Goal: Task Accomplishment & Management: Use online tool/utility

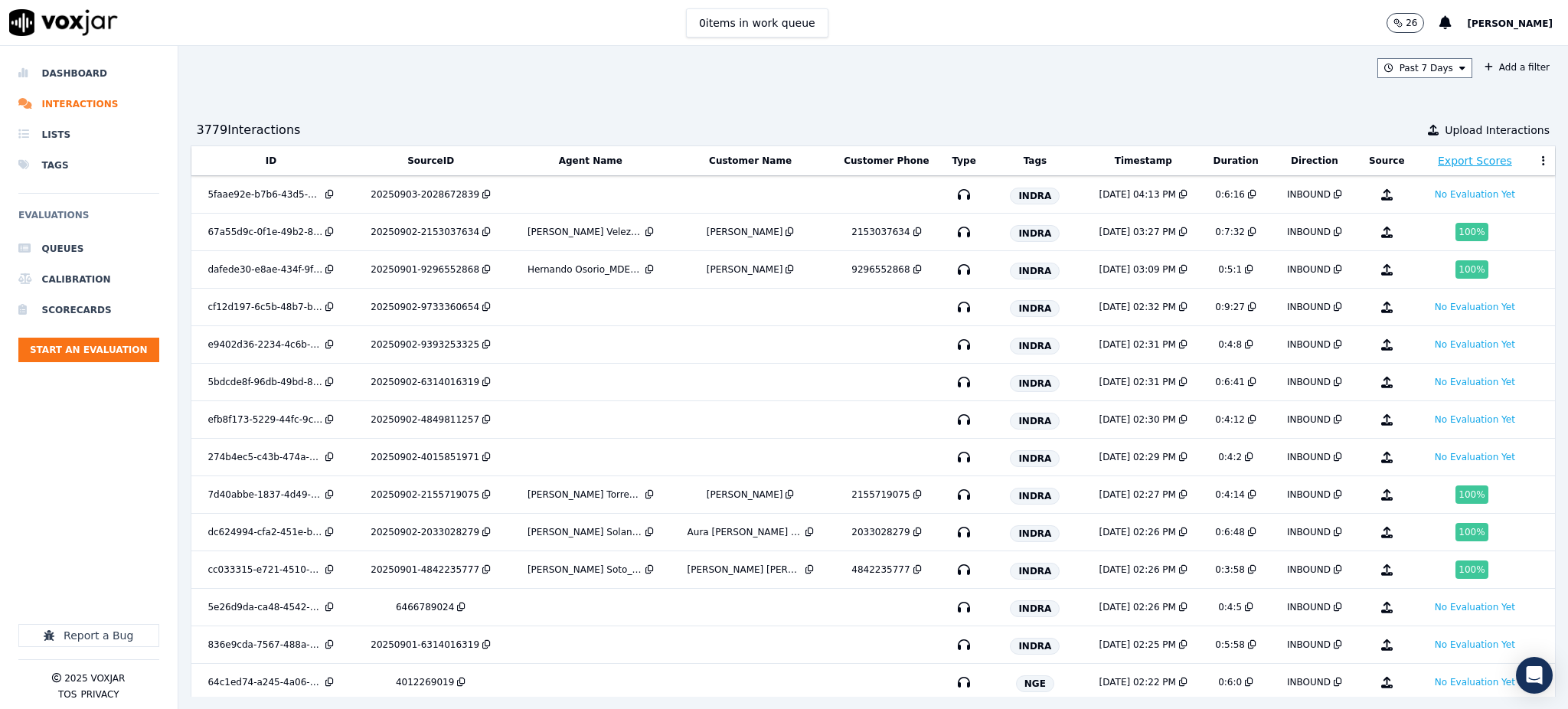
scroll to position [1149, 0]
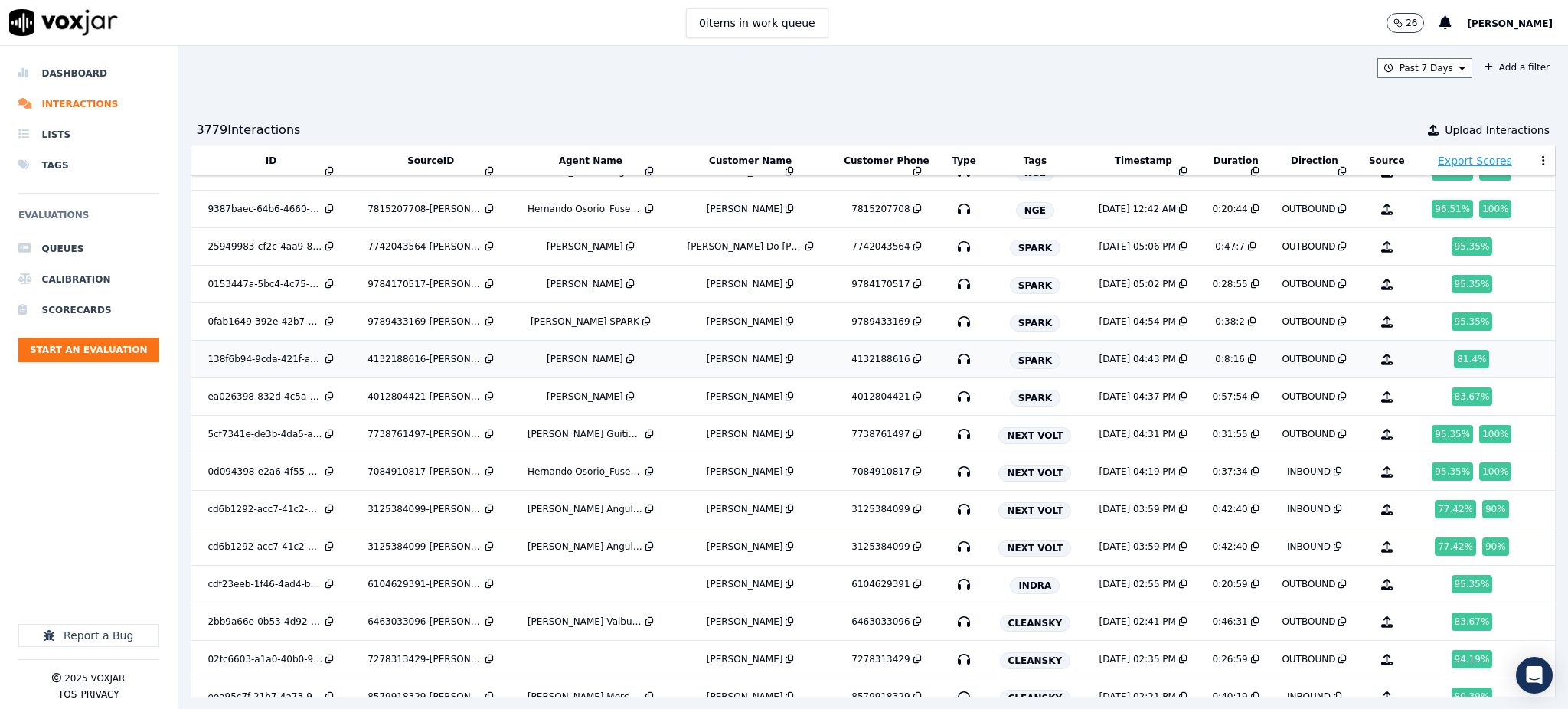
click at [952, 359] on icon "button" at bounding box center [965, 360] width 25 height 25
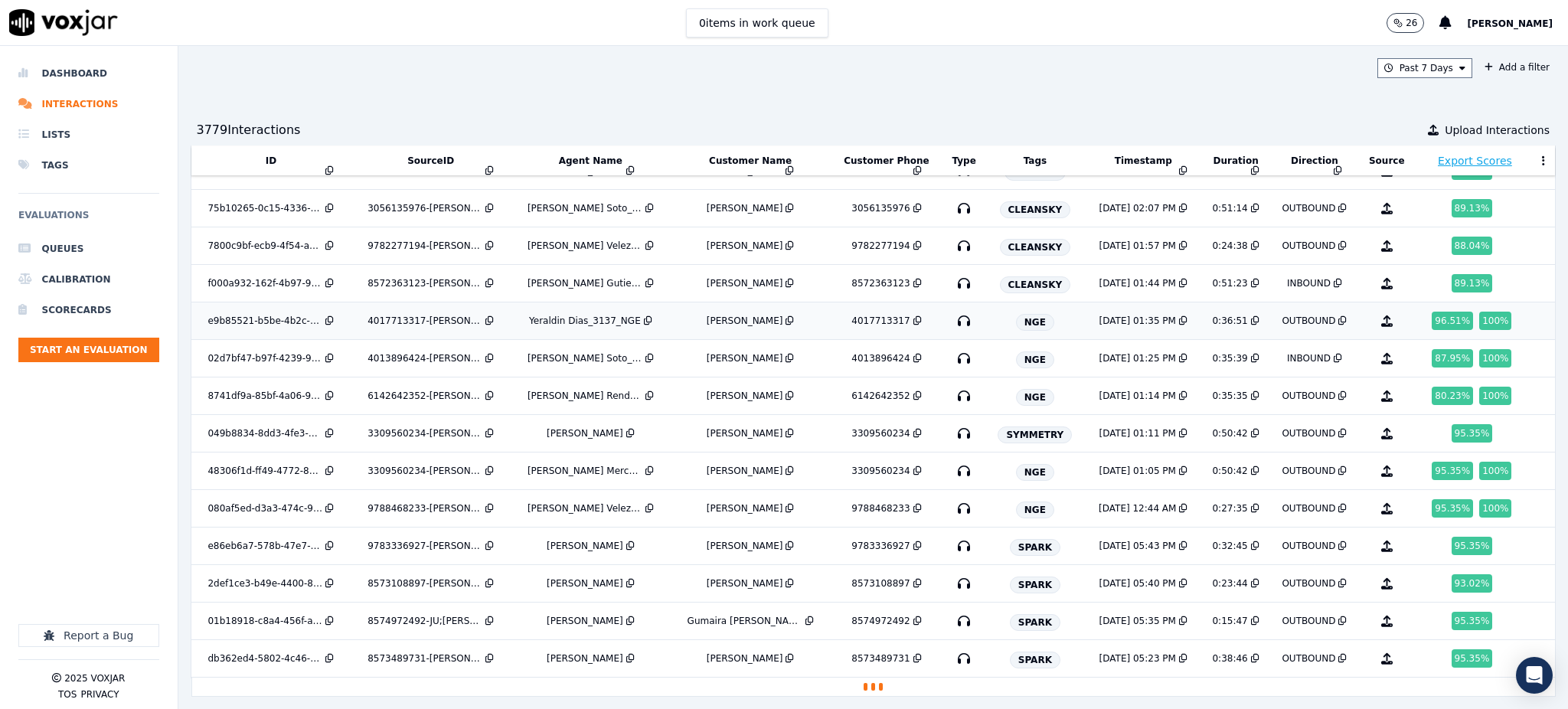
scroll to position [1781, 0]
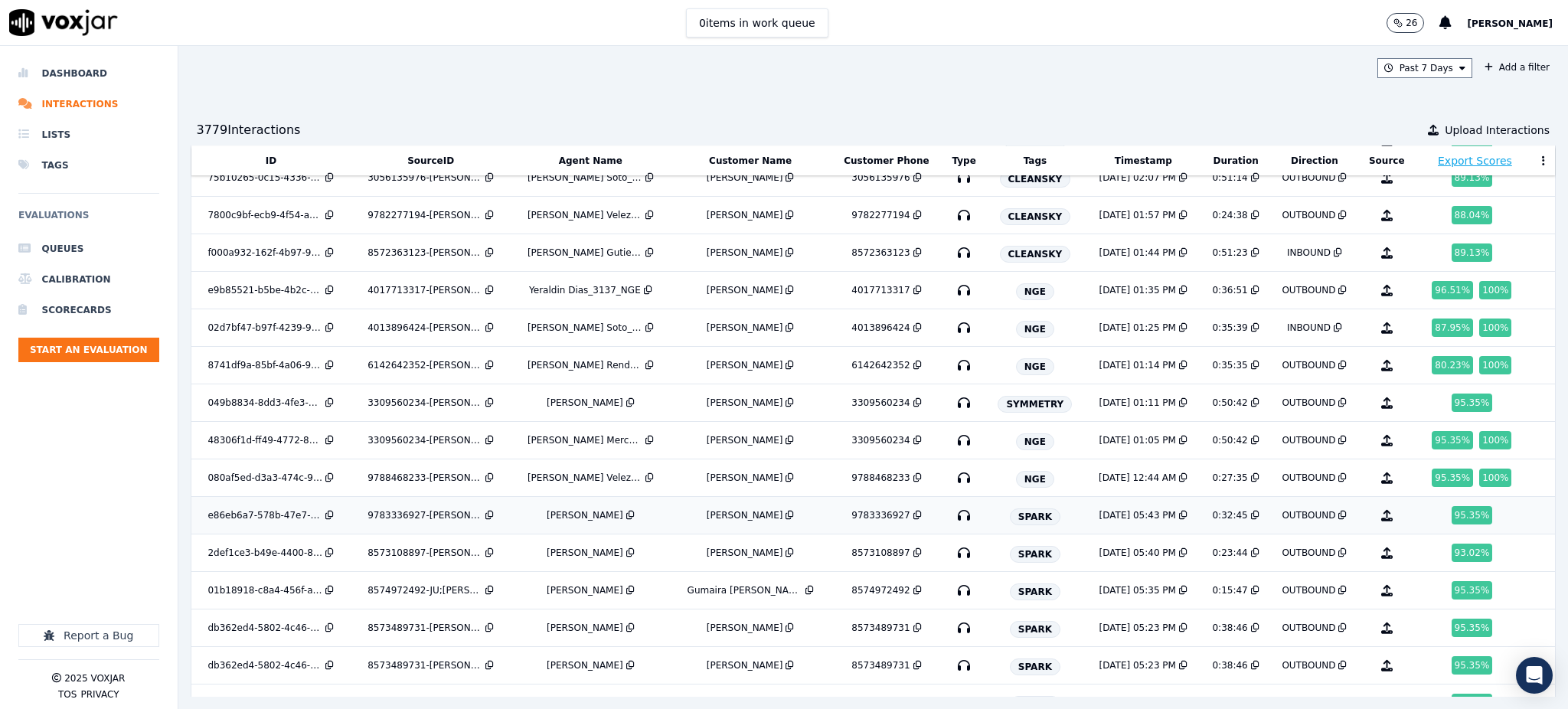
click at [952, 520] on icon "button" at bounding box center [965, 516] width 25 height 25
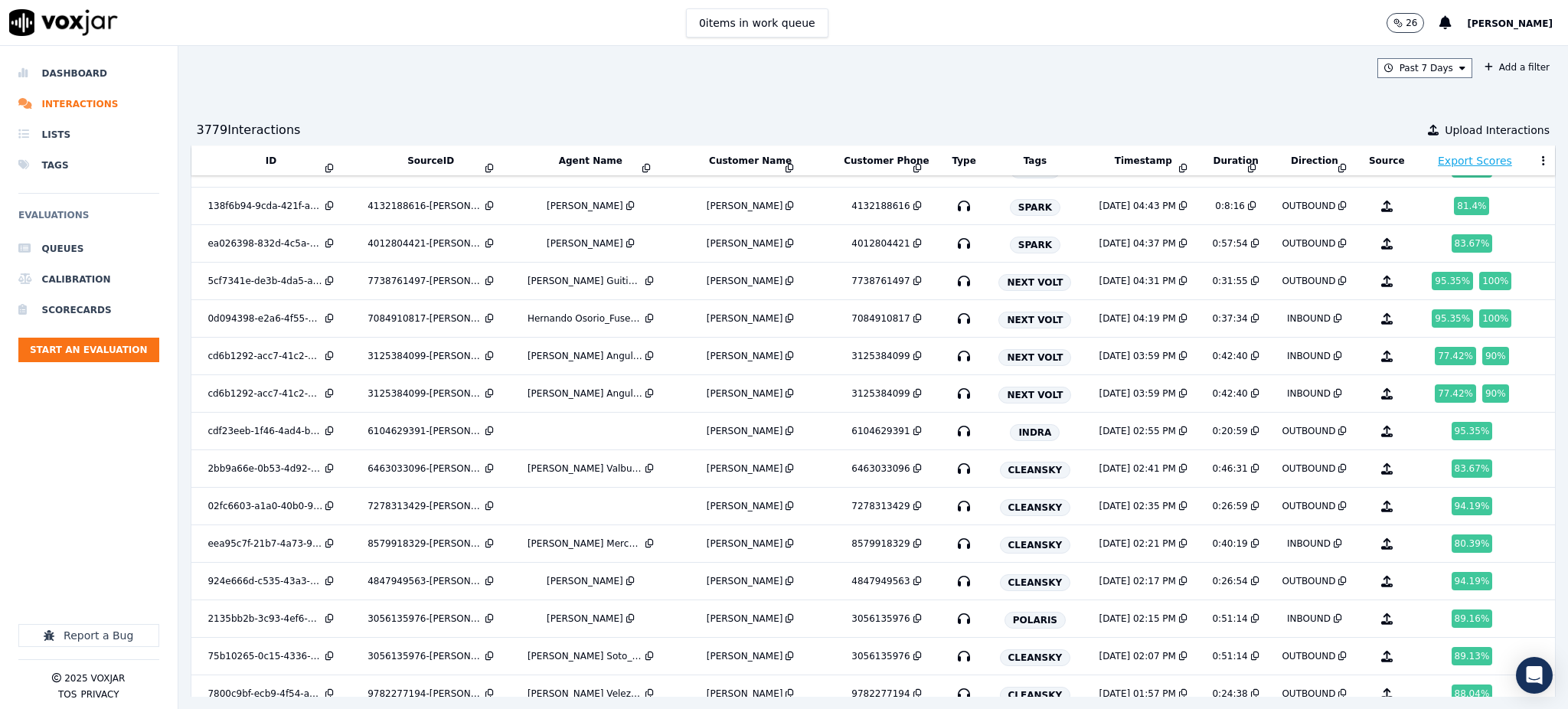
scroll to position [1270, 0]
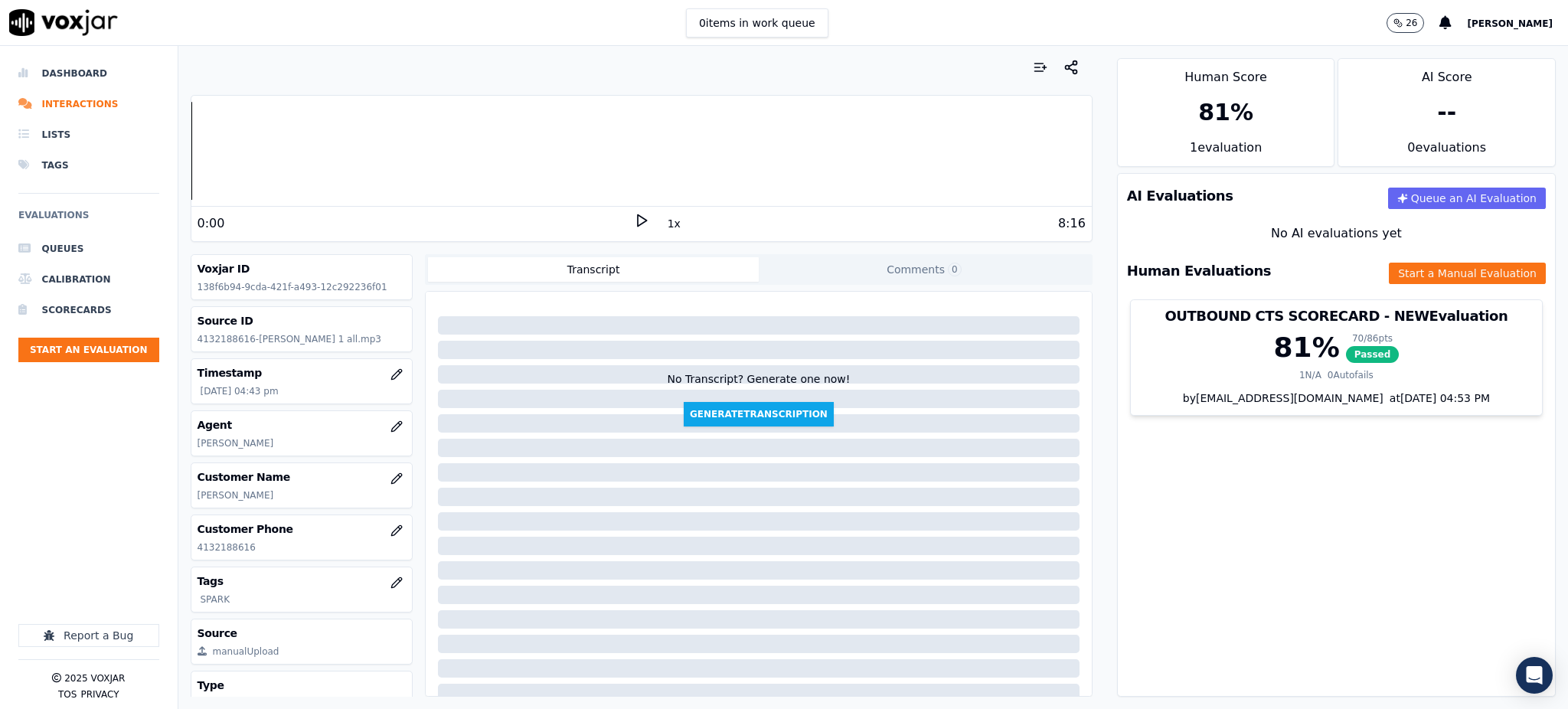
click at [634, 218] on icon at bounding box center [642, 221] width 15 height 15
click at [634, 217] on icon at bounding box center [642, 221] width 15 height 15
click at [634, 221] on icon at bounding box center [642, 221] width 15 height 15
drag, startPoint x: 238, startPoint y: 550, endPoint x: 184, endPoint y: 557, distance: 54.5
click at [184, 557] on div "Your browser does not support the audio element. 1:01 1x 8:16 Voxjar ID 138f6b9…" at bounding box center [642, 377] width 926 height 663
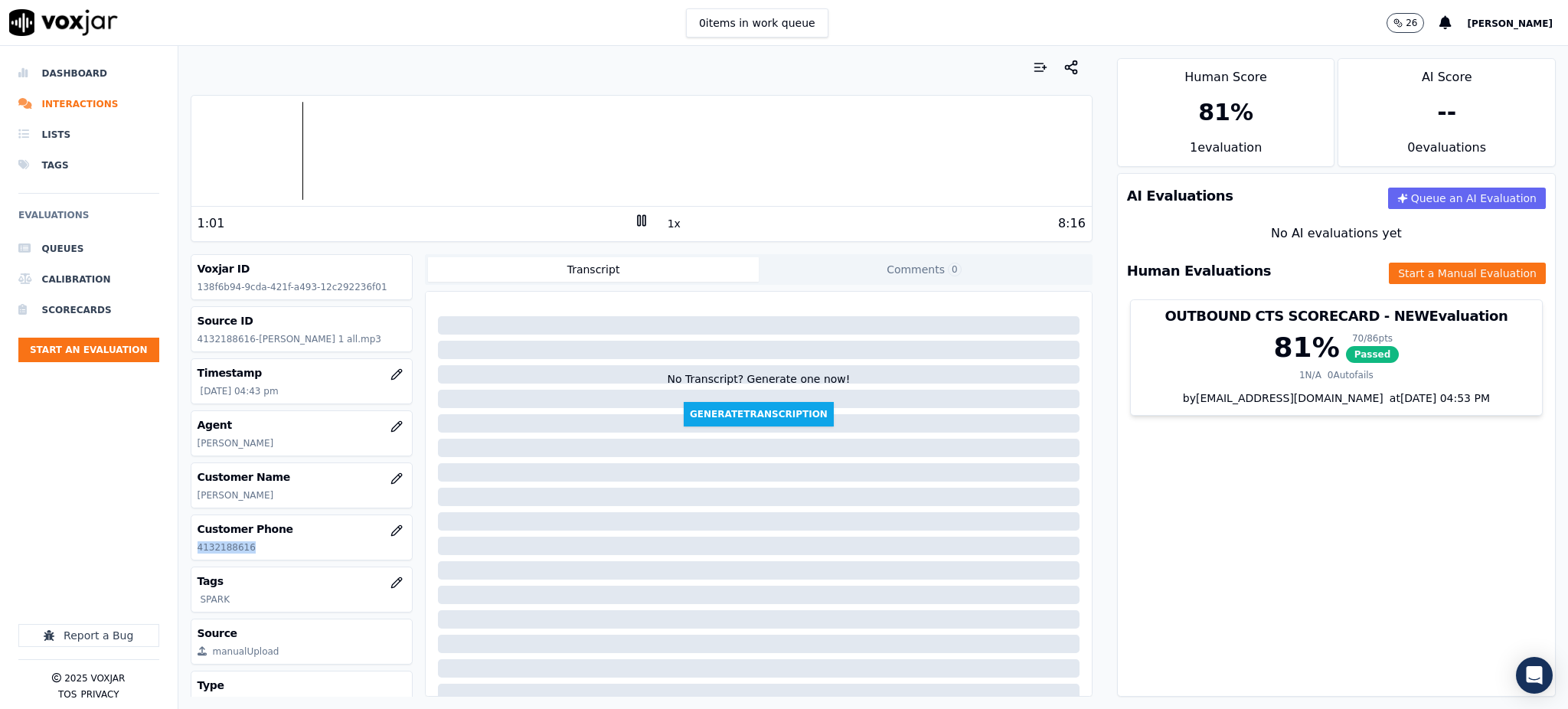
copy p "4132188616"
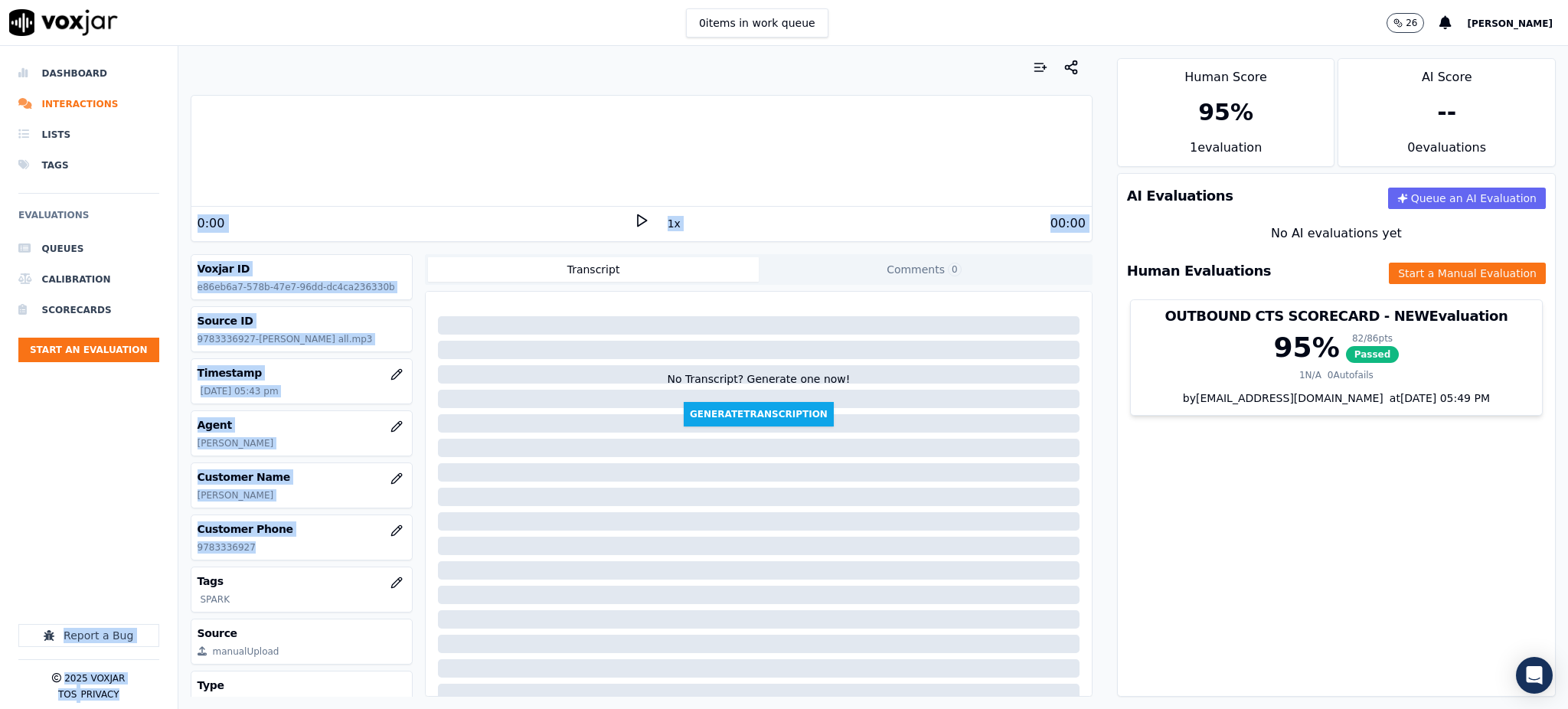
drag, startPoint x: 219, startPoint y: 547, endPoint x: 168, endPoint y: 556, distance: 51.8
click at [176, 556] on div "Dashboard Interactions Lists Tags Evaluations Queues Calibration Scorecards Sta…" at bounding box center [784, 377] width 1568 height 663
copy div "Report a Bug 2025 Voxjar TOS Privacy Your browser does not support the audio el…"
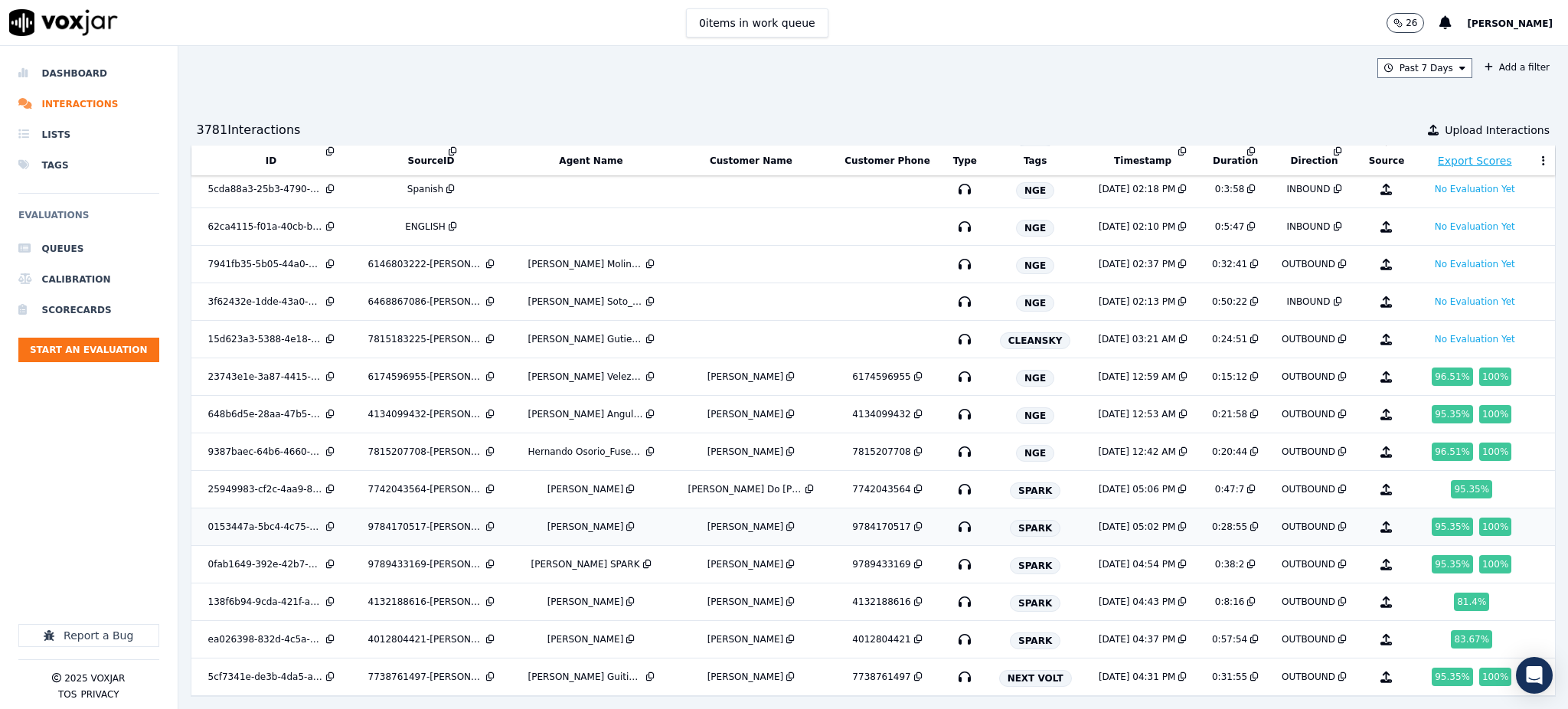
scroll to position [1029, 0]
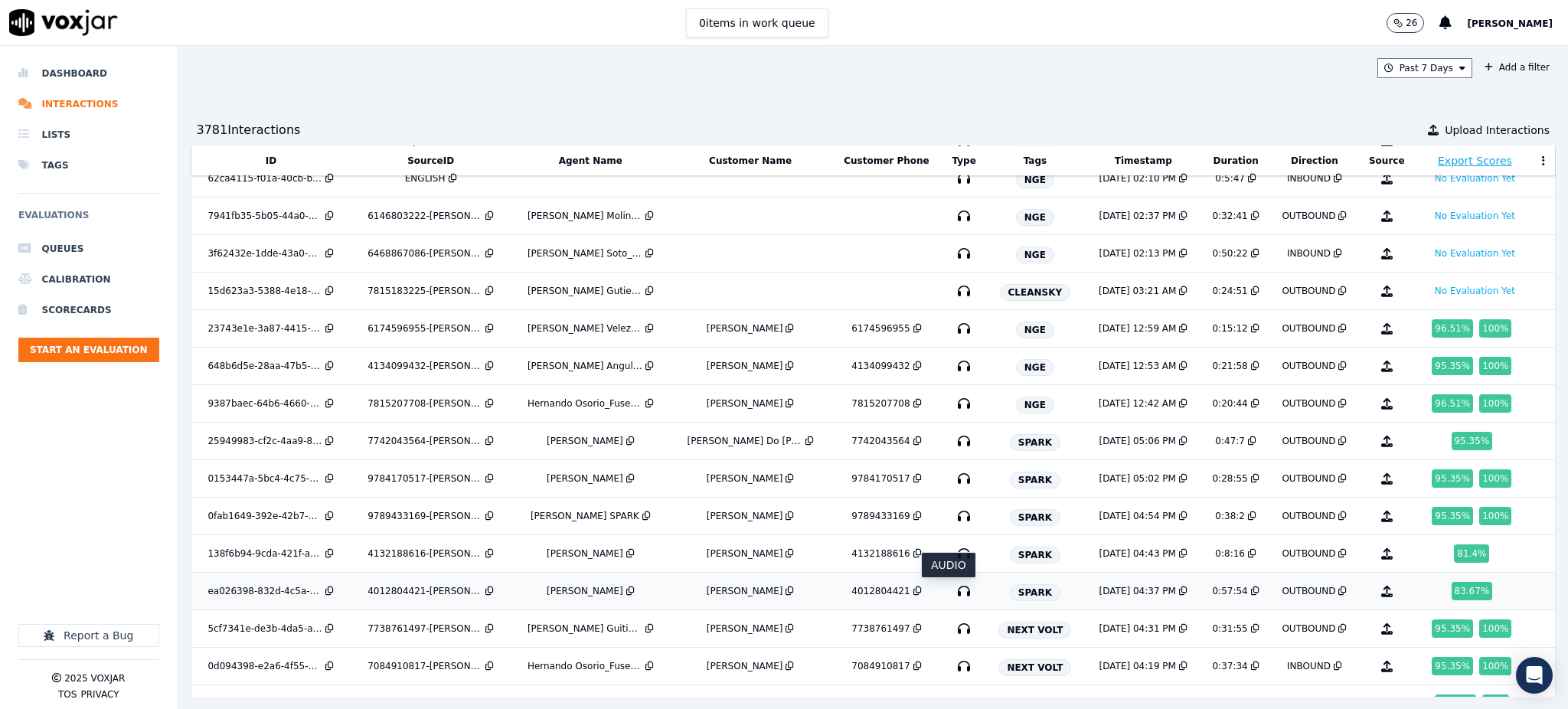
click at [952, 595] on icon "button" at bounding box center [965, 592] width 25 height 25
click at [914, 556] on icon at bounding box center [918, 555] width 9 height 10
drag, startPoint x: 1123, startPoint y: 86, endPoint x: 827, endPoint y: 0, distance: 308.2
click at [1117, 85] on div "Past 7 Days Add a filter 3781 Interaction s Upload Interactions ID SourceID Age…" at bounding box center [874, 377] width 1391 height 663
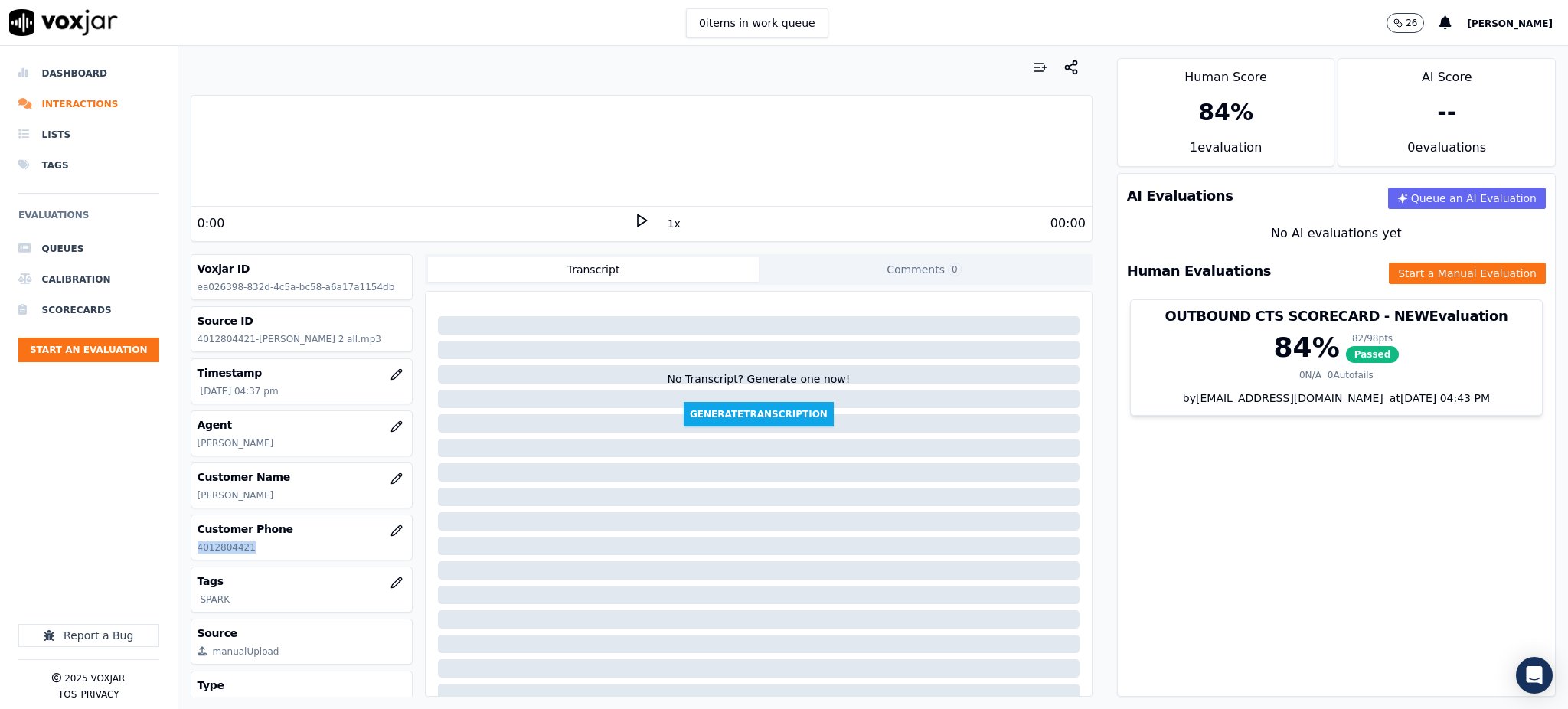
drag, startPoint x: 256, startPoint y: 551, endPoint x: 192, endPoint y: 555, distance: 64.1
click at [193, 555] on div "Customer Phone [PHONE_NUMBER]" at bounding box center [302, 537] width 222 height 44
copy p "4012804421"
click at [634, 220] on icon at bounding box center [642, 221] width 15 height 15
drag, startPoint x: 1290, startPoint y: 486, endPoint x: 1220, endPoint y: 443, distance: 82.2
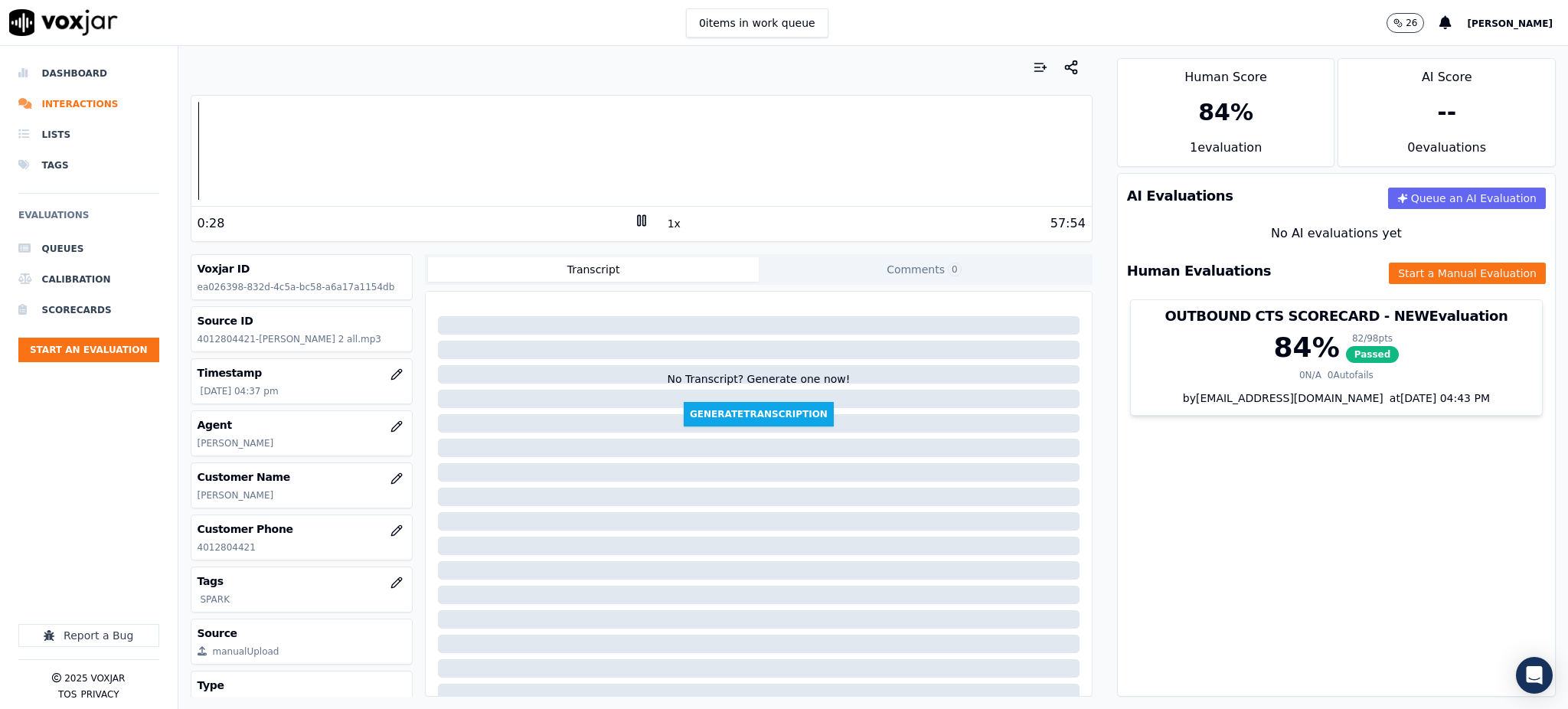
click at [1289, 486] on div "AI Evaluations Queue an AI Evaluation No AI evaluations yet Human Evaluations S…" at bounding box center [1337, 435] width 439 height 524
click at [394, 169] on div at bounding box center [642, 151] width 901 height 98
click at [389, 169] on div at bounding box center [642, 151] width 901 height 98
click at [398, 183] on div at bounding box center [642, 151] width 901 height 98
click at [643, 218] on rect at bounding box center [644, 220] width 2 height 10
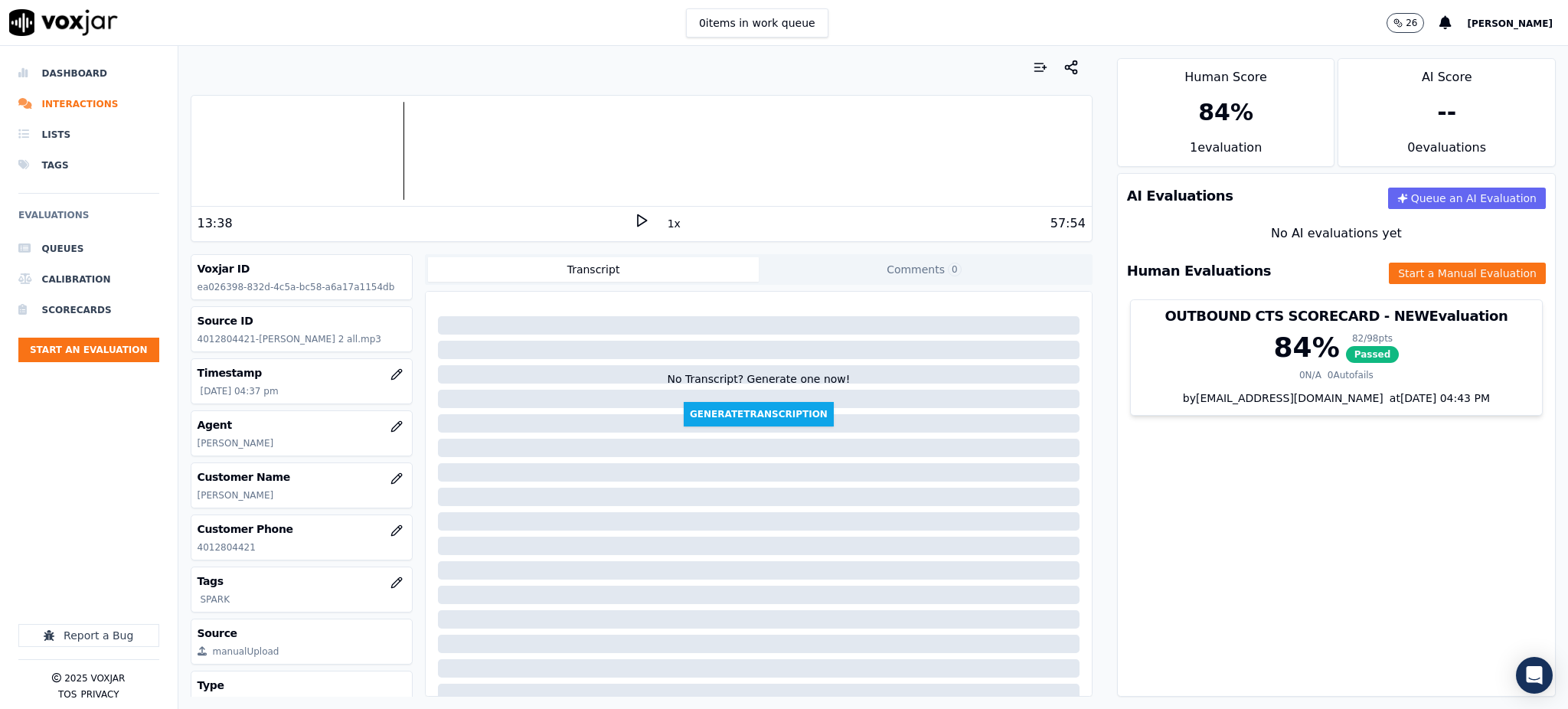
click at [634, 218] on icon at bounding box center [642, 221] width 15 height 15
click at [638, 218] on rect at bounding box center [639, 220] width 2 height 10
drag, startPoint x: 630, startPoint y: 222, endPoint x: 622, endPoint y: 211, distance: 13.6
click at [634, 222] on icon at bounding box center [642, 221] width 15 height 15
click at [628, 212] on div "14:11 1x 57:54" at bounding box center [642, 224] width 901 height 33
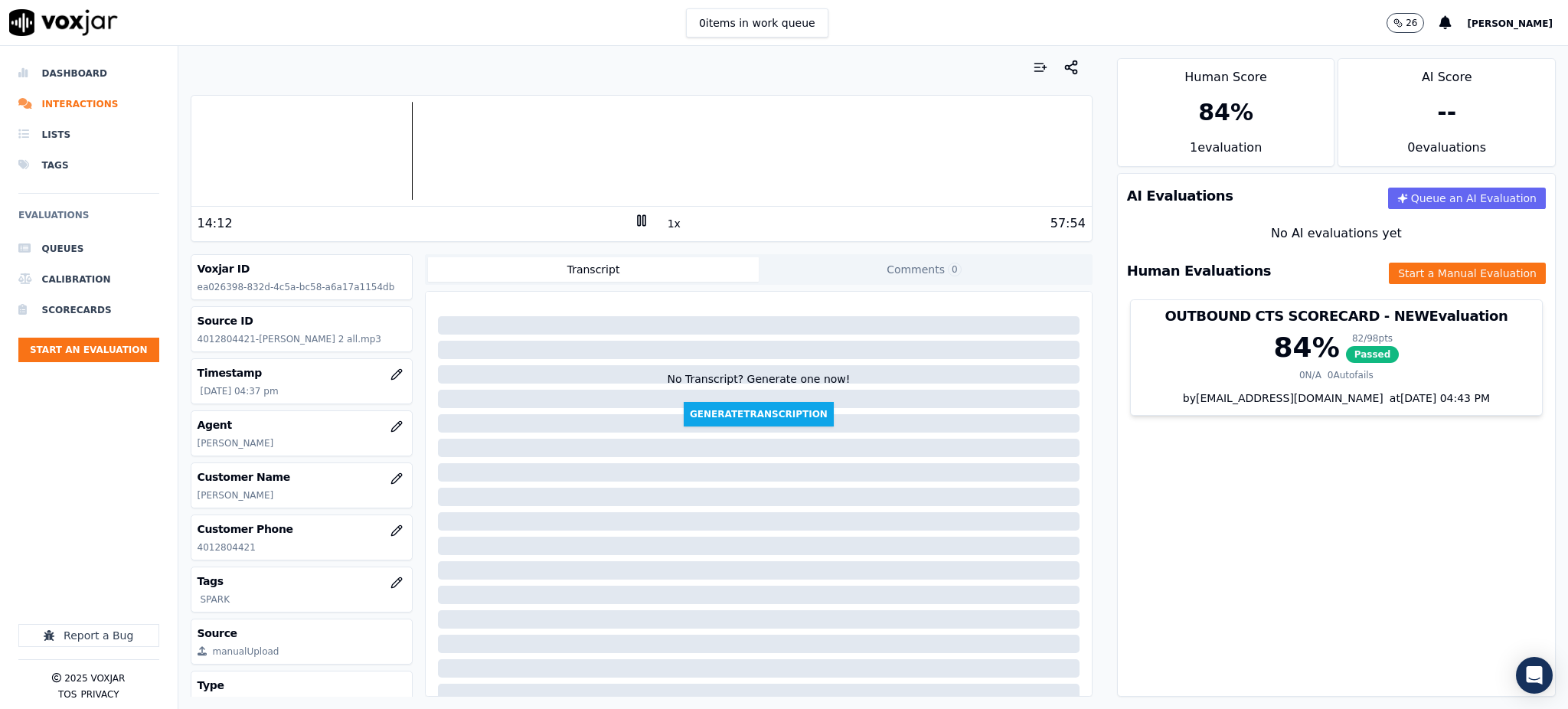
click at [634, 225] on icon at bounding box center [642, 221] width 15 height 15
click at [634, 219] on icon at bounding box center [642, 221] width 15 height 15
click at [634, 223] on icon at bounding box center [642, 221] width 15 height 15
click at [634, 218] on icon at bounding box center [642, 221] width 15 height 15
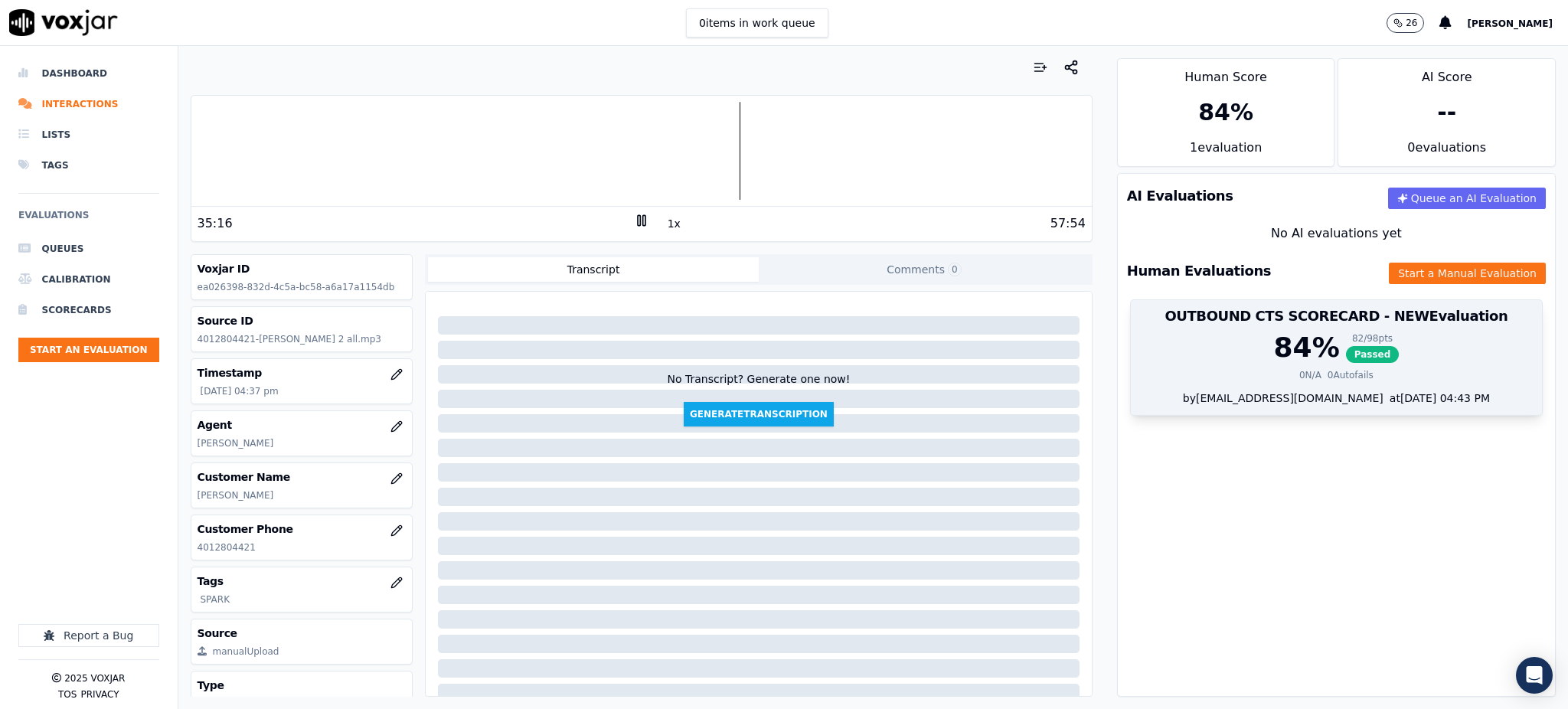
click at [1346, 355] on span "Passed" at bounding box center [1373, 355] width 54 height 17
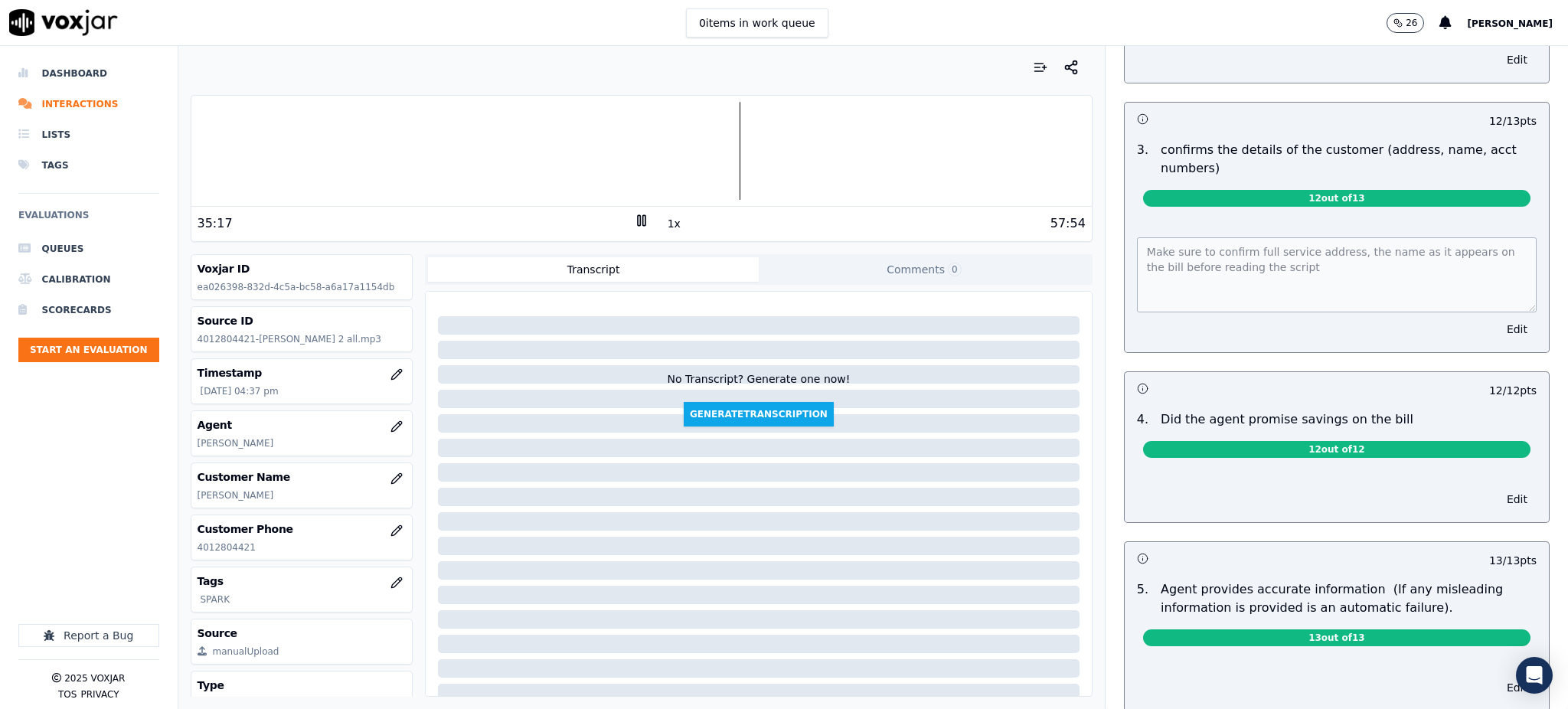
scroll to position [409, 0]
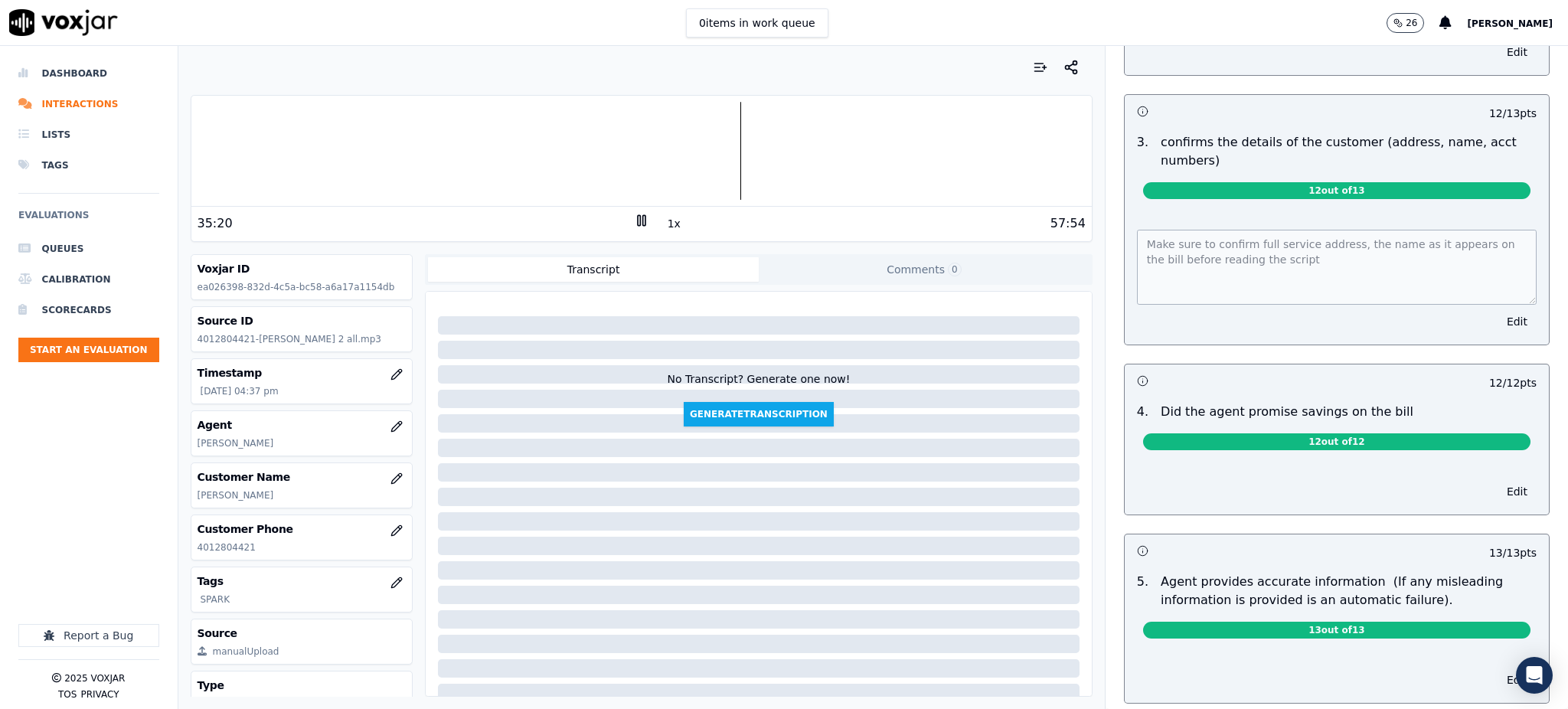
click at [1125, 236] on div "Make sure to confirm full service address, the name as it appears on the bill b…" at bounding box center [1337, 277] width 424 height 133
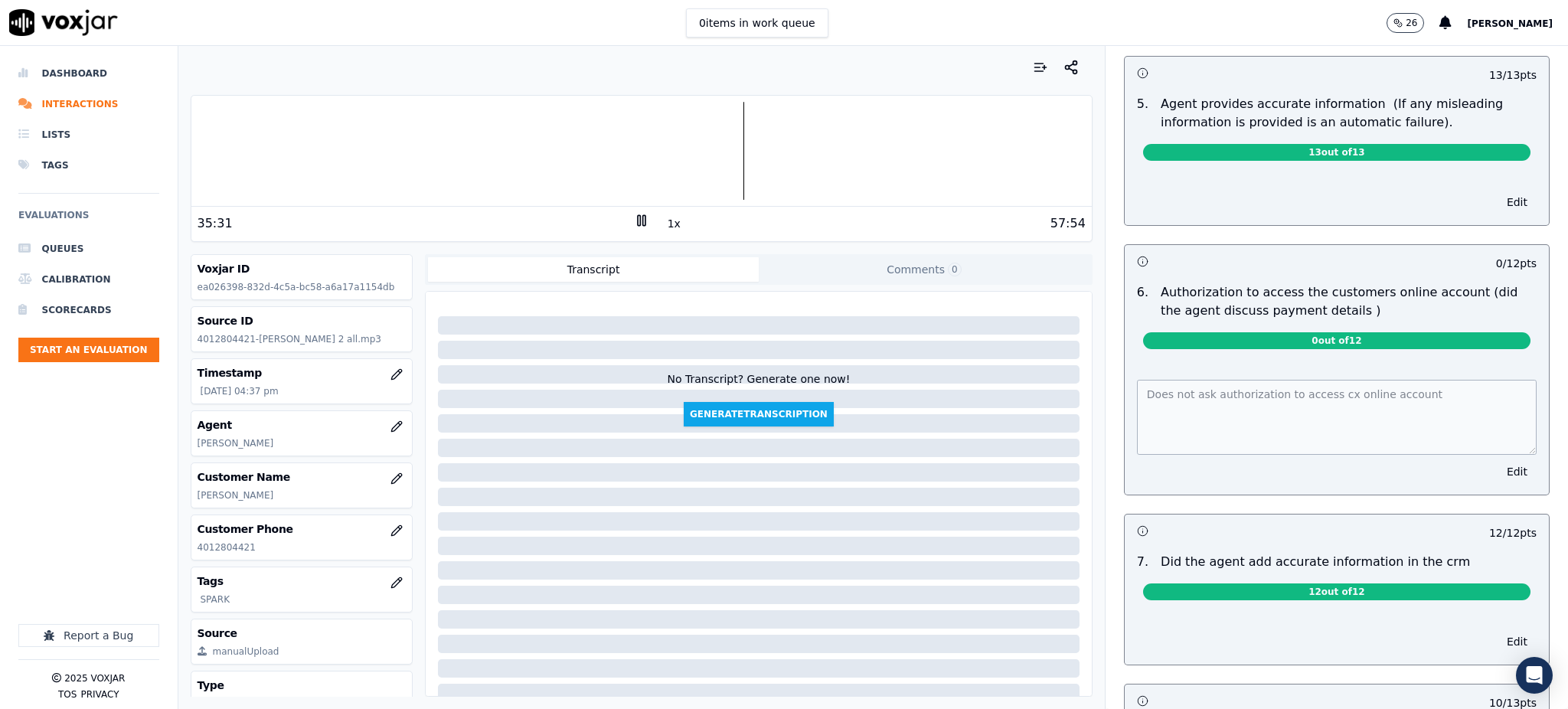
scroll to position [1021, 0]
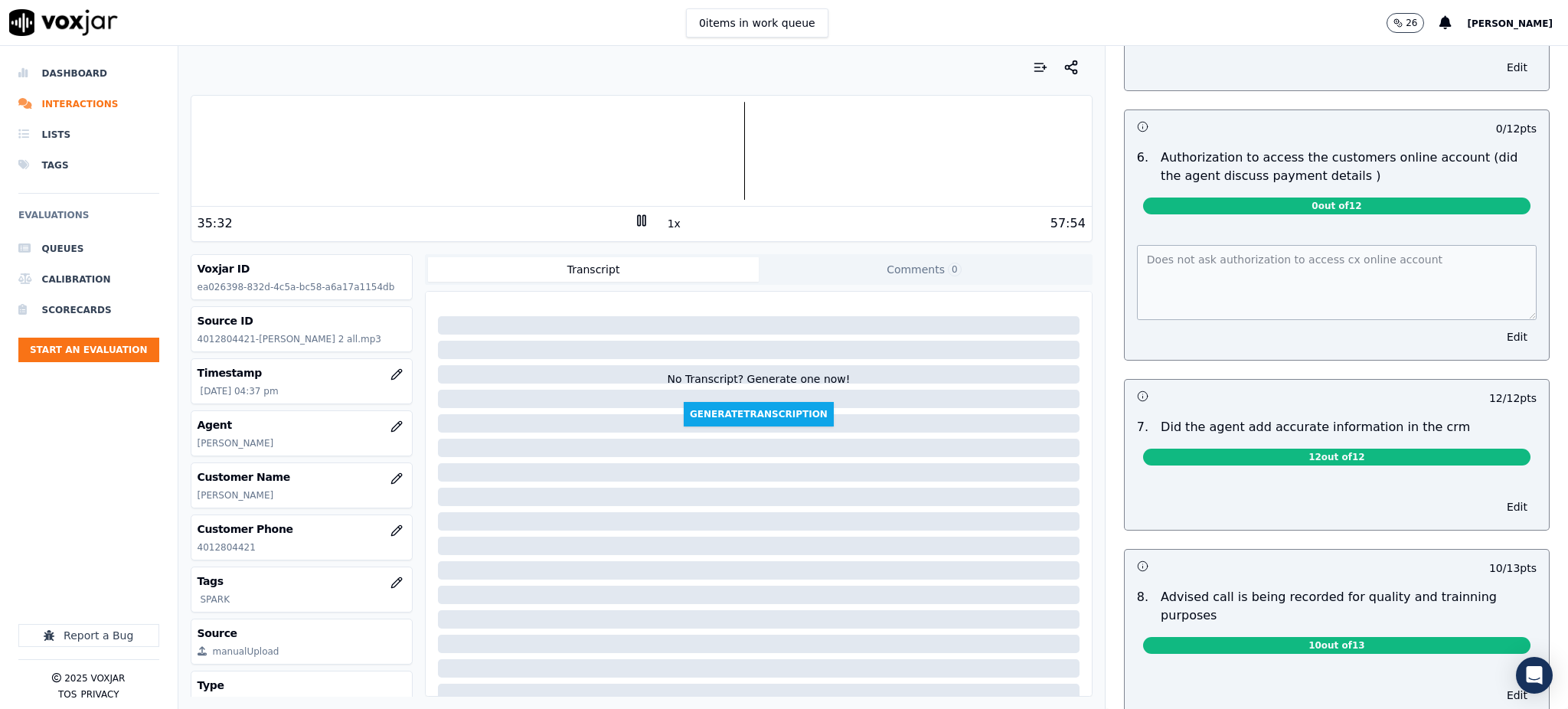
click at [1068, 266] on div "Your browser does not support the audio element. 35:32 1x 57:54 Voxjar ID ea026…" at bounding box center [874, 377] width 1391 height 663
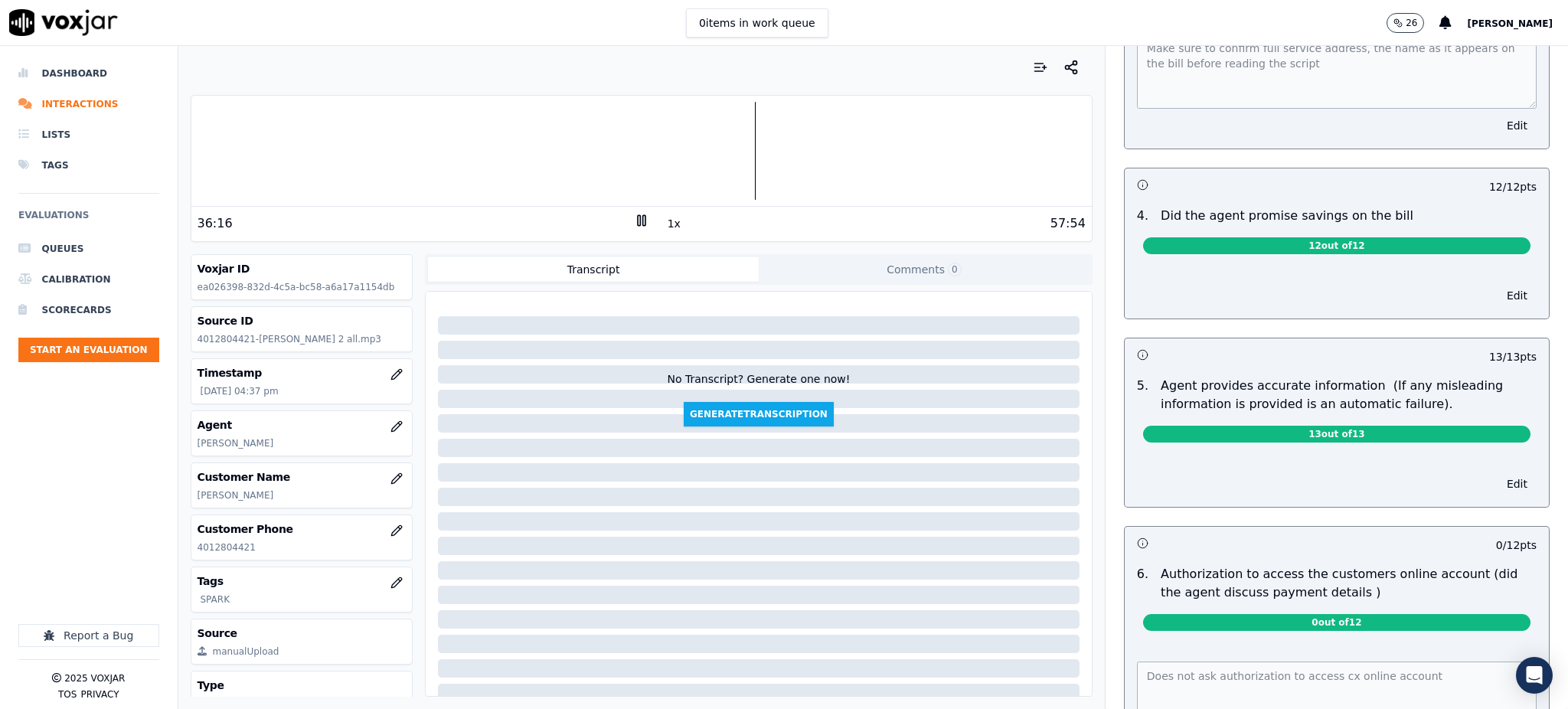
scroll to position [0, 0]
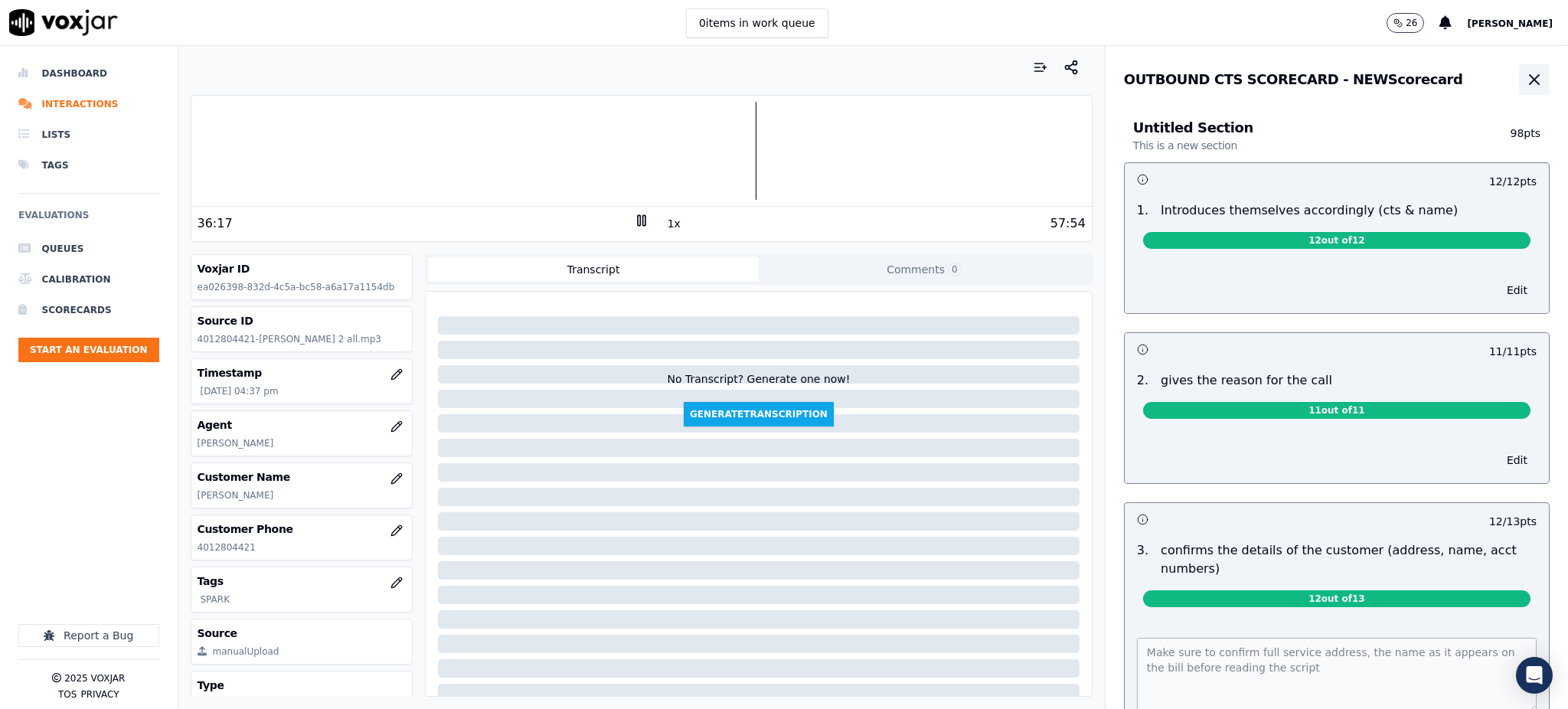
click at [1530, 82] on icon "button" at bounding box center [1534, 80] width 10 height 10
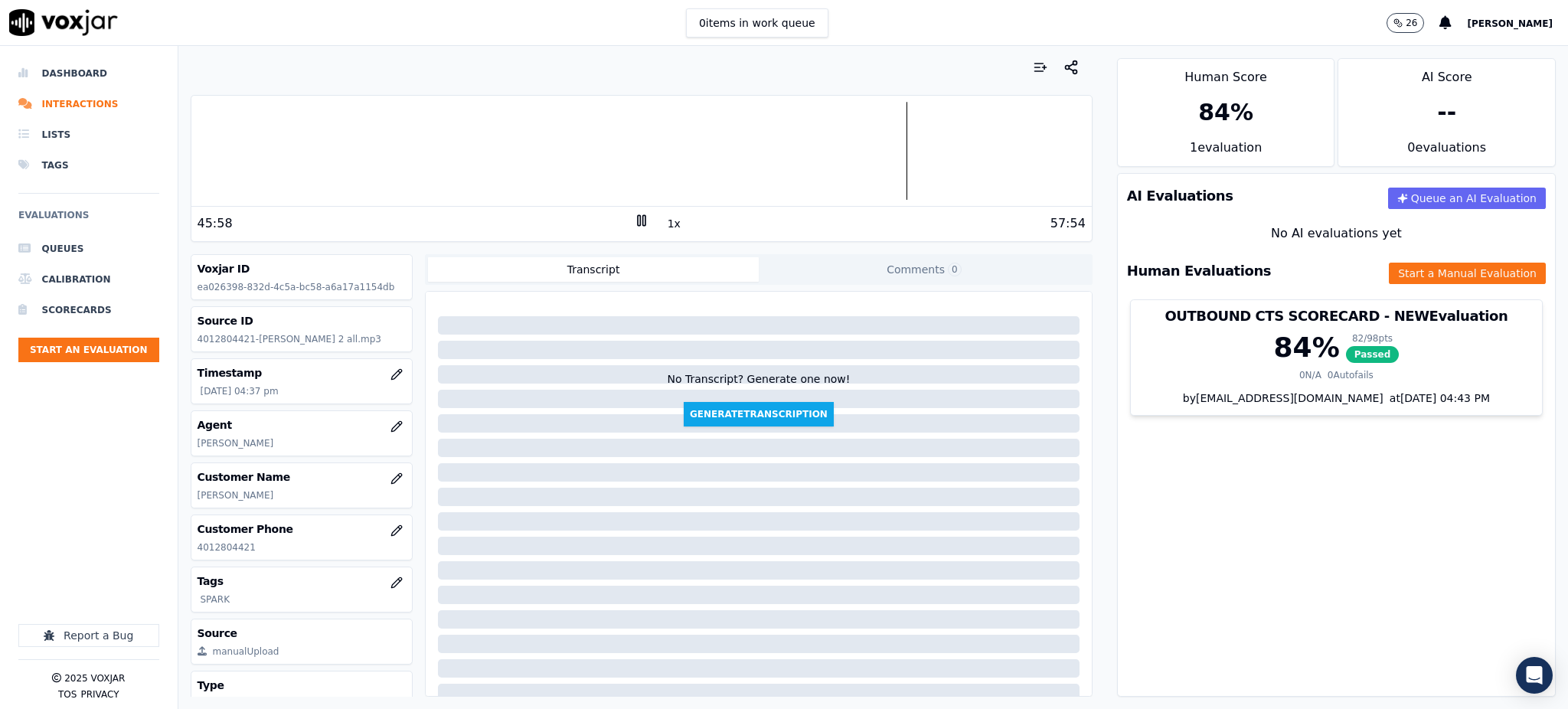
click at [634, 222] on icon at bounding box center [642, 221] width 15 height 15
click at [634, 221] on icon at bounding box center [642, 221] width 15 height 15
click at [1392, 270] on button "Start a Manual Evaluation" at bounding box center [1467, 273] width 157 height 21
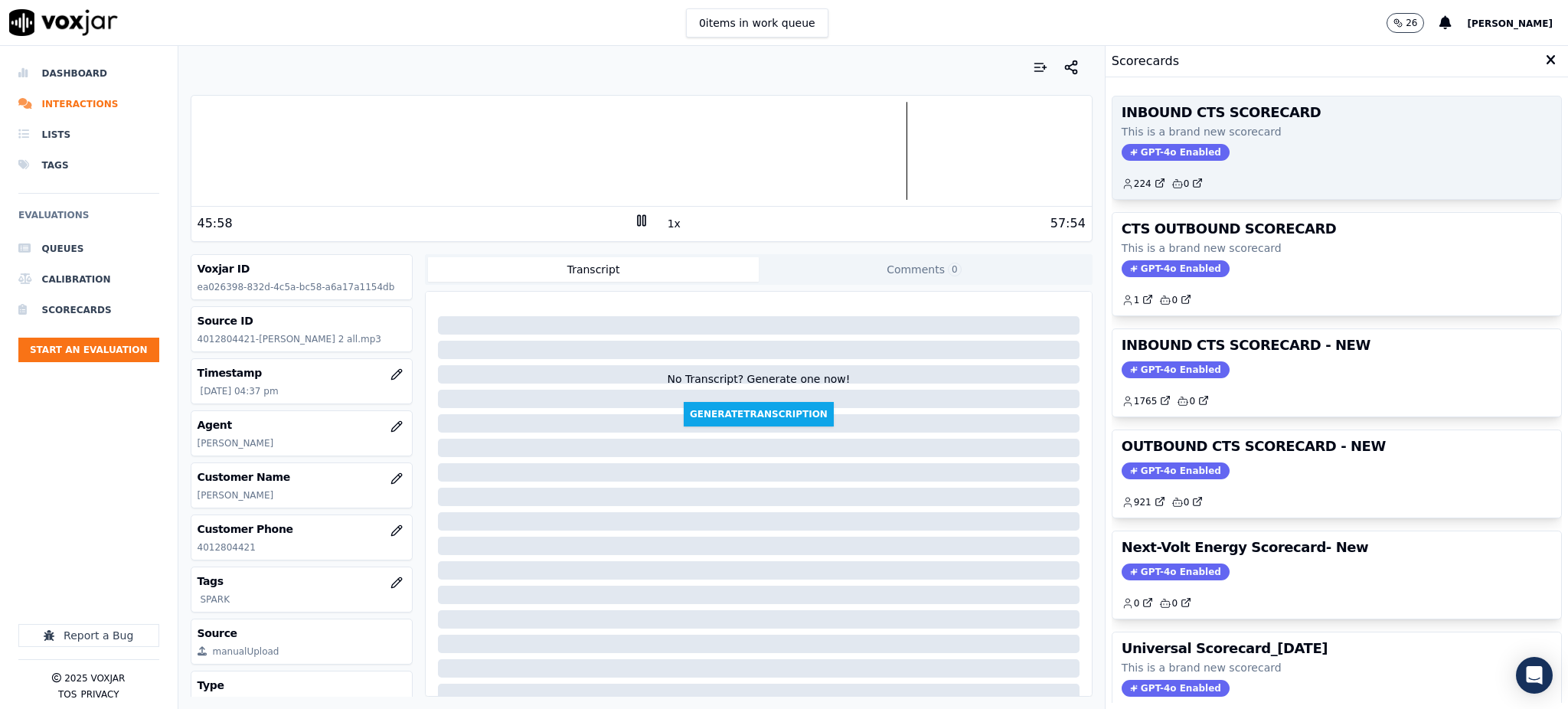
click at [1125, 158] on span "GPT-4o Enabled" at bounding box center [1176, 153] width 108 height 17
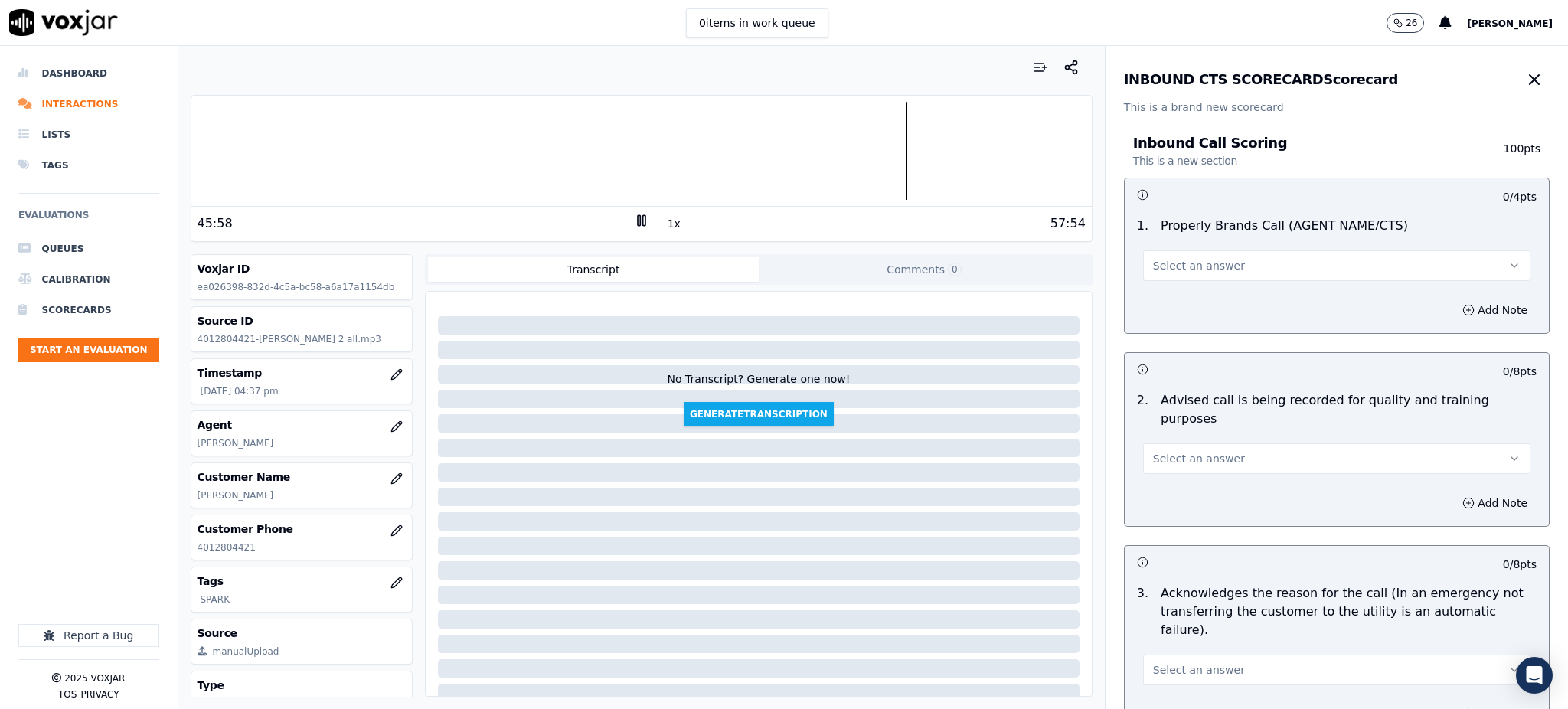
click at [1155, 270] on span "Select an answer" at bounding box center [1200, 266] width 92 height 15
click at [1171, 295] on div "Yes" at bounding box center [1303, 300] width 354 height 25
drag, startPoint x: 1193, startPoint y: 438, endPoint x: 1192, endPoint y: 452, distance: 14.0
click at [1193, 451] on span "Select an answer" at bounding box center [1200, 459] width 92 height 15
click at [1185, 479] on div "Yes" at bounding box center [1303, 475] width 354 height 25
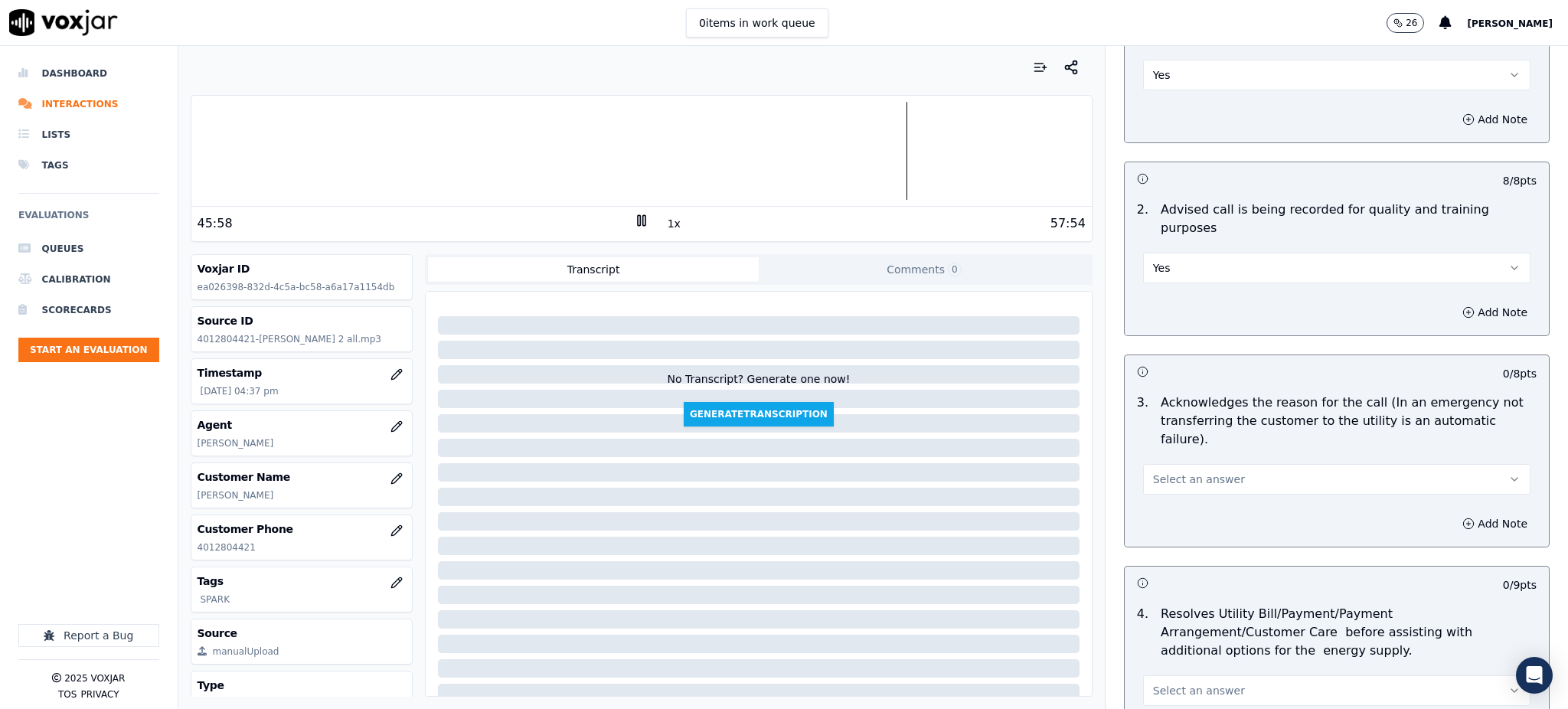
scroll to position [203, 0]
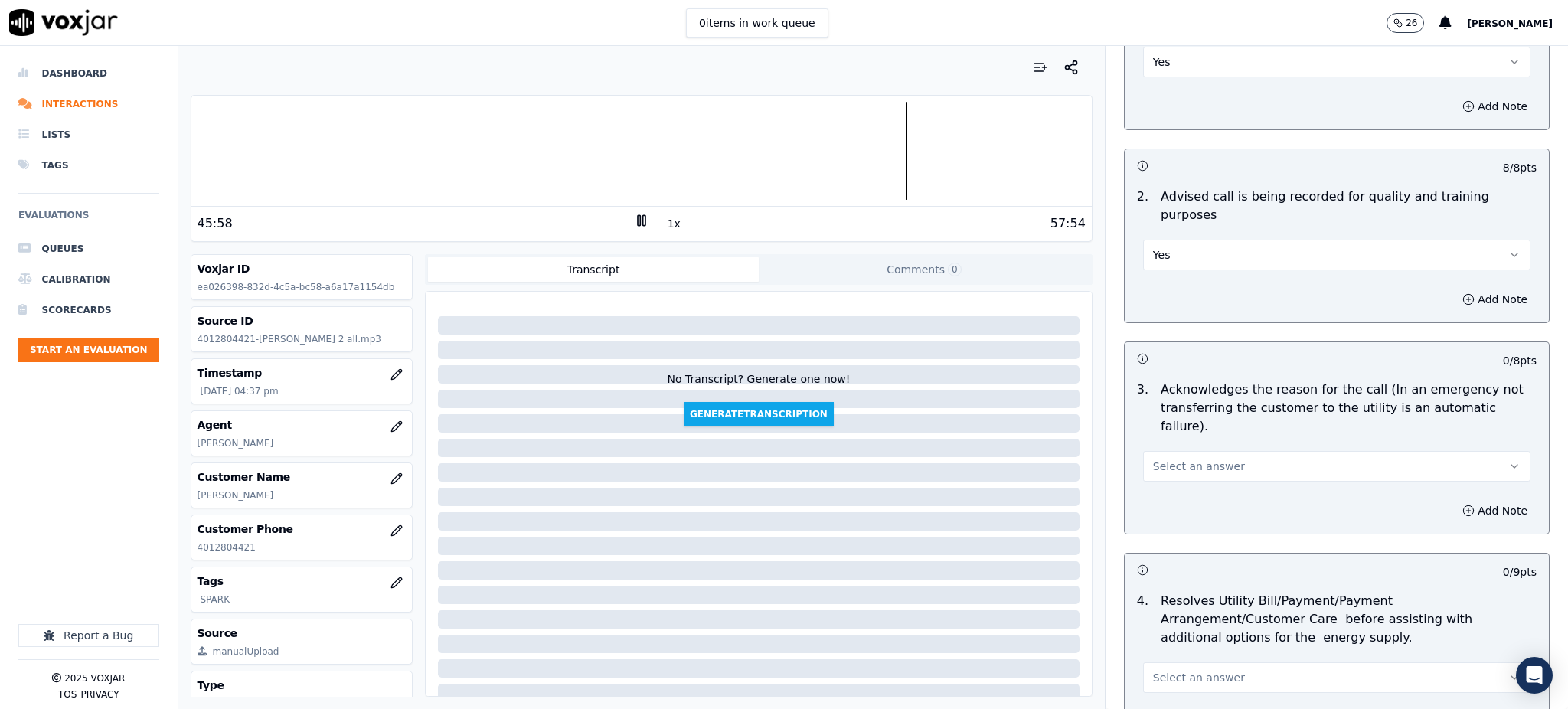
click at [1169, 451] on button "Select an answer" at bounding box center [1337, 466] width 387 height 31
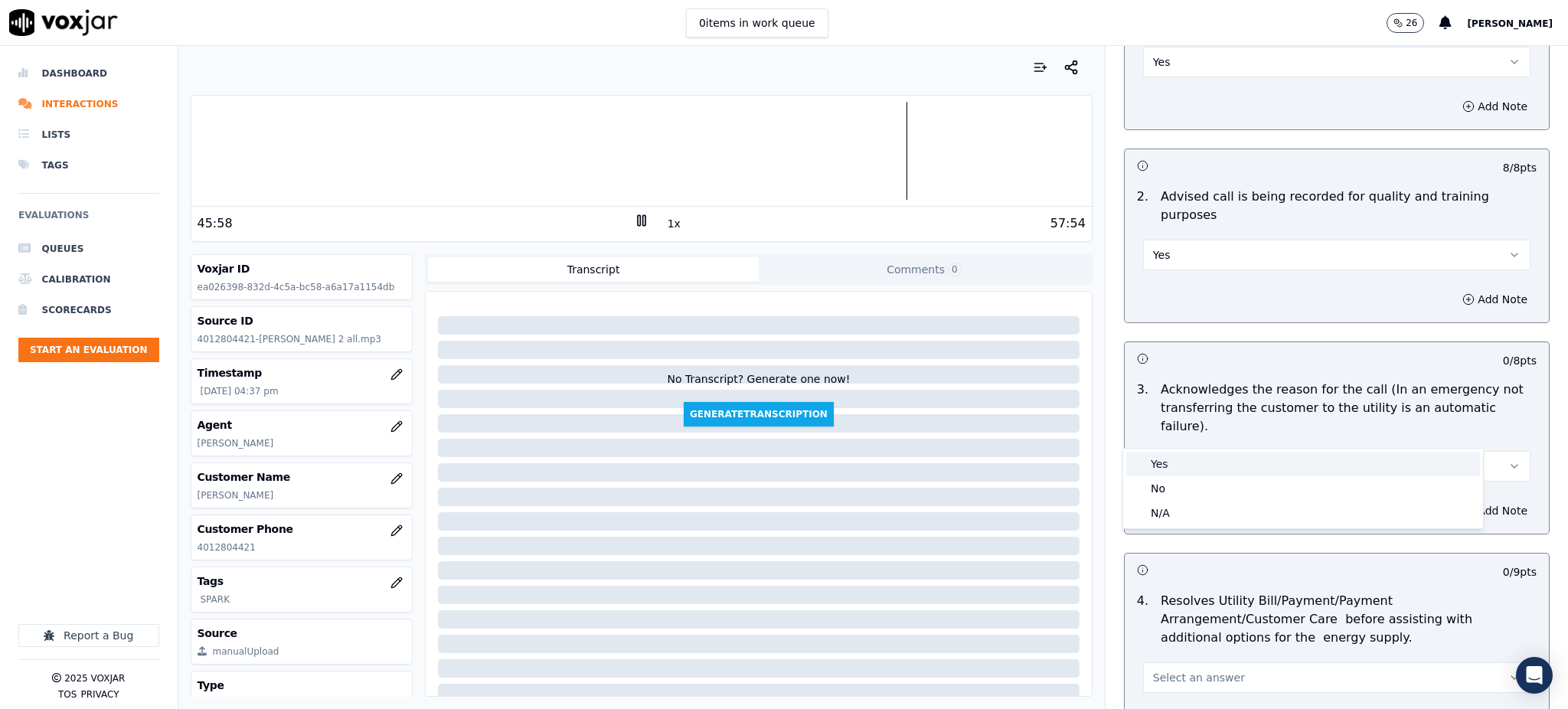
click at [1168, 461] on div "Yes" at bounding box center [1303, 464] width 354 height 25
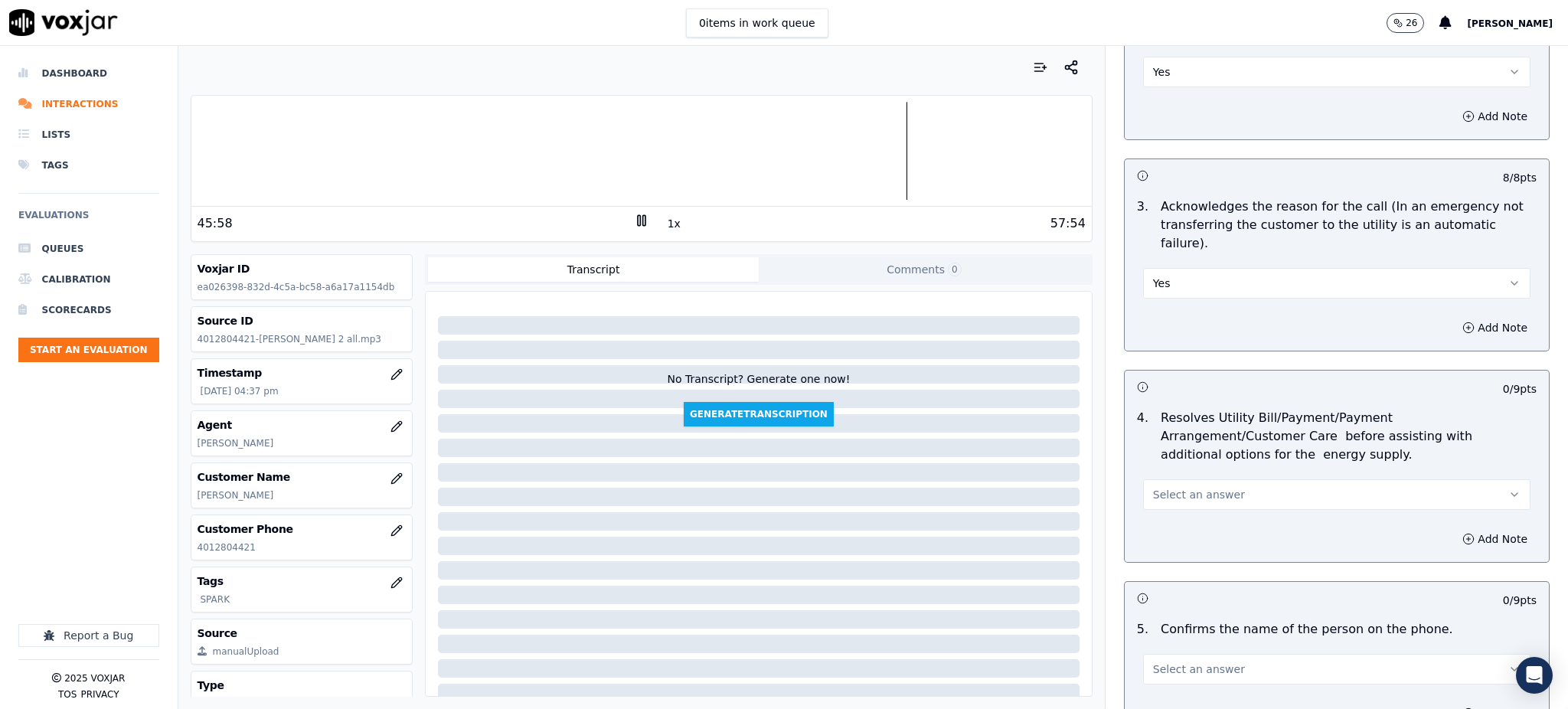
scroll to position [409, 0]
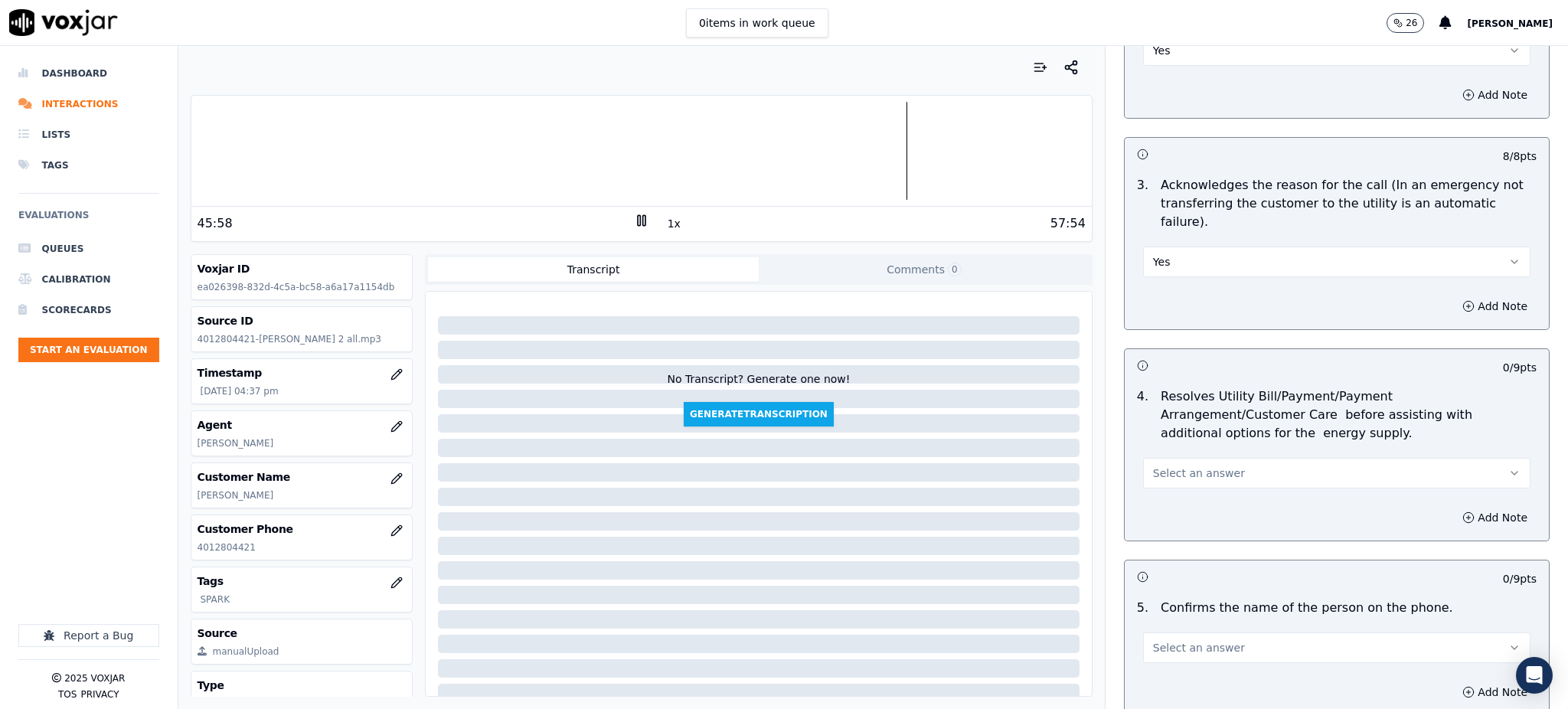
click at [1180, 465] on span "Select an answer" at bounding box center [1200, 473] width 92 height 15
click at [1178, 465] on div "Yes" at bounding box center [1303, 471] width 354 height 25
click at [1180, 641] on span "Select an answer" at bounding box center [1200, 649] width 92 height 15
click at [1154, 531] on div "Yes" at bounding box center [1303, 528] width 354 height 25
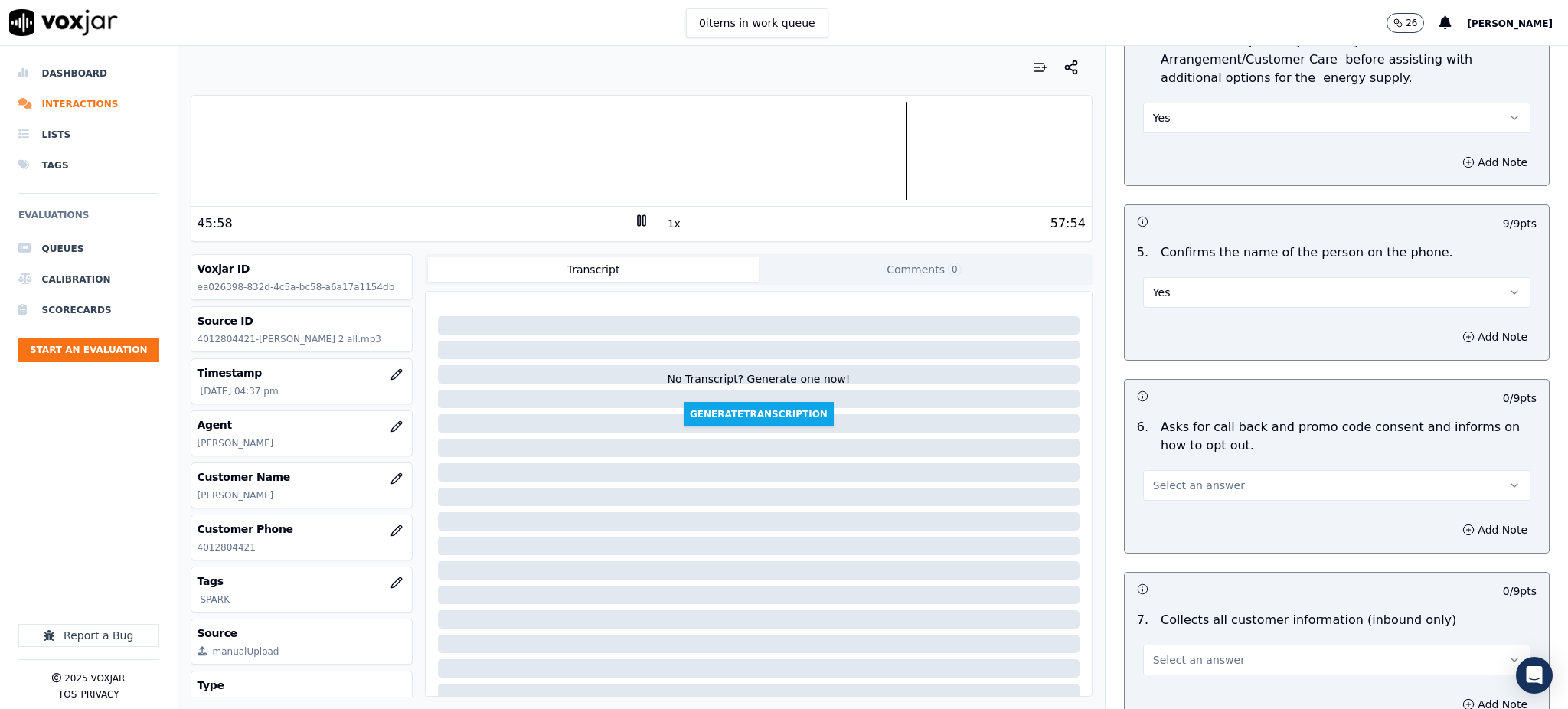
scroll to position [816, 0]
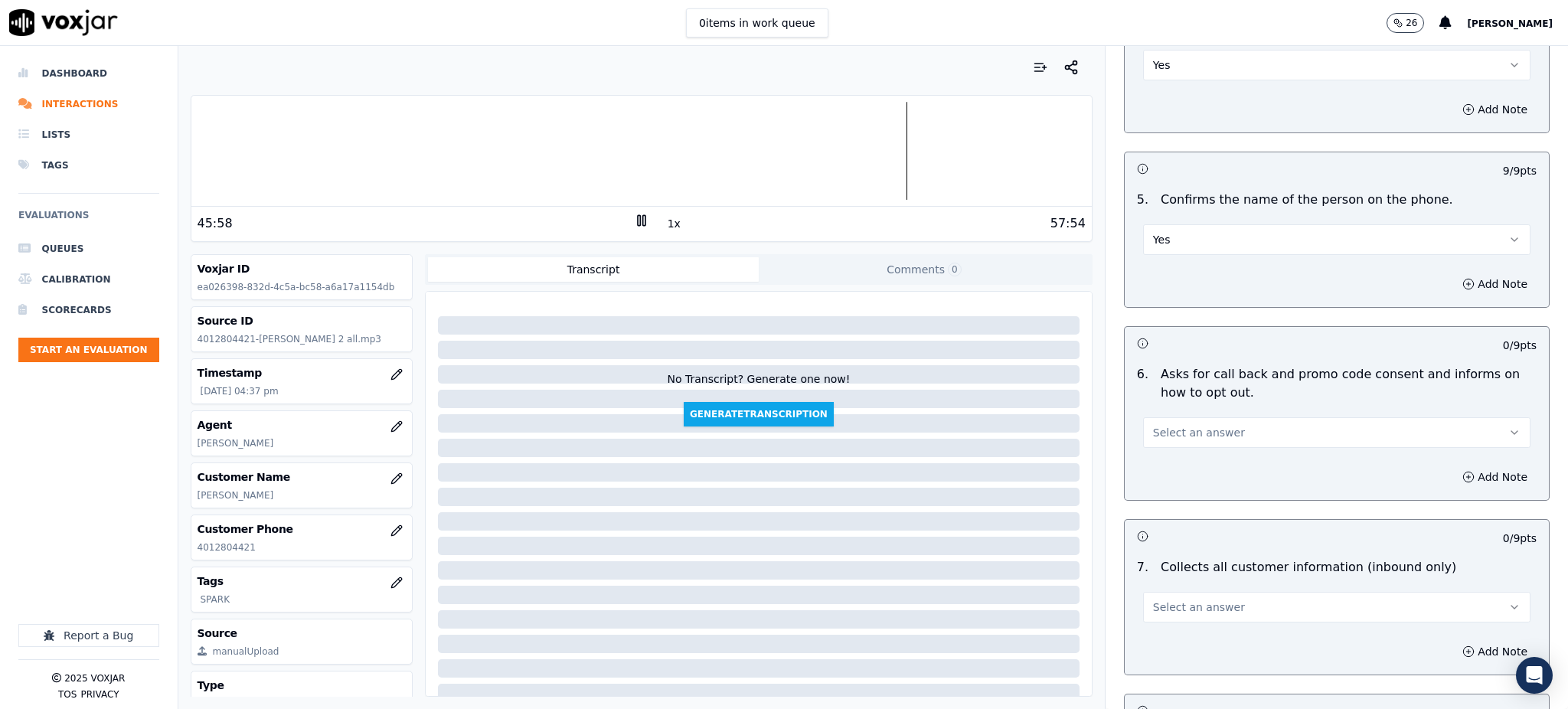
click at [1166, 425] on span "Select an answer" at bounding box center [1200, 433] width 92 height 15
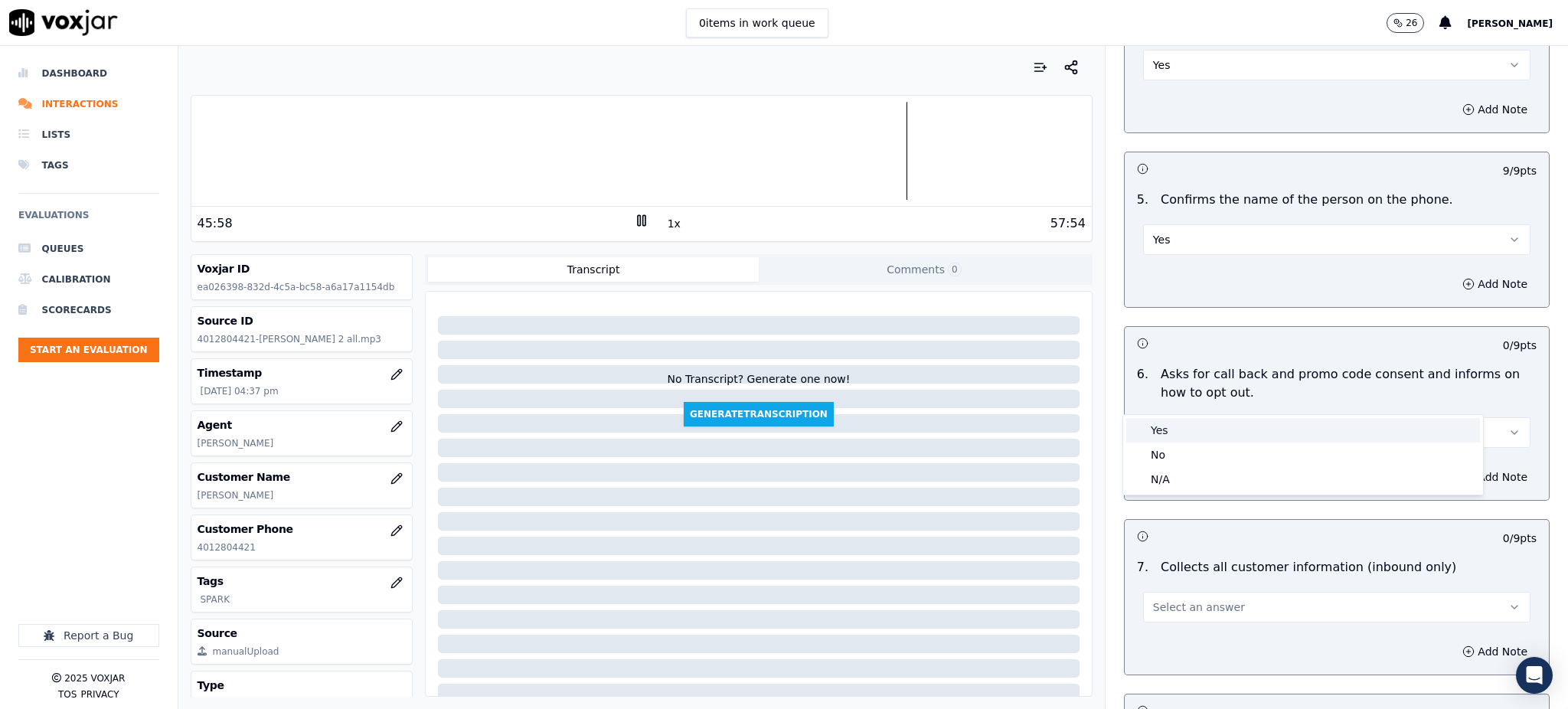
click at [1175, 420] on div "Yes" at bounding box center [1303, 431] width 354 height 25
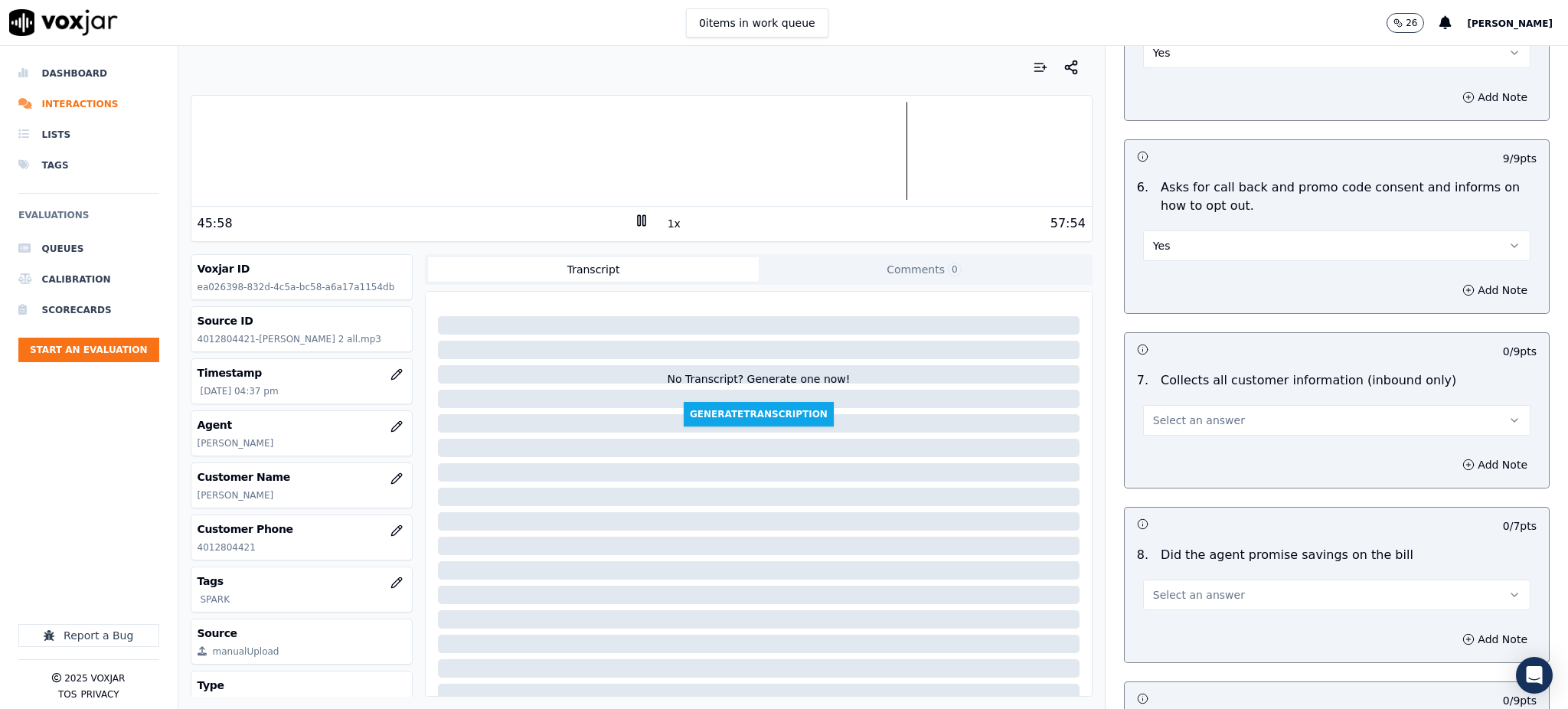
scroll to position [1021, 0]
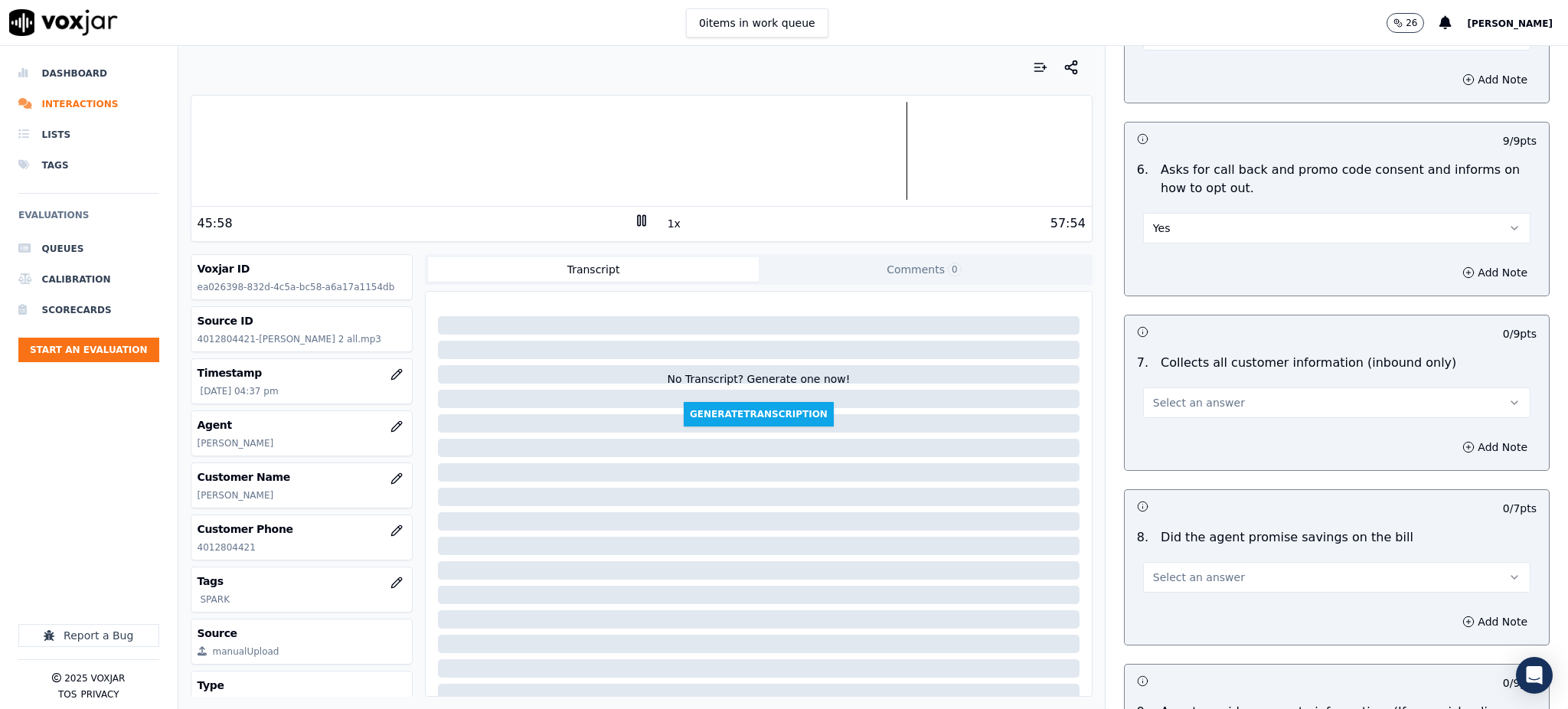
click at [1180, 395] on span "Select an answer" at bounding box center [1200, 403] width 92 height 15
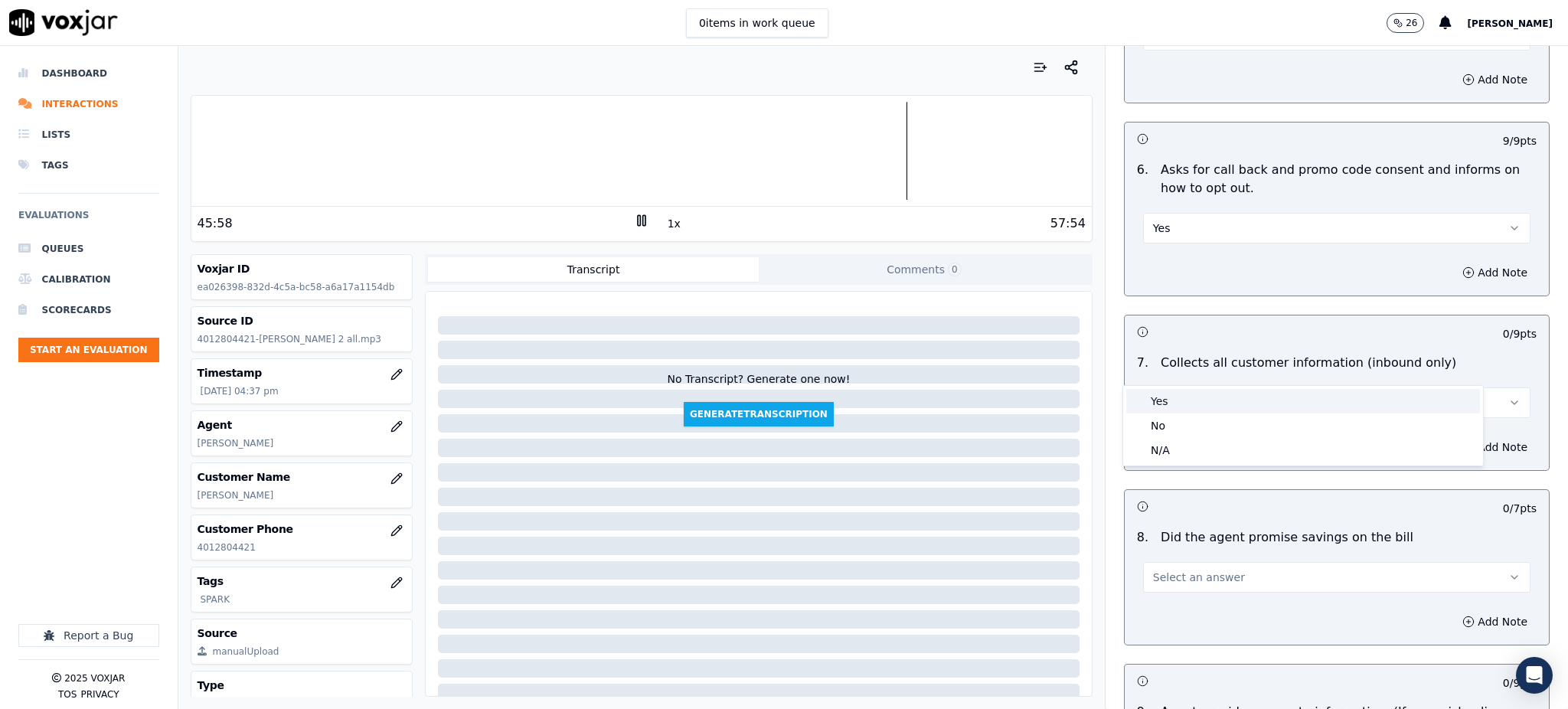
click at [1197, 395] on div "Yes" at bounding box center [1303, 402] width 354 height 25
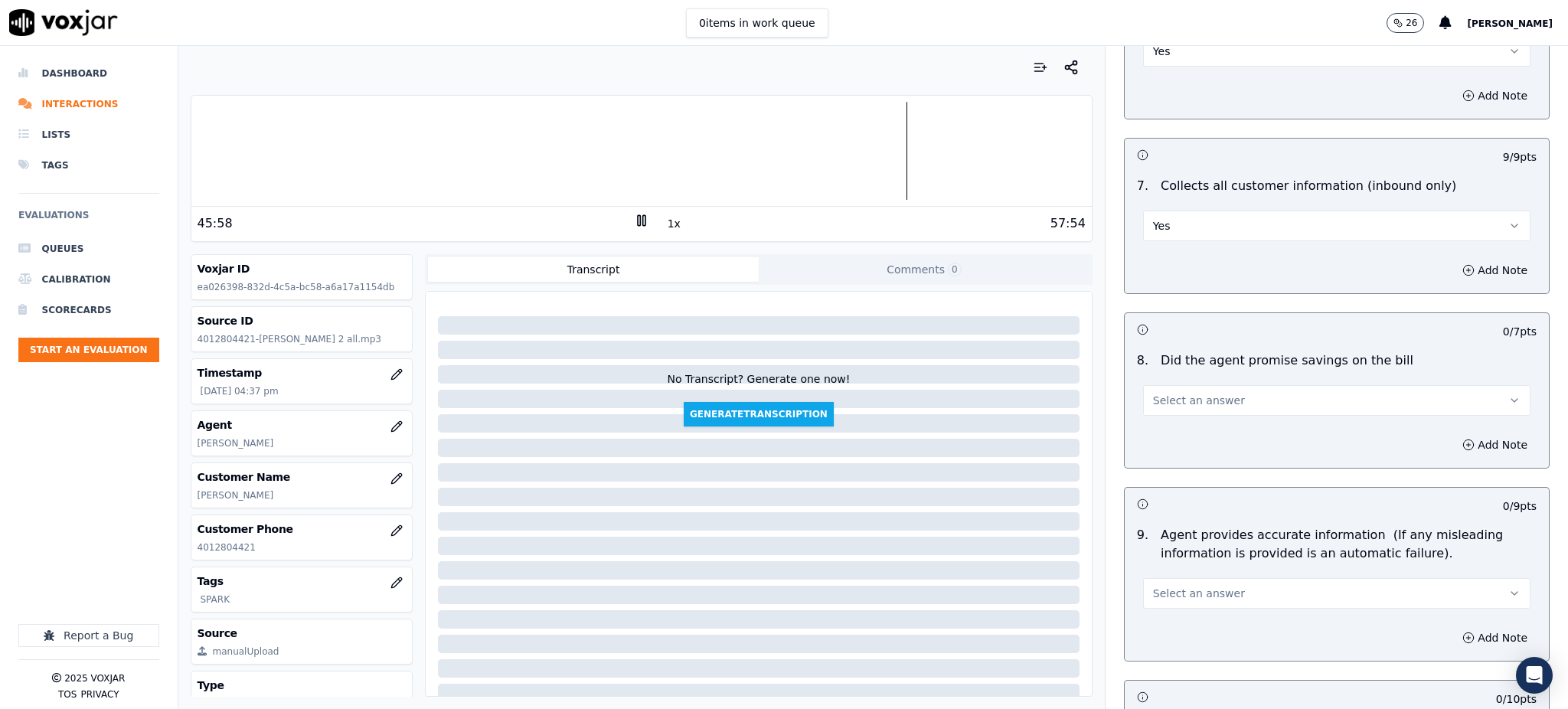
scroll to position [1226, 0]
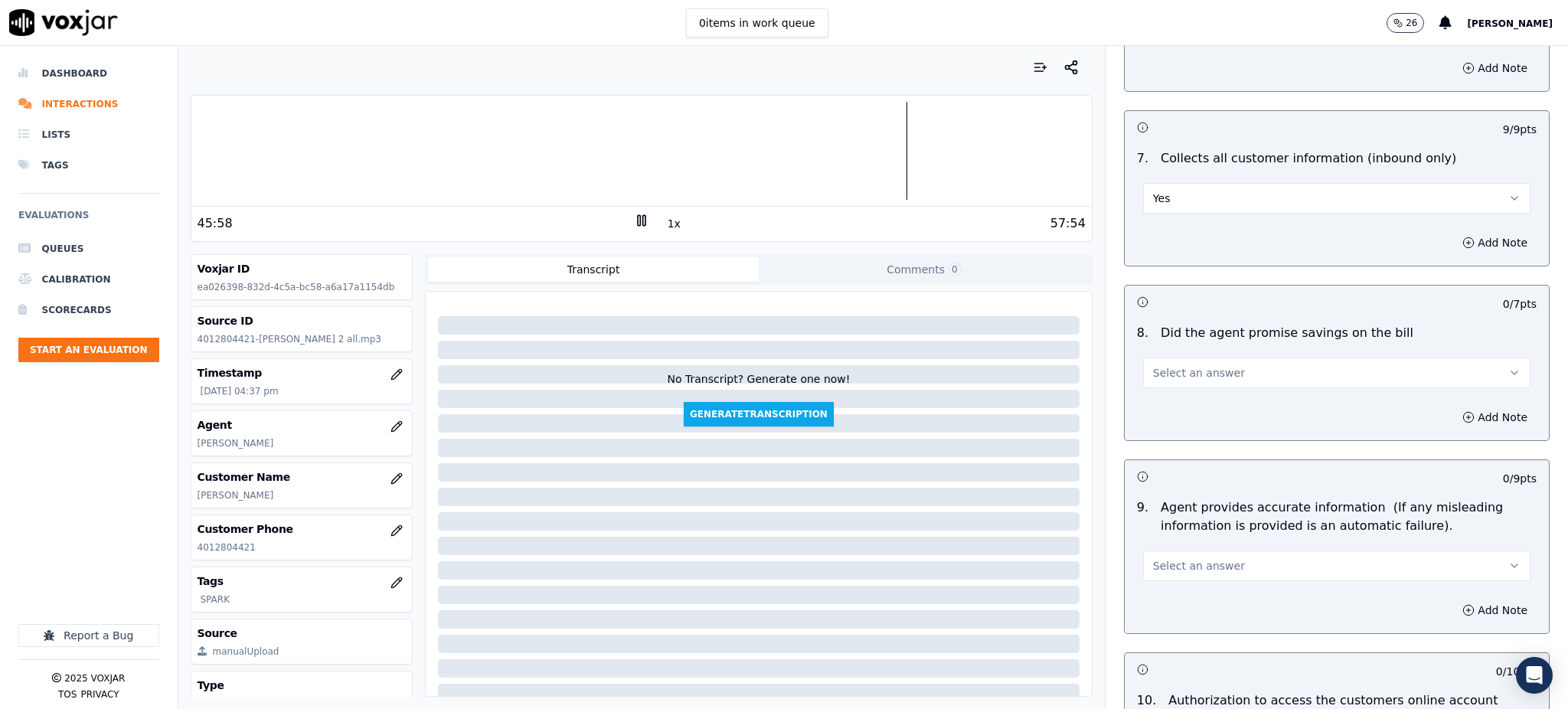
click at [1189, 366] on span "Select an answer" at bounding box center [1200, 373] width 92 height 15
click at [1180, 356] on div "Yes No N/A" at bounding box center [1302, 395] width 360 height 80
click at [1176, 371] on div "Yes" at bounding box center [1303, 371] width 354 height 25
click at [1154, 558] on span "Select an answer" at bounding box center [1200, 566] width 92 height 15
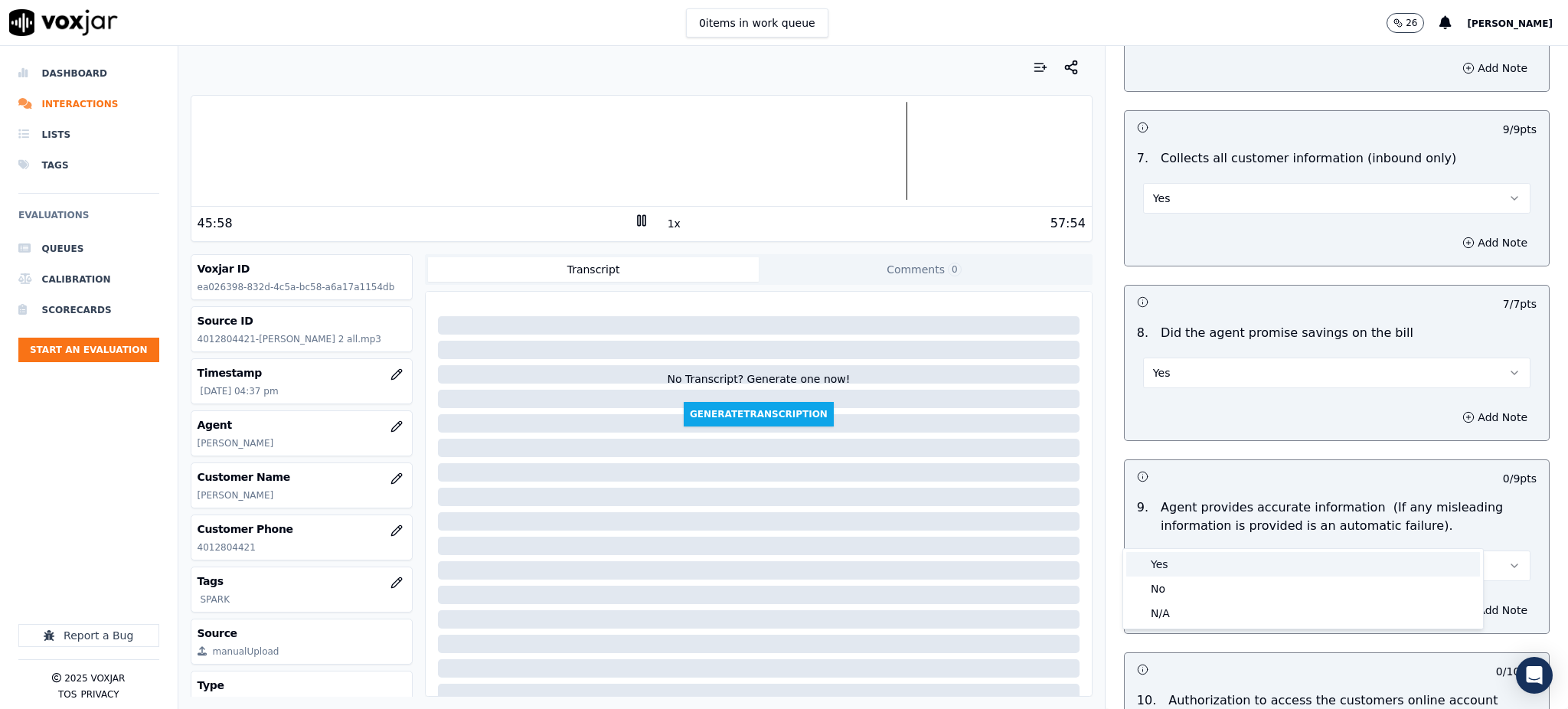
click at [1158, 564] on div "Yes" at bounding box center [1303, 565] width 354 height 25
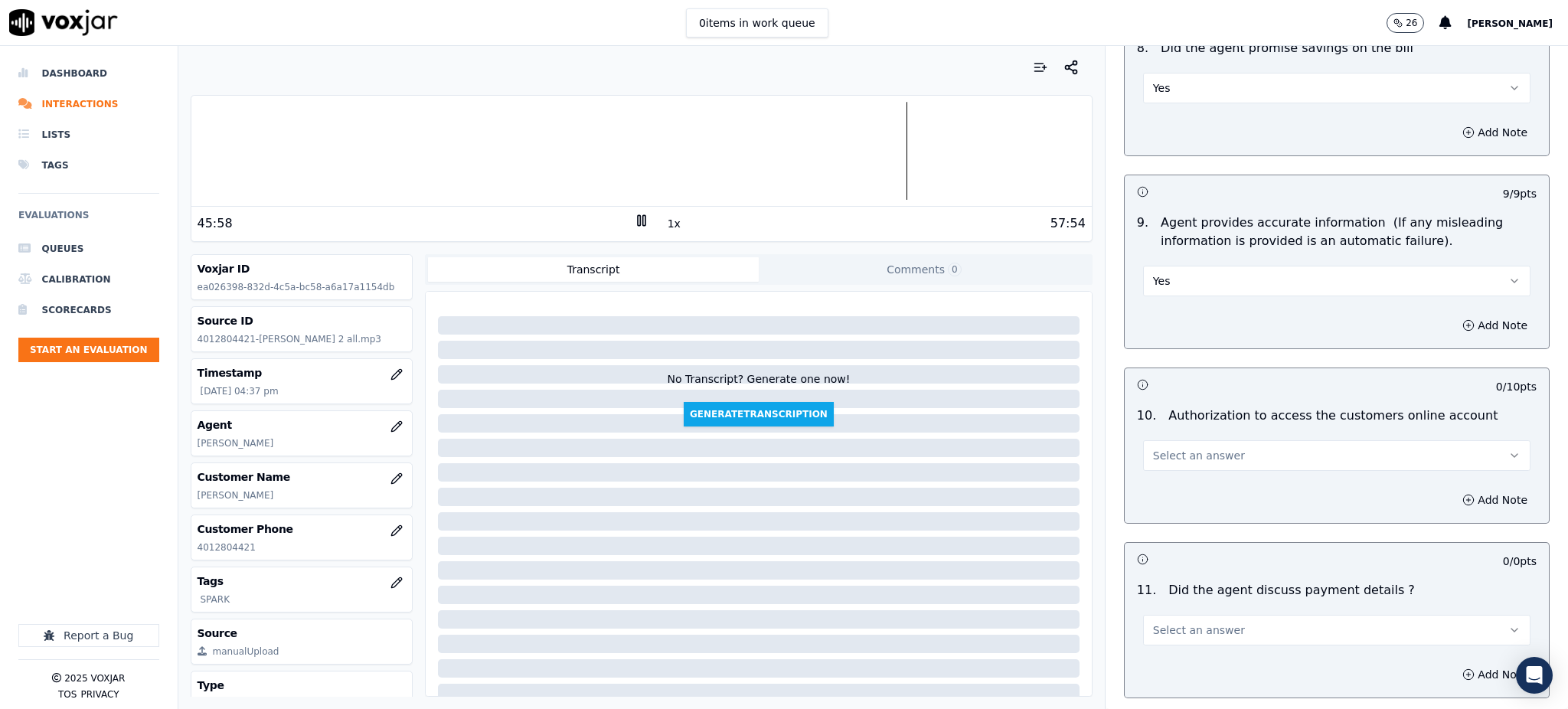
scroll to position [1532, 0]
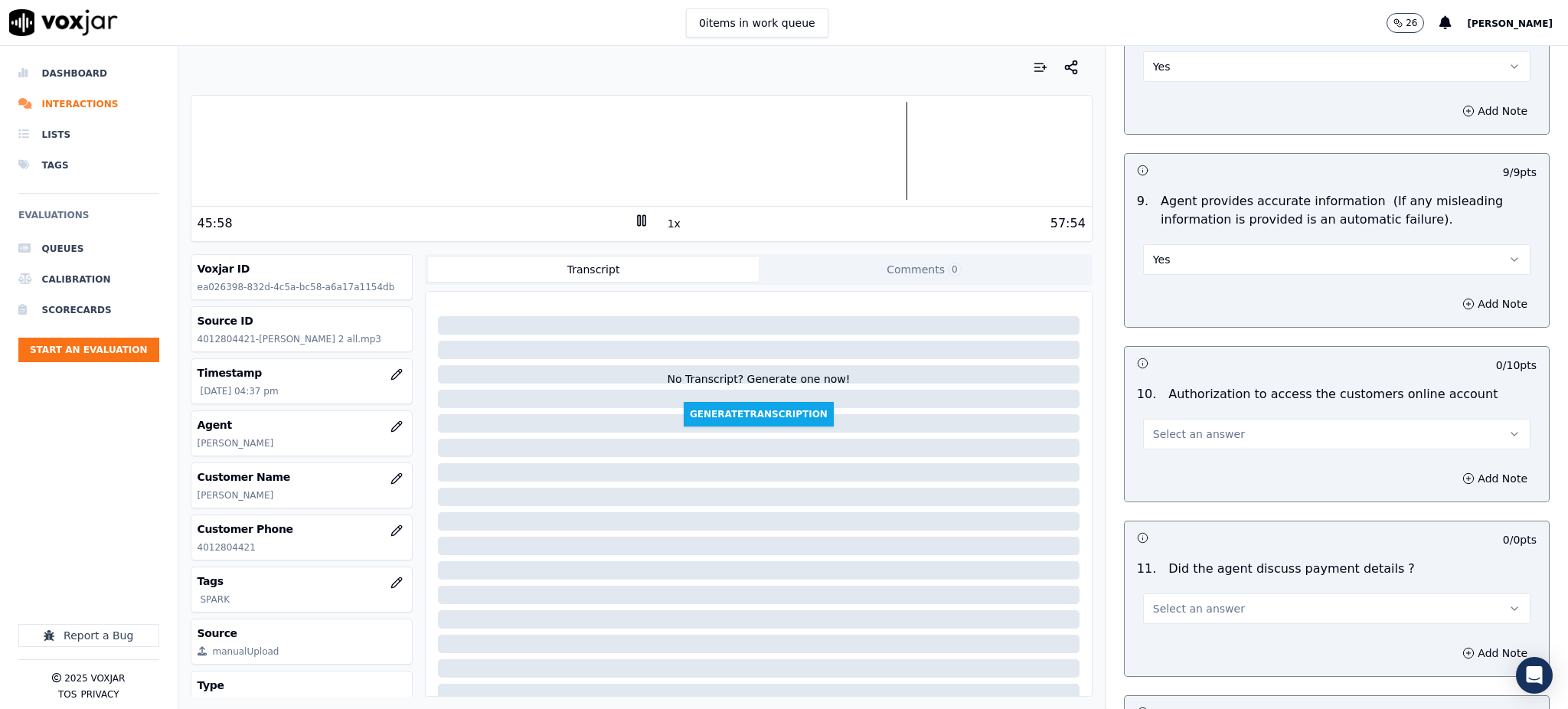
click at [1154, 427] on span "Select an answer" at bounding box center [1200, 435] width 92 height 15
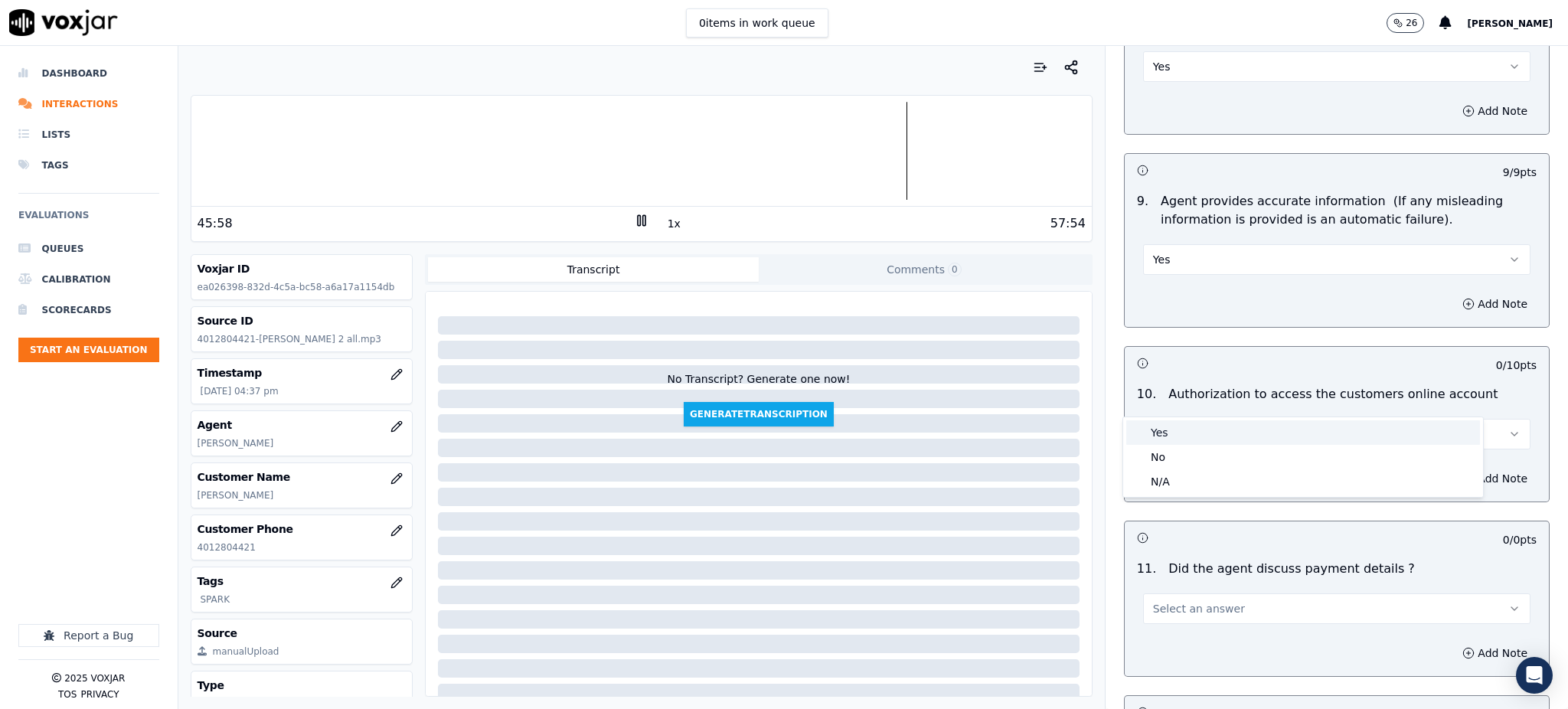
click at [1161, 423] on div "Yes" at bounding box center [1303, 433] width 354 height 25
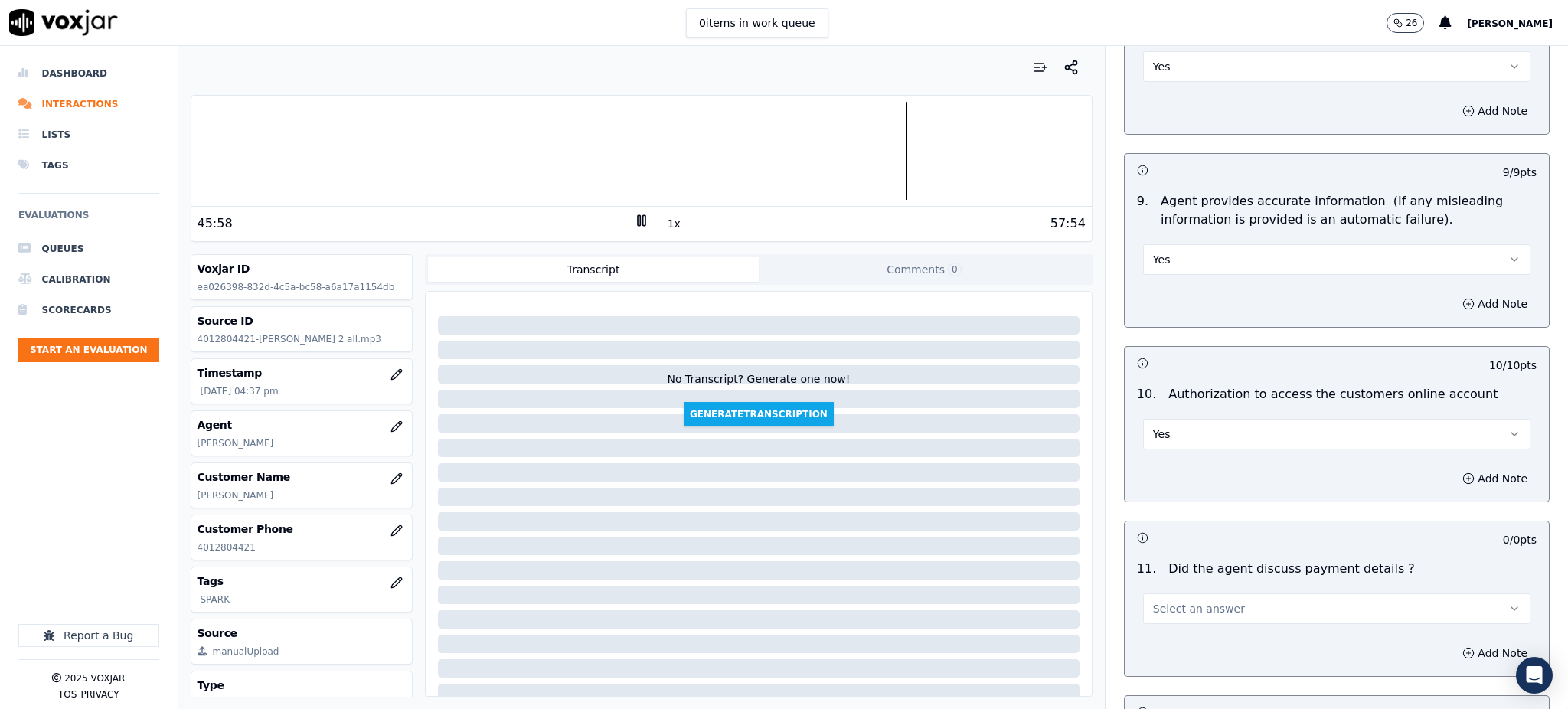
click at [1158, 602] on span "Select an answer" at bounding box center [1200, 609] width 92 height 15
click at [1154, 607] on div "Yes" at bounding box center [1303, 607] width 354 height 25
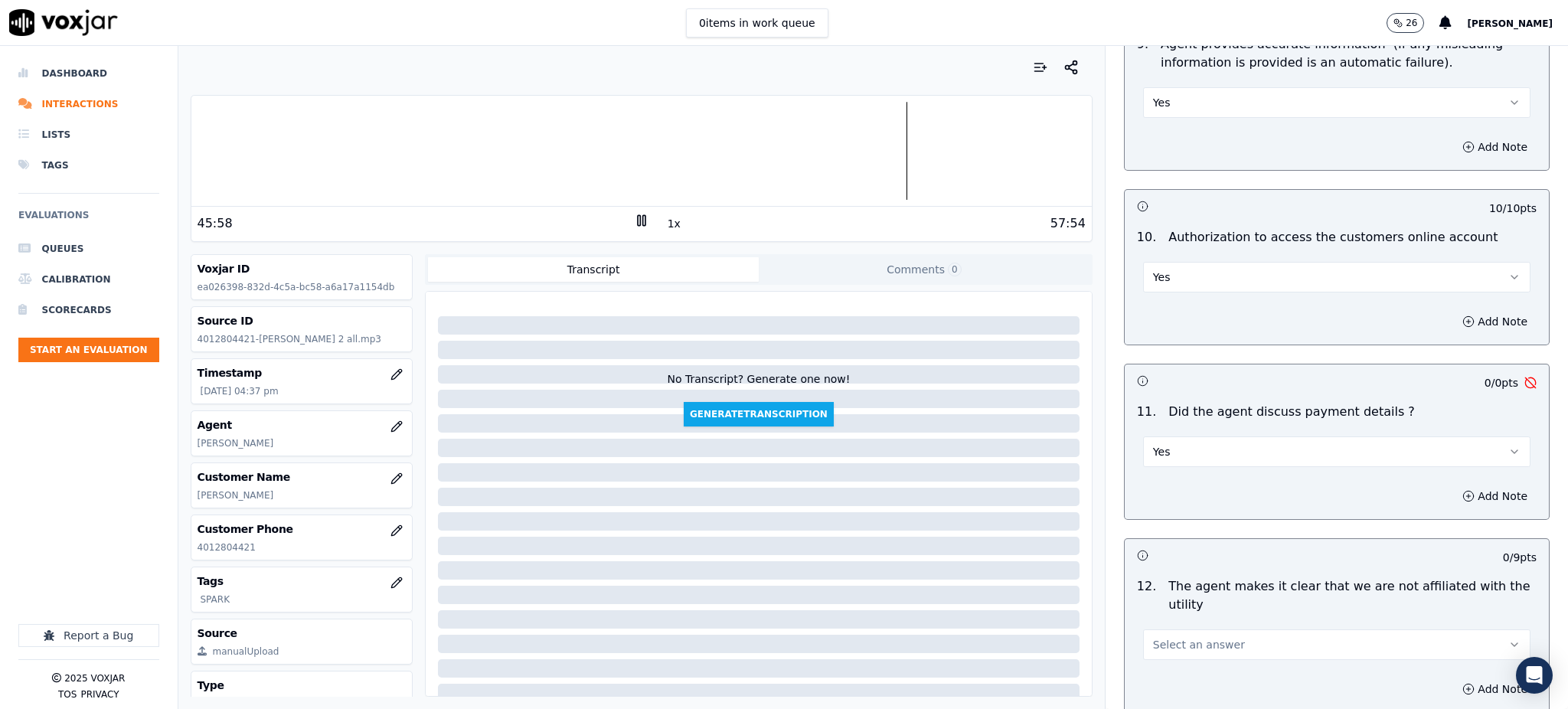
scroll to position [1736, 0]
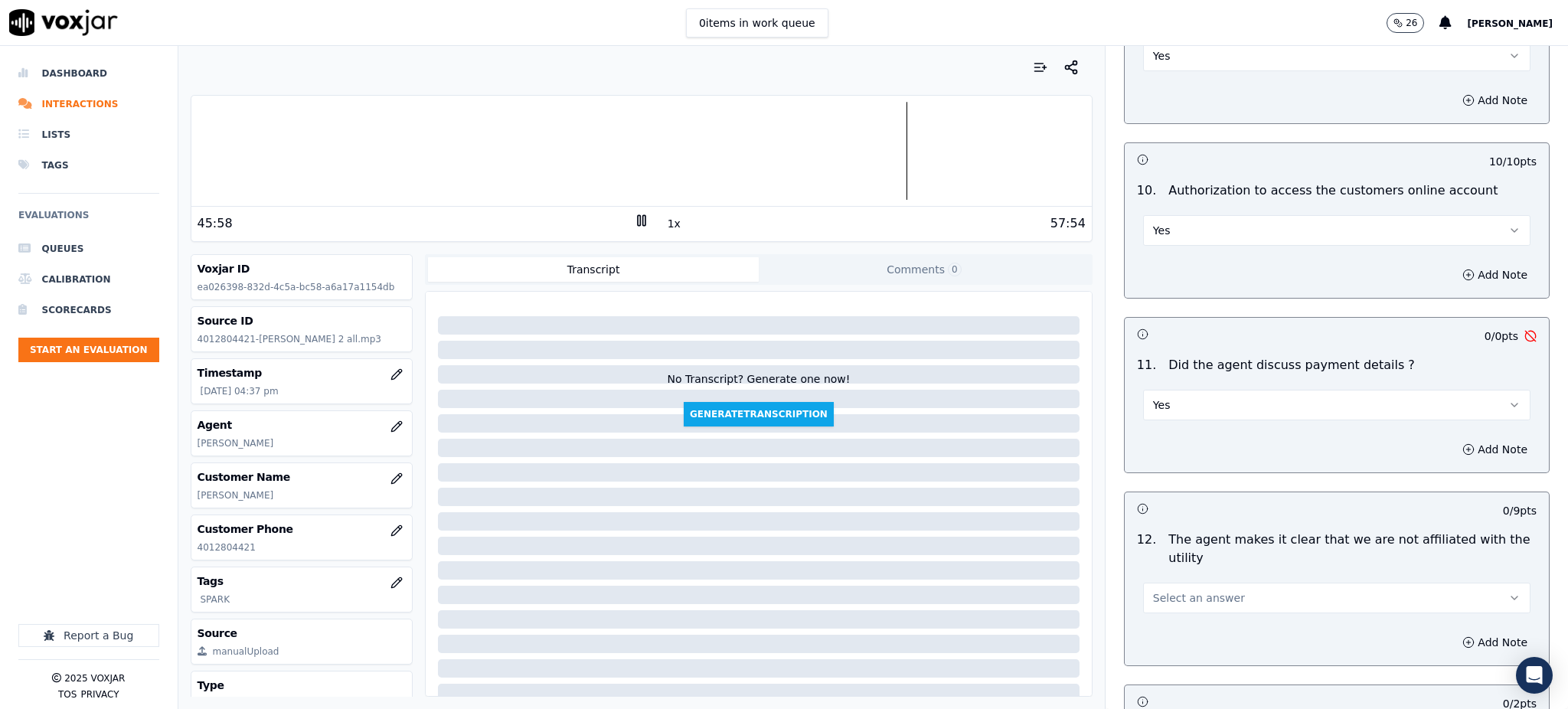
click at [1162, 591] on span "Select an answer" at bounding box center [1200, 599] width 92 height 15
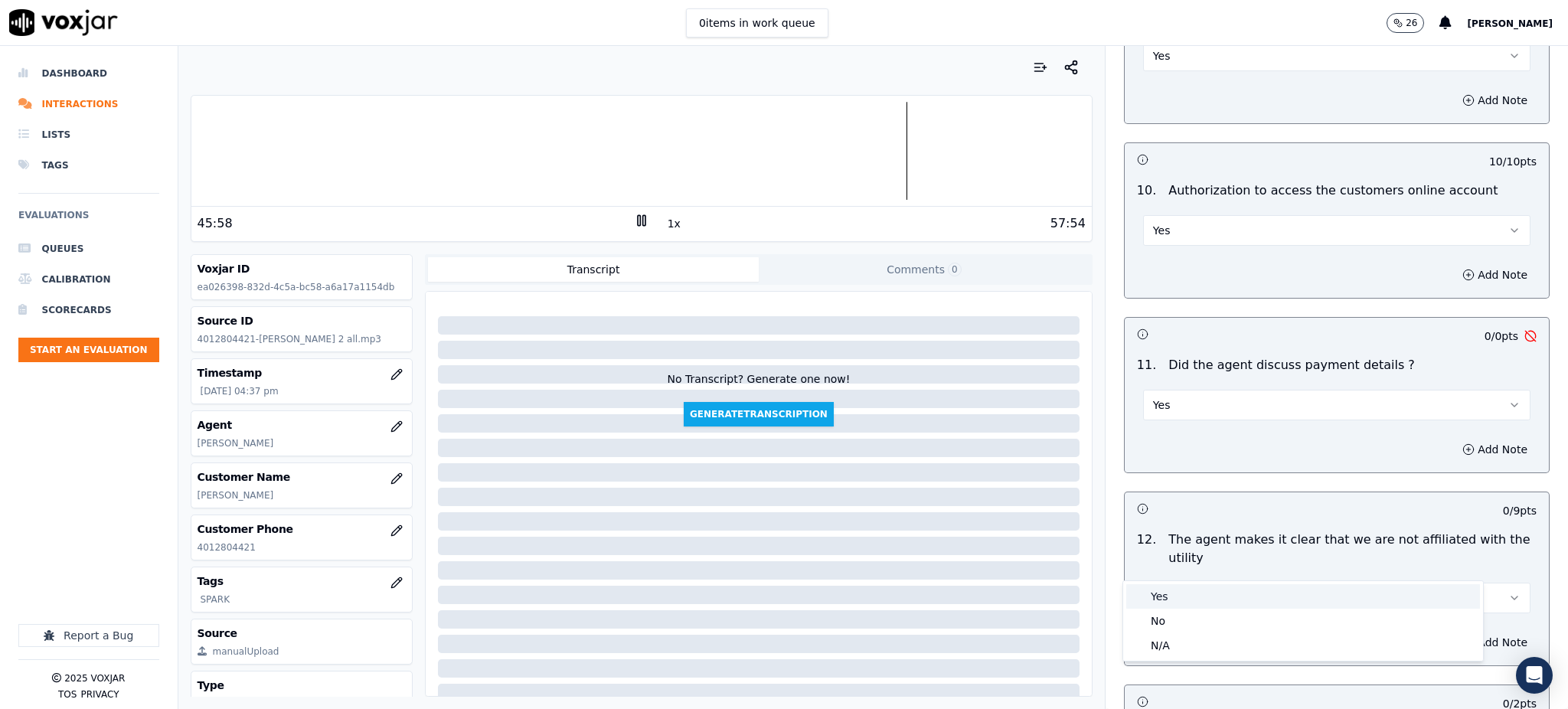
click at [1162, 595] on div "Yes" at bounding box center [1303, 597] width 354 height 25
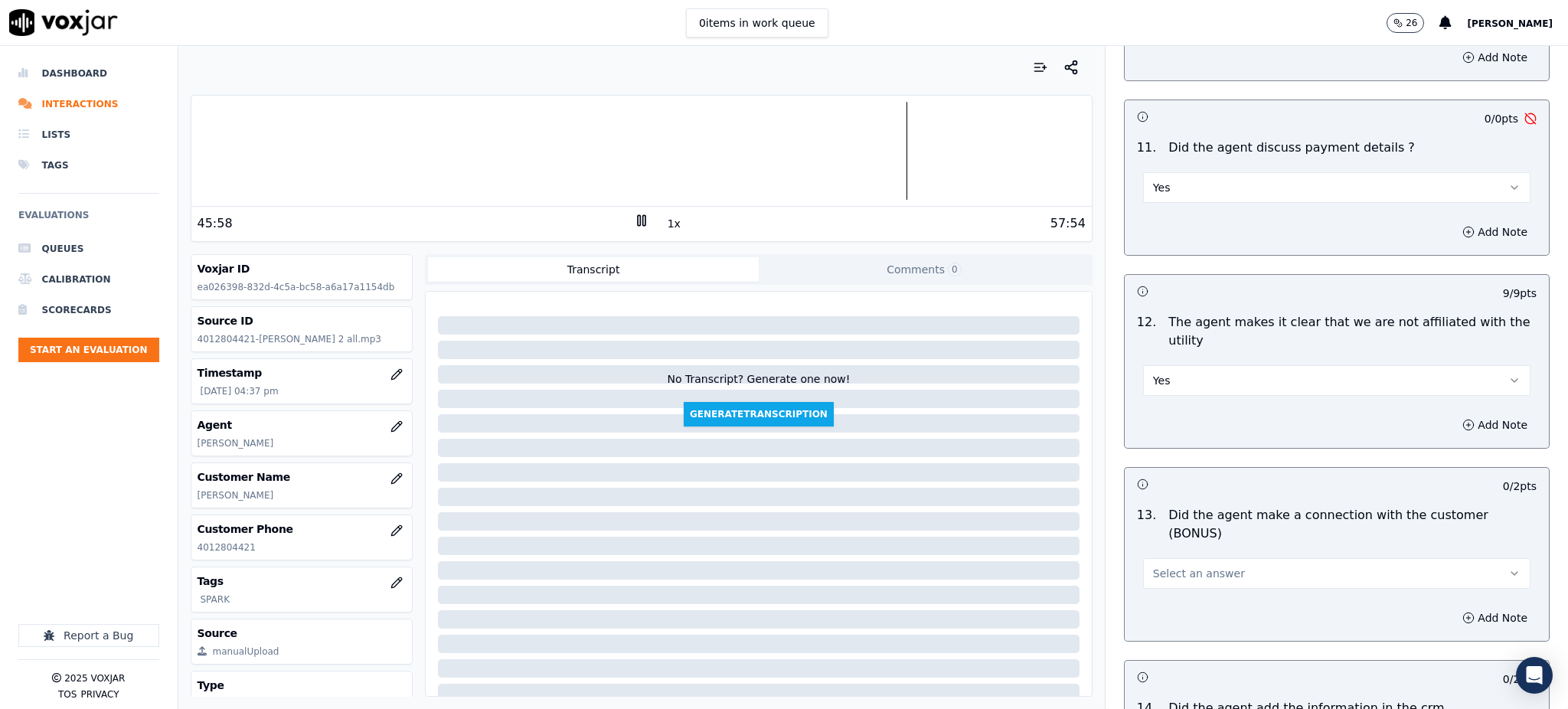
scroll to position [2043, 0]
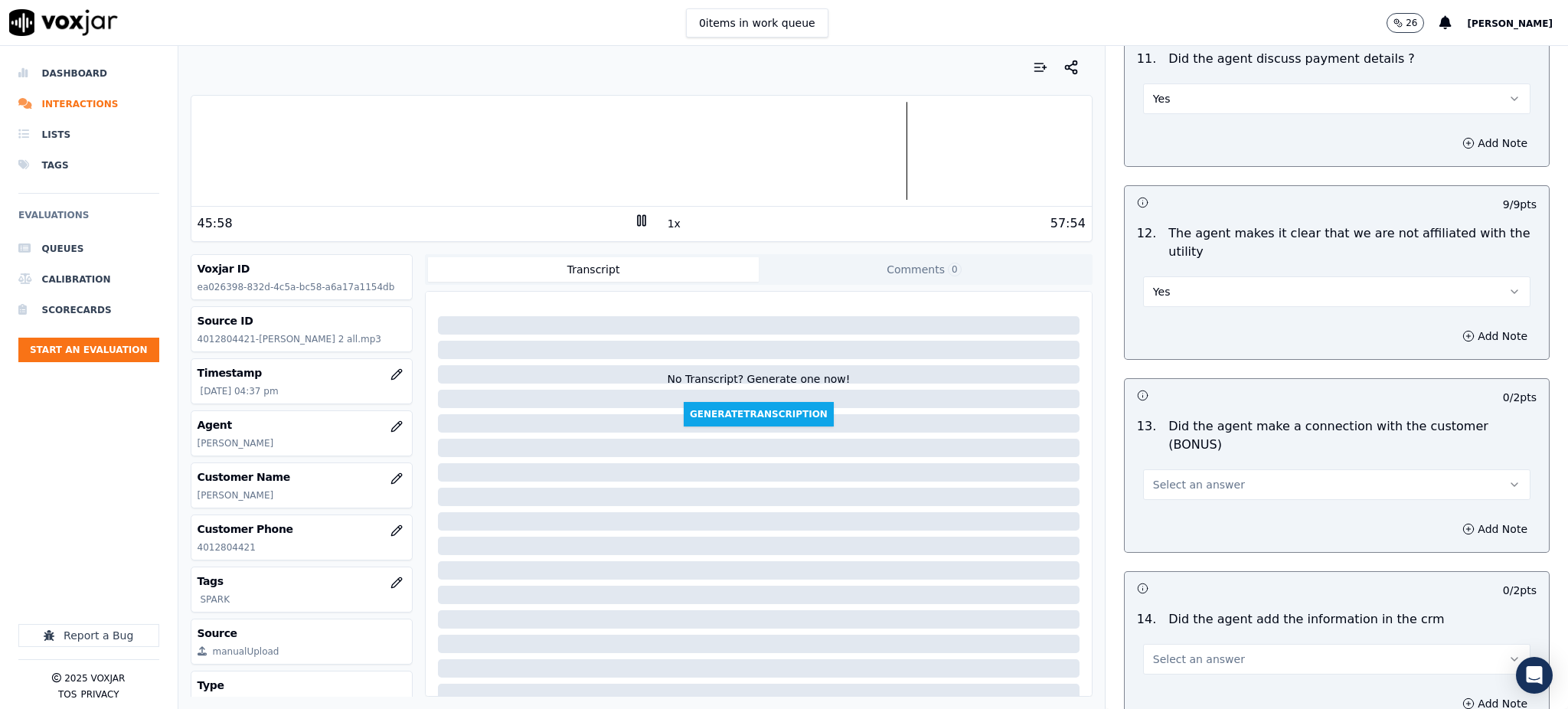
click at [1164, 477] on span "Select an answer" at bounding box center [1200, 484] width 92 height 15
click at [1171, 469] on div "Yes" at bounding box center [1303, 465] width 354 height 25
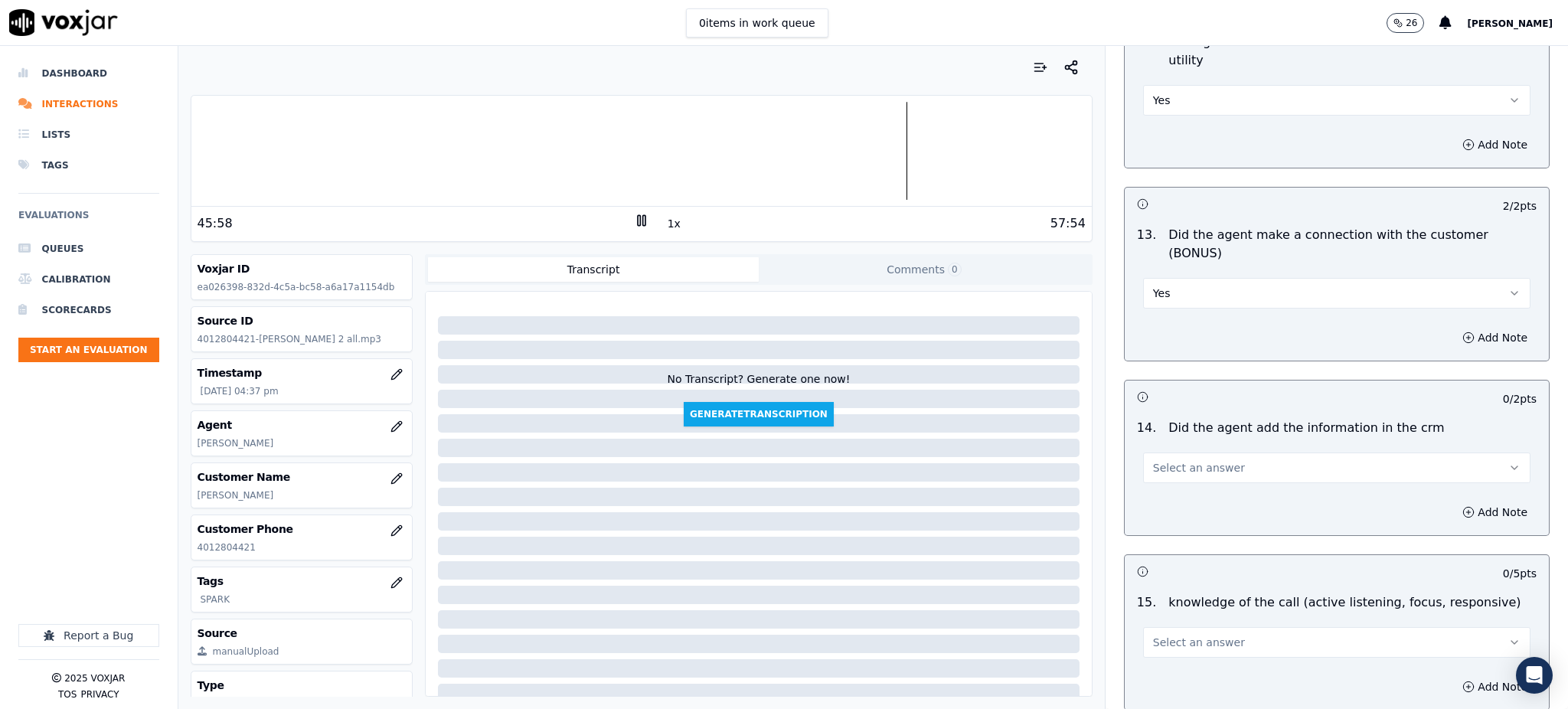
scroll to position [2247, 0]
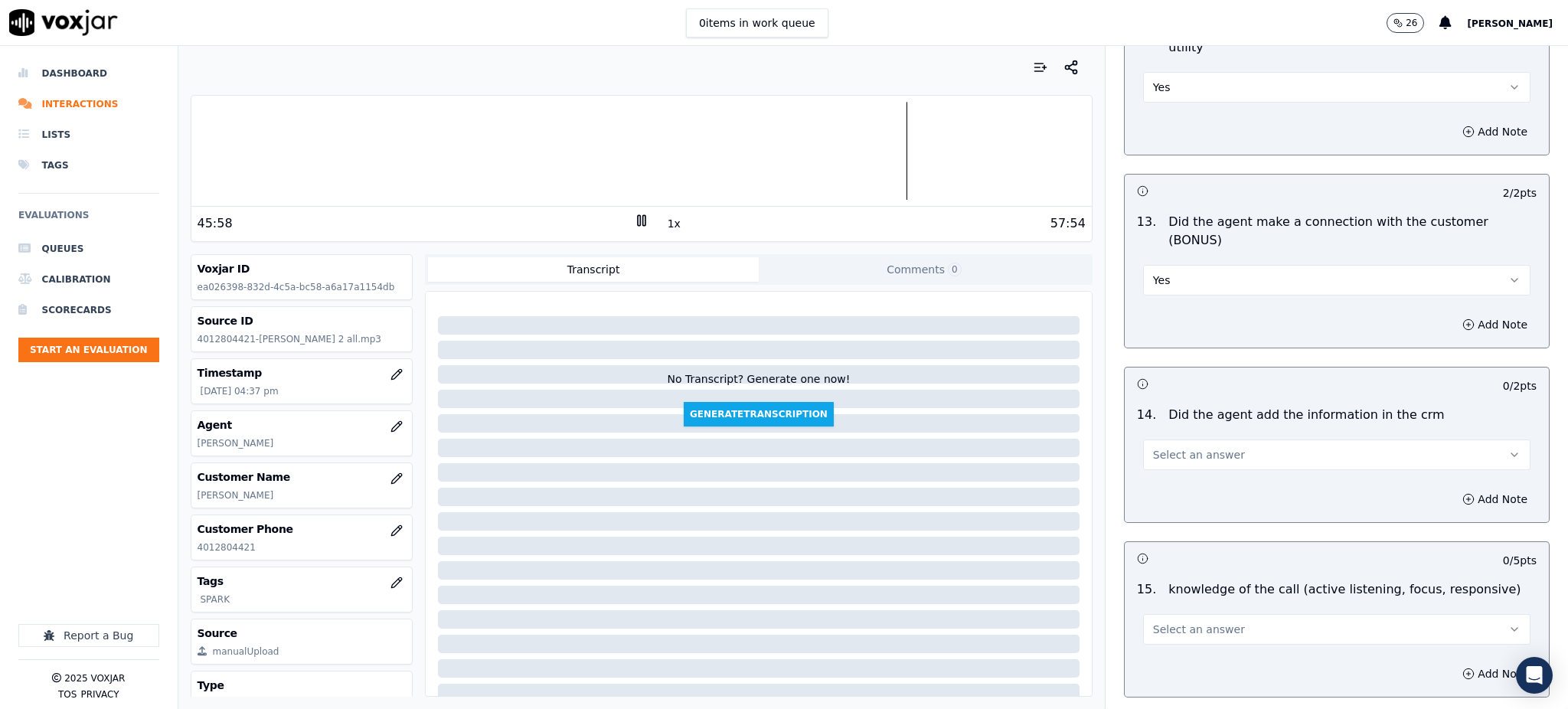
drag, startPoint x: 1157, startPoint y: 408, endPoint x: 1159, endPoint y: 416, distance: 8.2
click at [1158, 447] on span "Select an answer" at bounding box center [1200, 455] width 92 height 15
drag, startPoint x: 1168, startPoint y: 440, endPoint x: 1171, endPoint y: 541, distance: 101.0
click at [1168, 440] on div "Yes" at bounding box center [1303, 437] width 354 height 25
click at [1172, 622] on span "Select an answer" at bounding box center [1200, 629] width 92 height 15
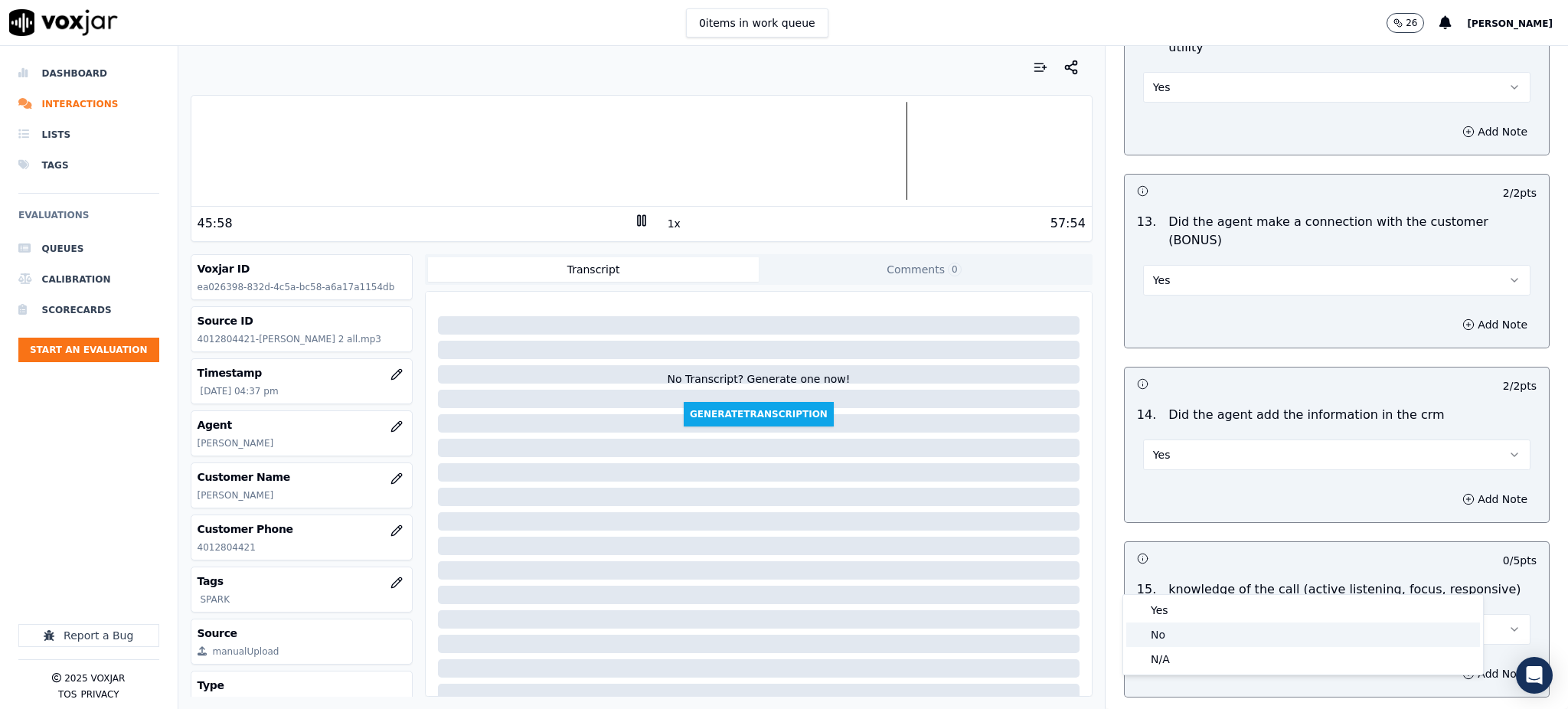
click at [1166, 635] on div "No" at bounding box center [1303, 635] width 354 height 25
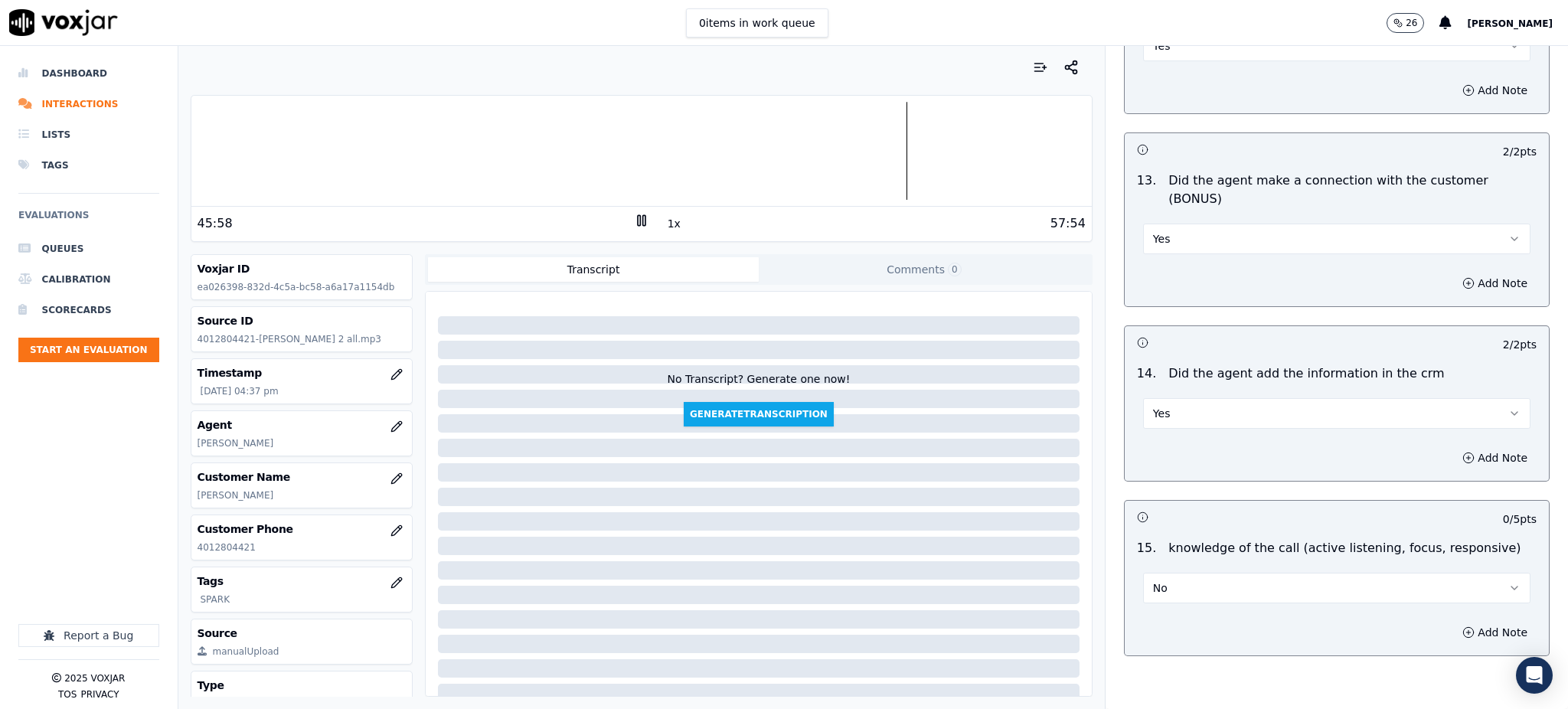
scroll to position [2319, 0]
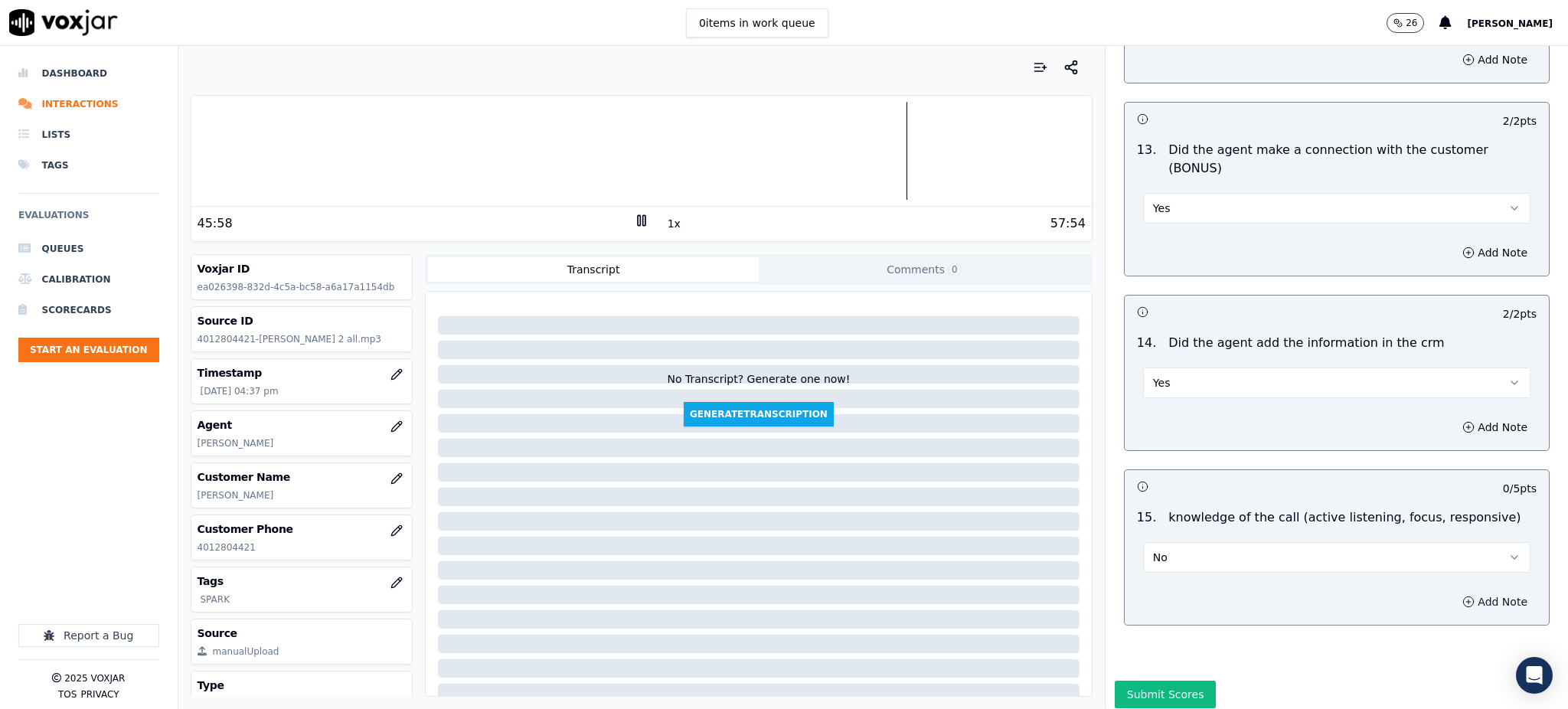
click at [1463, 596] on icon "button" at bounding box center [1468, 602] width 12 height 12
click at [1171, 619] on textarea at bounding box center [1337, 656] width 400 height 75
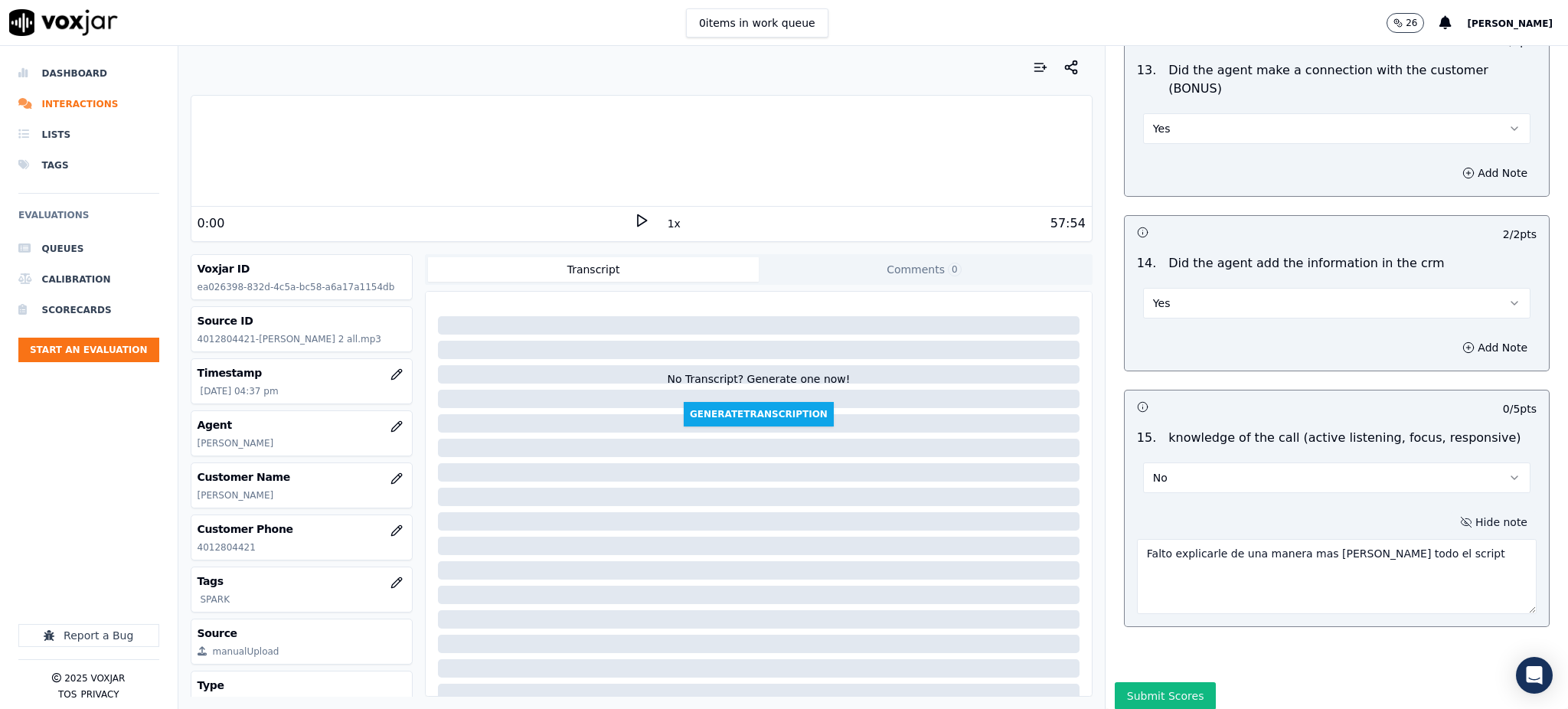
scroll to position [2400, 0]
type textarea "Falto explicarle de una manera mas clara todo el script"
click at [1130, 681] on div "Submit Scores" at bounding box center [1337, 699] width 462 height 36
click at [1126, 681] on button "Submit Scores" at bounding box center [1166, 695] width 102 height 28
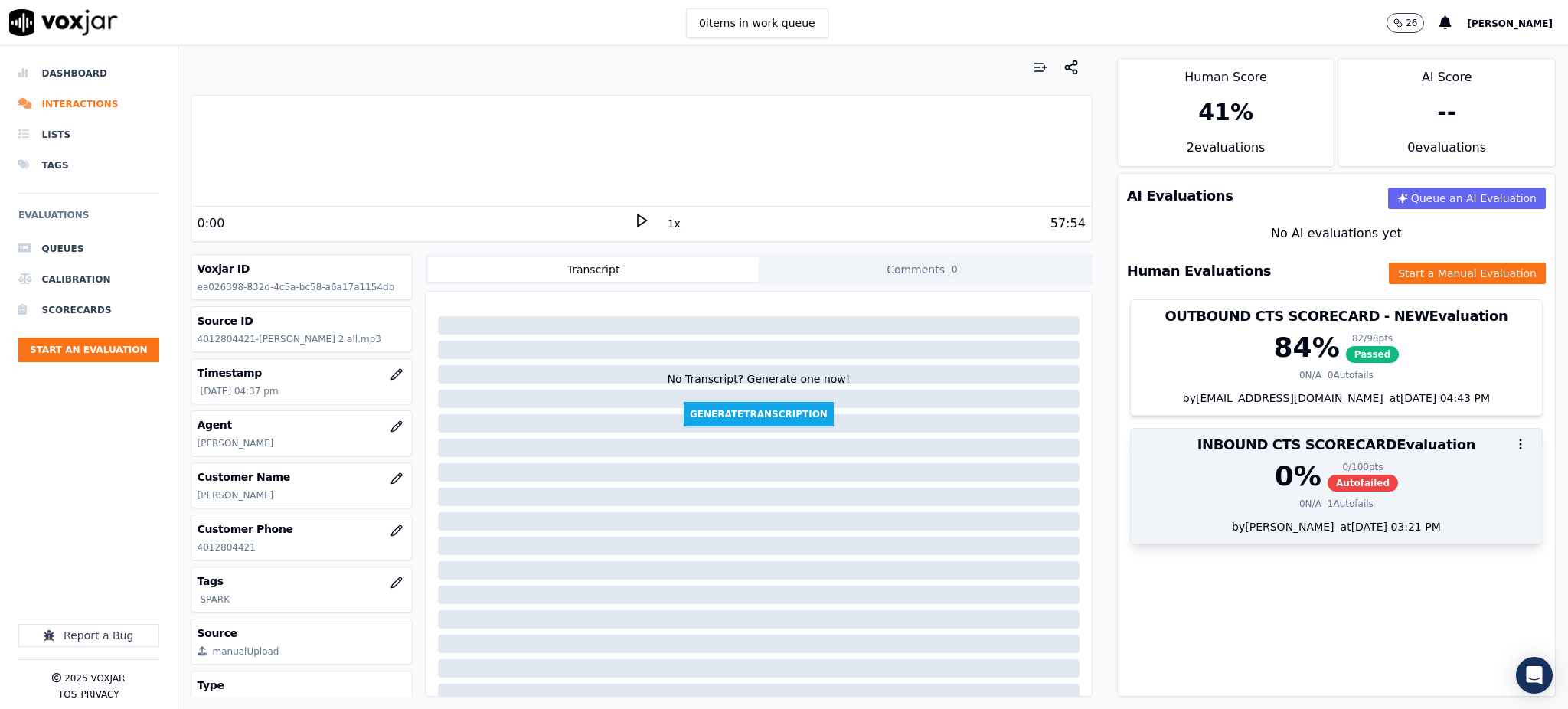
click at [1328, 491] on span "Autofailed" at bounding box center [1363, 484] width 70 height 17
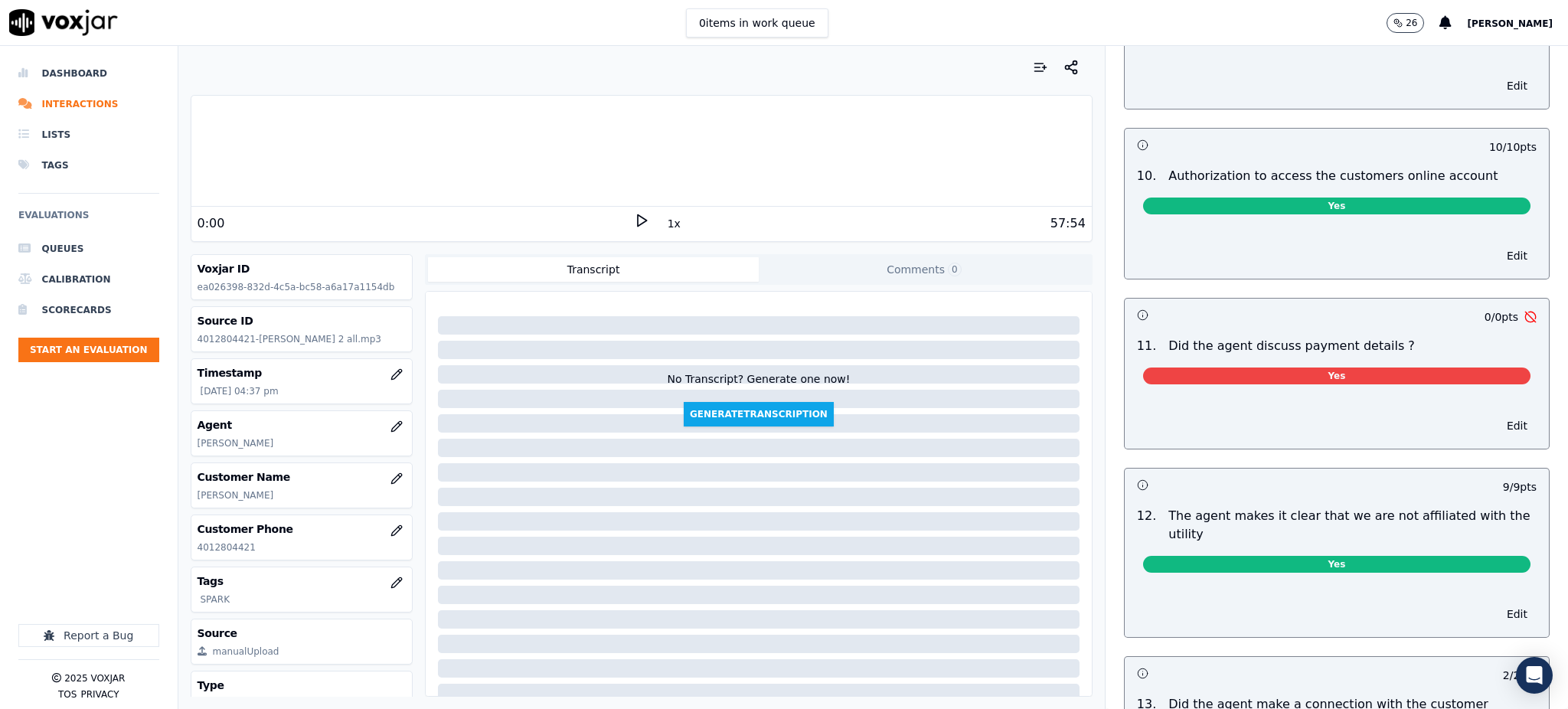
scroll to position [1736, 0]
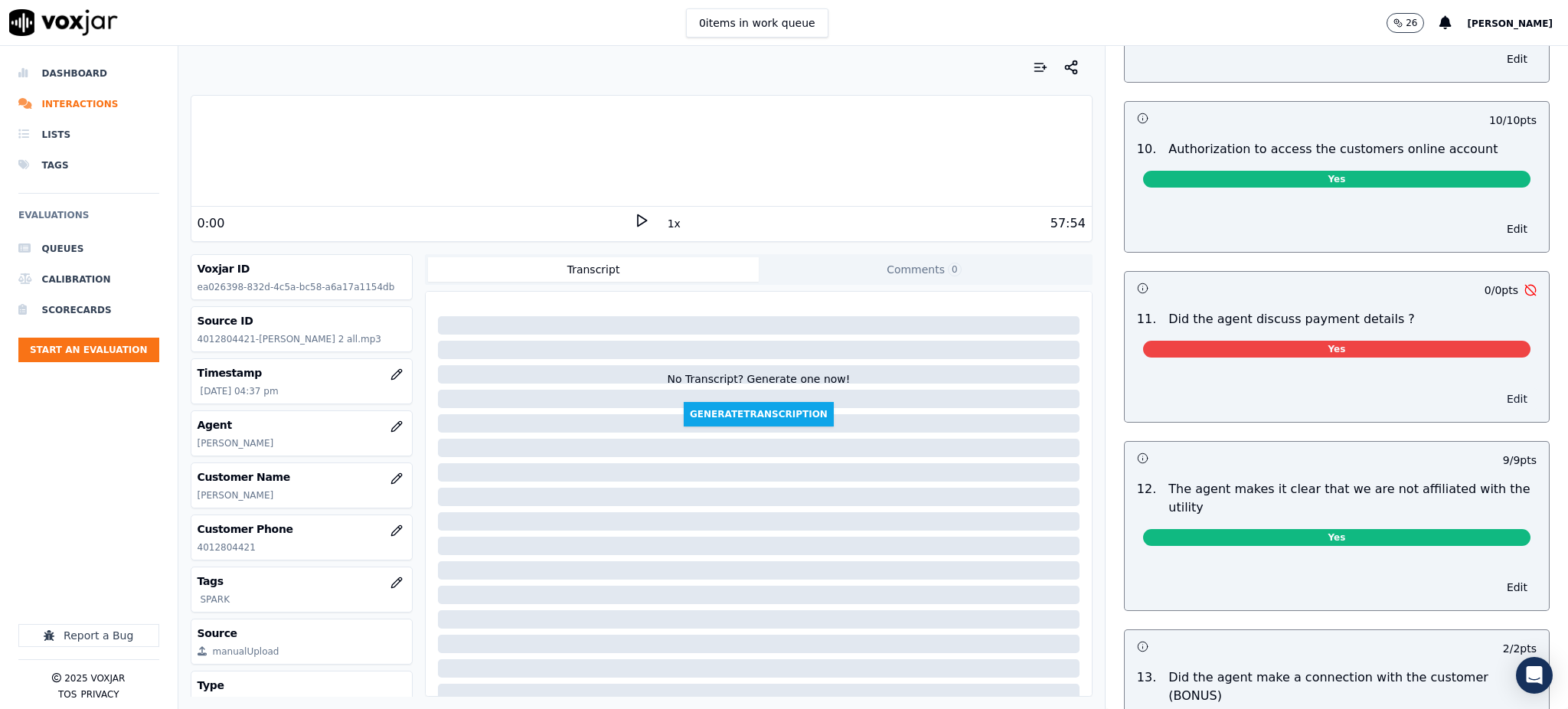
click at [1498, 389] on button "Edit" at bounding box center [1517, 399] width 39 height 21
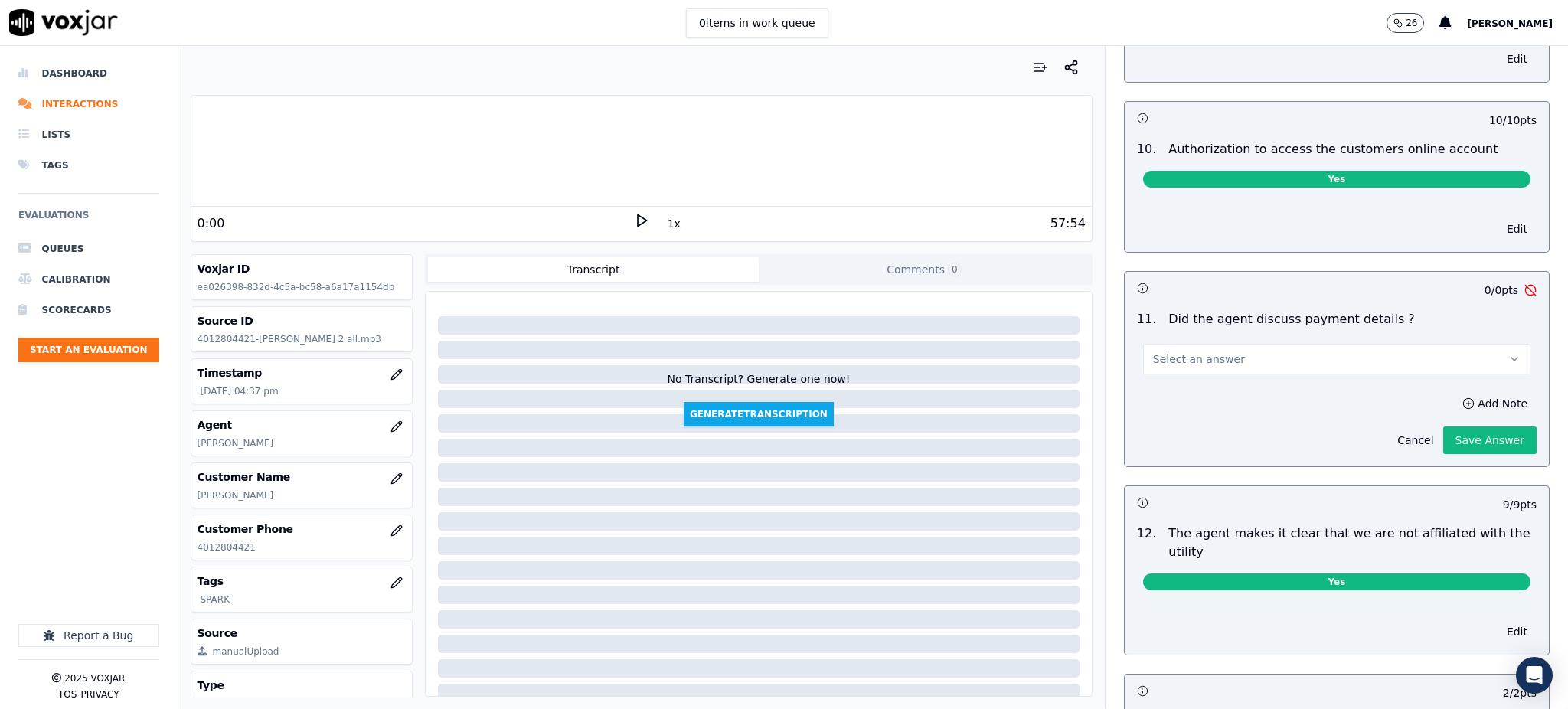
click at [1252, 344] on button "Select an answer" at bounding box center [1337, 360] width 387 height 31
click at [1195, 412] on div "N/A" at bounding box center [1303, 408] width 354 height 25
click at [1443, 427] on button "Save Answer" at bounding box center [1489, 440] width 93 height 28
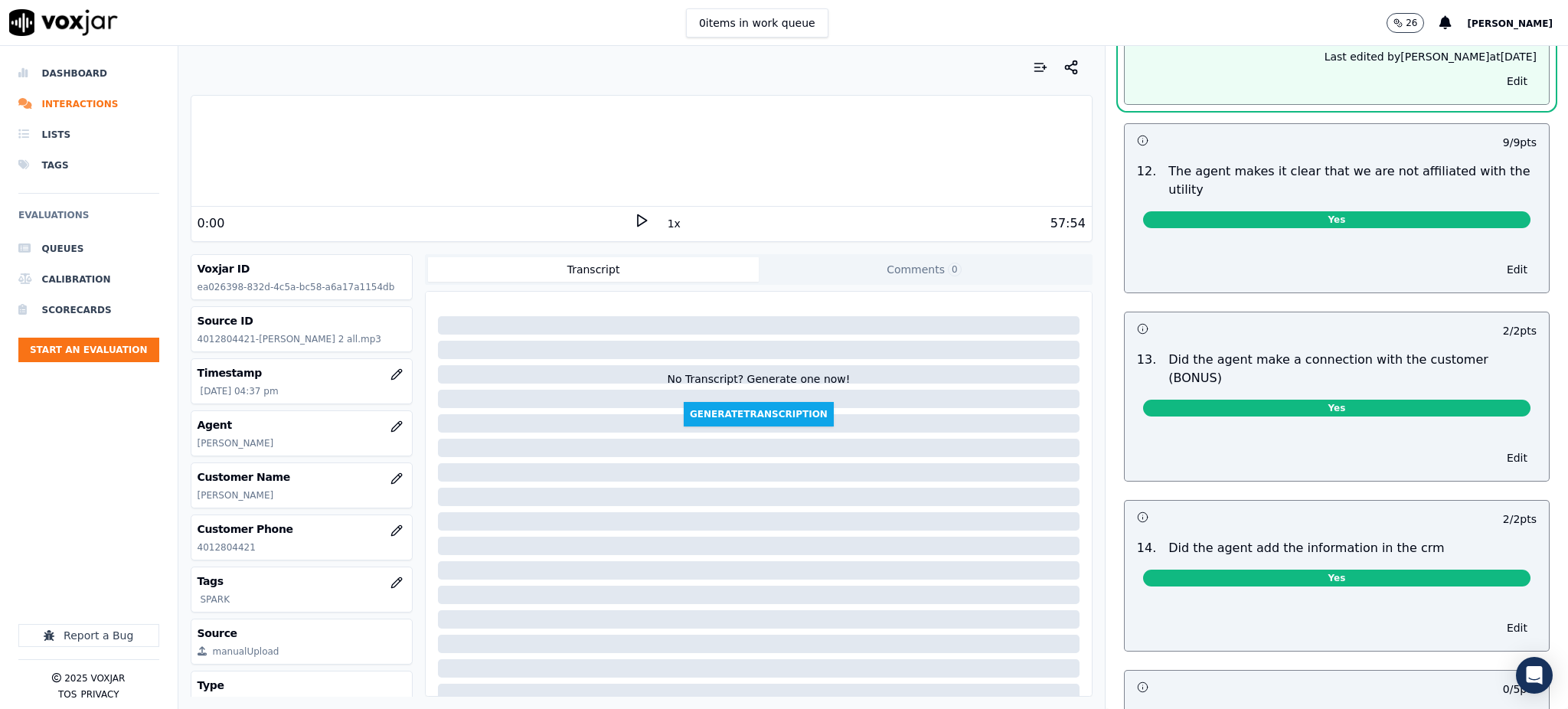
scroll to position [2347, 0]
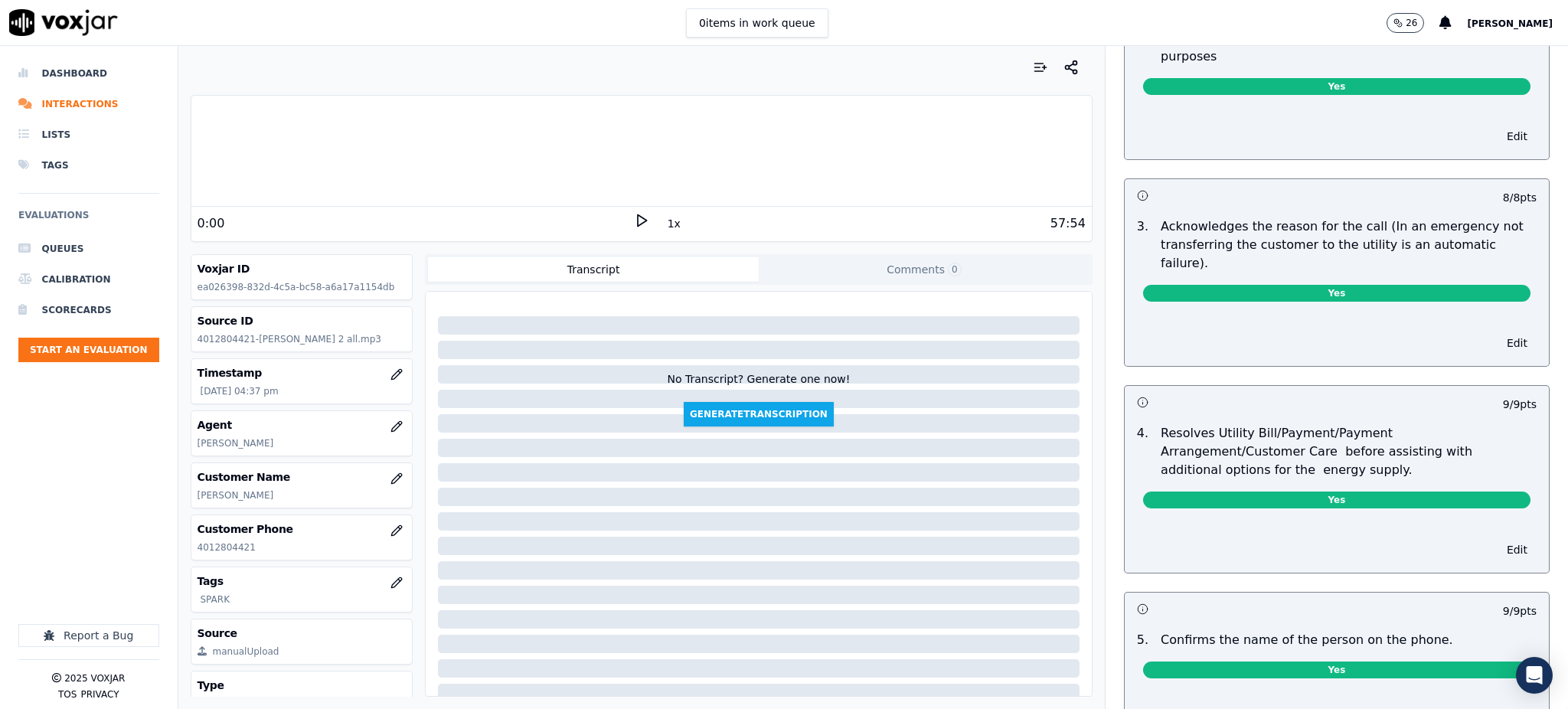
scroll to position [0, 0]
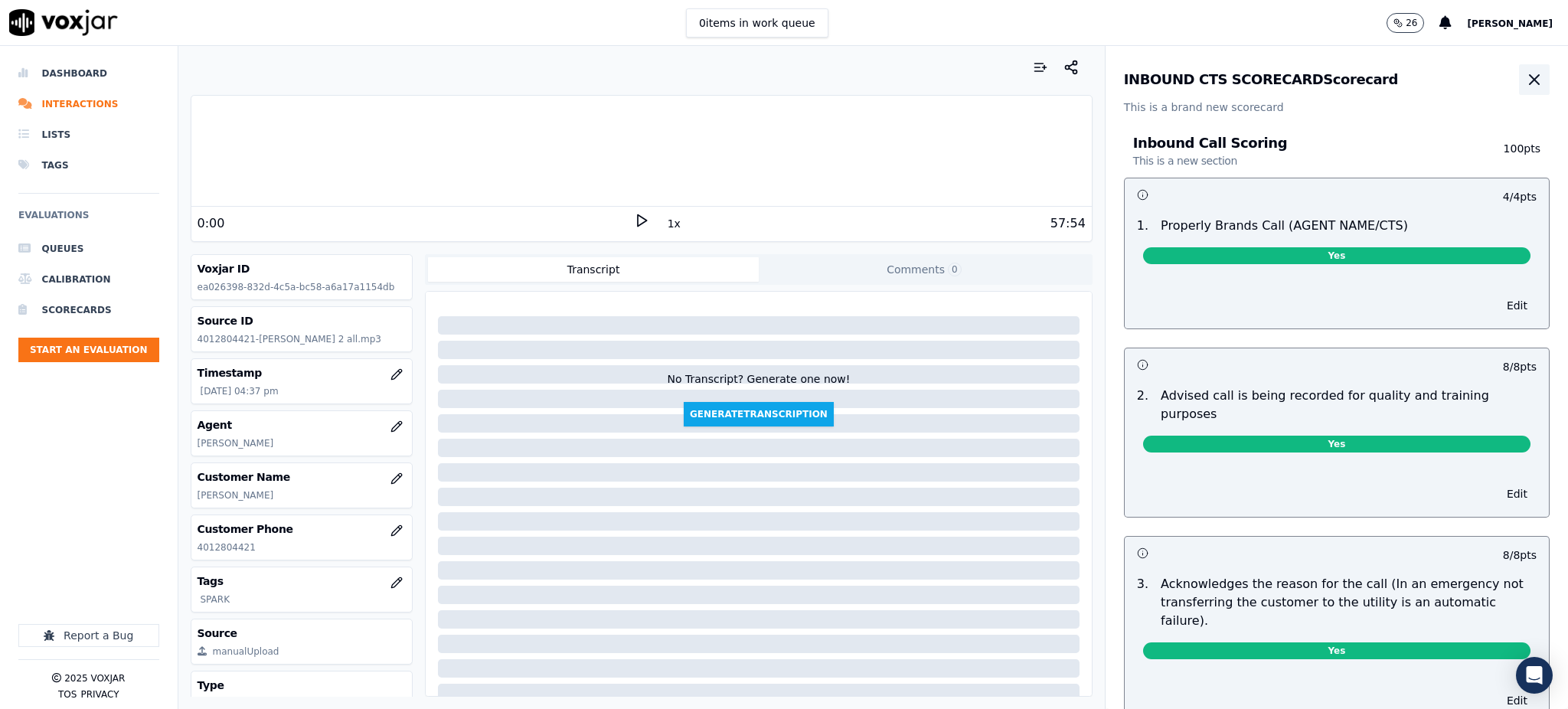
click at [1526, 78] on icon "button" at bounding box center [1534, 79] width 18 height 18
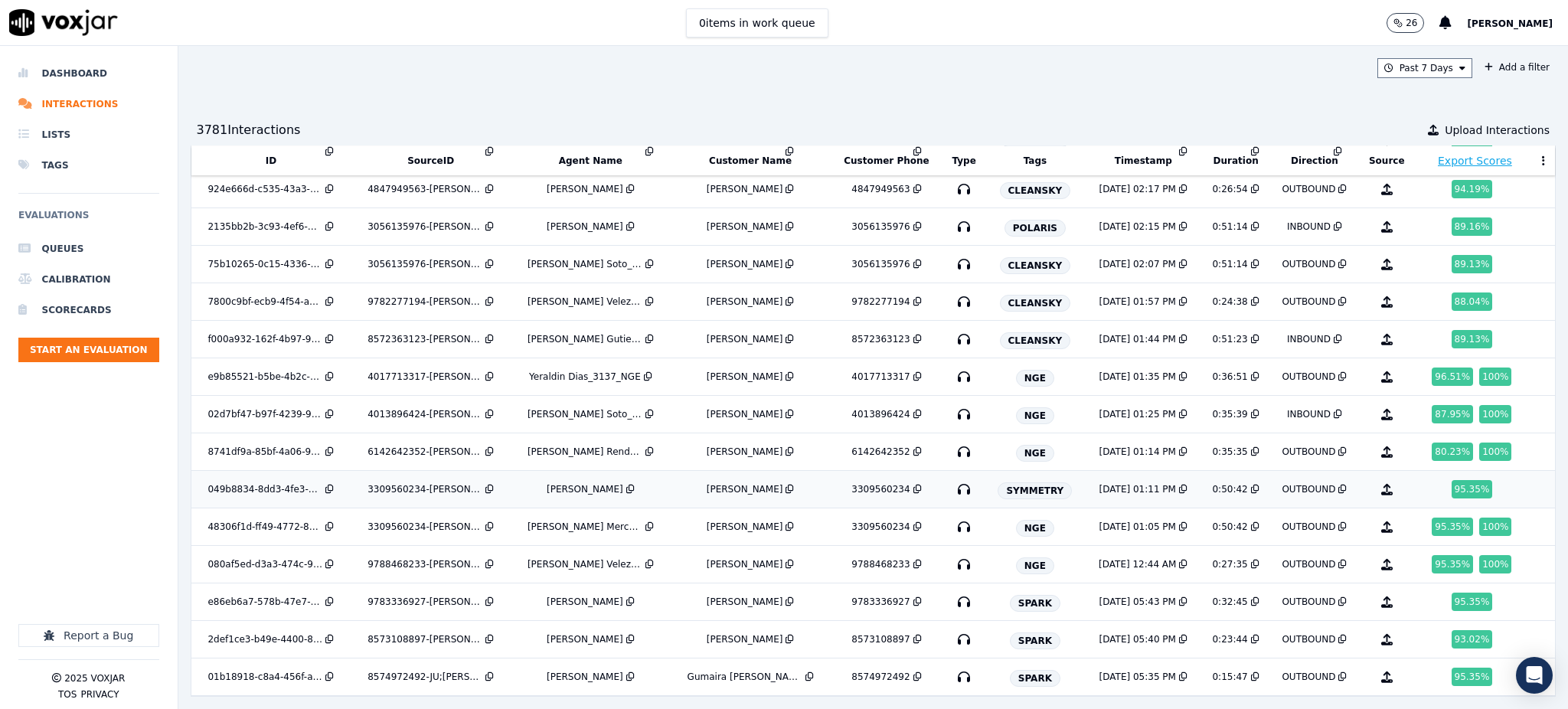
scroll to position [1781, 0]
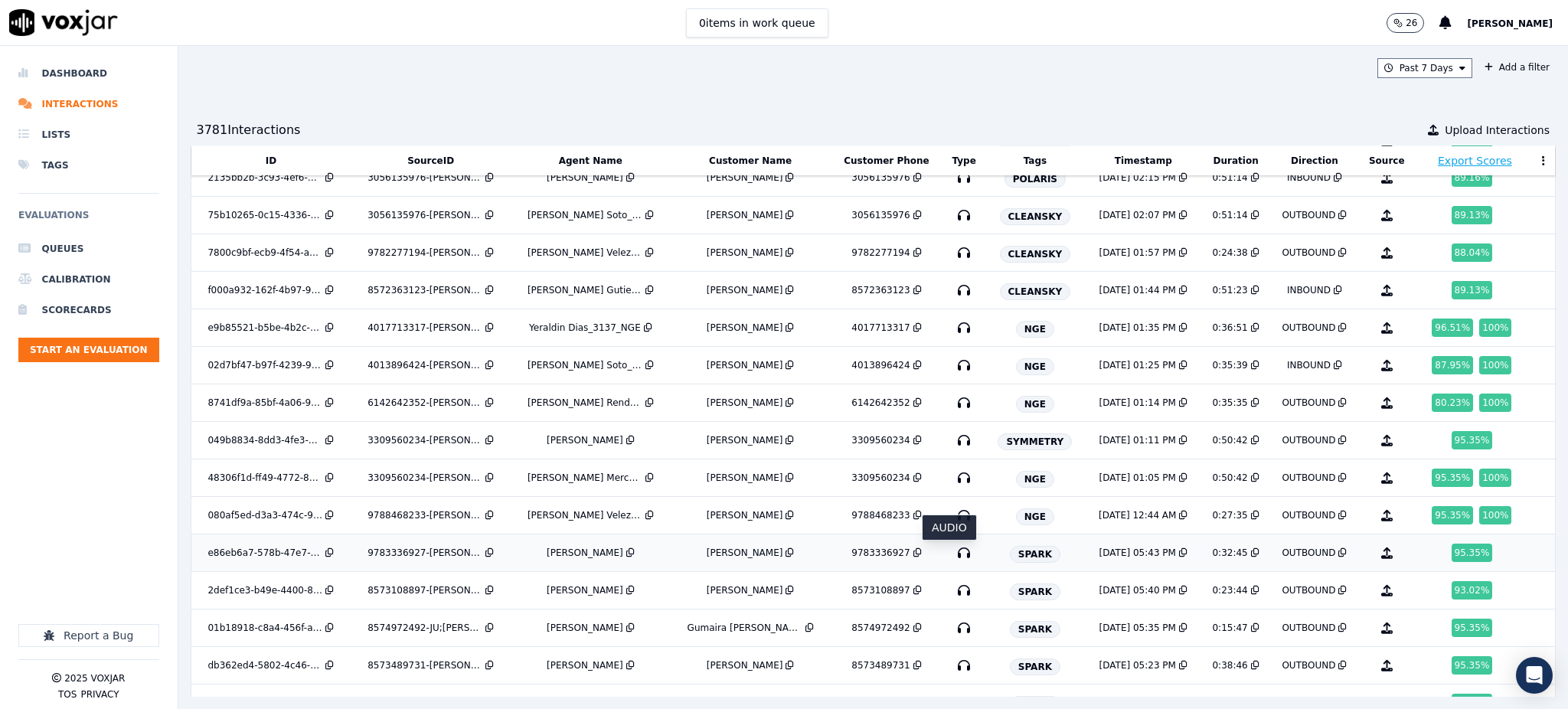
click at [952, 560] on icon "button" at bounding box center [965, 554] width 25 height 25
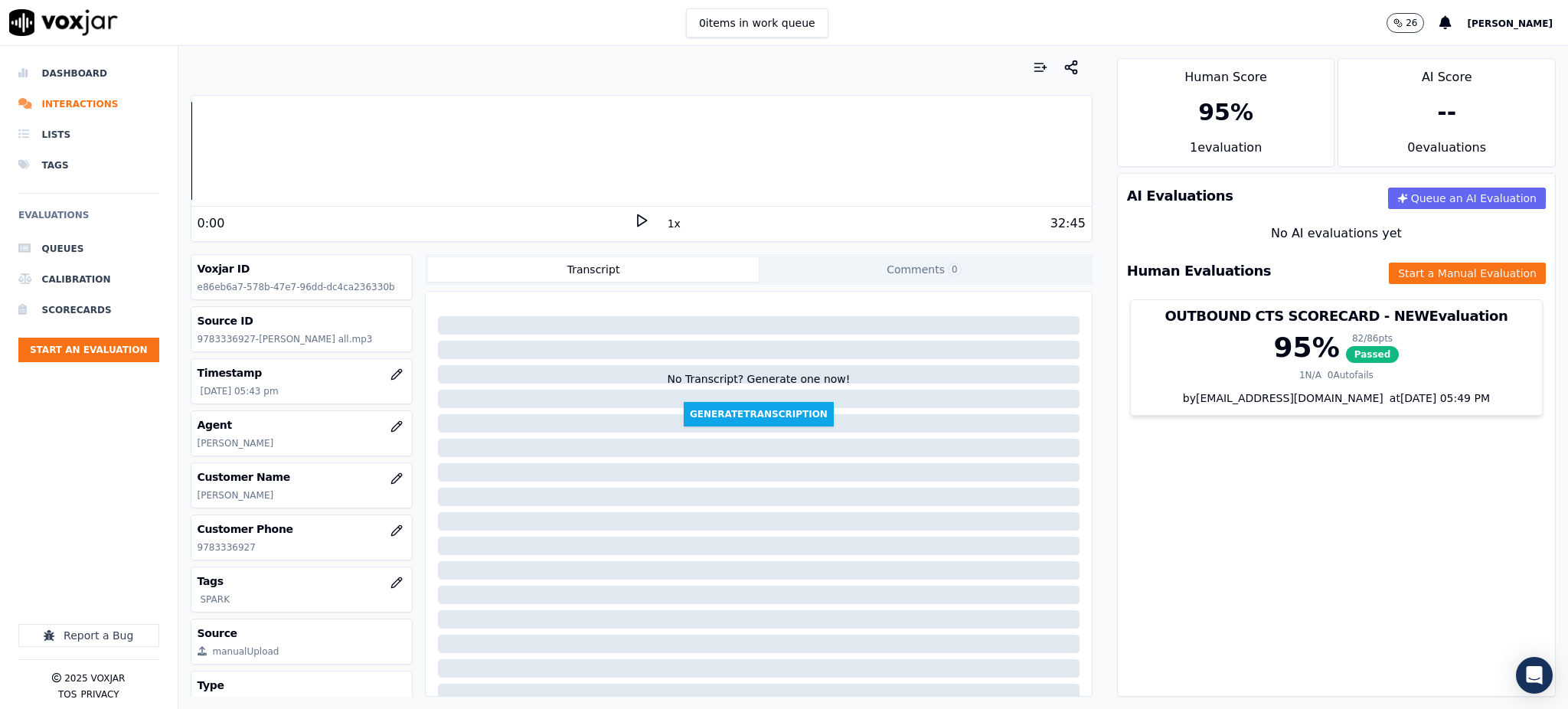
click at [638, 216] on polygon at bounding box center [643, 221] width 10 height 12
drag, startPoint x: 256, startPoint y: 550, endPoint x: 192, endPoint y: 550, distance: 64.0
click at [192, 550] on div "Customer Phone 9783336927" at bounding box center [302, 537] width 222 height 44
copy p "9783336927"
click at [1389, 268] on button "Start a Manual Evaluation" at bounding box center [1467, 273] width 157 height 21
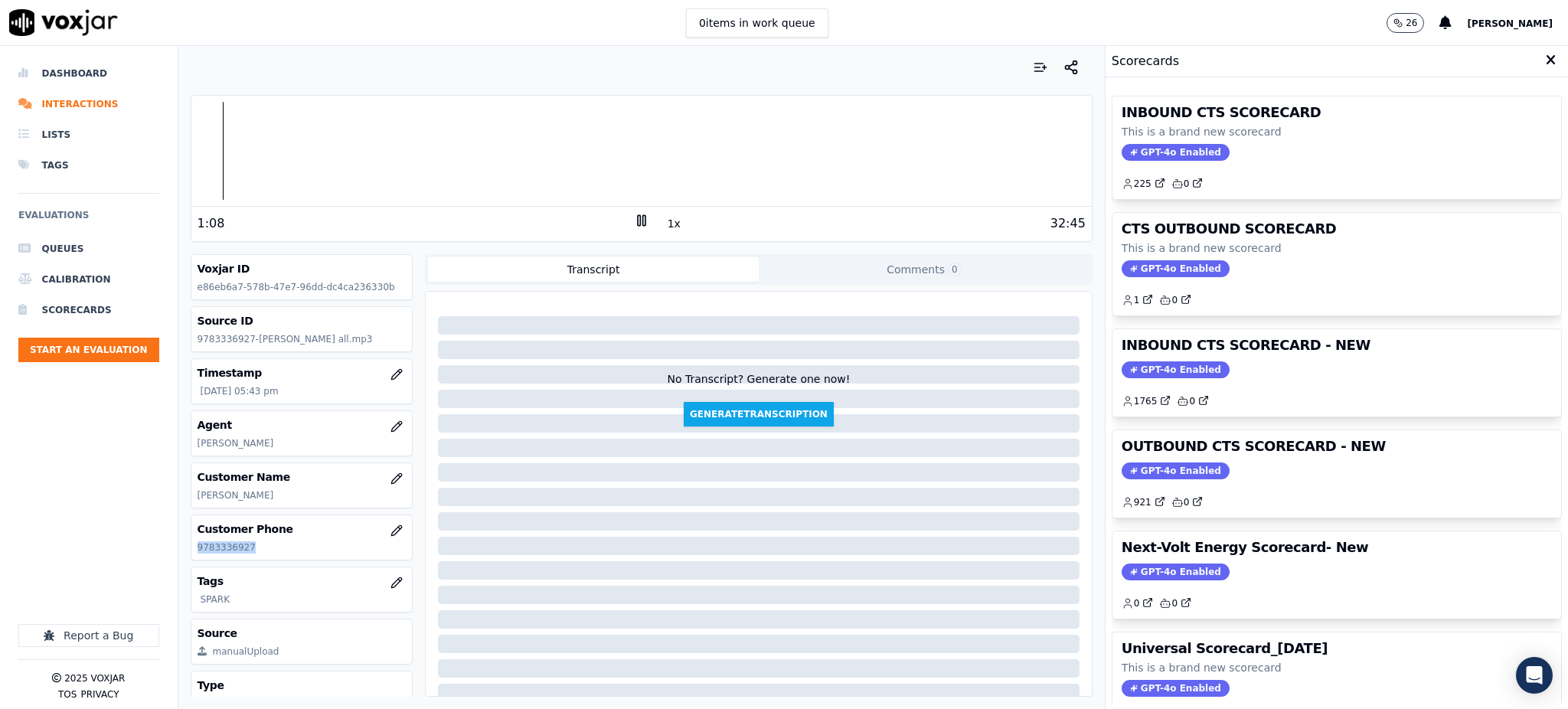
click at [1133, 157] on span "GPT-4o Enabled" at bounding box center [1176, 153] width 108 height 17
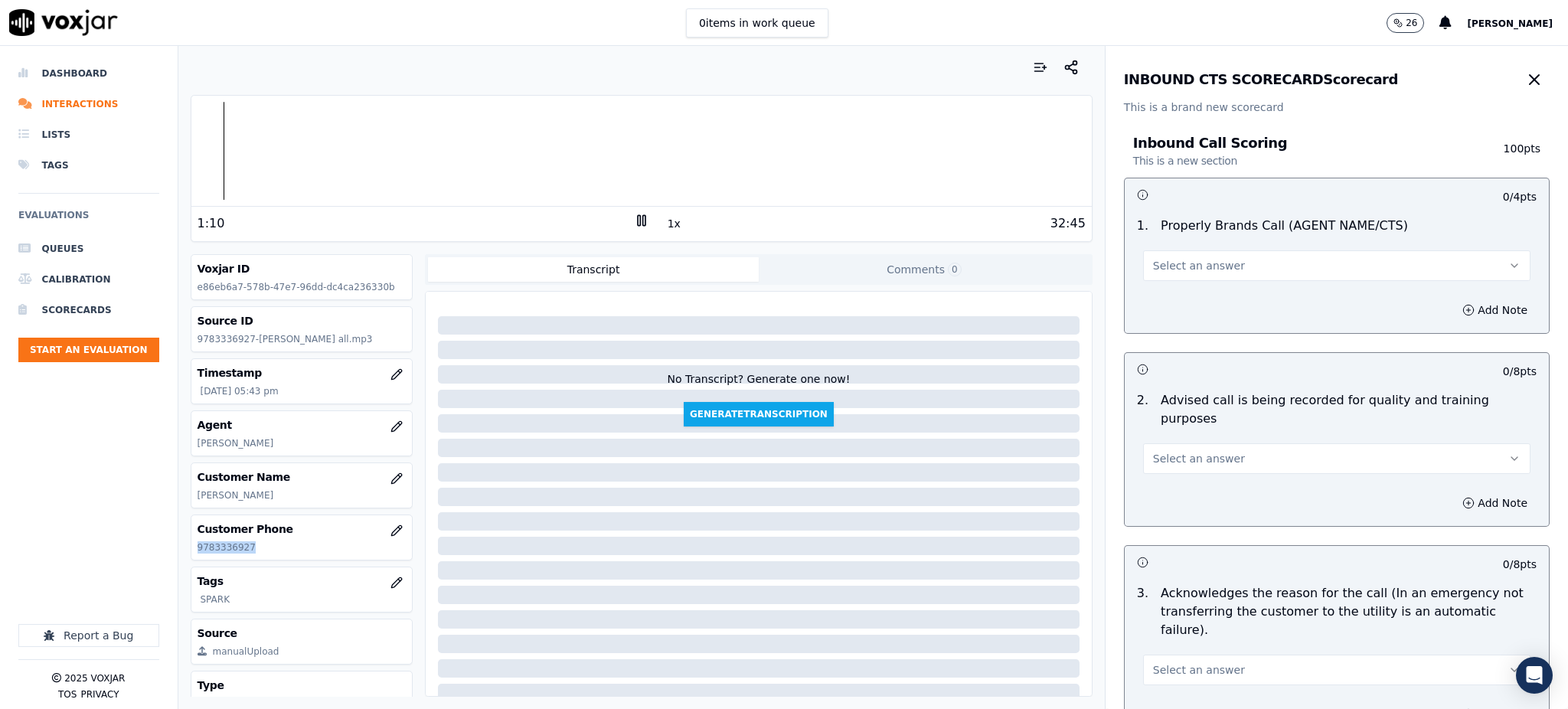
click at [1183, 267] on span "Select an answer" at bounding box center [1200, 266] width 92 height 15
click at [1180, 303] on div "Yes" at bounding box center [1303, 300] width 354 height 25
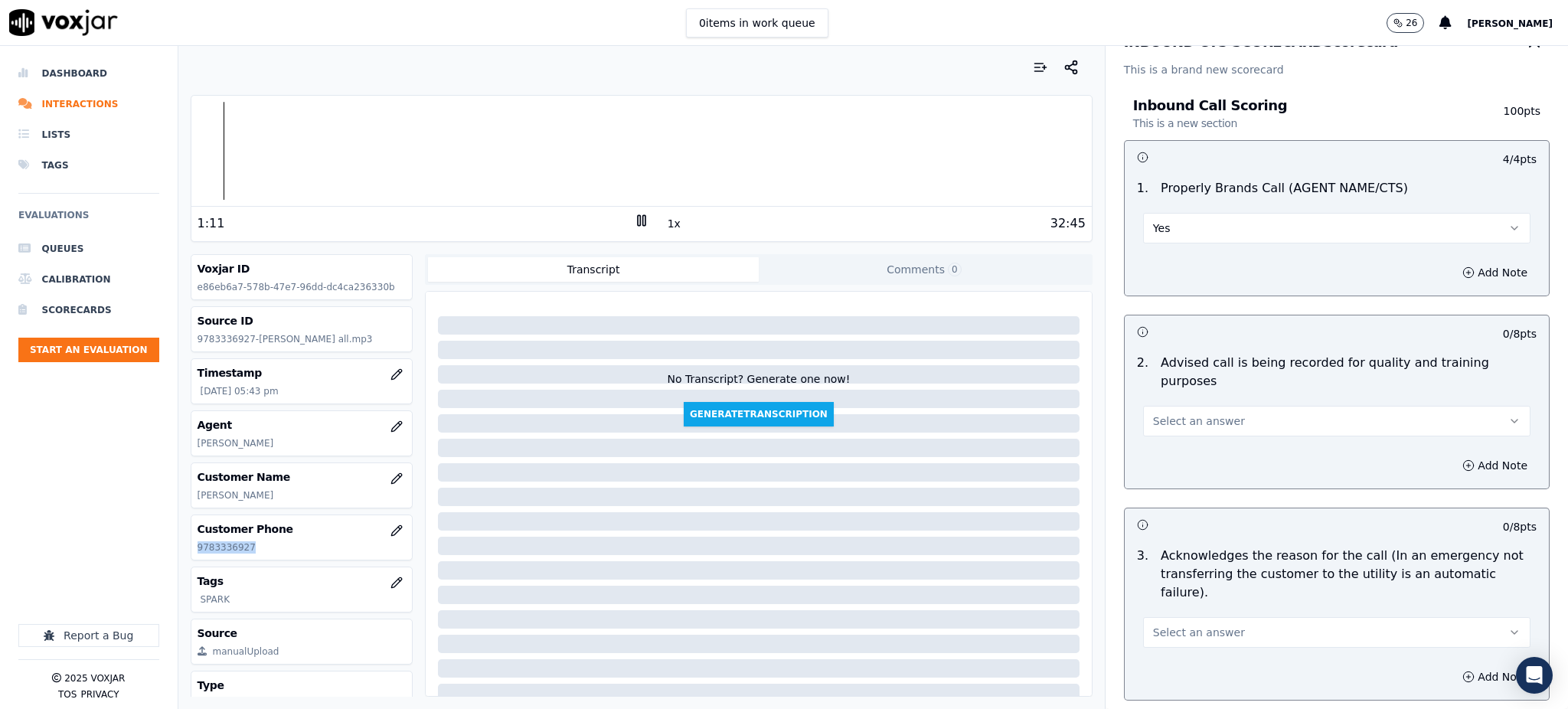
scroll to position [102, 0]
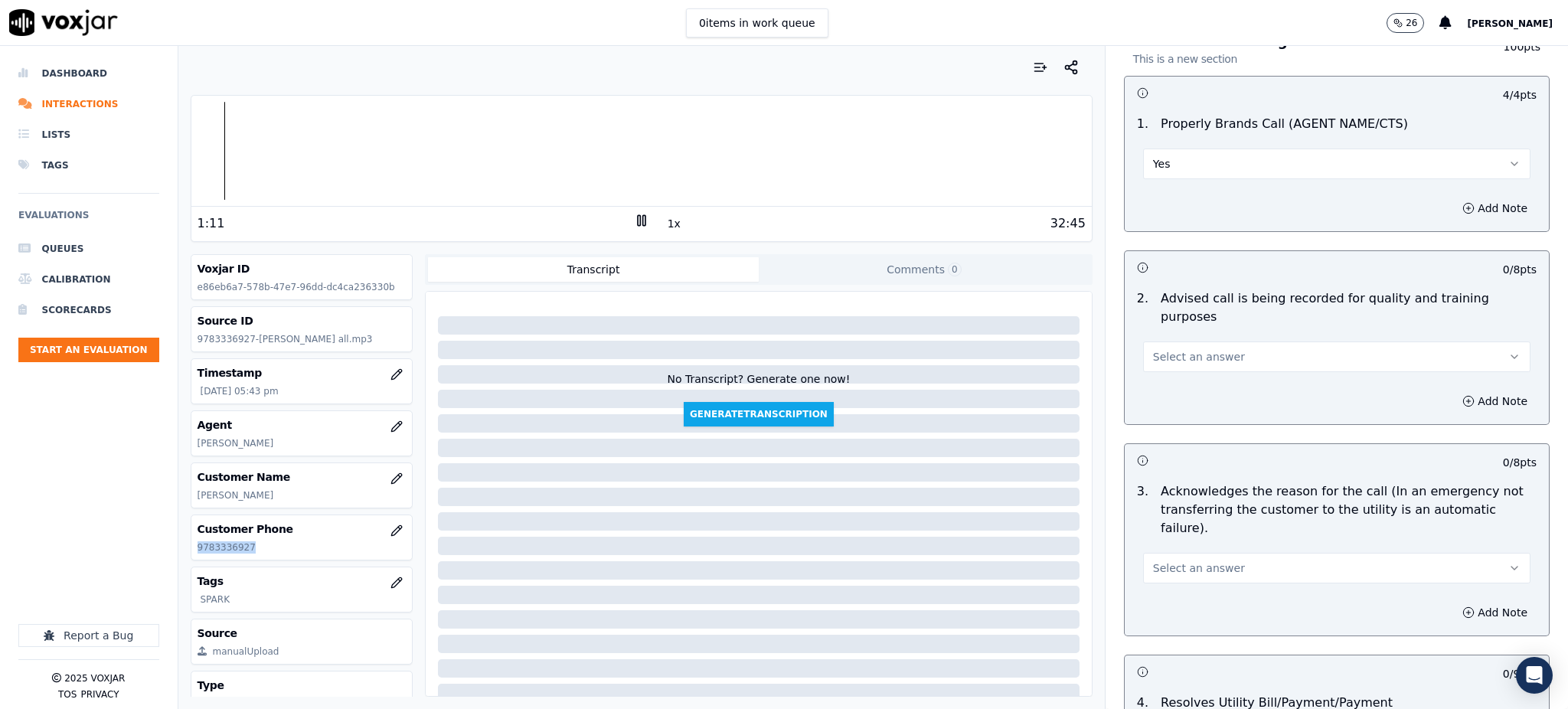
click at [1167, 349] on span "Select an answer" at bounding box center [1200, 357] width 92 height 15
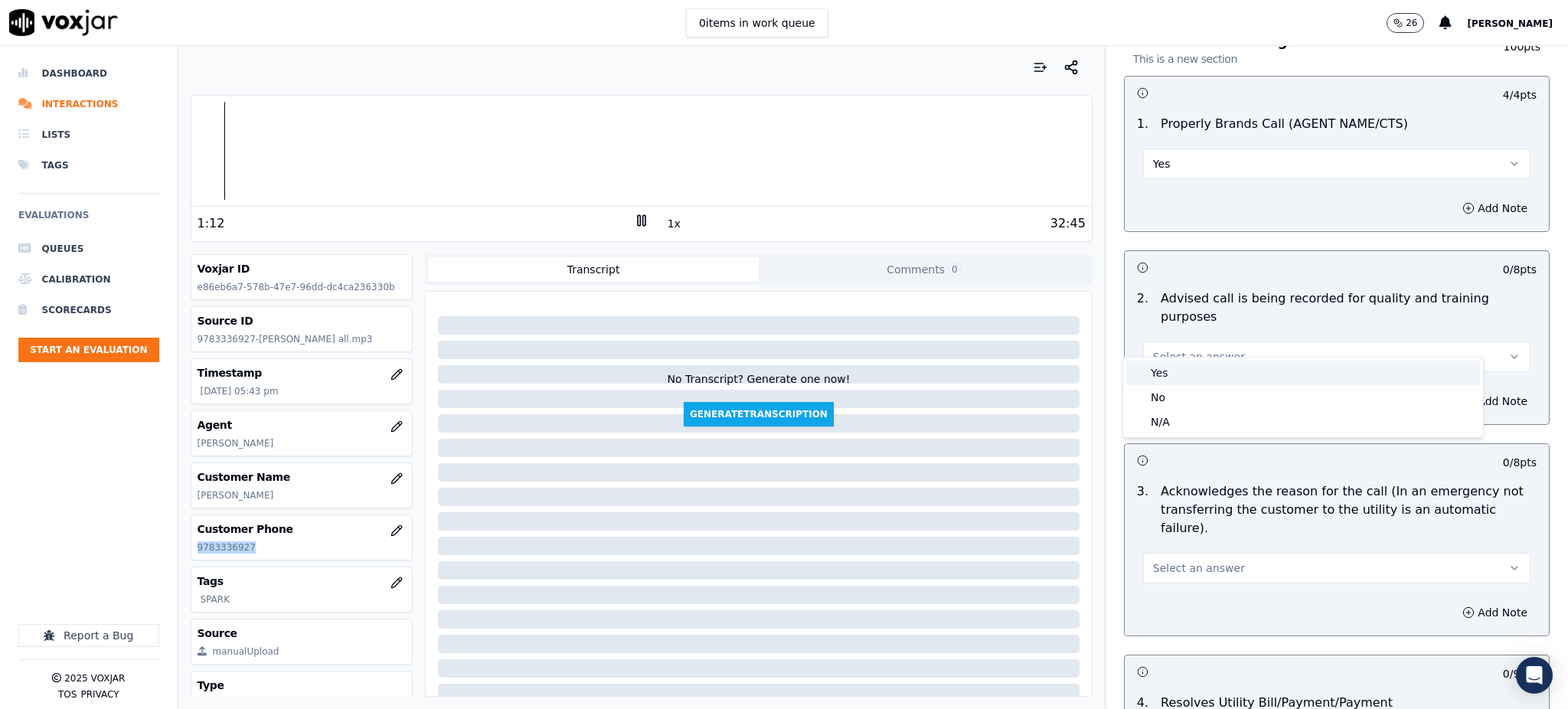
click at [1172, 377] on div "Yes" at bounding box center [1303, 373] width 354 height 25
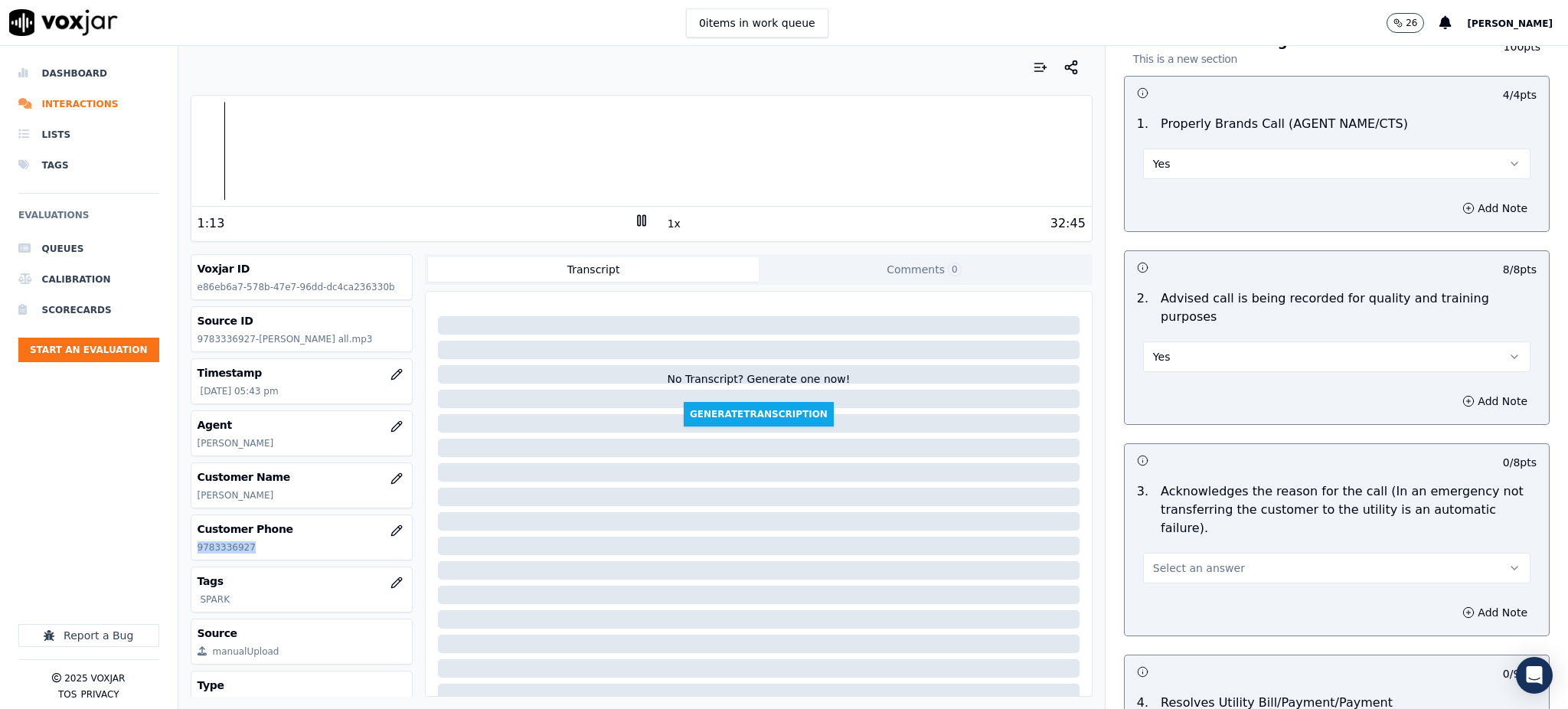
click at [1177, 554] on button "Select an answer" at bounding box center [1337, 569] width 387 height 31
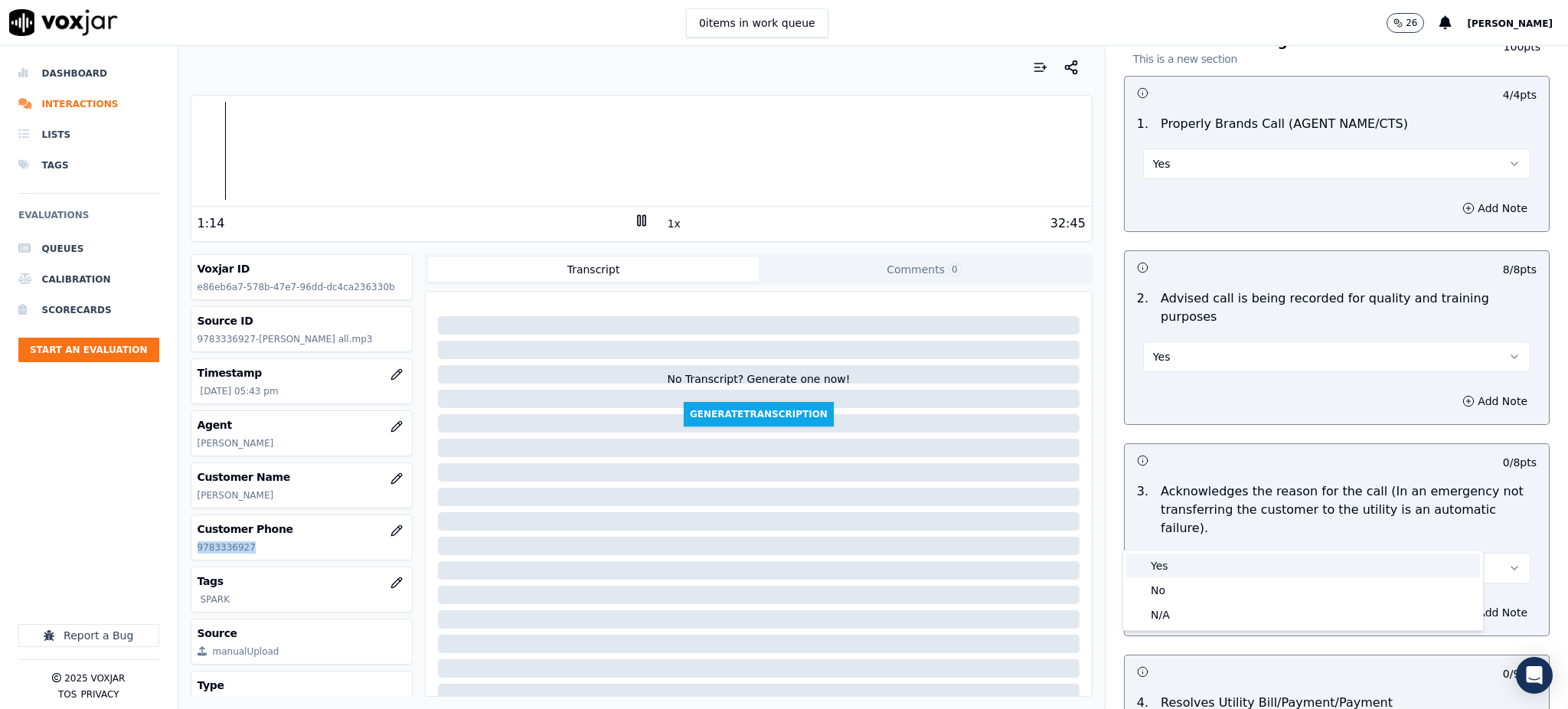
click at [1166, 571] on div "Yes" at bounding box center [1303, 566] width 354 height 25
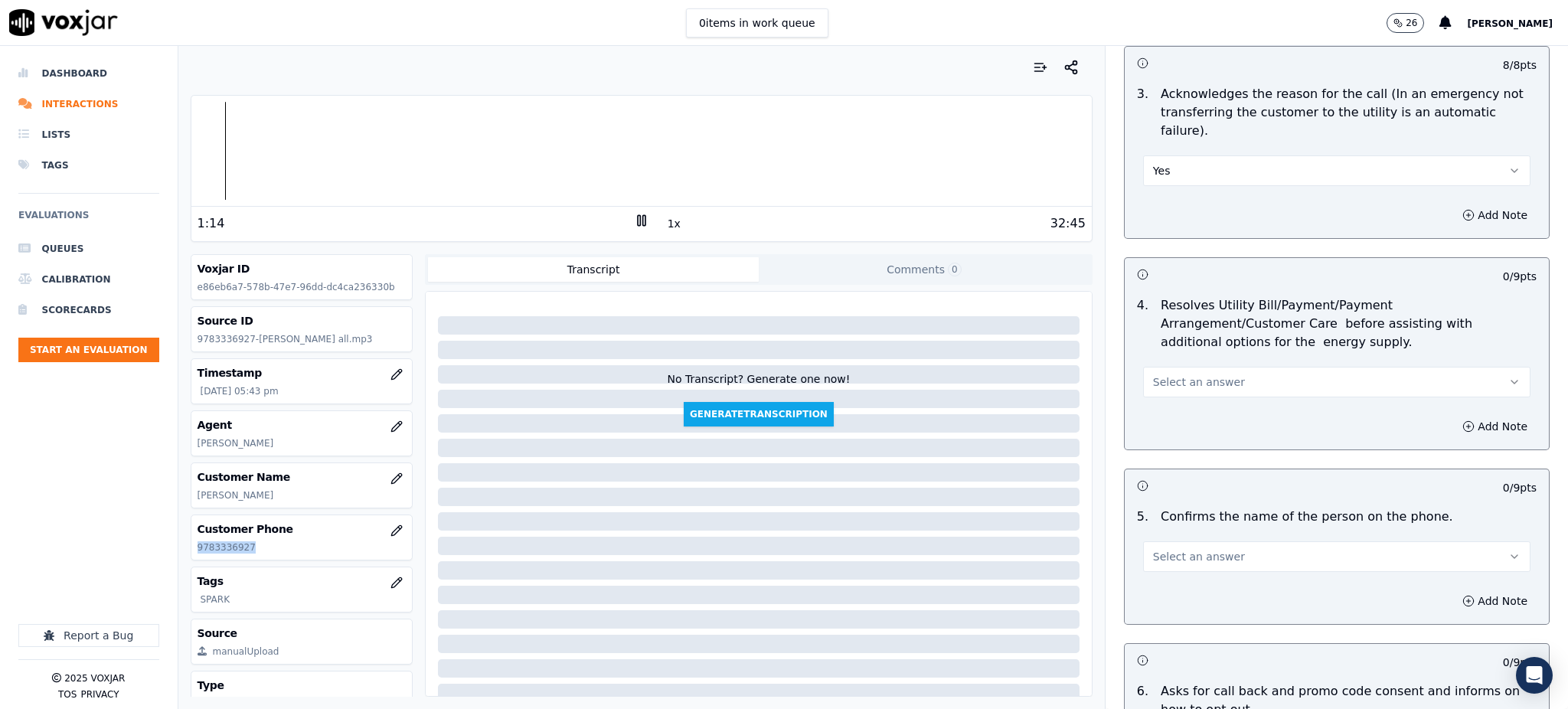
scroll to position [510, 0]
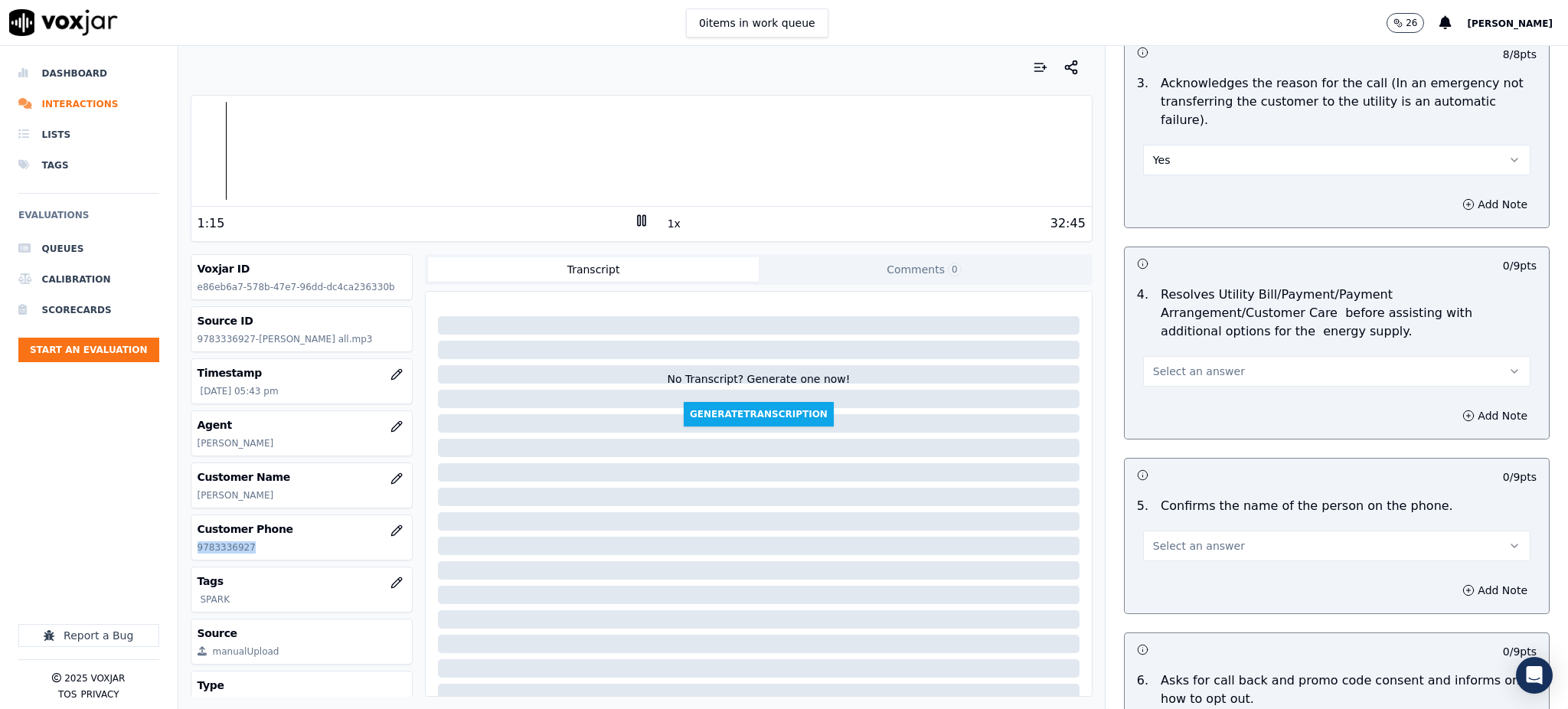
click at [1154, 364] on span "Select an answer" at bounding box center [1200, 371] width 92 height 15
click at [1171, 370] on div "Yes" at bounding box center [1303, 369] width 354 height 25
click at [1202, 538] on span "Select an answer" at bounding box center [1200, 546] width 92 height 15
click at [1170, 543] on div "Yes" at bounding box center [1303, 544] width 354 height 25
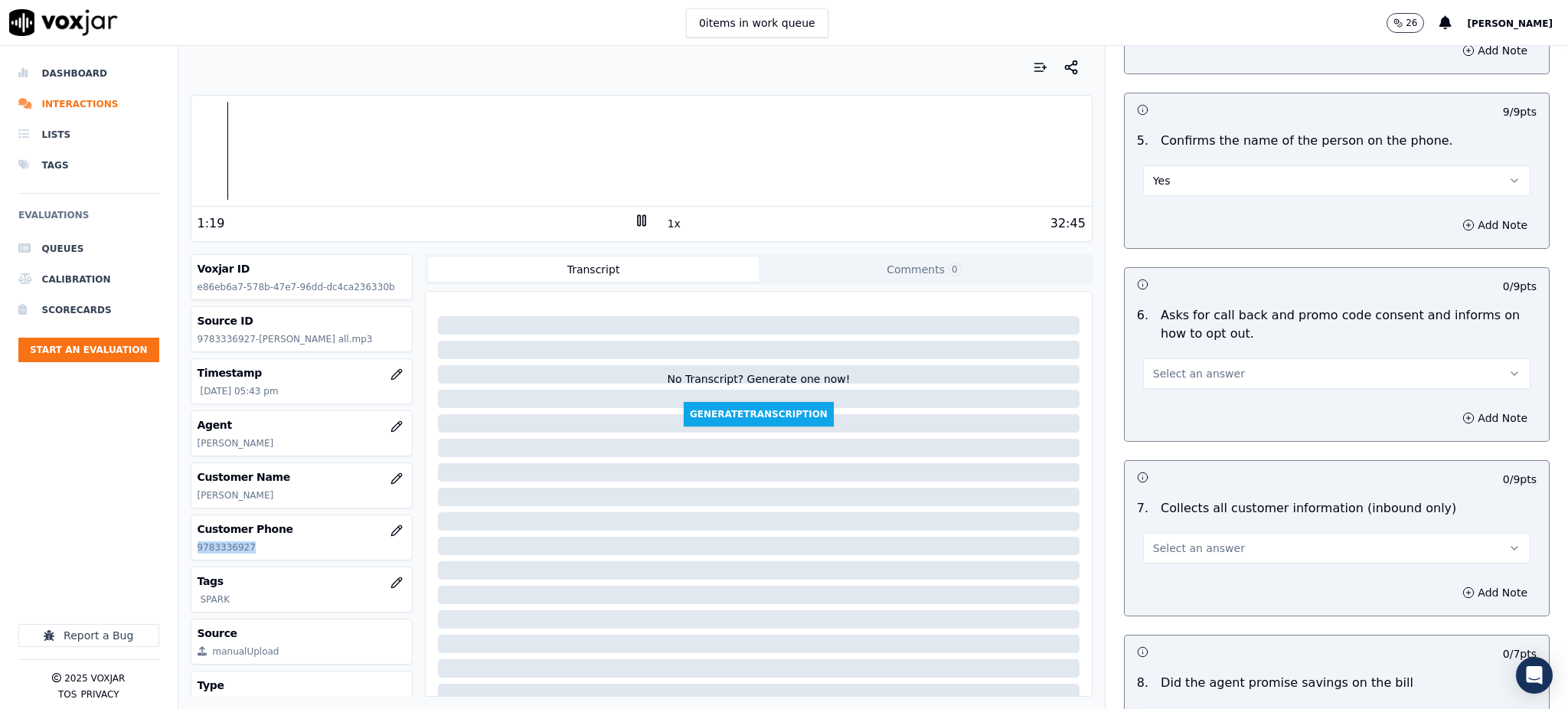
scroll to position [919, 0]
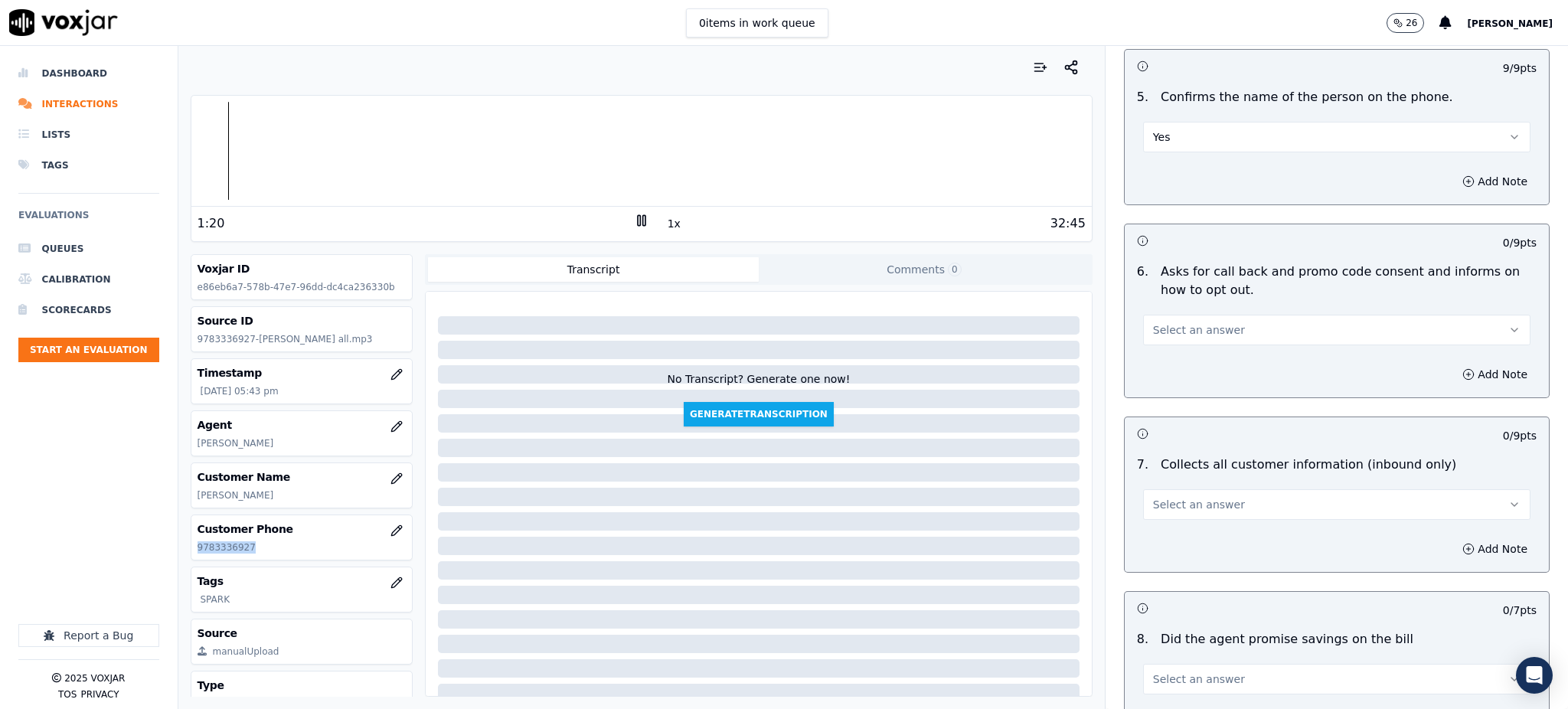
click at [1161, 322] on span "Select an answer" at bounding box center [1200, 330] width 92 height 15
click at [1164, 326] on div "Yes" at bounding box center [1303, 329] width 354 height 25
click at [1166, 497] on span "Select an answer" at bounding box center [1200, 505] width 92 height 15
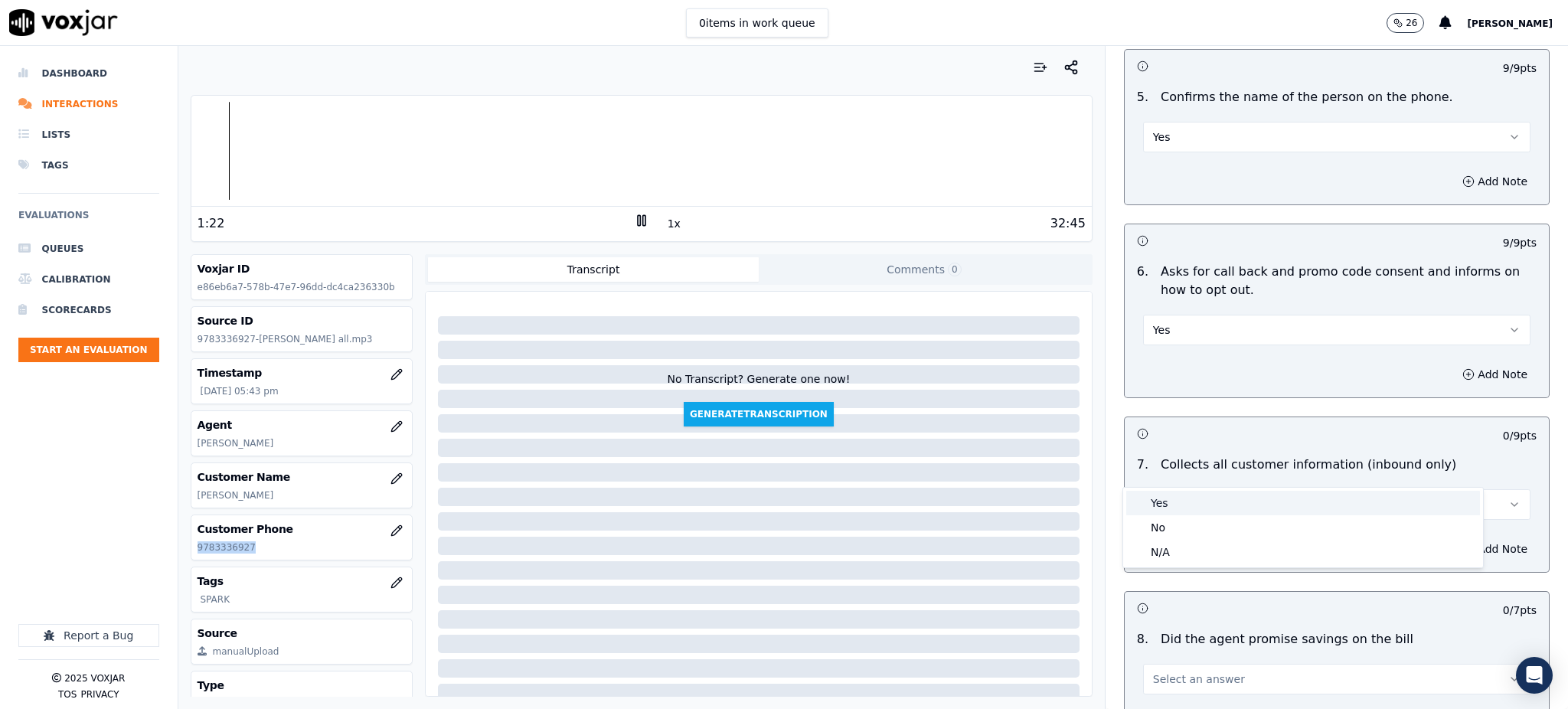
click at [1162, 501] on div "Yes" at bounding box center [1303, 504] width 354 height 25
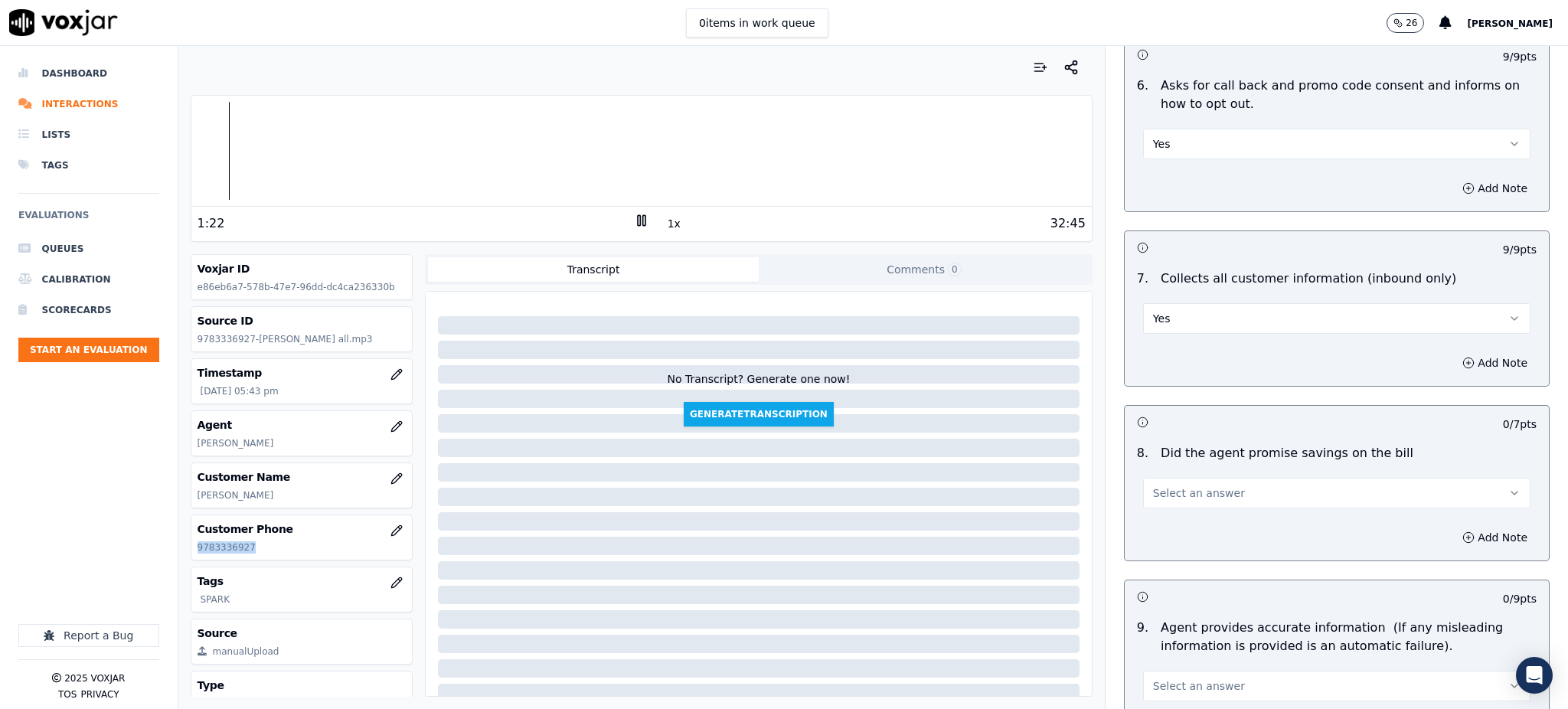
scroll to position [1123, 0]
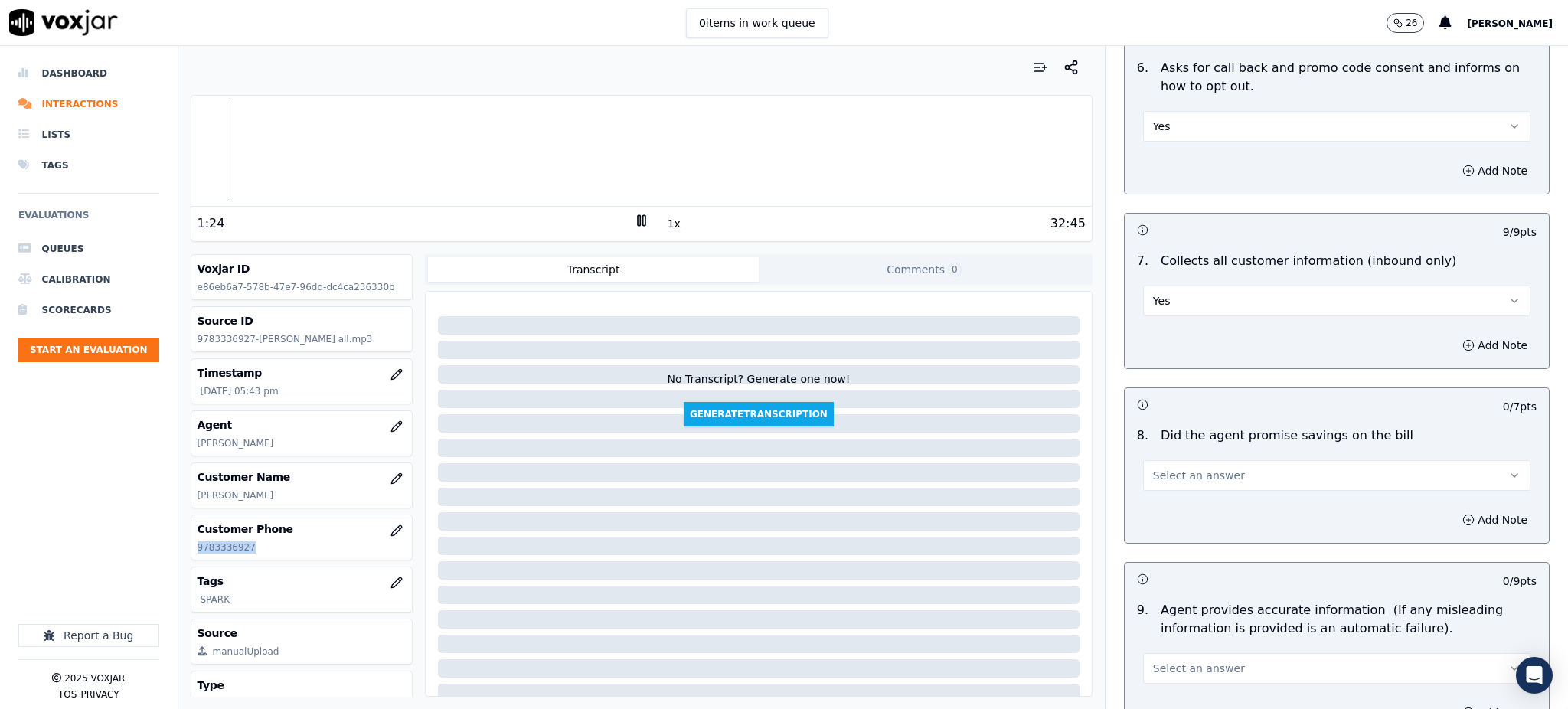
click at [1158, 468] on span "Select an answer" at bounding box center [1200, 476] width 92 height 15
click at [1158, 471] on div "Yes" at bounding box center [1303, 474] width 354 height 25
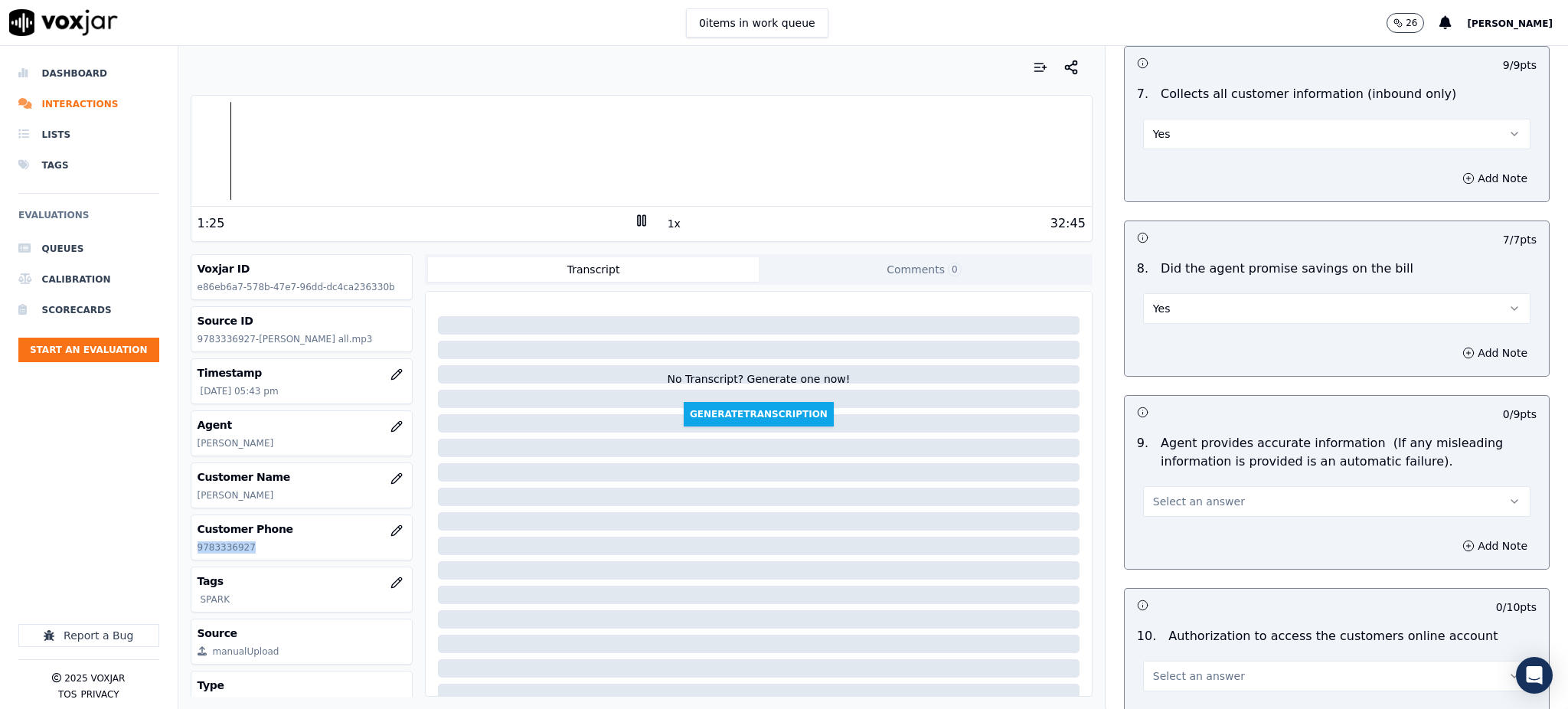
scroll to position [1328, 0]
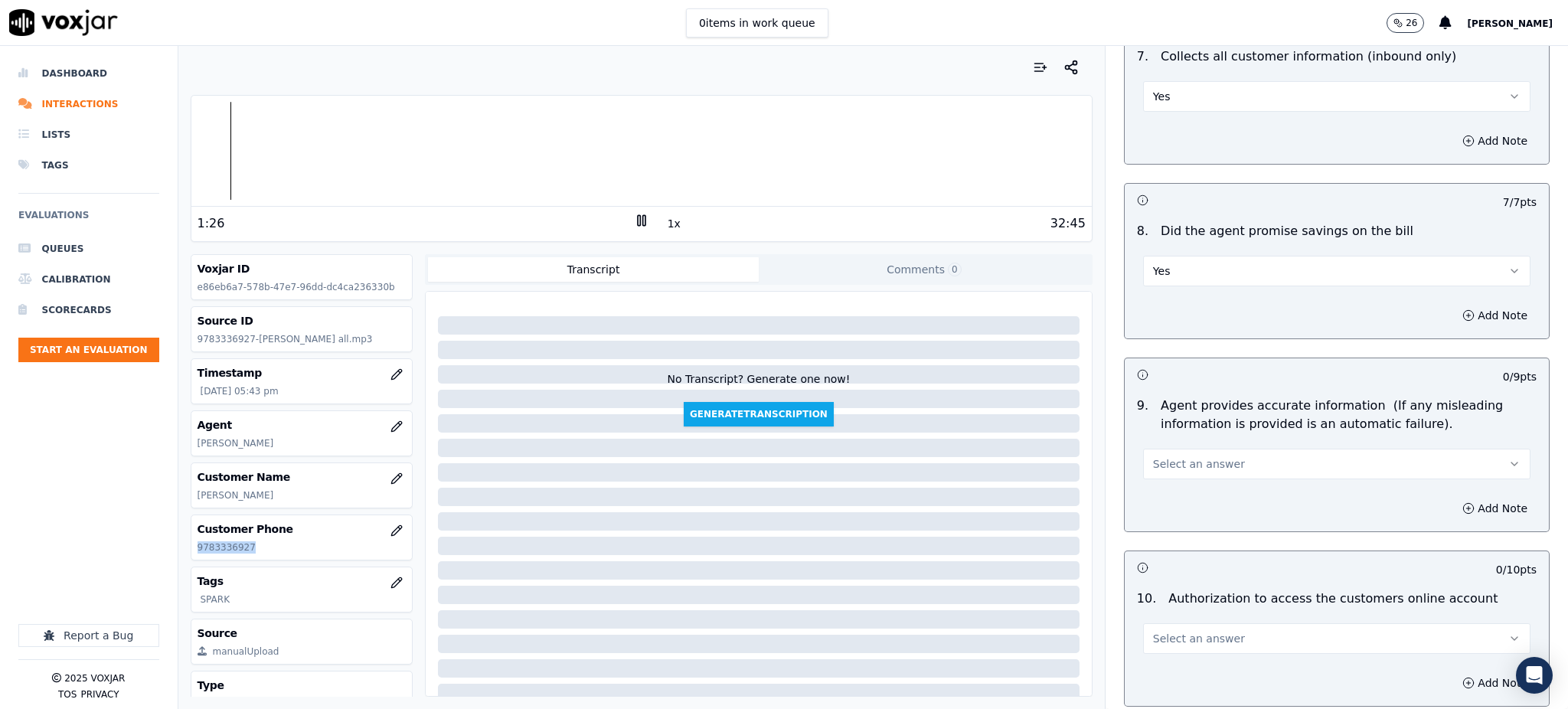
click at [1171, 457] on span "Select an answer" at bounding box center [1200, 464] width 92 height 15
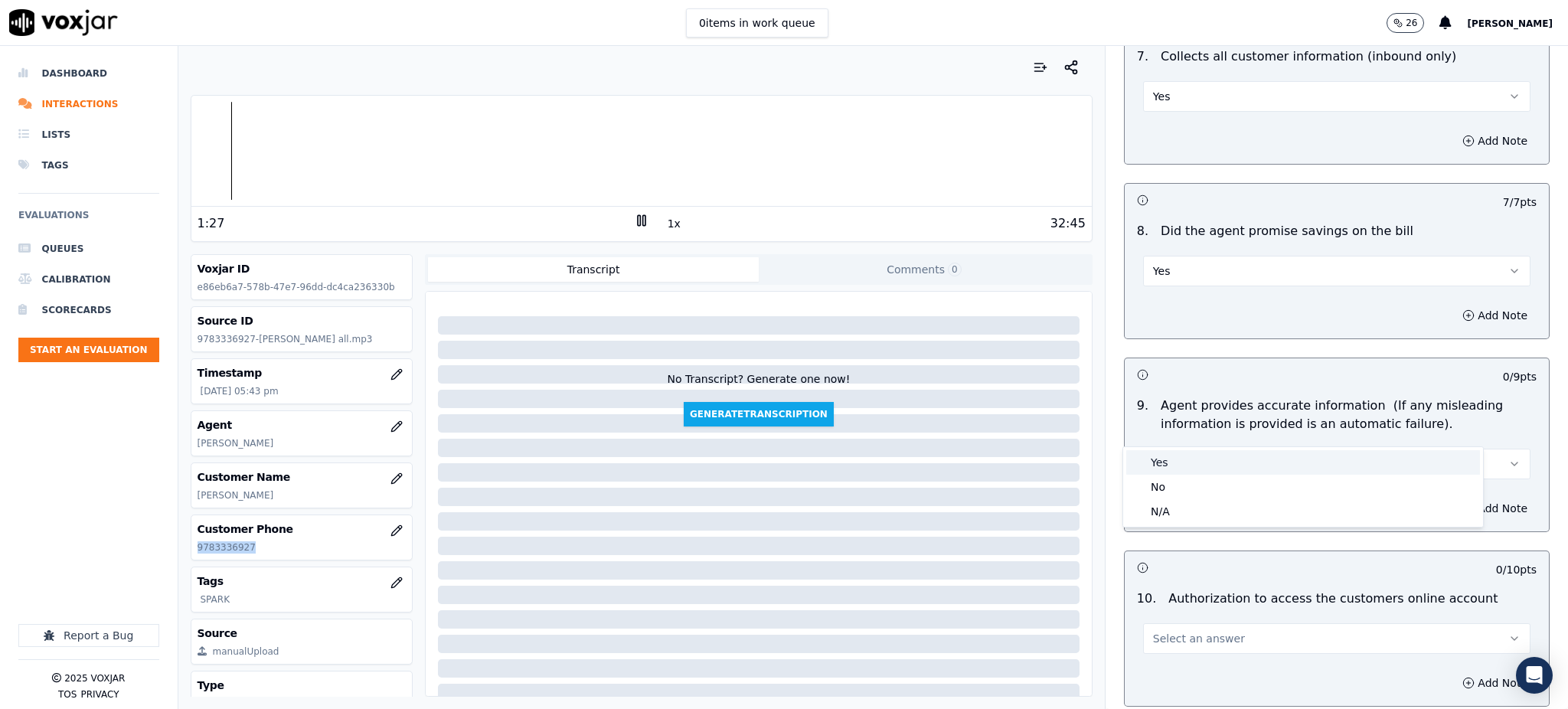
drag, startPoint x: 1172, startPoint y: 455, endPoint x: 1174, endPoint y: 501, distance: 46.0
click at [1172, 457] on div "Yes" at bounding box center [1303, 463] width 354 height 25
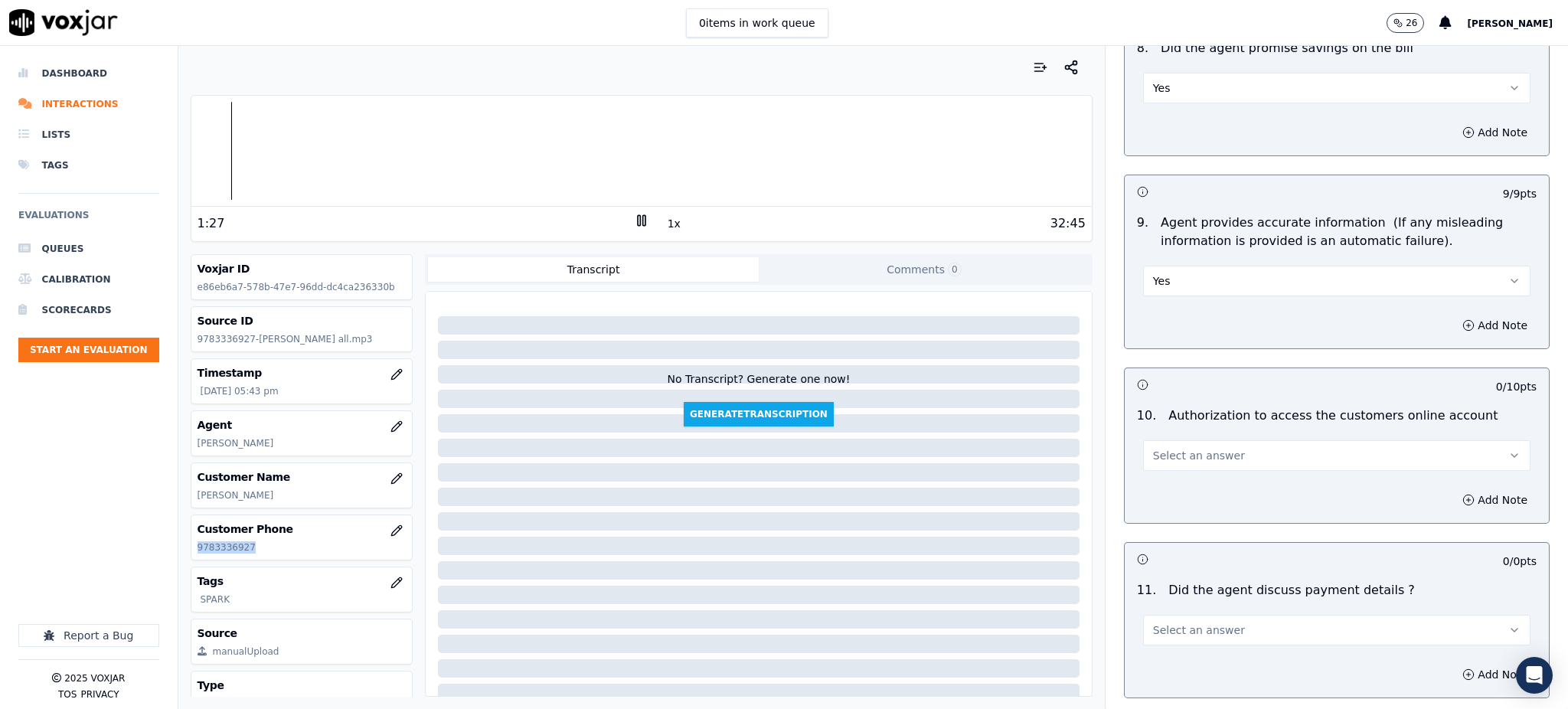
scroll to position [1532, 0]
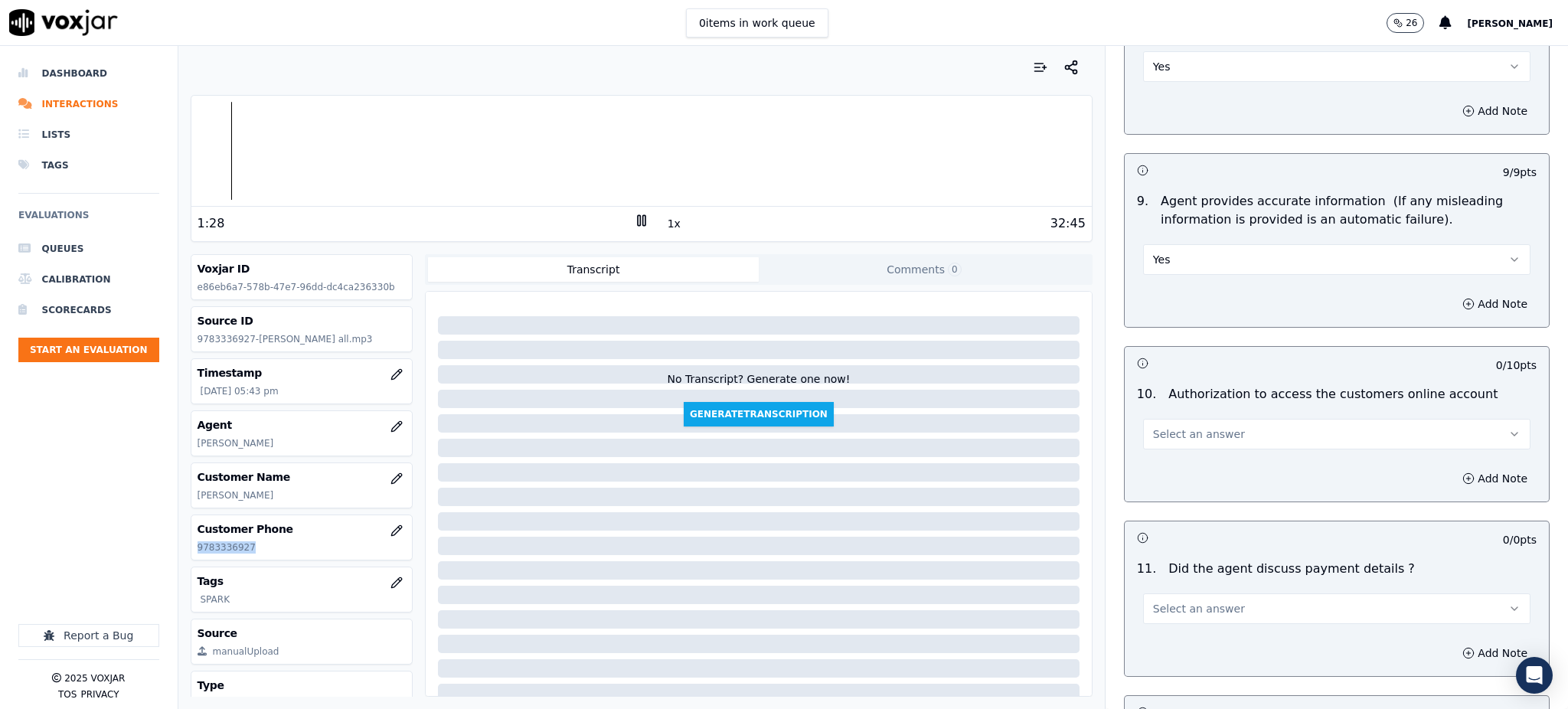
click at [1155, 427] on span "Select an answer" at bounding box center [1200, 435] width 92 height 15
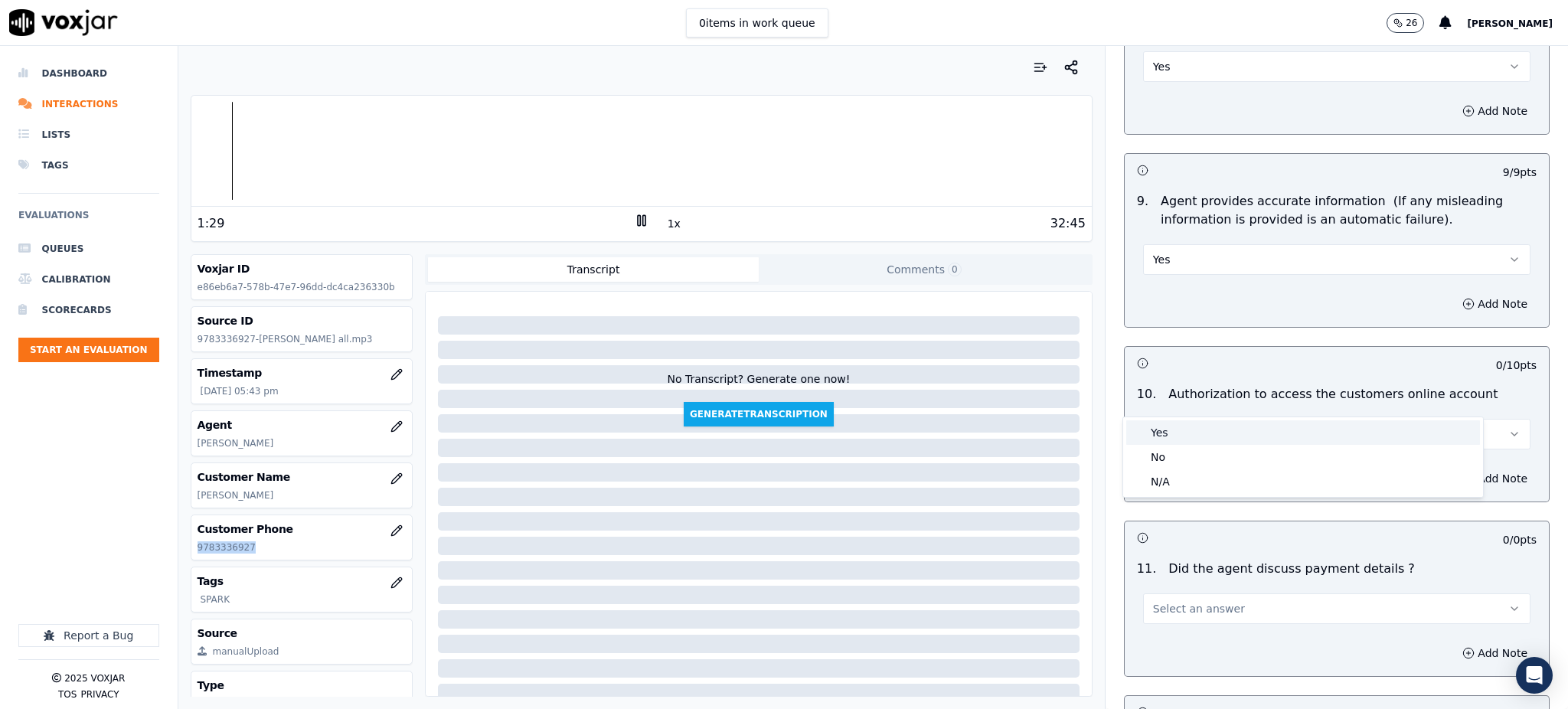
click at [1158, 431] on div "Yes" at bounding box center [1303, 433] width 354 height 25
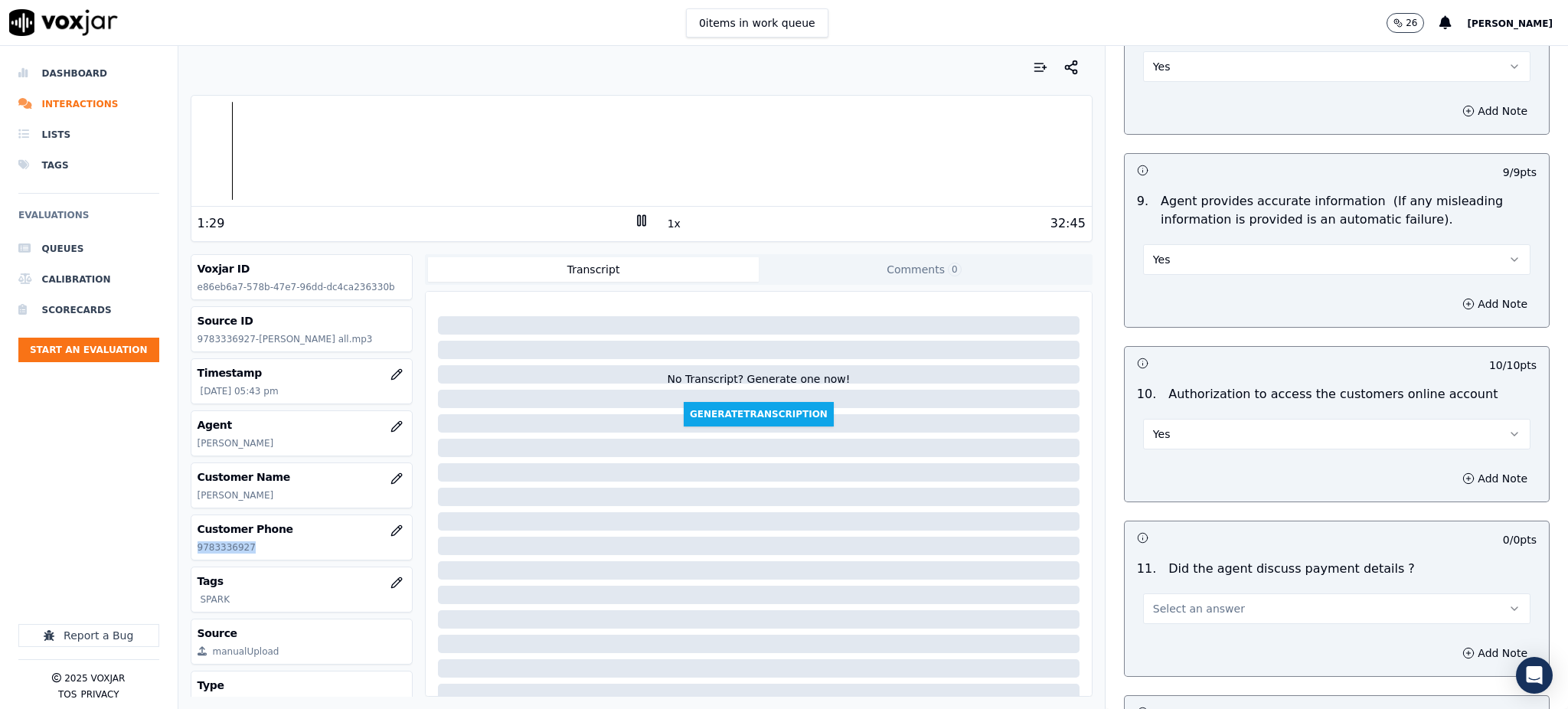
click at [1169, 602] on span "Select an answer" at bounding box center [1200, 609] width 92 height 15
click at [1177, 652] on div "N/A" at bounding box center [1303, 657] width 354 height 25
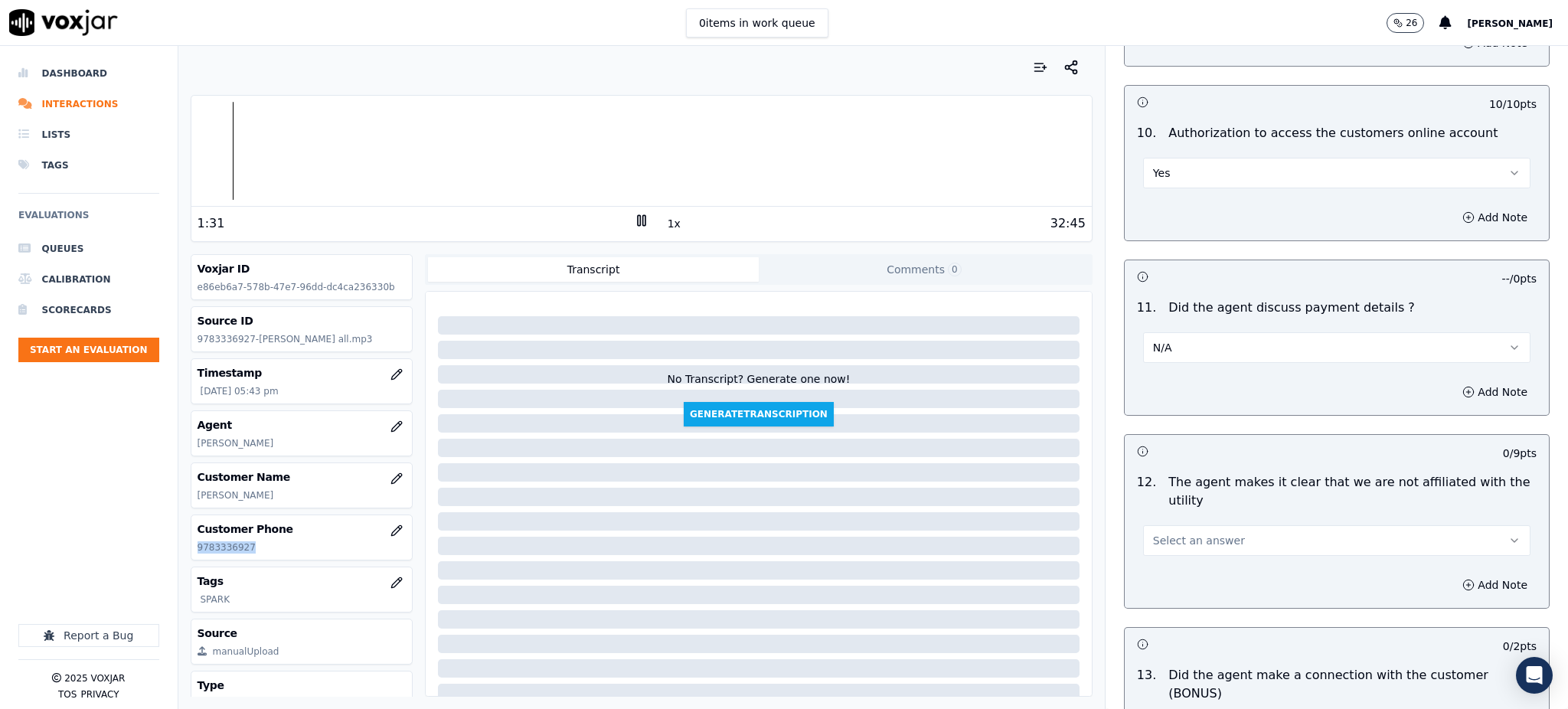
scroll to position [1838, 0]
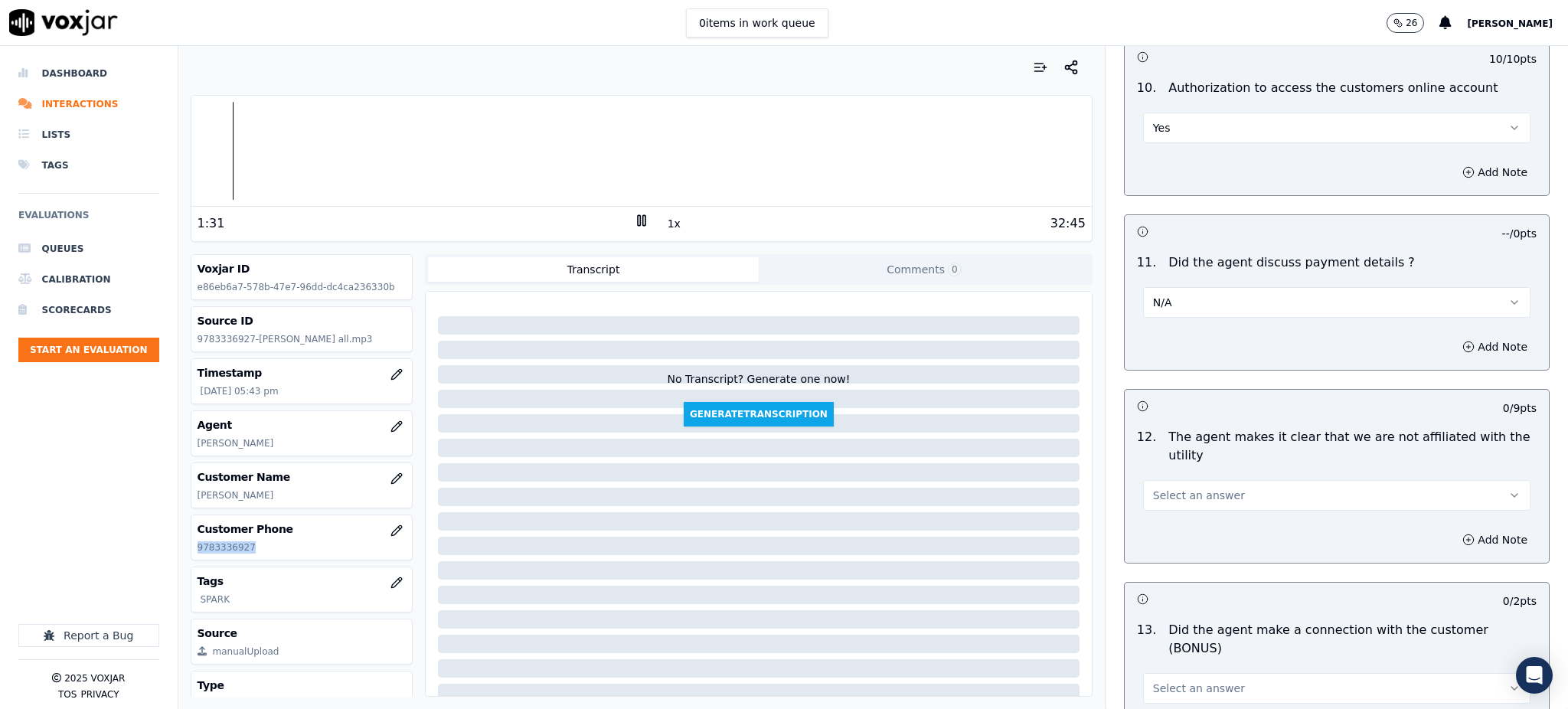
click at [1145, 481] on button "Select an answer" at bounding box center [1337, 496] width 387 height 31
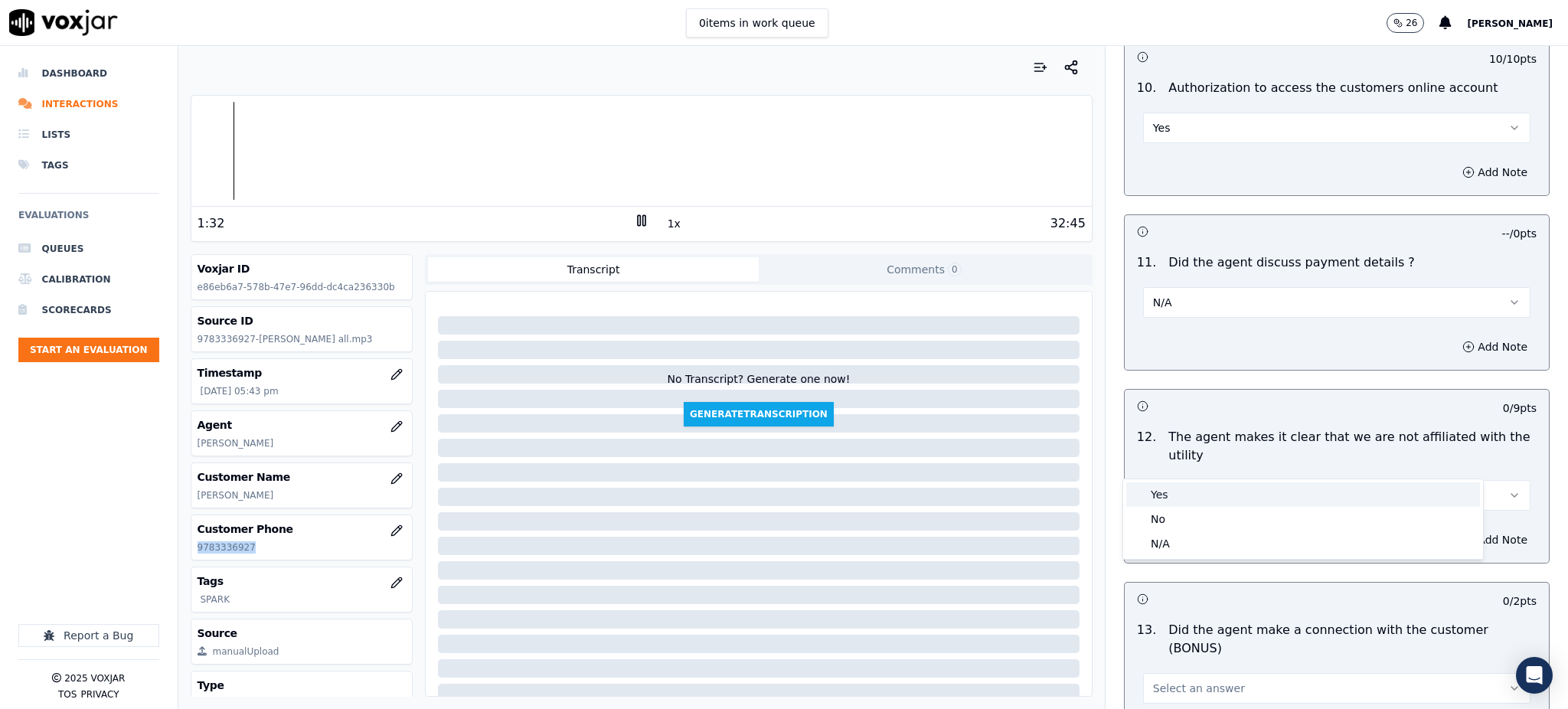
click at [1160, 498] on div "Yes" at bounding box center [1303, 495] width 354 height 25
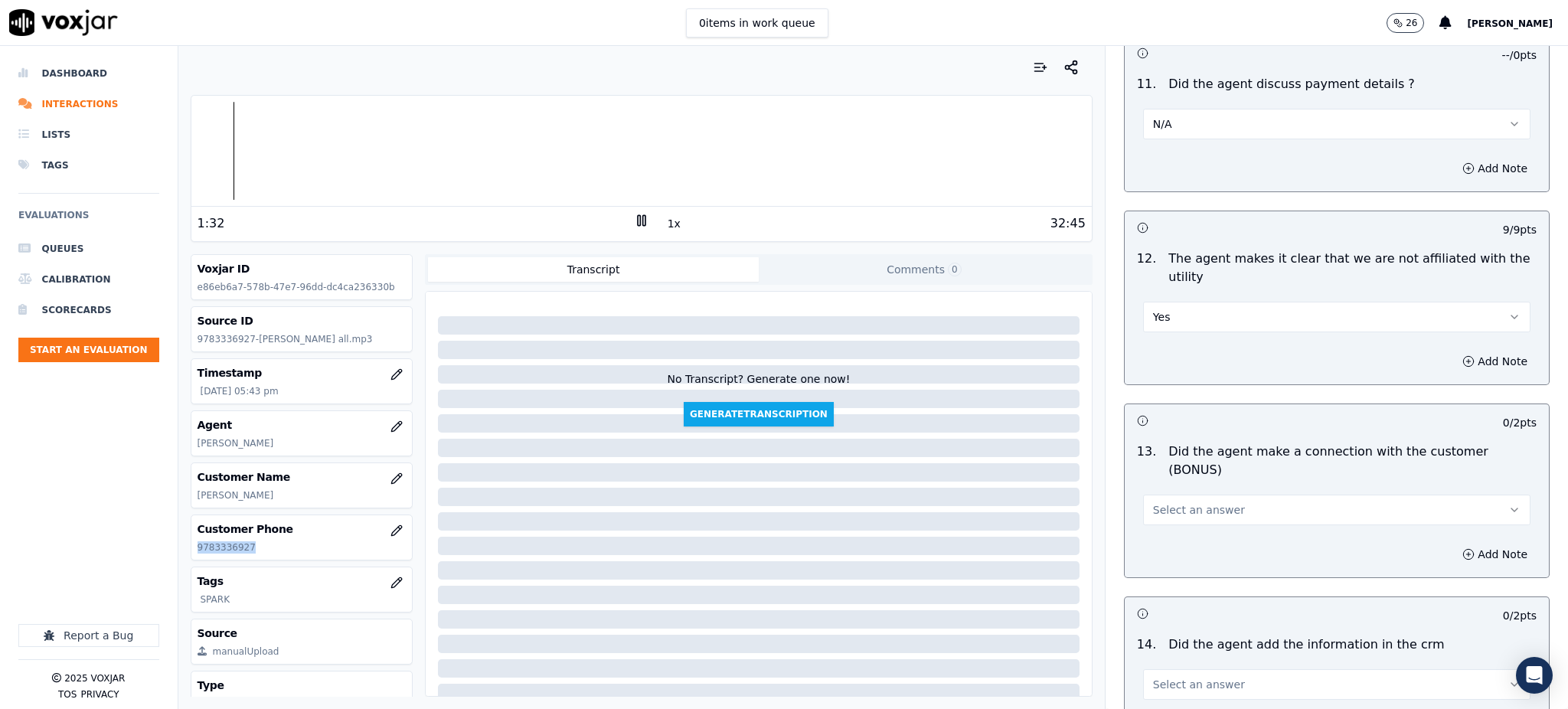
scroll to position [2043, 0]
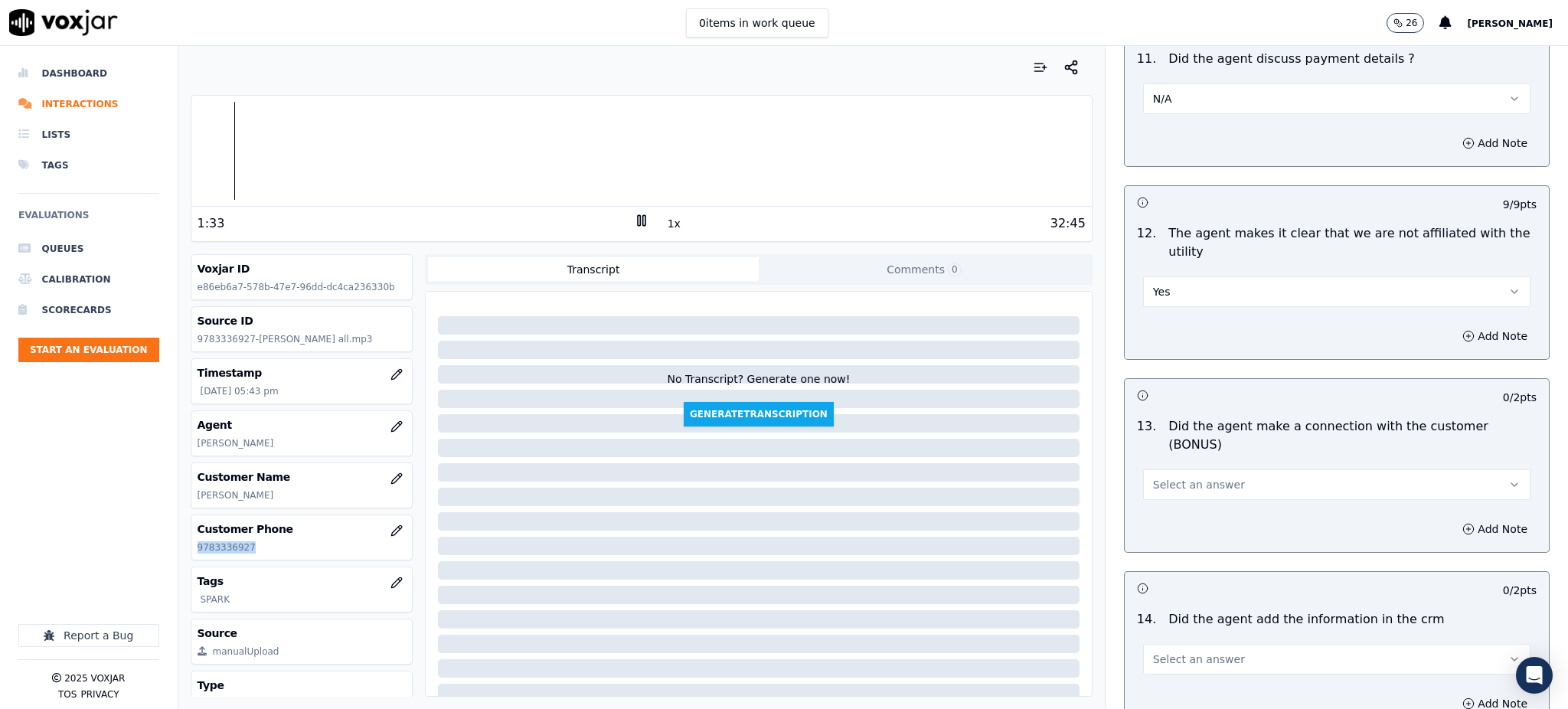
click at [1154, 477] on span "Select an answer" at bounding box center [1200, 484] width 92 height 15
click at [1162, 466] on div "Yes" at bounding box center [1303, 465] width 354 height 25
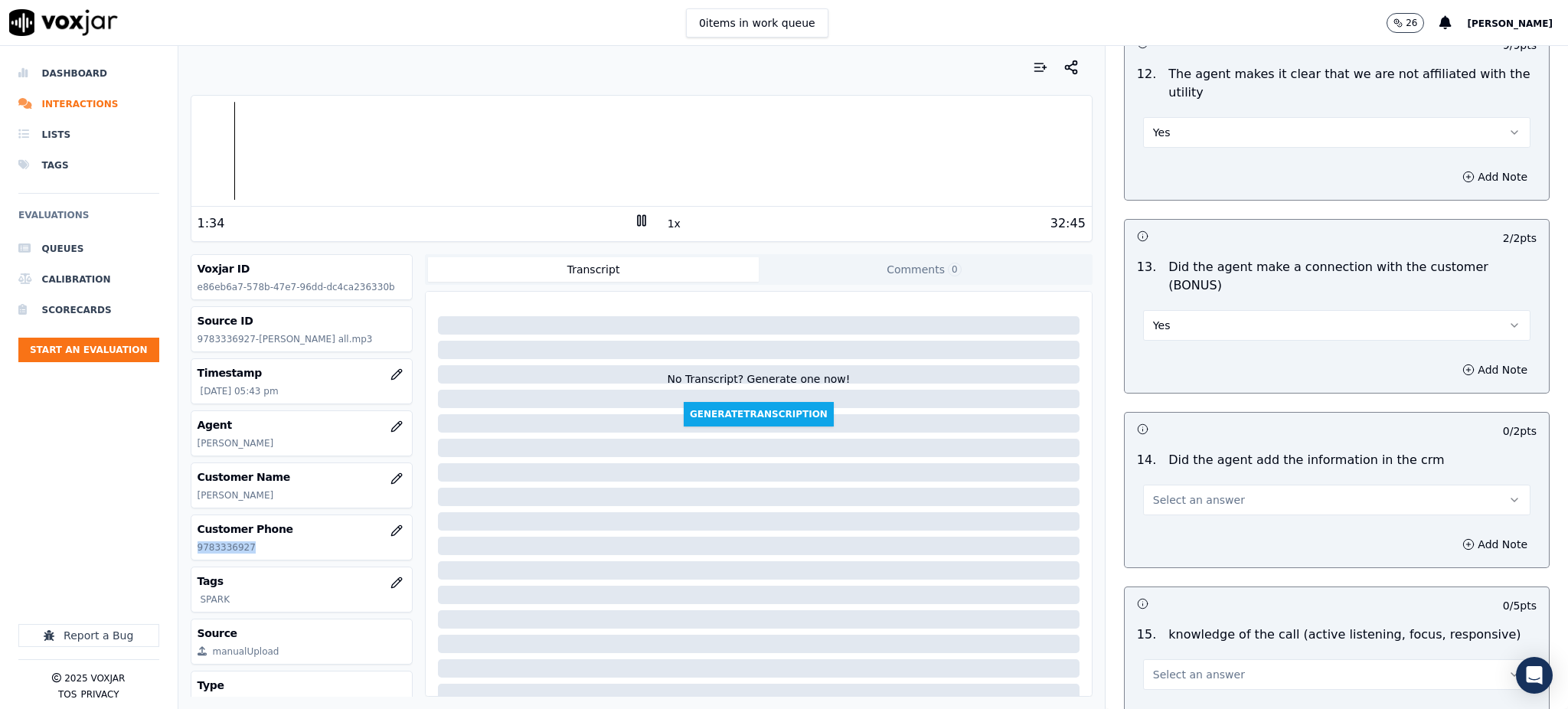
scroll to position [2247, 0]
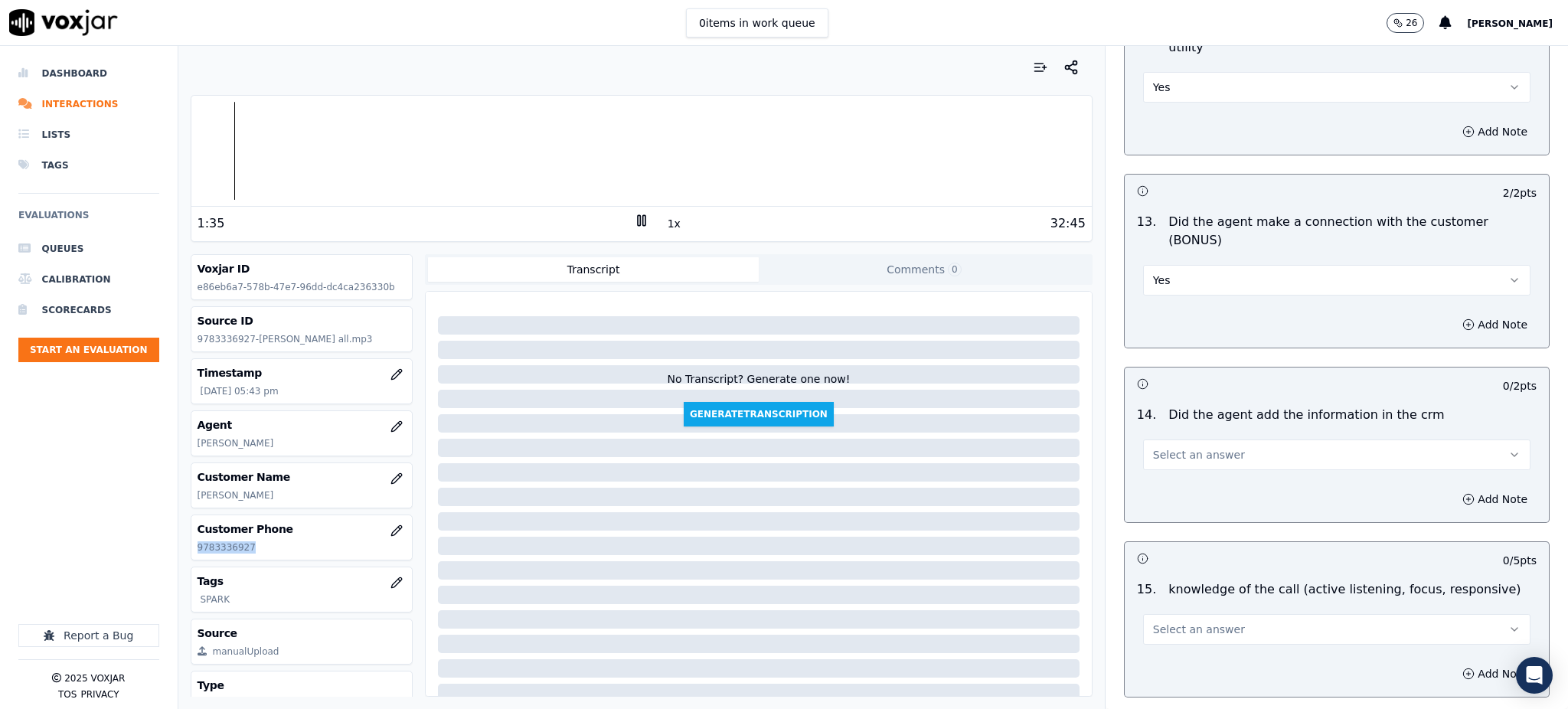
click at [1154, 447] on span "Select an answer" at bounding box center [1200, 455] width 92 height 15
drag, startPoint x: 1178, startPoint y: 438, endPoint x: 1184, endPoint y: 538, distance: 100.2
click at [1178, 439] on div "Yes" at bounding box center [1303, 437] width 354 height 25
click at [1186, 622] on span "Select an answer" at bounding box center [1200, 629] width 92 height 15
click at [1168, 618] on div "Yes" at bounding box center [1303, 611] width 354 height 25
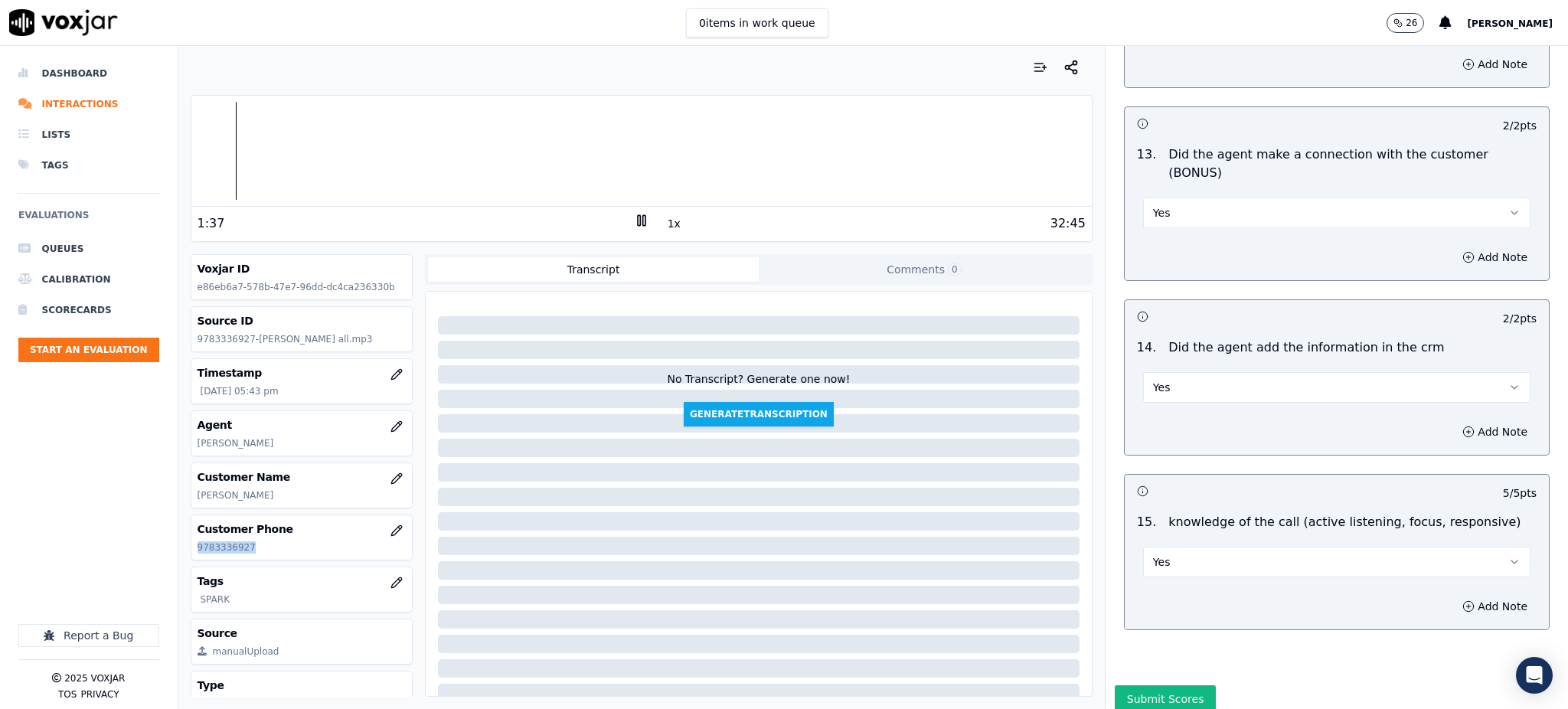
scroll to position [2319, 0]
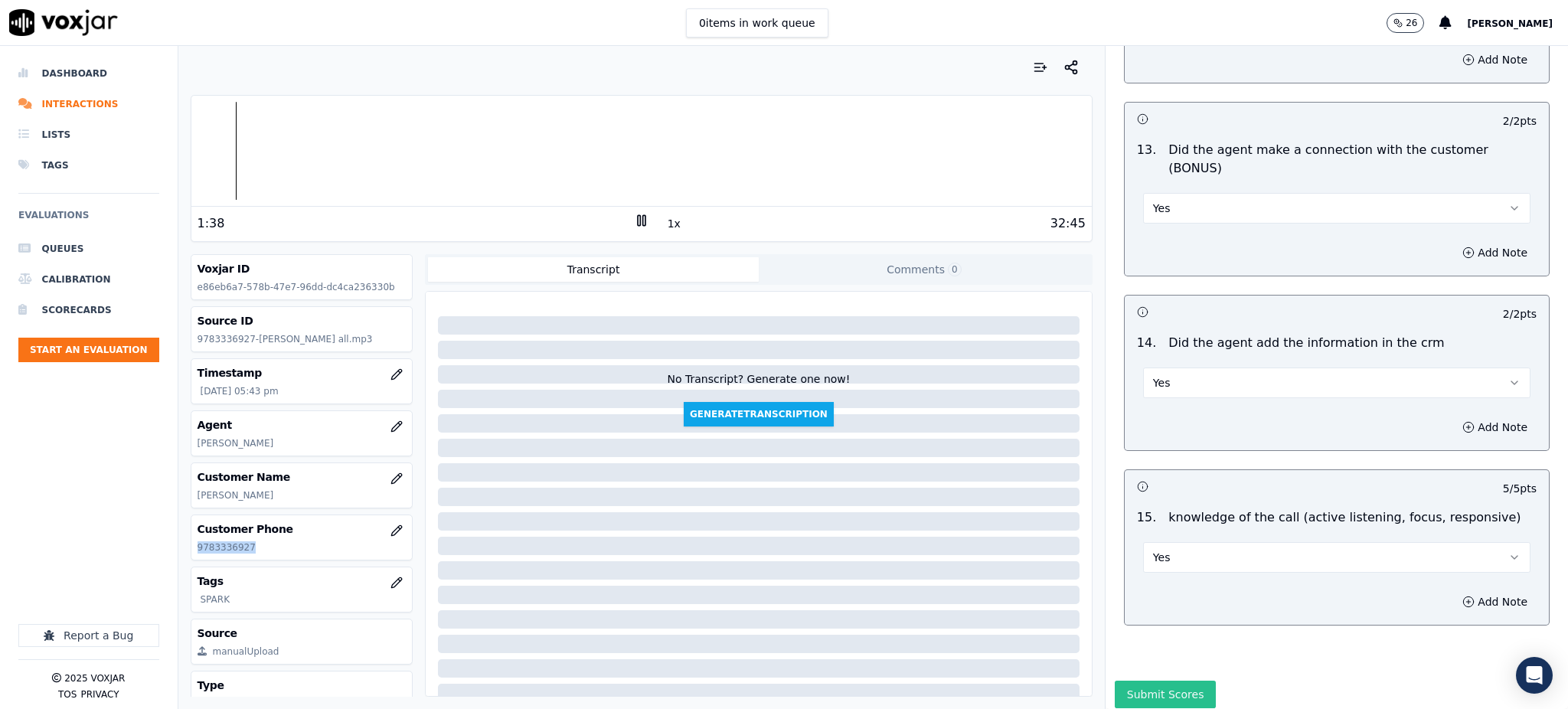
click at [1164, 681] on button "Submit Scores" at bounding box center [1166, 695] width 102 height 28
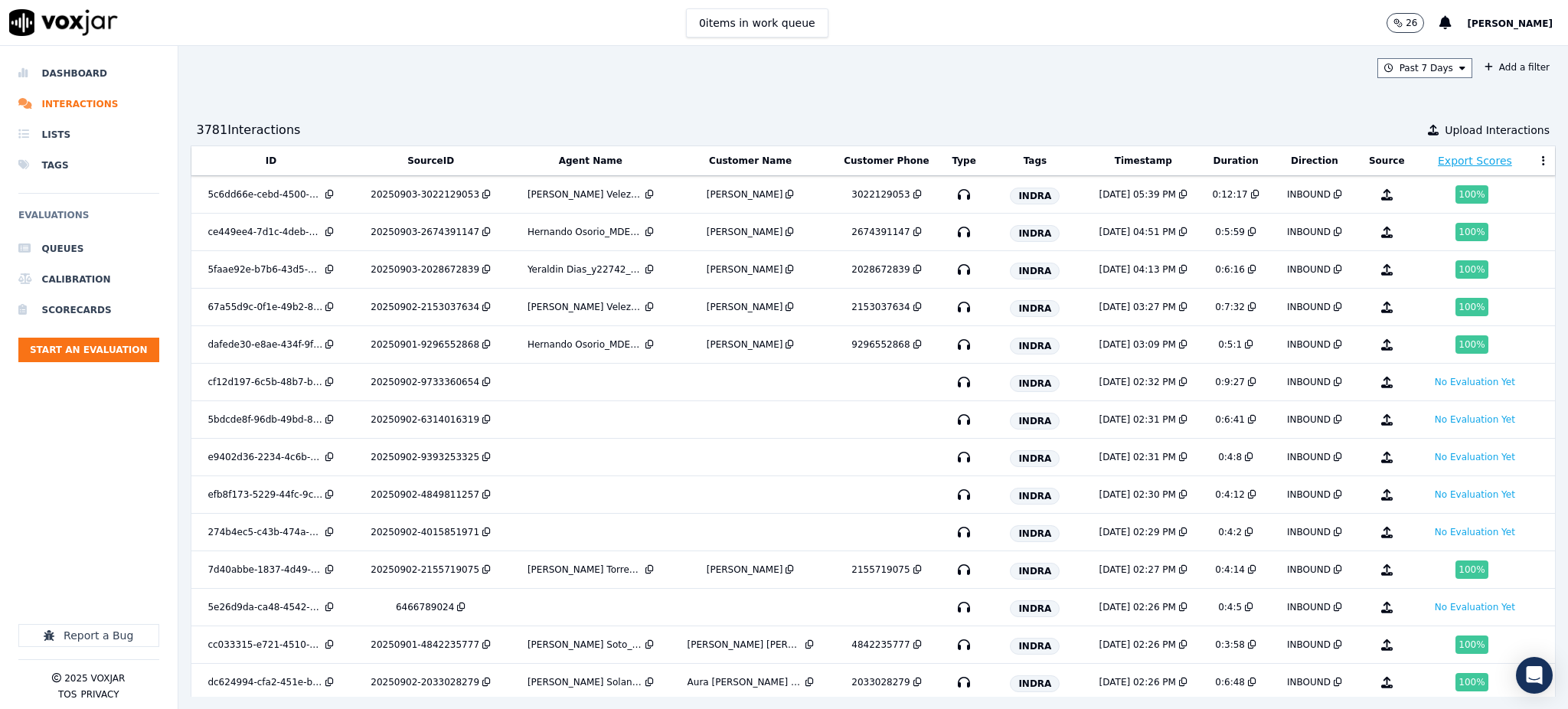
scroll to position [1781, 0]
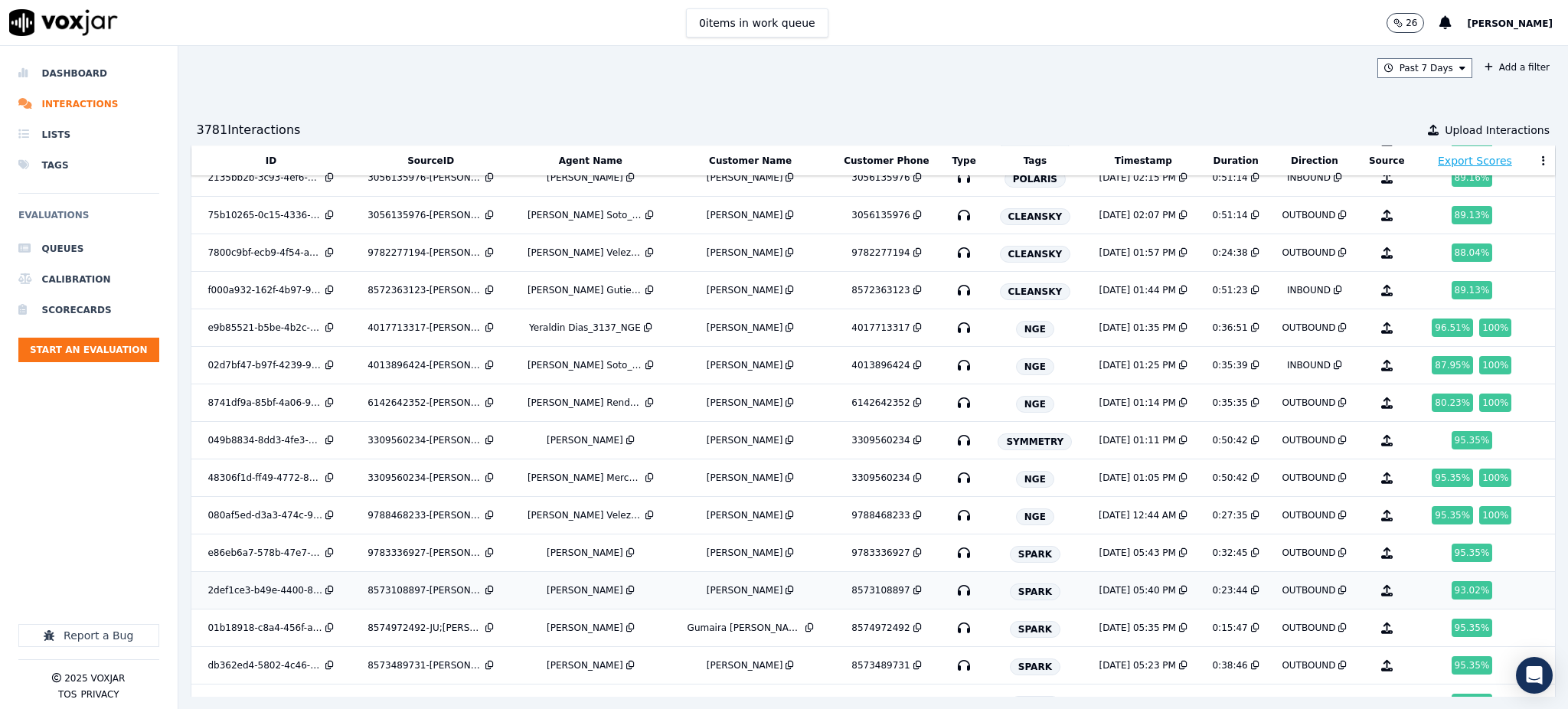
click at [952, 596] on icon "button" at bounding box center [965, 591] width 25 height 25
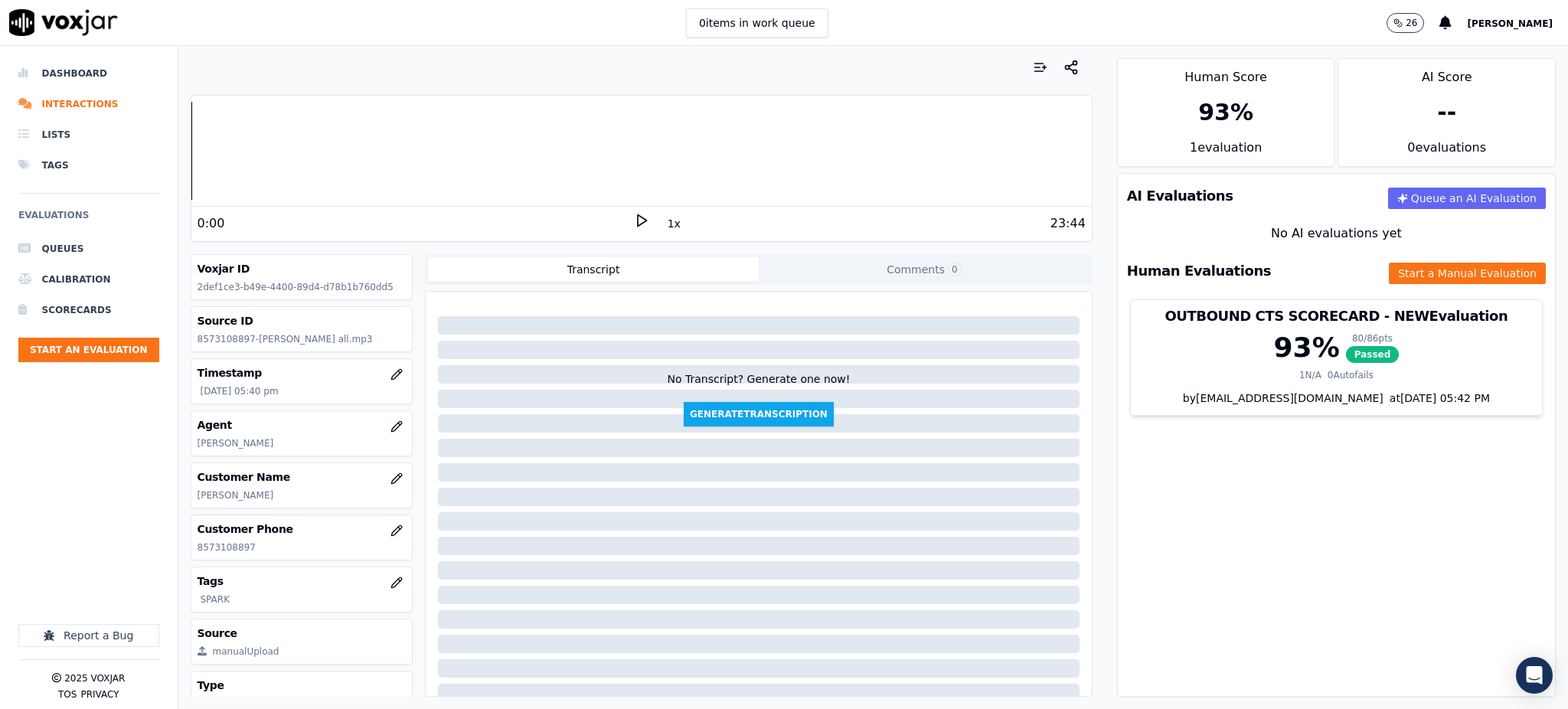
click at [634, 219] on icon at bounding box center [642, 221] width 15 height 15
drag, startPoint x: 268, startPoint y: 548, endPoint x: 197, endPoint y: 552, distance: 71.1
click at [198, 552] on p "8573108897" at bounding box center [302, 548] width 209 height 12
copy p "8573108897"
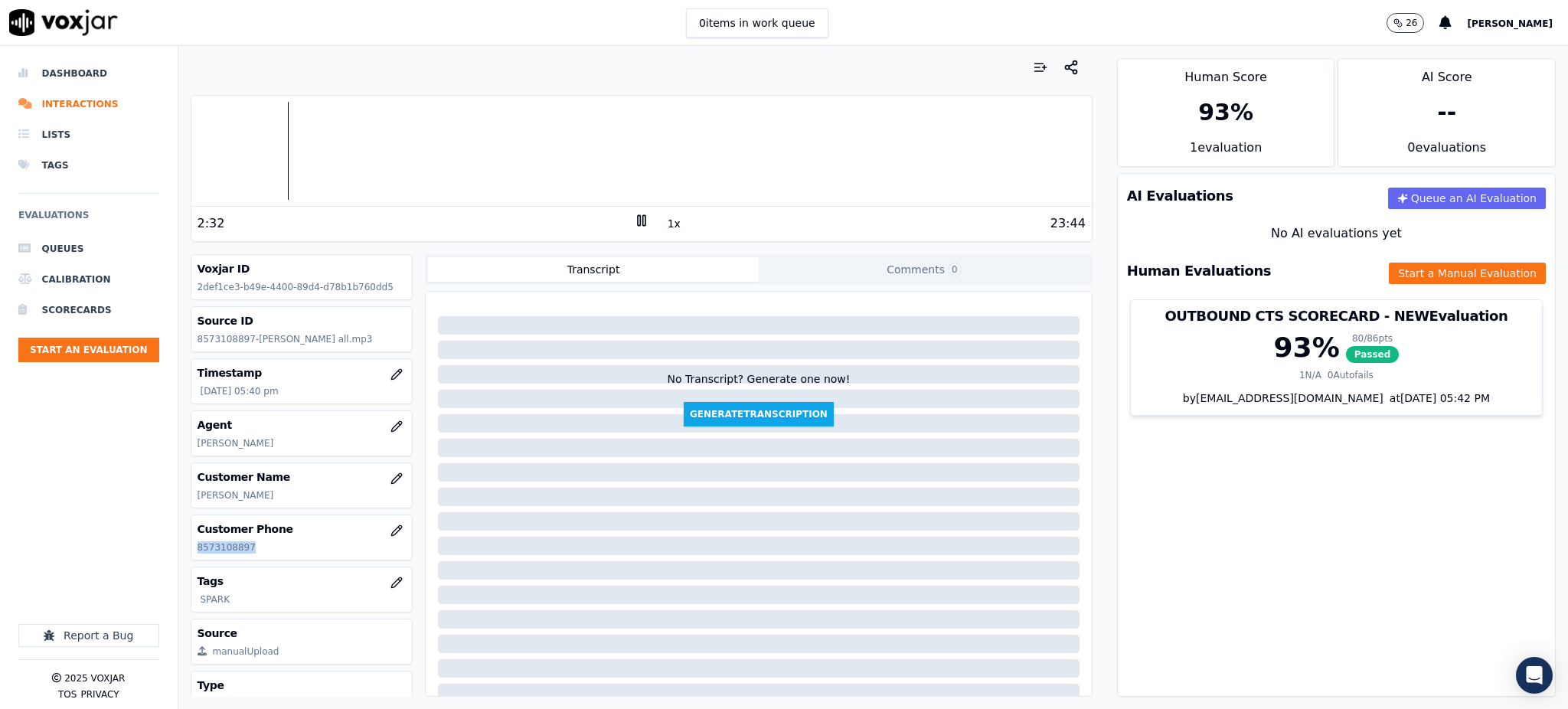
click at [643, 223] on rect at bounding box center [644, 220] width 2 height 10
click at [634, 225] on icon at bounding box center [642, 221] width 15 height 15
click at [634, 216] on icon at bounding box center [642, 221] width 15 height 15
click at [634, 220] on icon at bounding box center [642, 221] width 15 height 15
click at [1389, 276] on button "Start a Manual Evaluation" at bounding box center [1467, 273] width 157 height 21
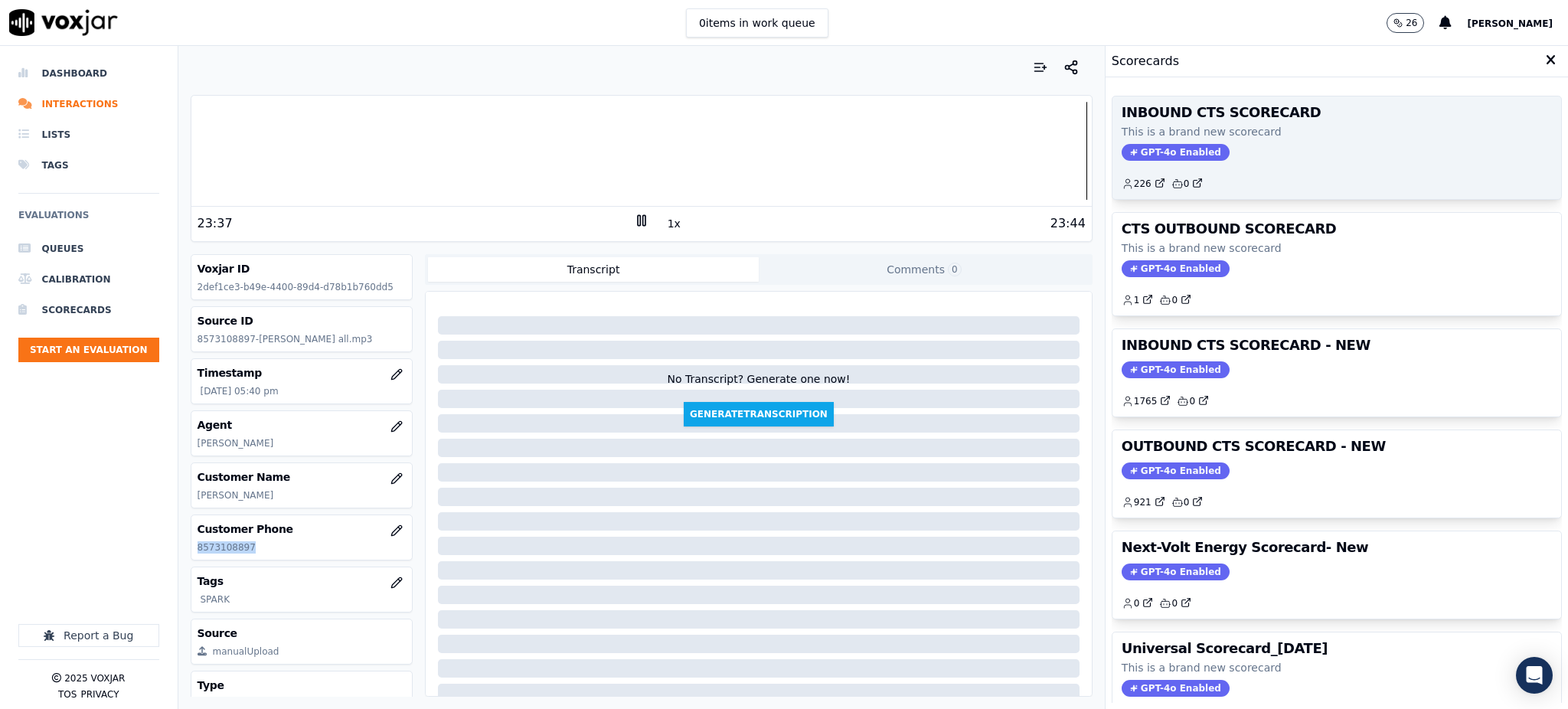
click at [1153, 144] on span "GPT-4o Enabled" at bounding box center [1176, 153] width 108 height 17
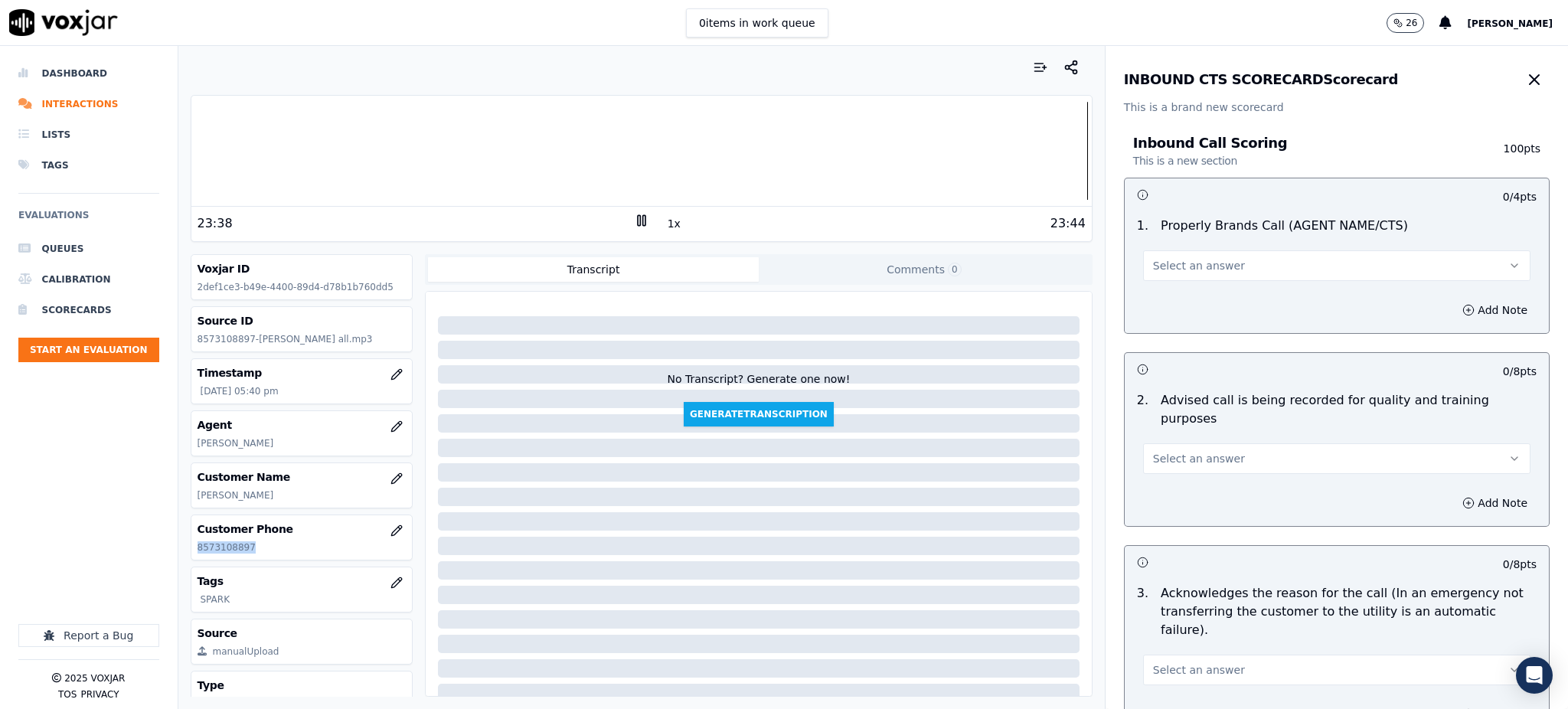
click at [1164, 260] on span "Select an answer" at bounding box center [1200, 266] width 92 height 15
click at [1157, 298] on div "Yes" at bounding box center [1303, 300] width 354 height 25
click at [1161, 451] on span "Select an answer" at bounding box center [1200, 459] width 92 height 15
click at [1160, 470] on div "Yes" at bounding box center [1303, 475] width 354 height 25
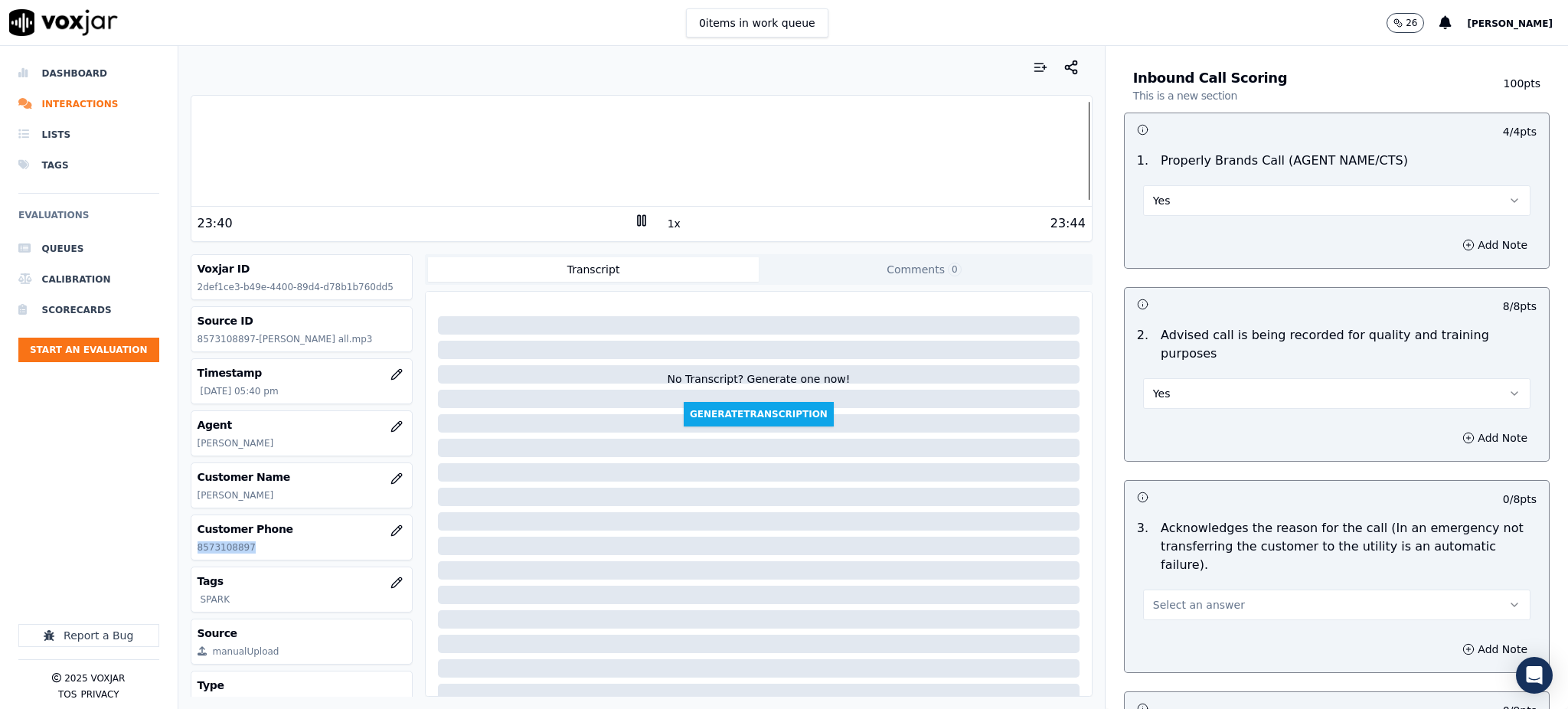
scroll to position [306, 0]
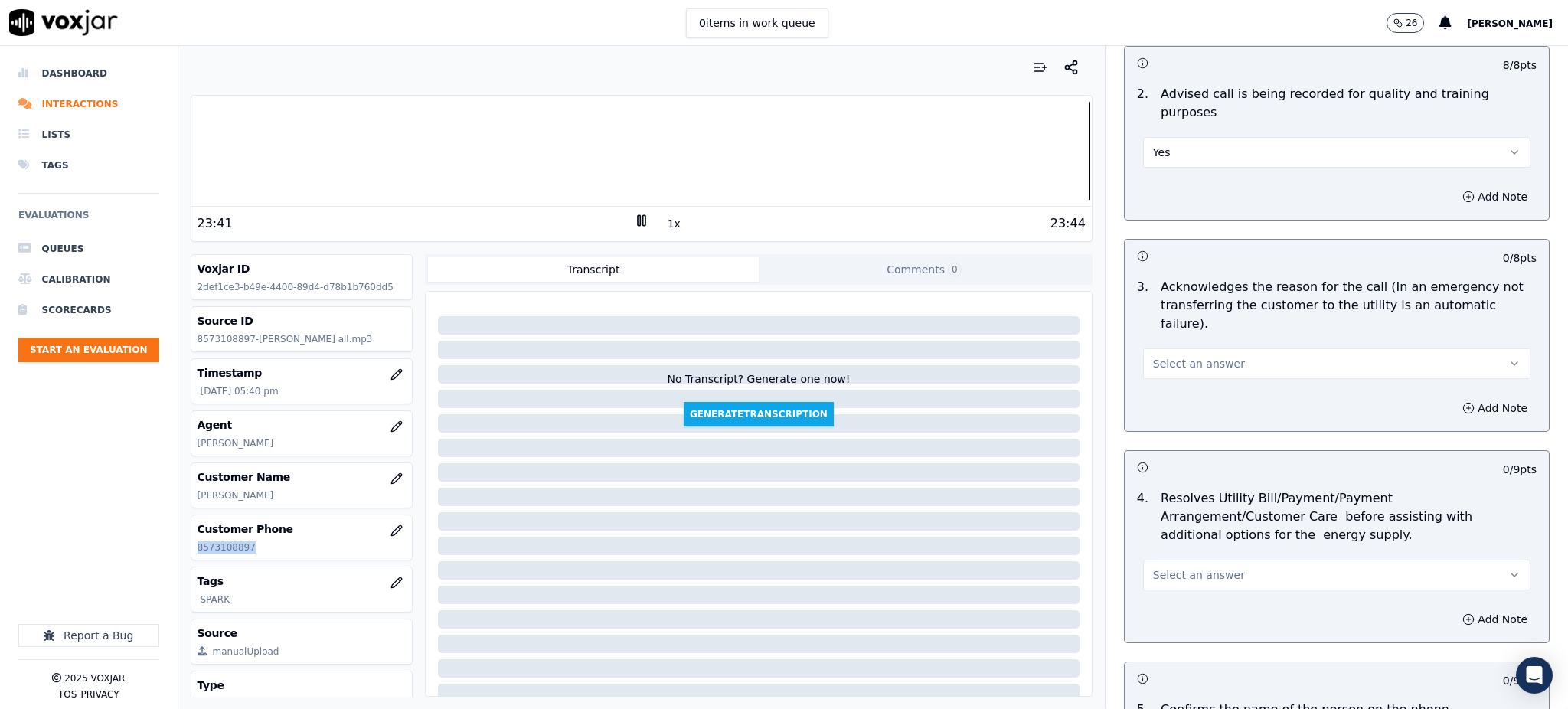
click at [1170, 348] on button "Select an answer" at bounding box center [1337, 364] width 387 height 31
click at [1177, 359] on div "Yes" at bounding box center [1303, 362] width 354 height 25
click at [1154, 568] on span "Select an answer" at bounding box center [1200, 576] width 92 height 15
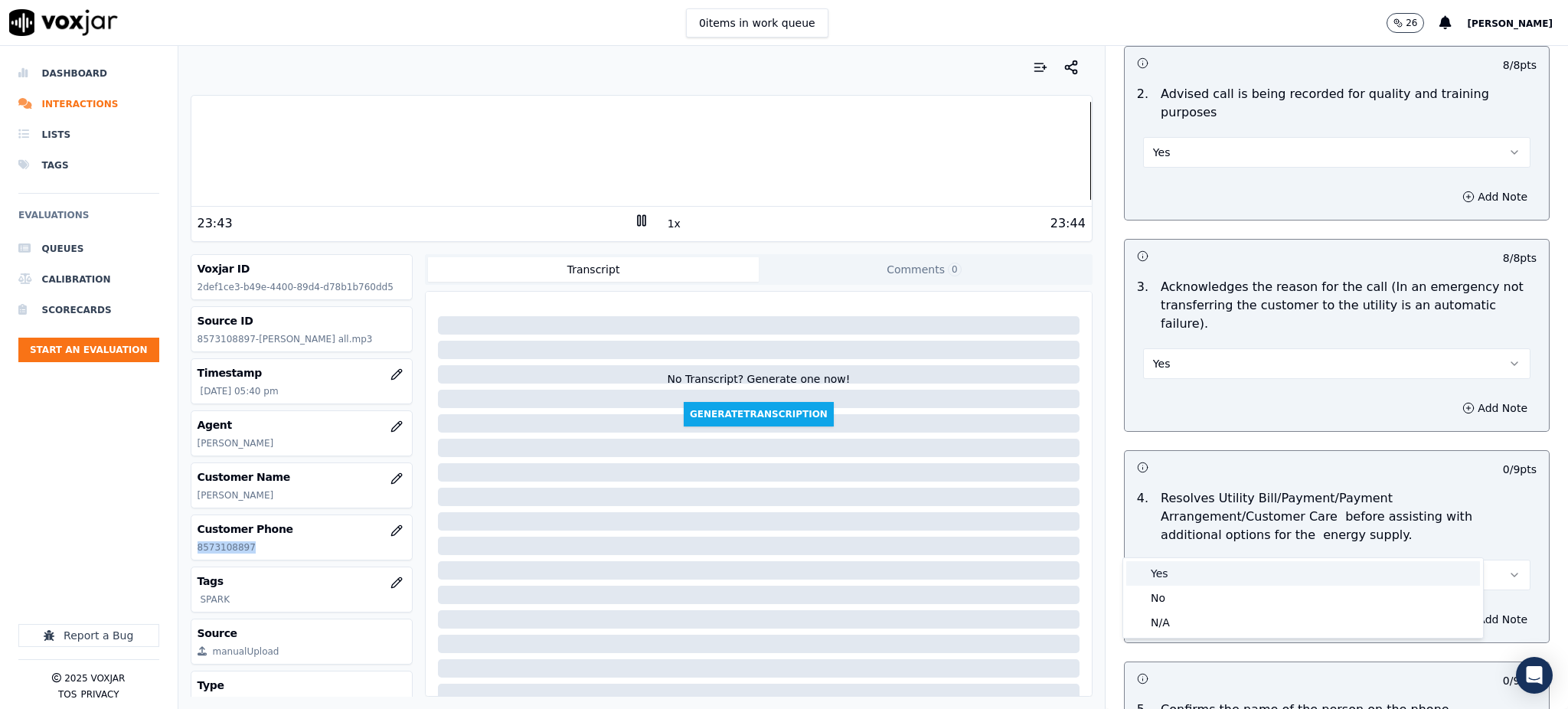
click at [1154, 568] on div "Yes" at bounding box center [1303, 574] width 354 height 25
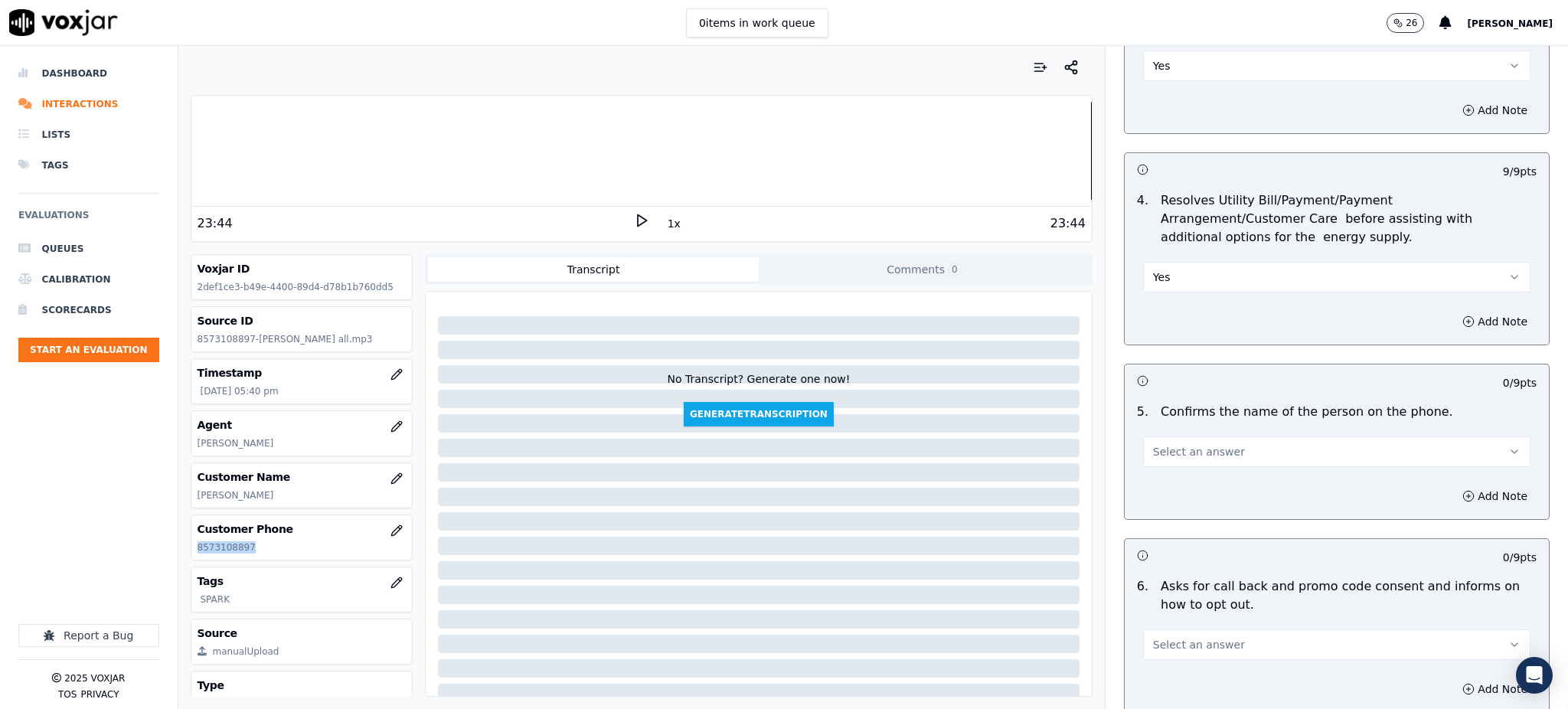
scroll to position [613, 0]
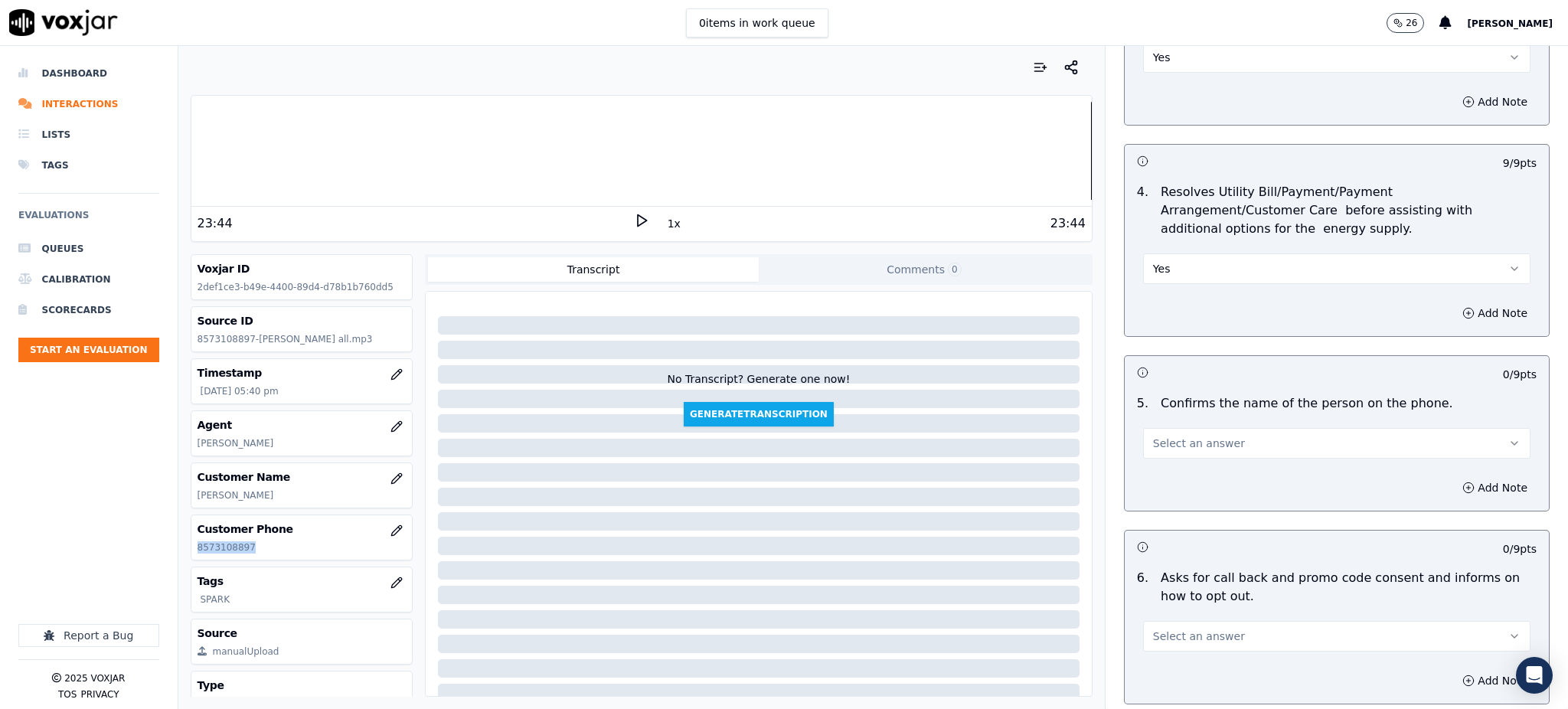
click at [1198, 436] on span "Select an answer" at bounding box center [1200, 443] width 92 height 15
click at [1198, 435] on div "Yes" at bounding box center [1303, 442] width 354 height 25
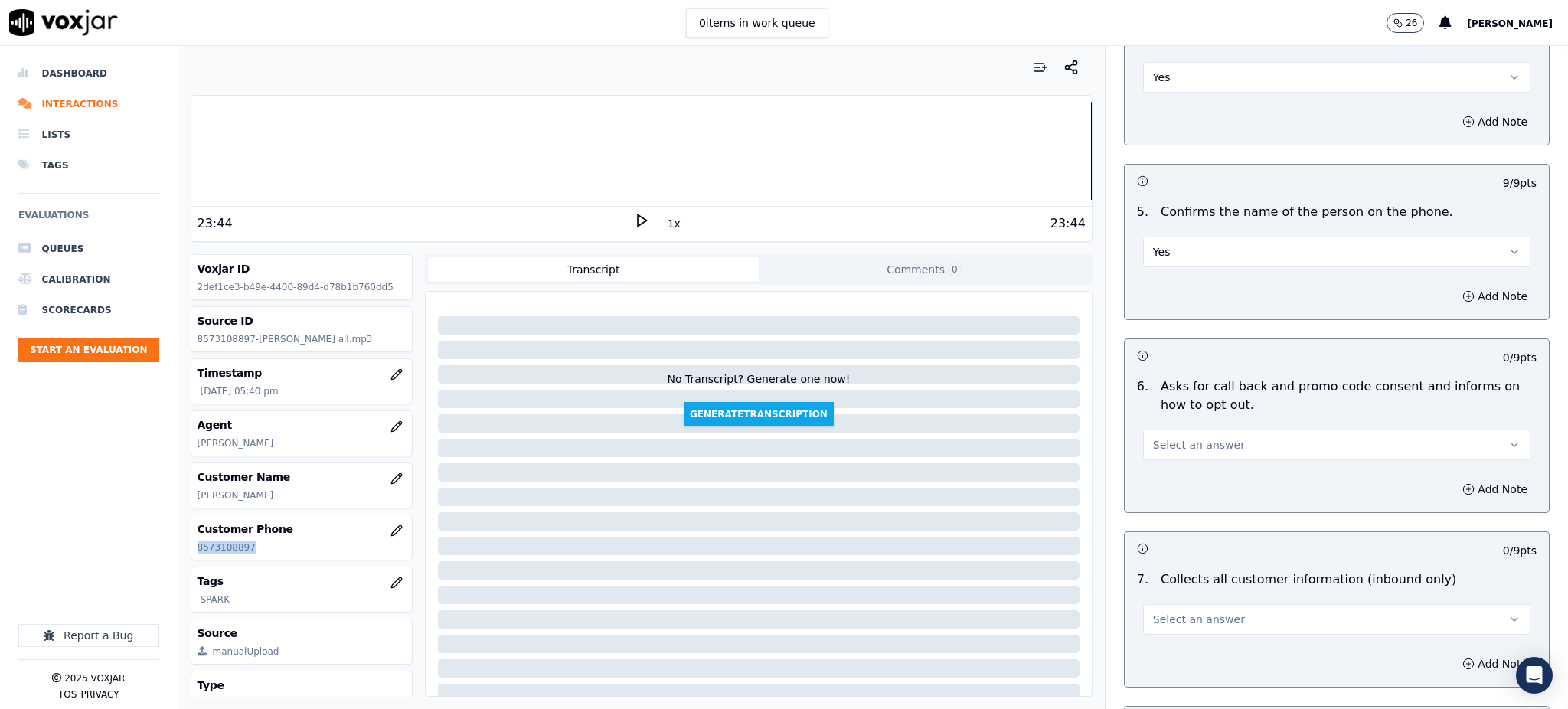
scroll to position [816, 0]
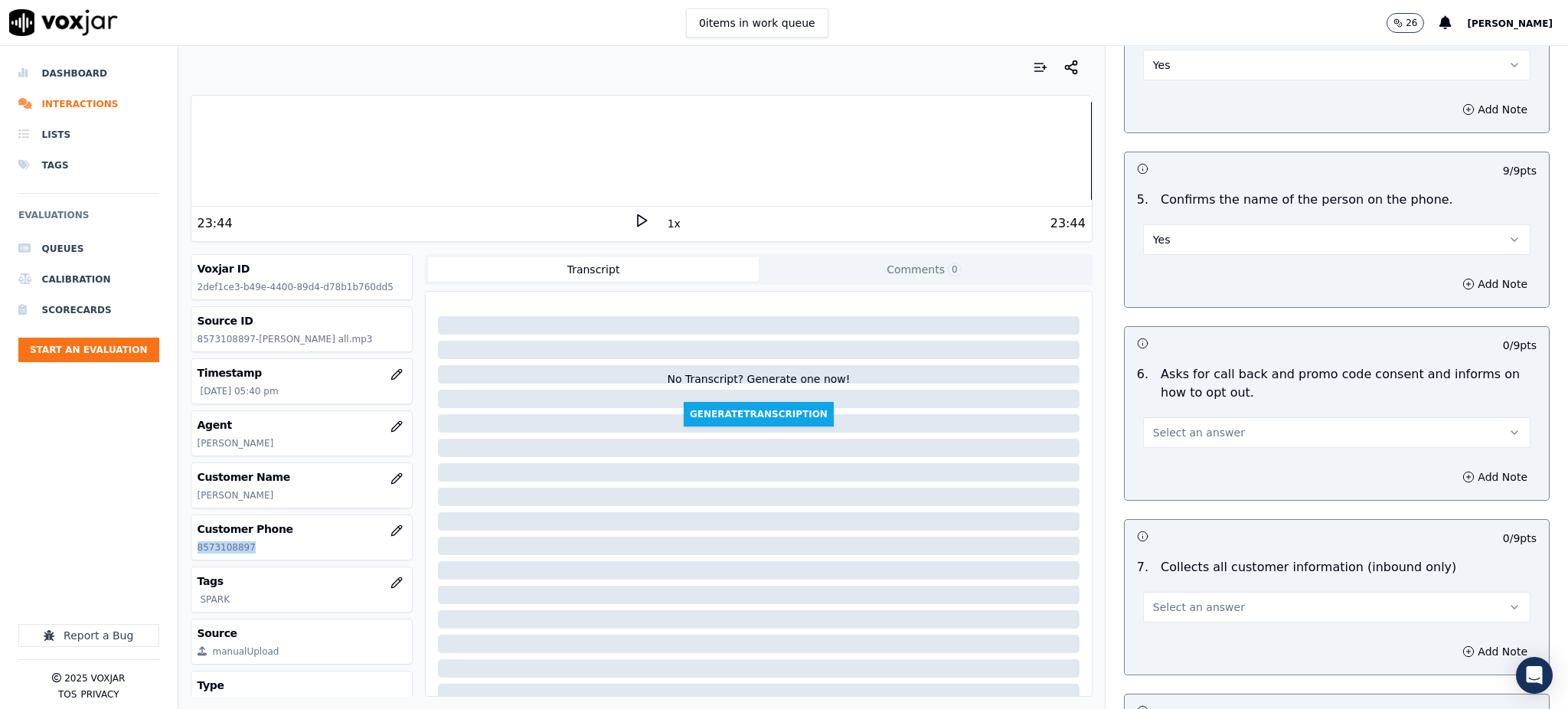
click at [1154, 425] on span "Select an answer" at bounding box center [1200, 433] width 92 height 15
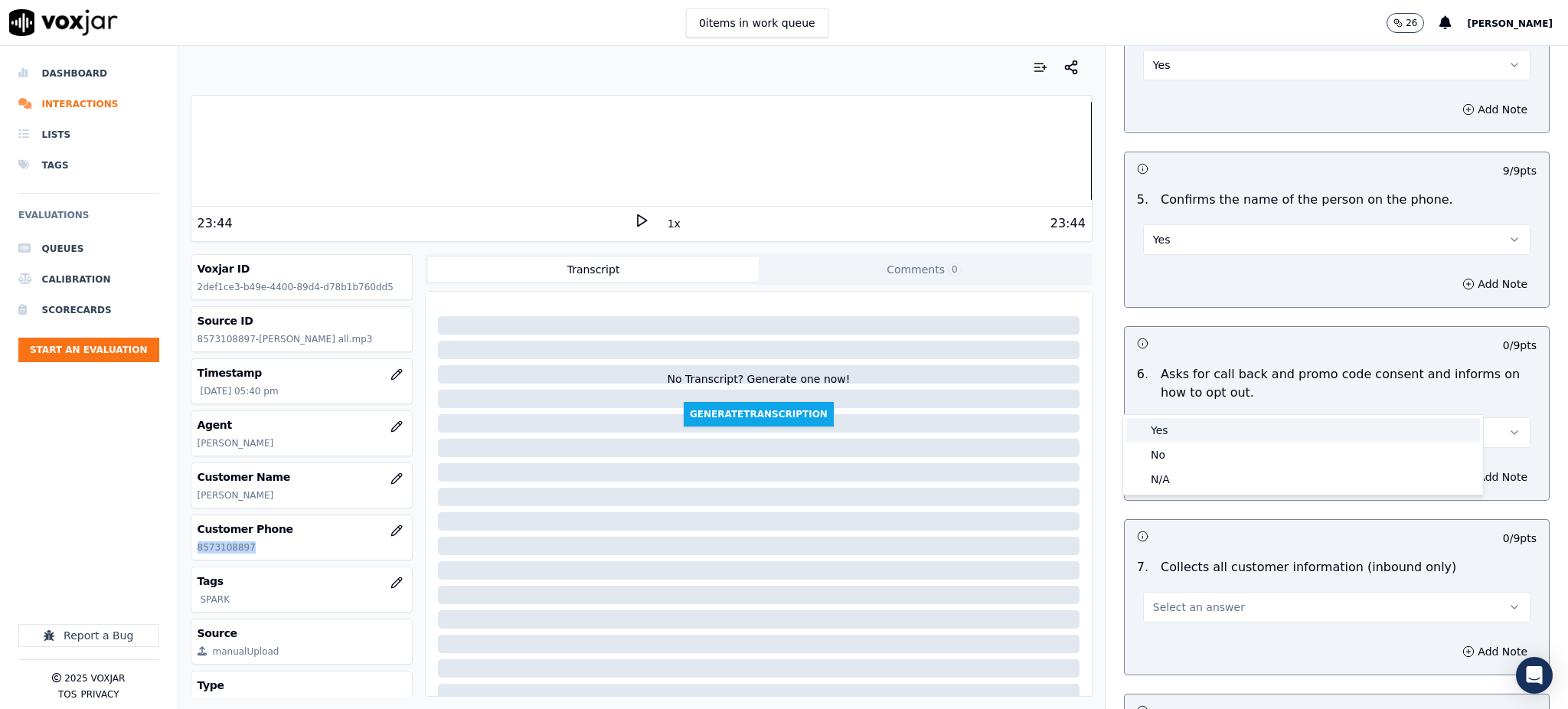
click at [1164, 435] on div "Yes" at bounding box center [1303, 431] width 354 height 25
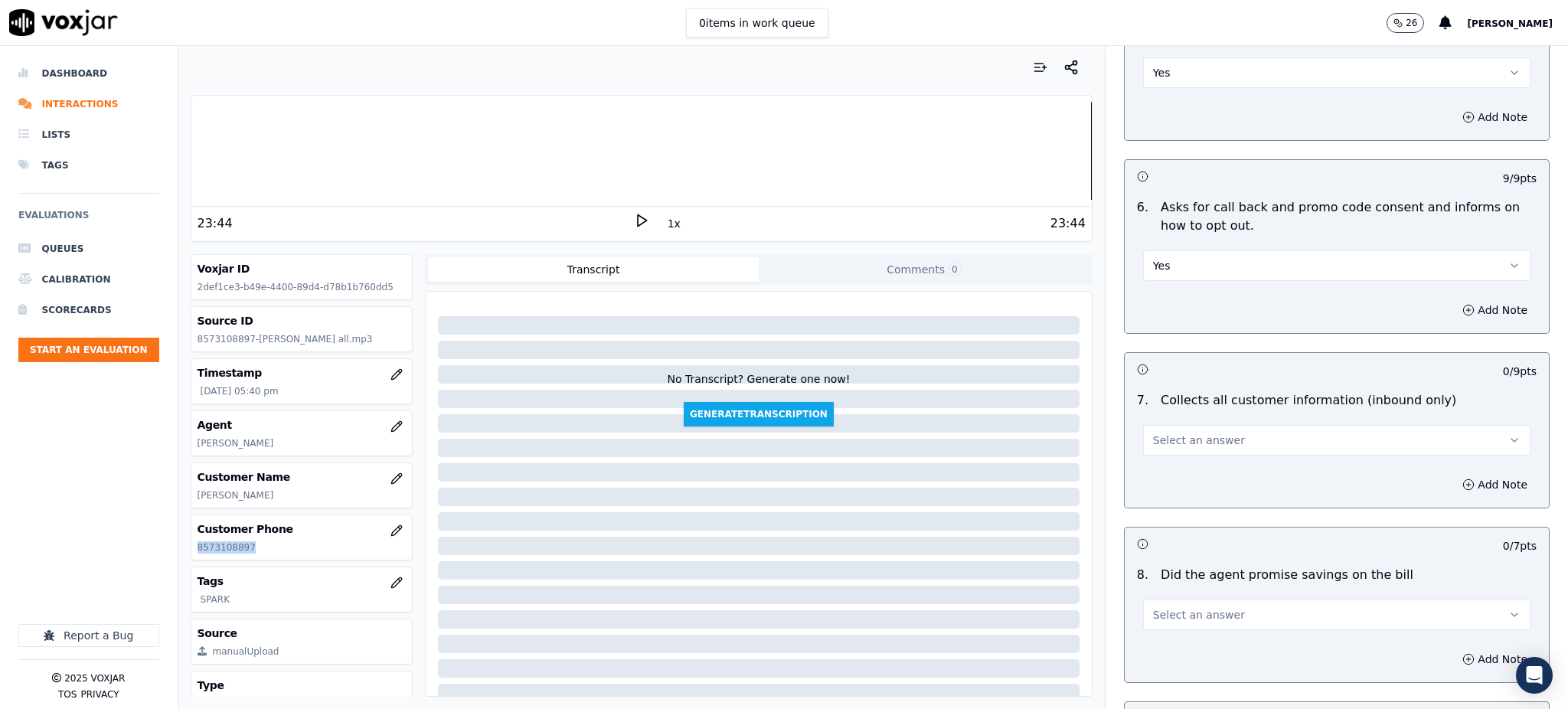
scroll to position [1021, 0]
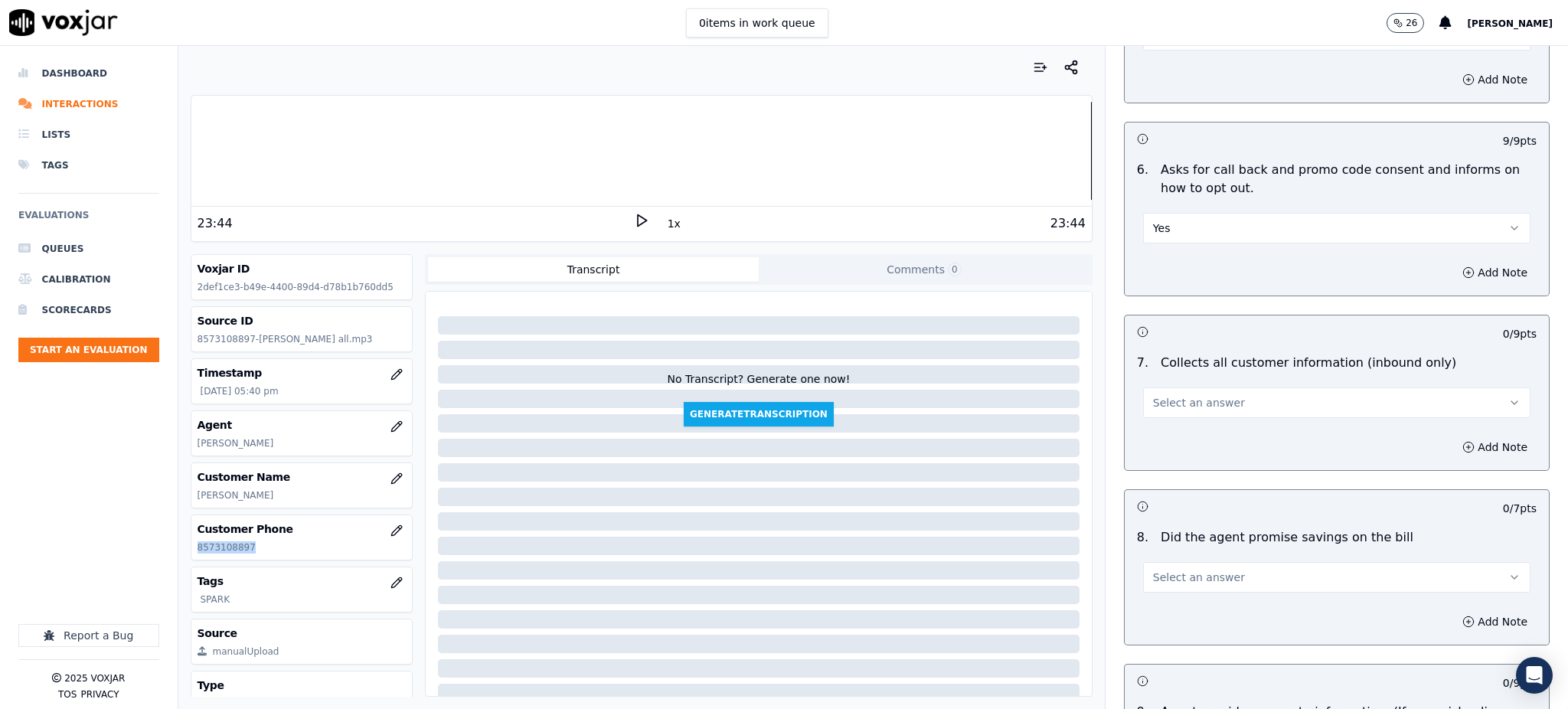
click at [1158, 395] on span "Select an answer" at bounding box center [1200, 403] width 92 height 15
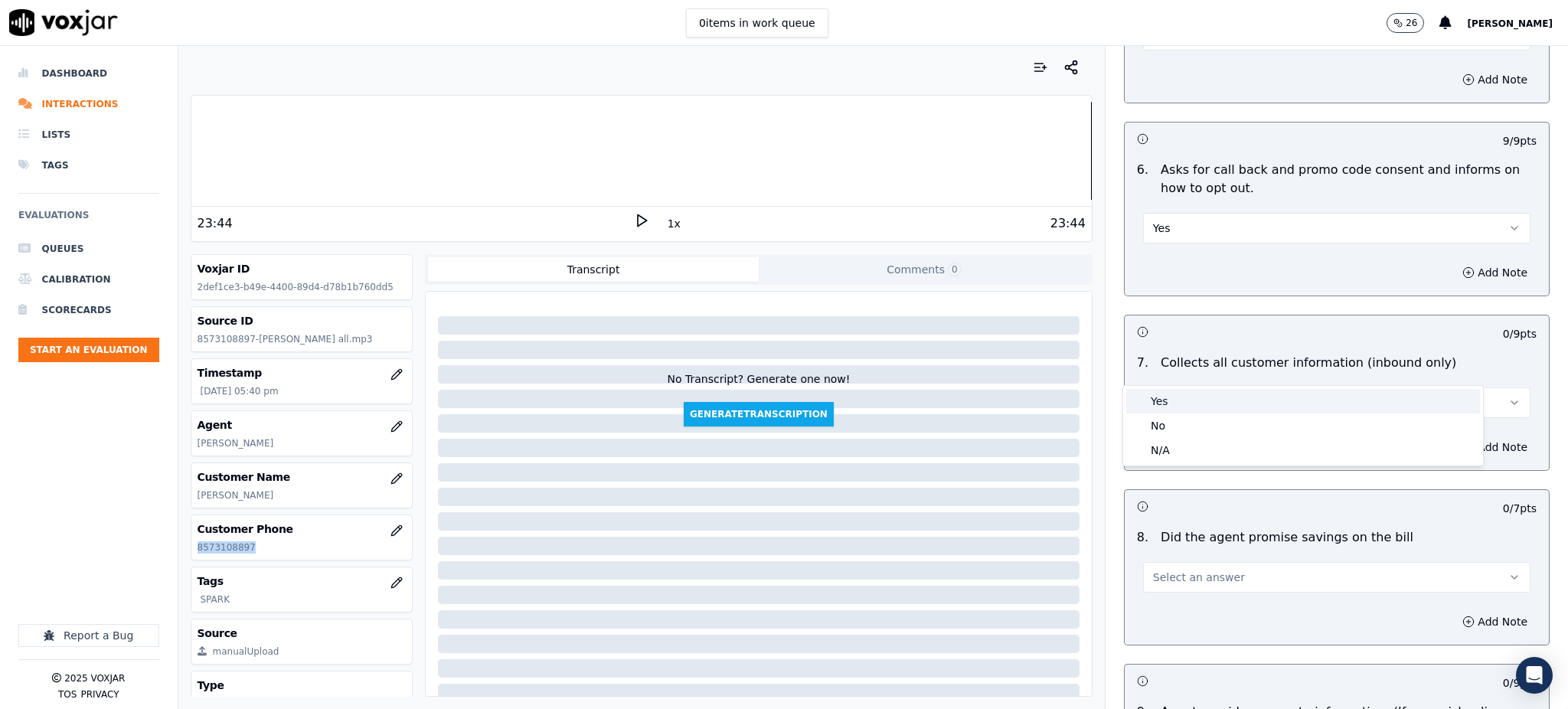
click at [1179, 412] on div "Yes" at bounding box center [1303, 402] width 354 height 25
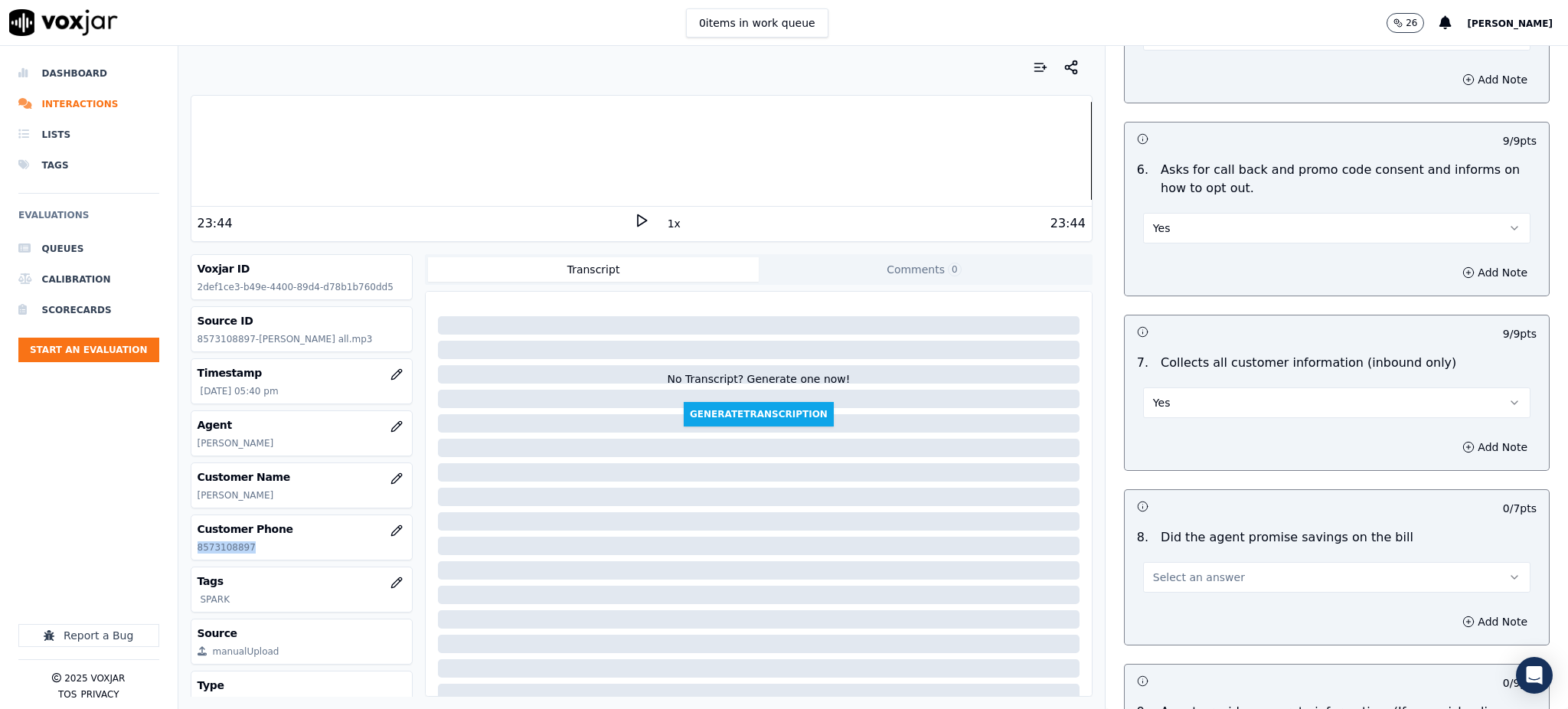
click at [1145, 562] on button "Select an answer" at bounding box center [1337, 578] width 387 height 31
click at [1158, 568] on div "Yes" at bounding box center [1303, 577] width 354 height 25
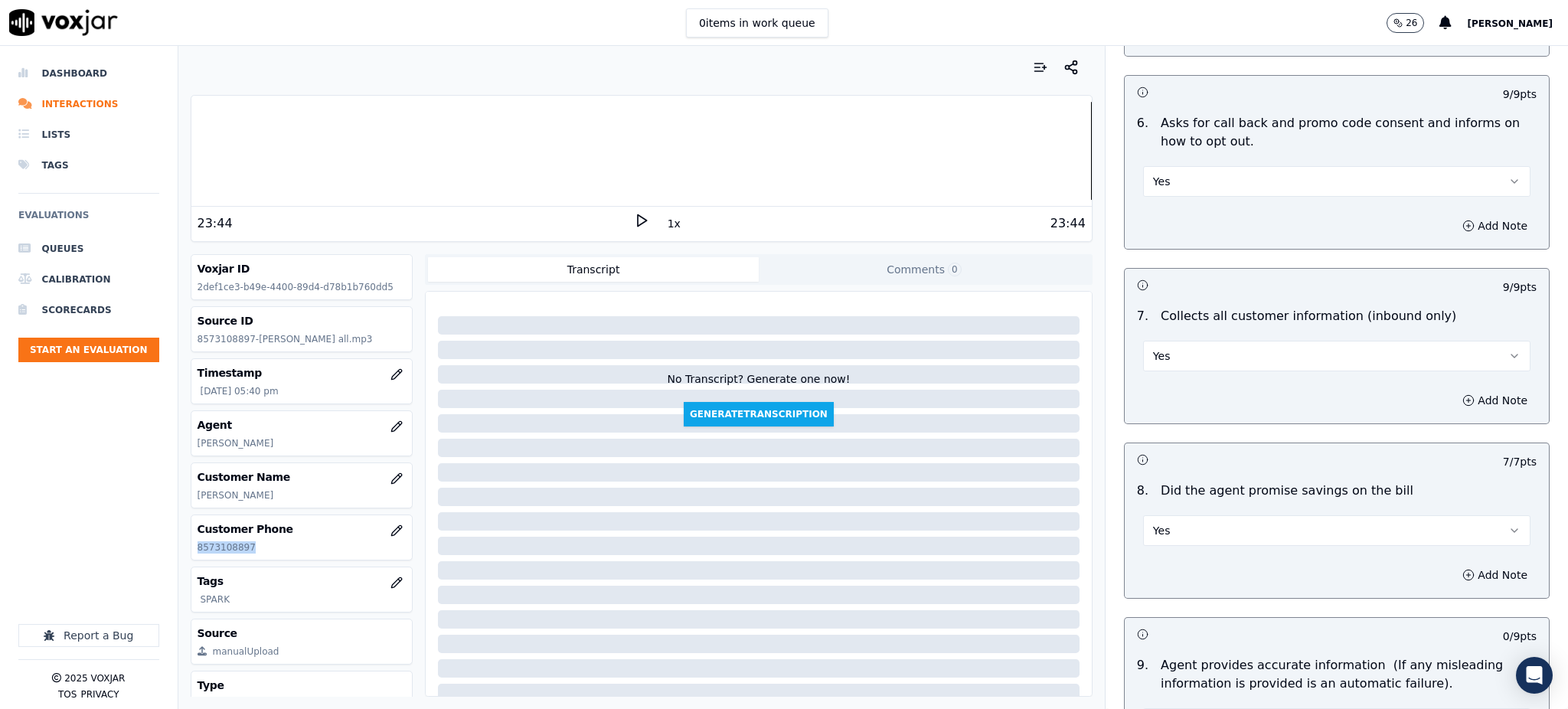
scroll to position [1226, 0]
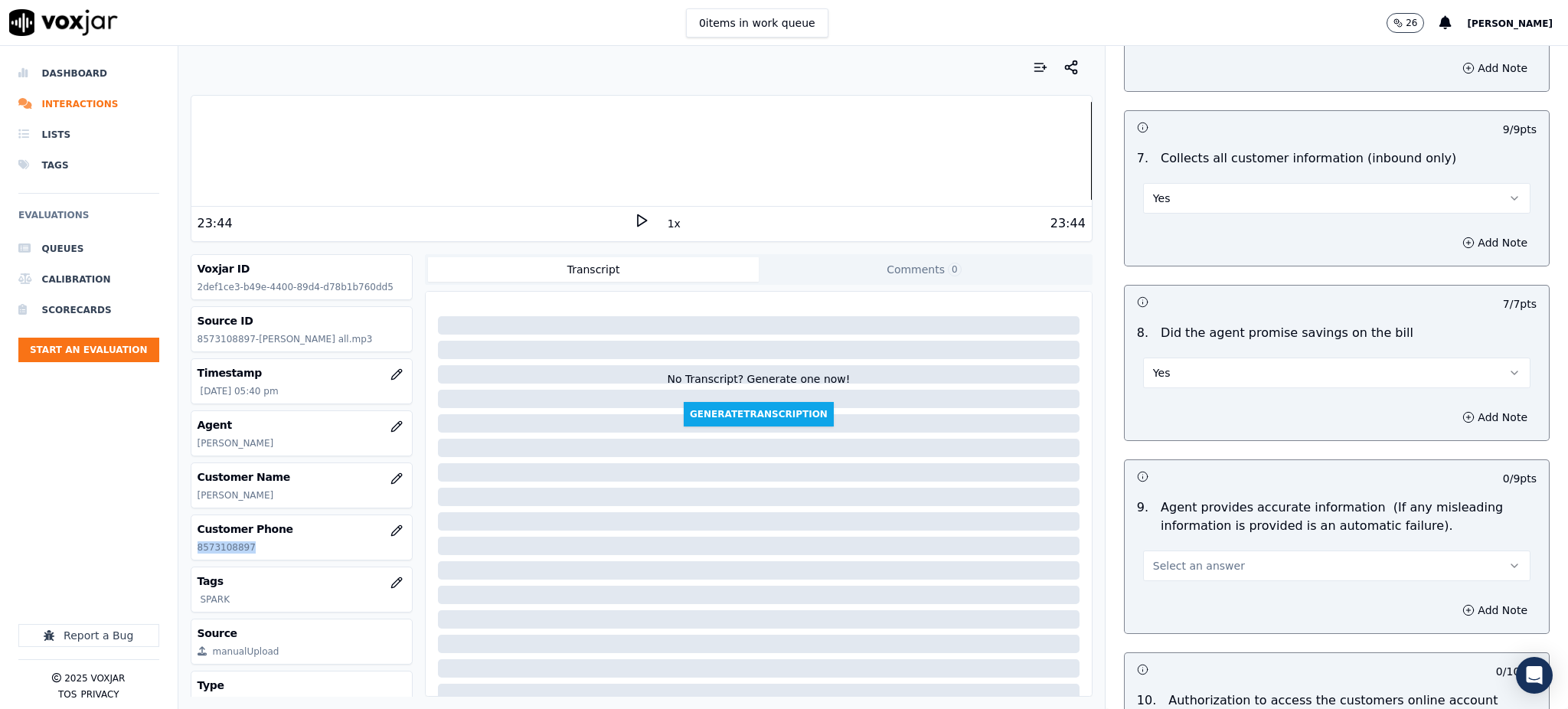
click at [1161, 558] on span "Select an answer" at bounding box center [1200, 566] width 92 height 15
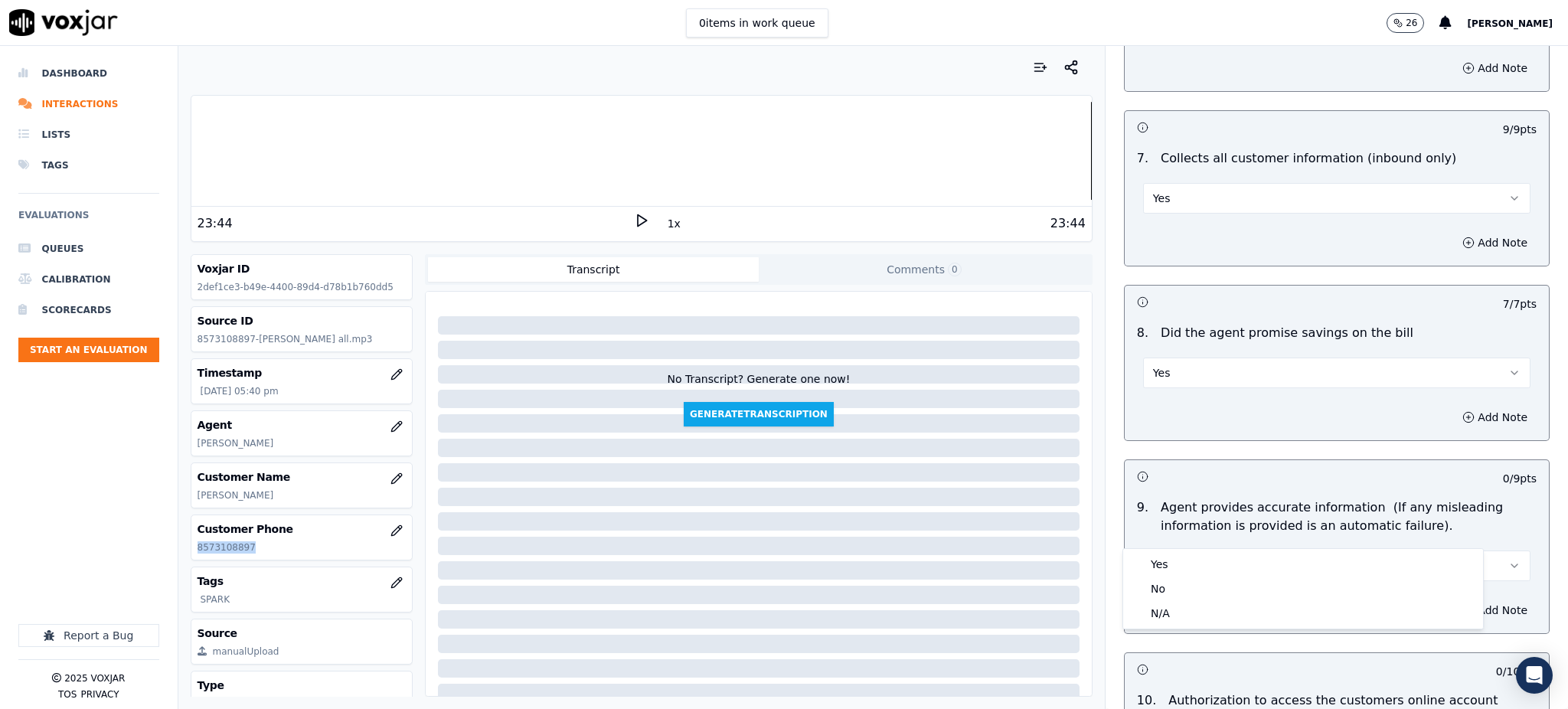
click at [1178, 551] on button "Select an answer" at bounding box center [1337, 566] width 387 height 31
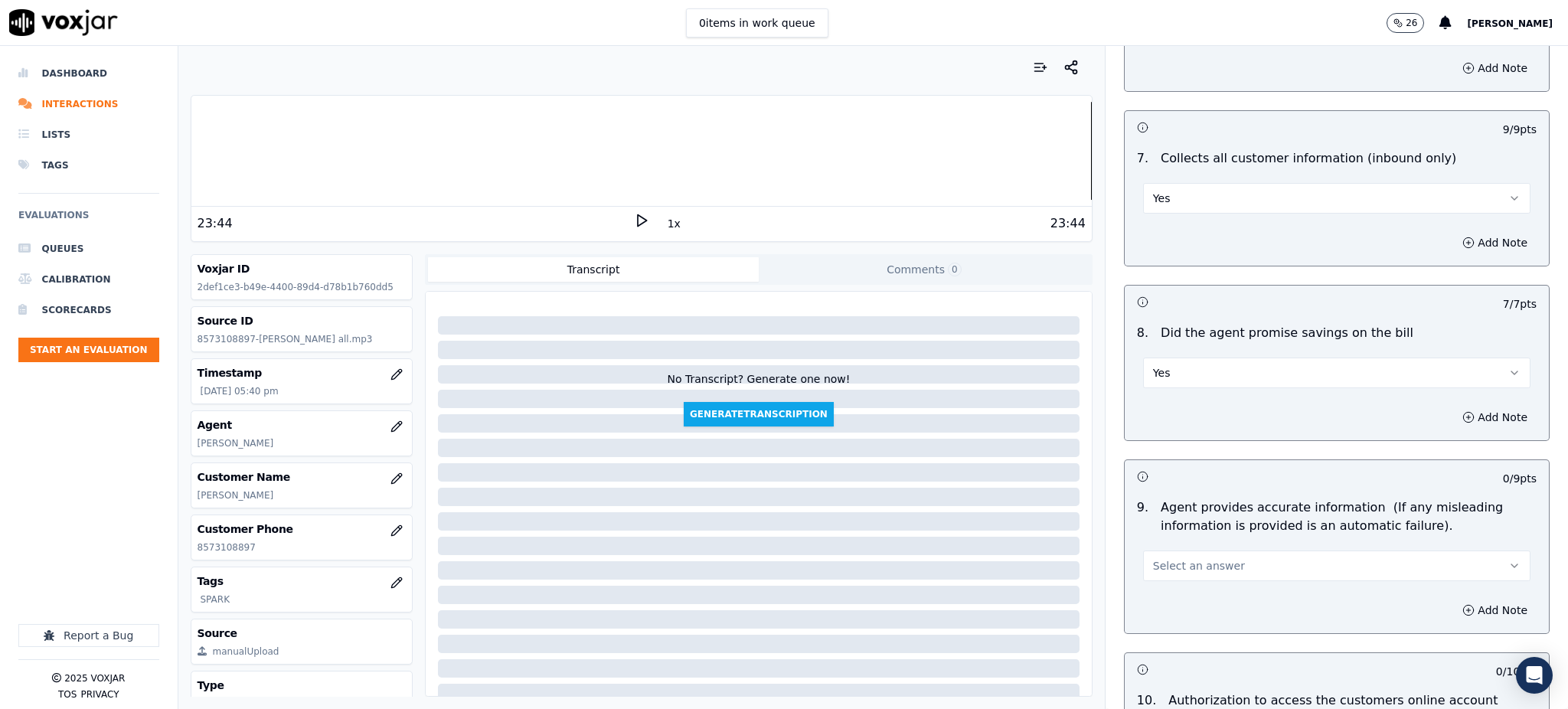
click at [1176, 587] on div "Add Note" at bounding box center [1337, 610] width 424 height 46
drag, startPoint x: 1177, startPoint y: 527, endPoint x: 1175, endPoint y: 546, distance: 19.1
click at [1177, 558] on span "Select an answer" at bounding box center [1200, 566] width 92 height 15
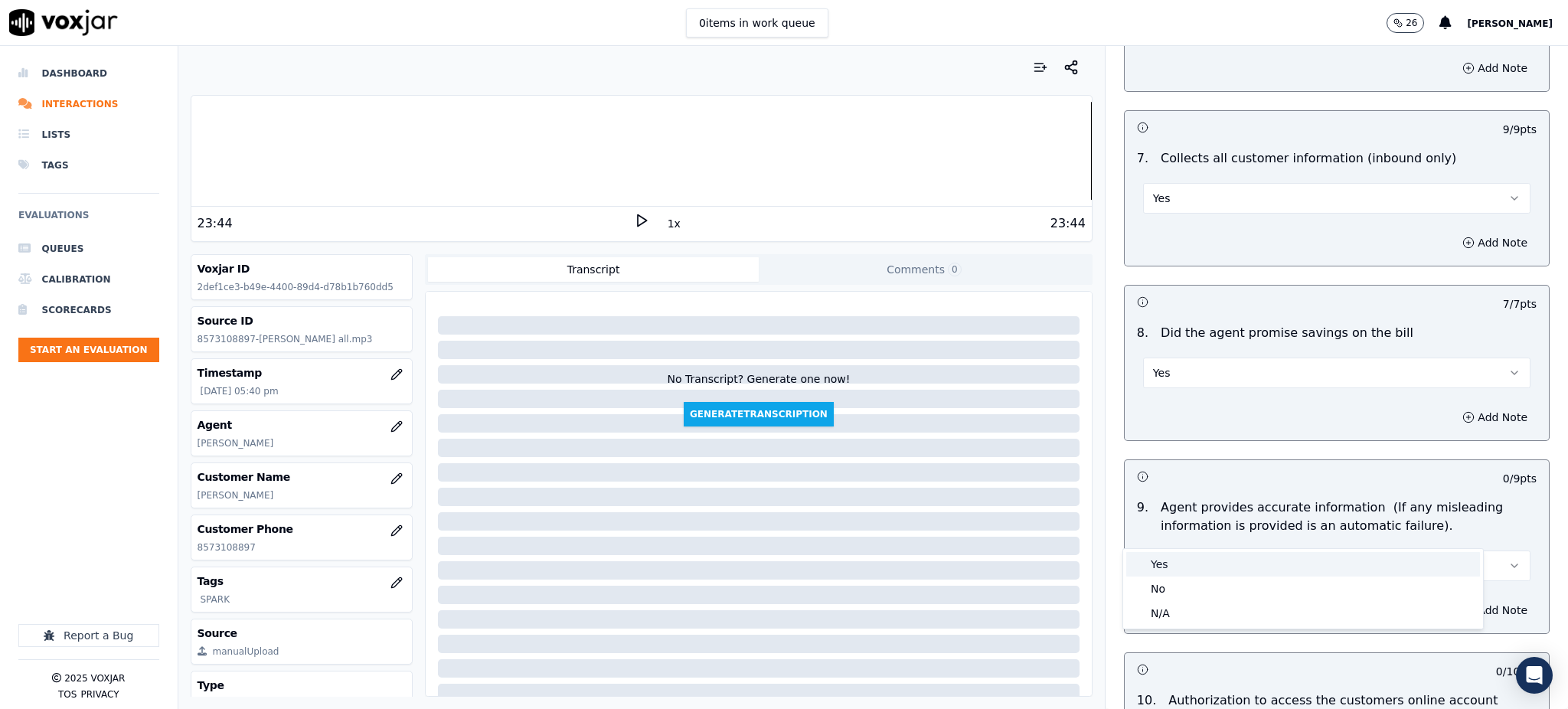
click at [1167, 571] on div "Yes" at bounding box center [1303, 565] width 354 height 25
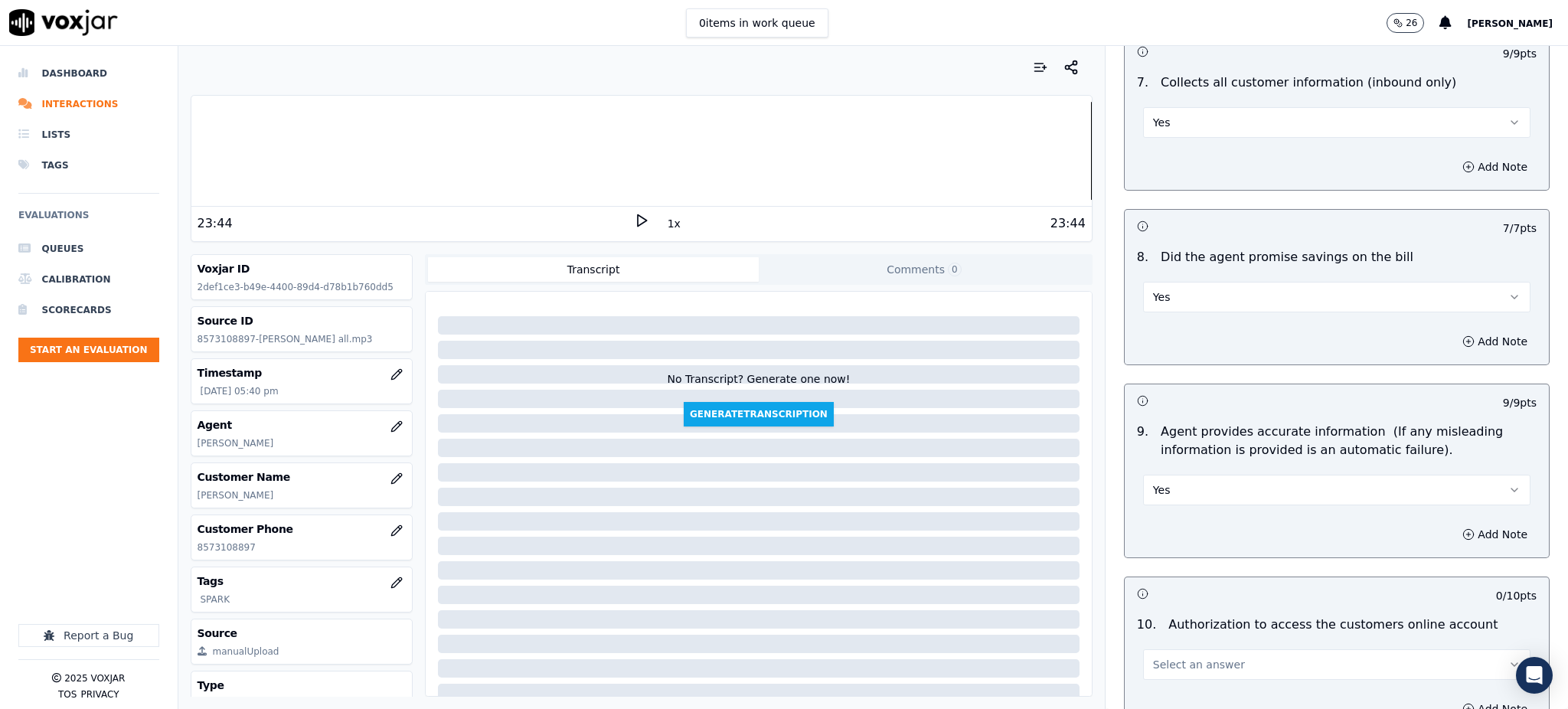
scroll to position [1532, 0]
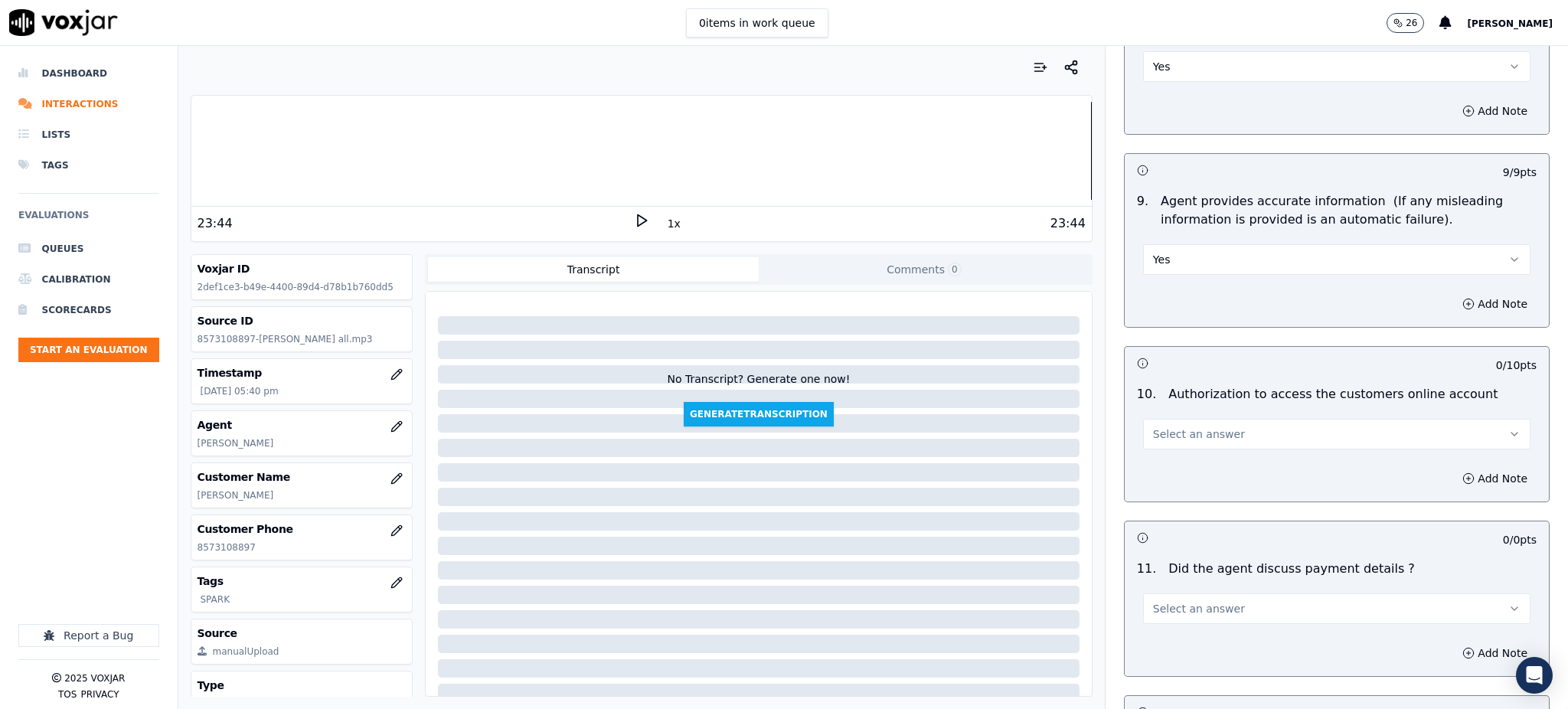
click at [1158, 427] on span "Select an answer" at bounding box center [1200, 435] width 92 height 15
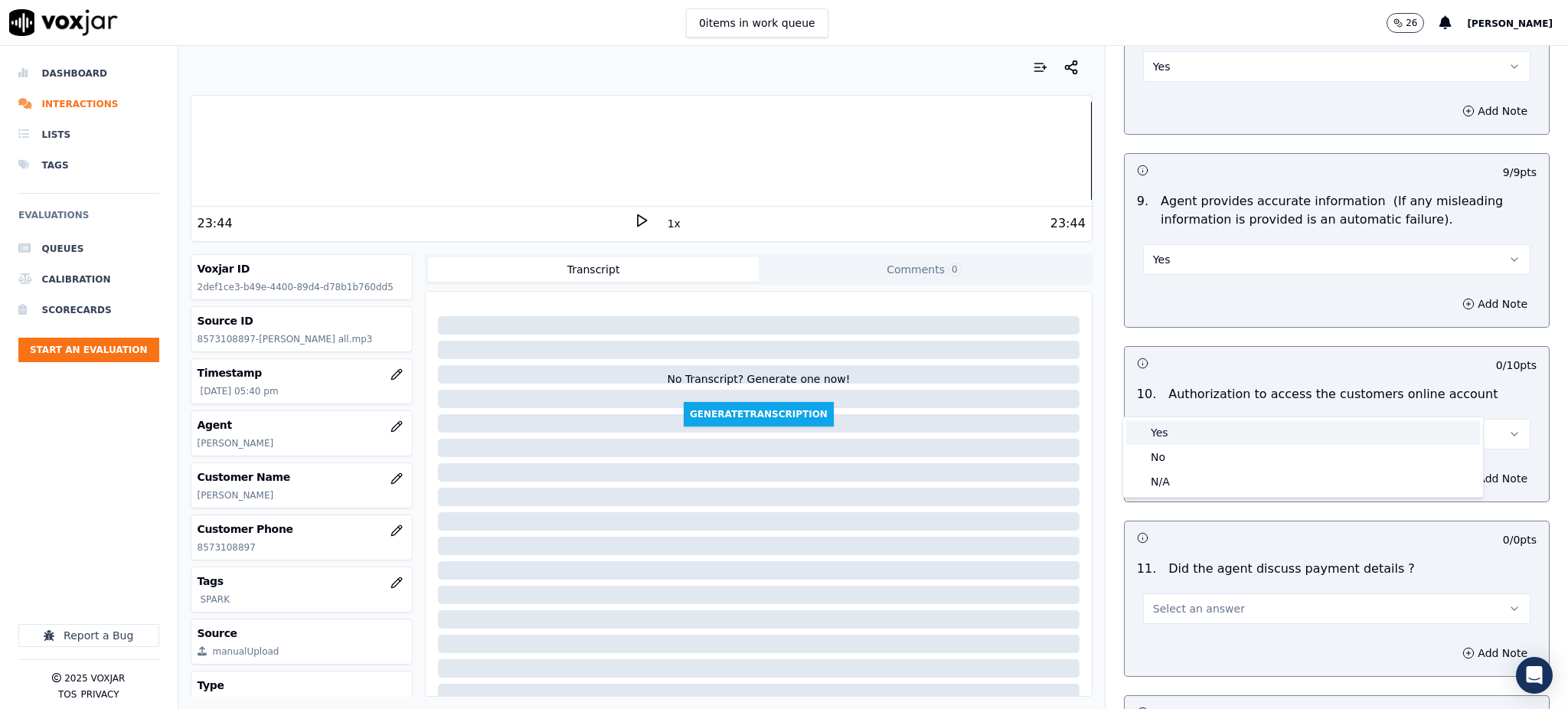
click at [1158, 437] on div "Yes" at bounding box center [1303, 433] width 354 height 25
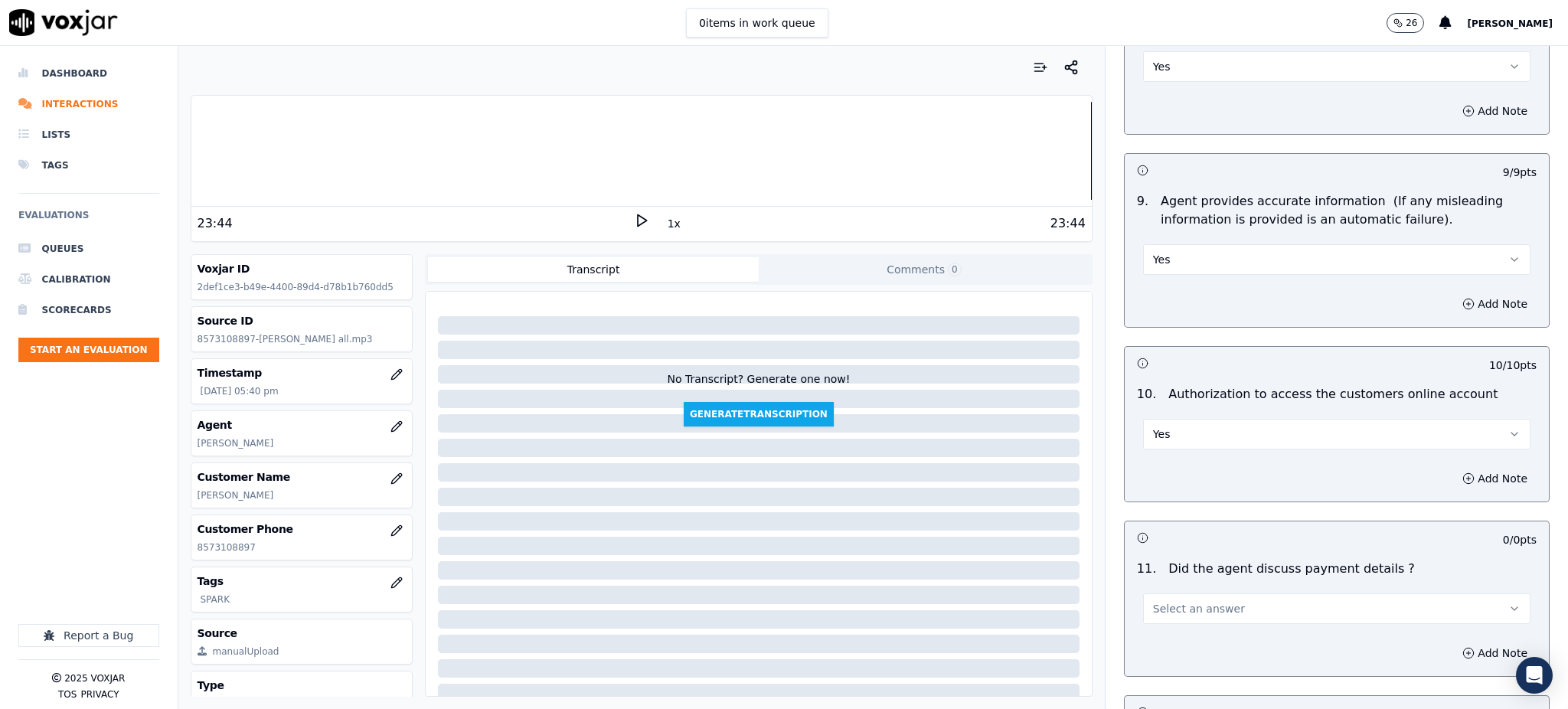
click at [1155, 594] on button "Select an answer" at bounding box center [1337, 609] width 387 height 31
click at [1158, 601] on div "Yes" at bounding box center [1303, 607] width 354 height 25
click at [1168, 594] on button "Yes" at bounding box center [1337, 609] width 387 height 31
click at [1161, 653] on div "N/A" at bounding box center [1303, 657] width 354 height 25
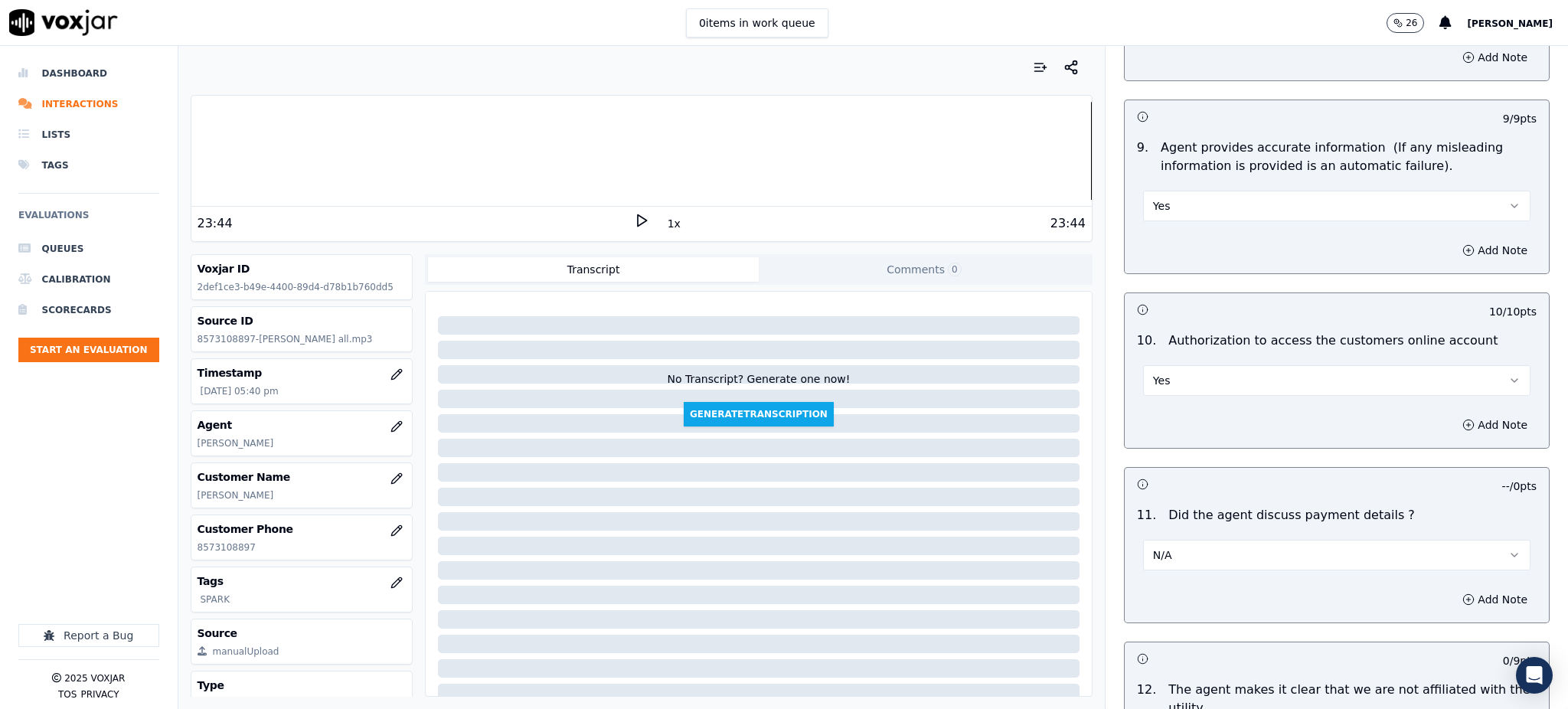
scroll to position [1838, 0]
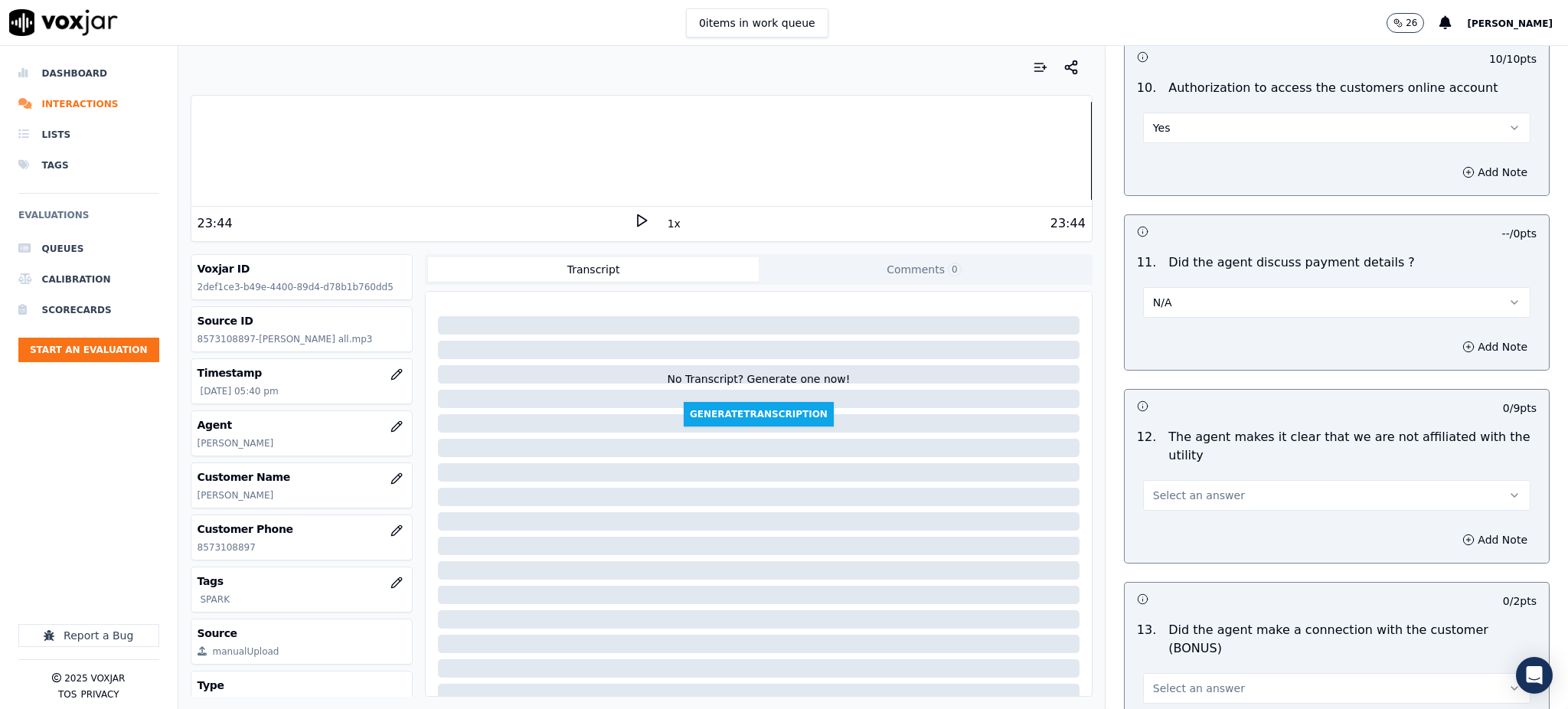
drag, startPoint x: 1155, startPoint y: 466, endPoint x: 1156, endPoint y: 474, distance: 8.1
click at [1155, 481] on button "Select an answer" at bounding box center [1337, 496] width 387 height 31
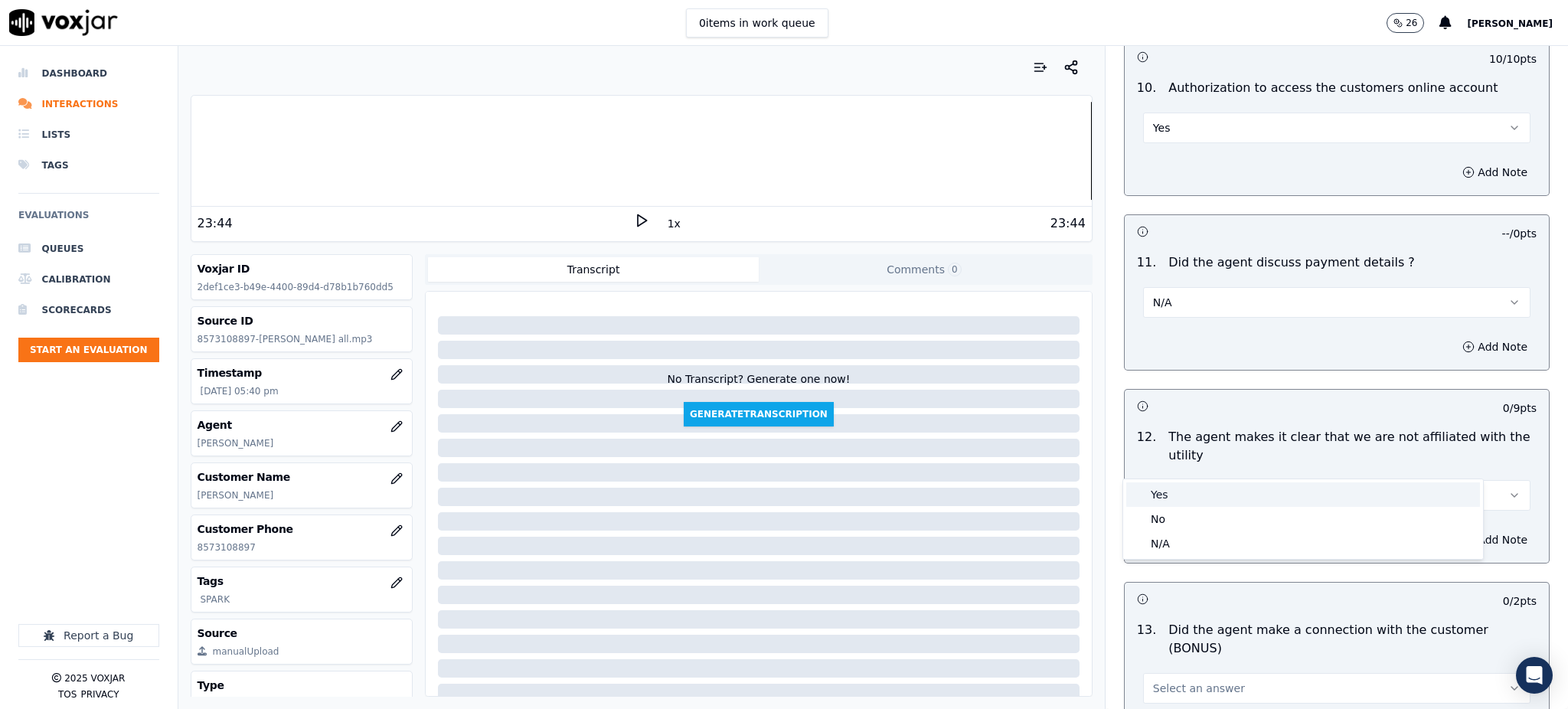
drag, startPoint x: 1156, startPoint y: 474, endPoint x: 1158, endPoint y: 560, distance: 86.0
click at [1160, 497] on div "Yes" at bounding box center [1303, 495] width 354 height 25
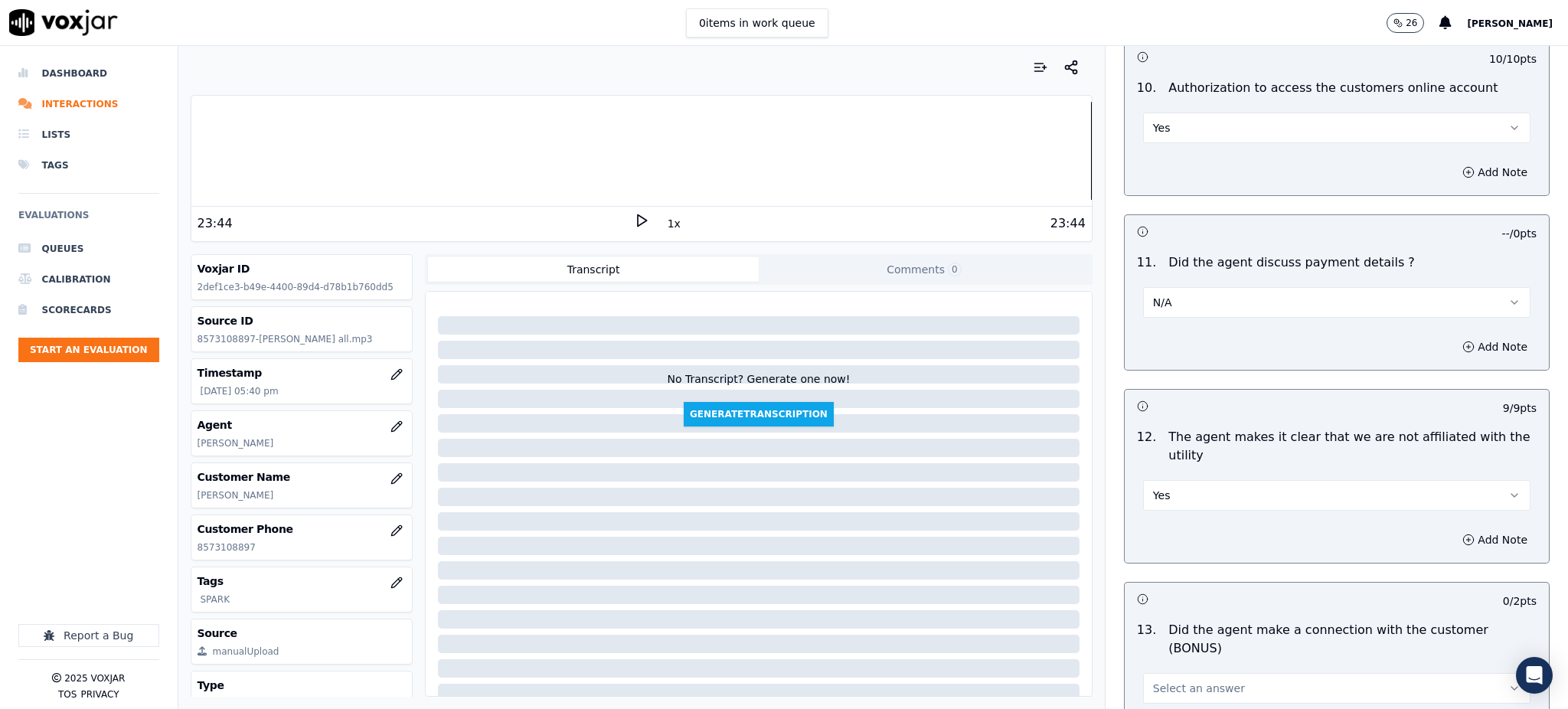
click at [1159, 681] on span "Select an answer" at bounding box center [1200, 689] width 92 height 15
click at [1161, 549] on div "Yes" at bounding box center [1303, 552] width 354 height 25
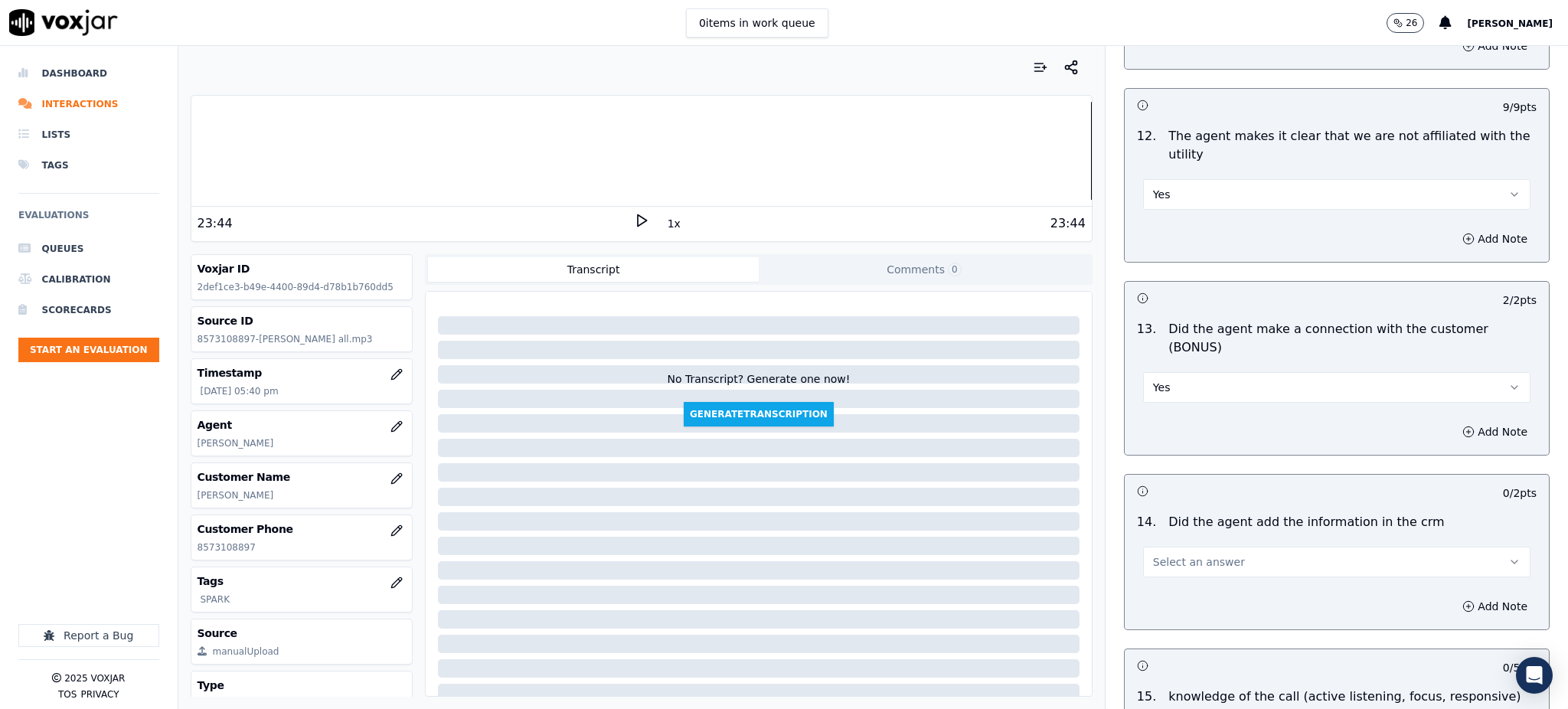
scroll to position [2145, 0]
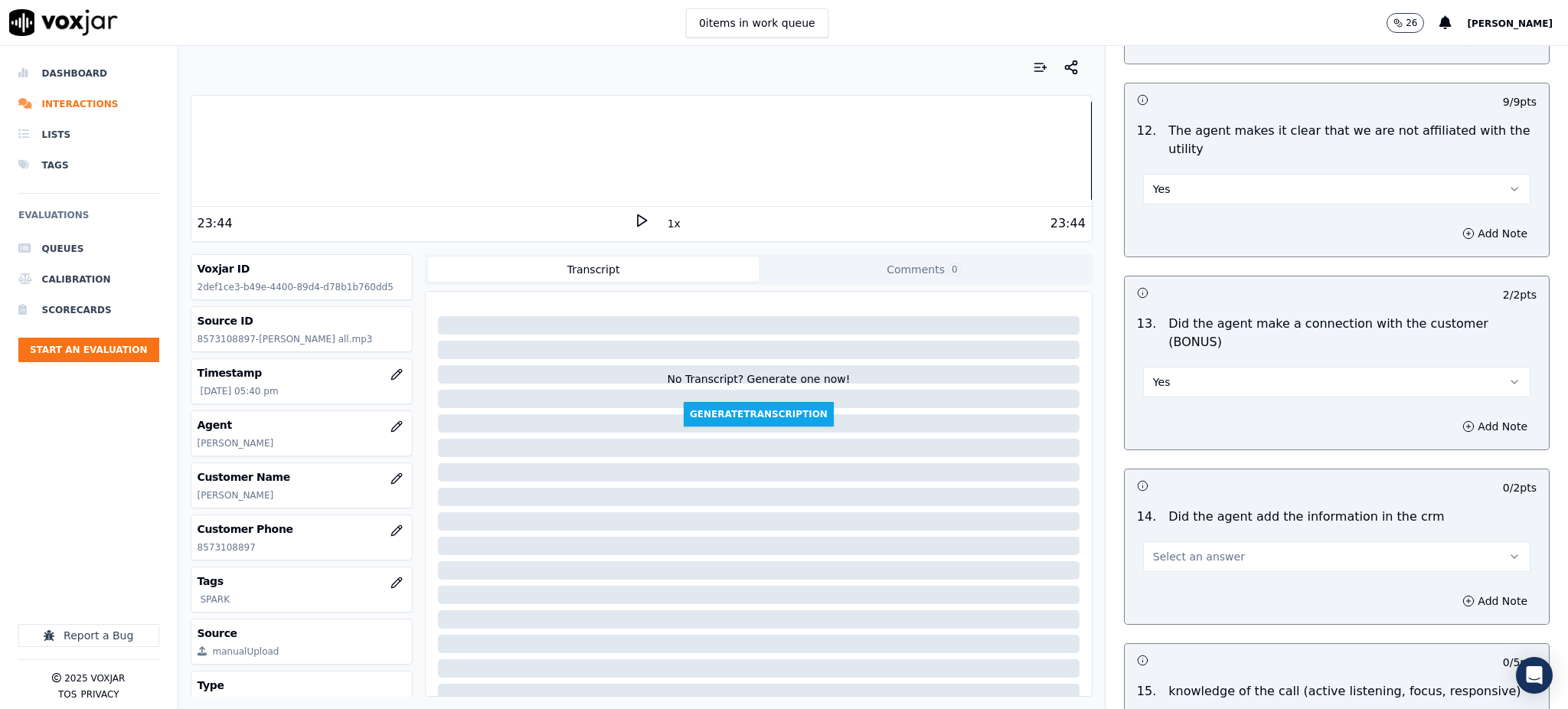
click at [1158, 550] on span "Select an answer" at bounding box center [1200, 557] width 92 height 15
click at [1161, 532] on div "Yes" at bounding box center [1303, 538] width 354 height 25
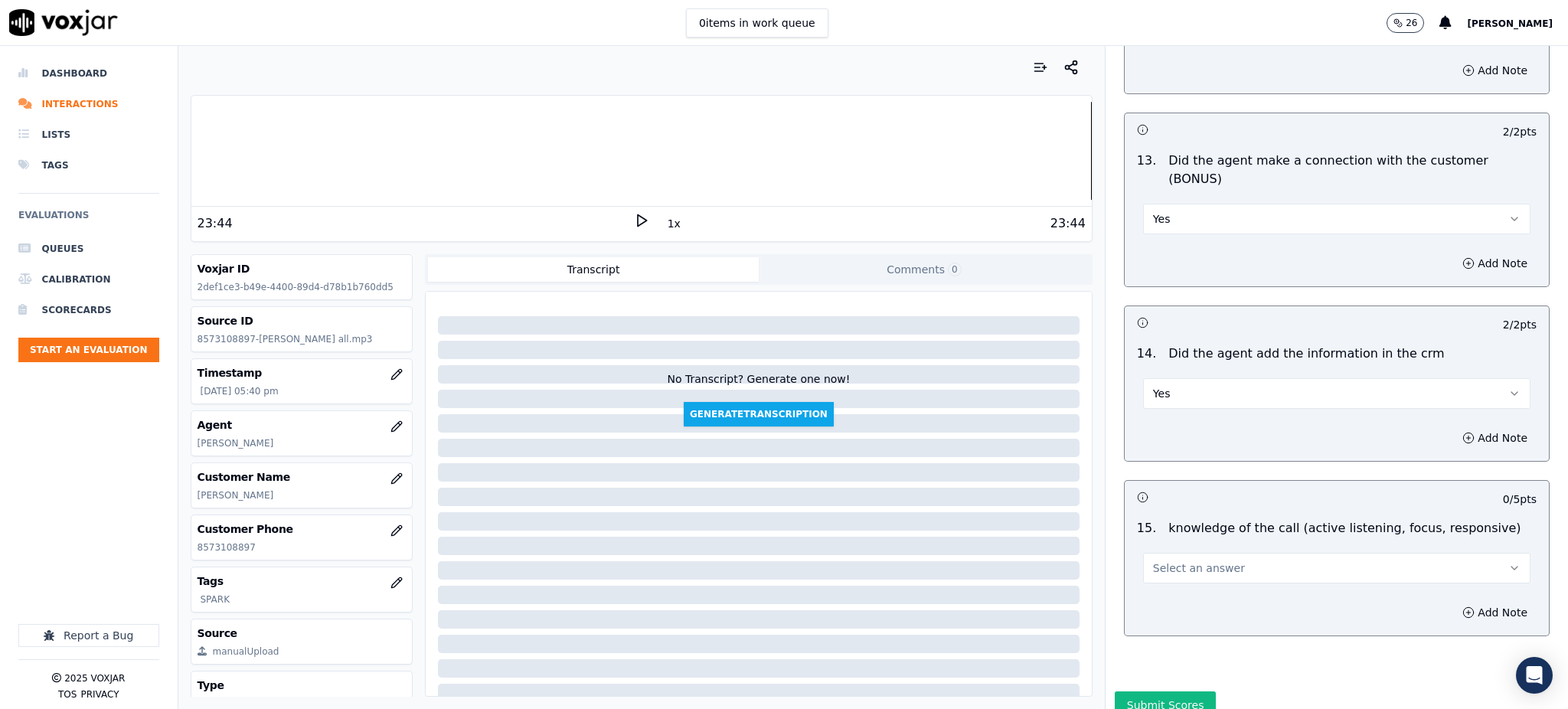
scroll to position [2319, 0]
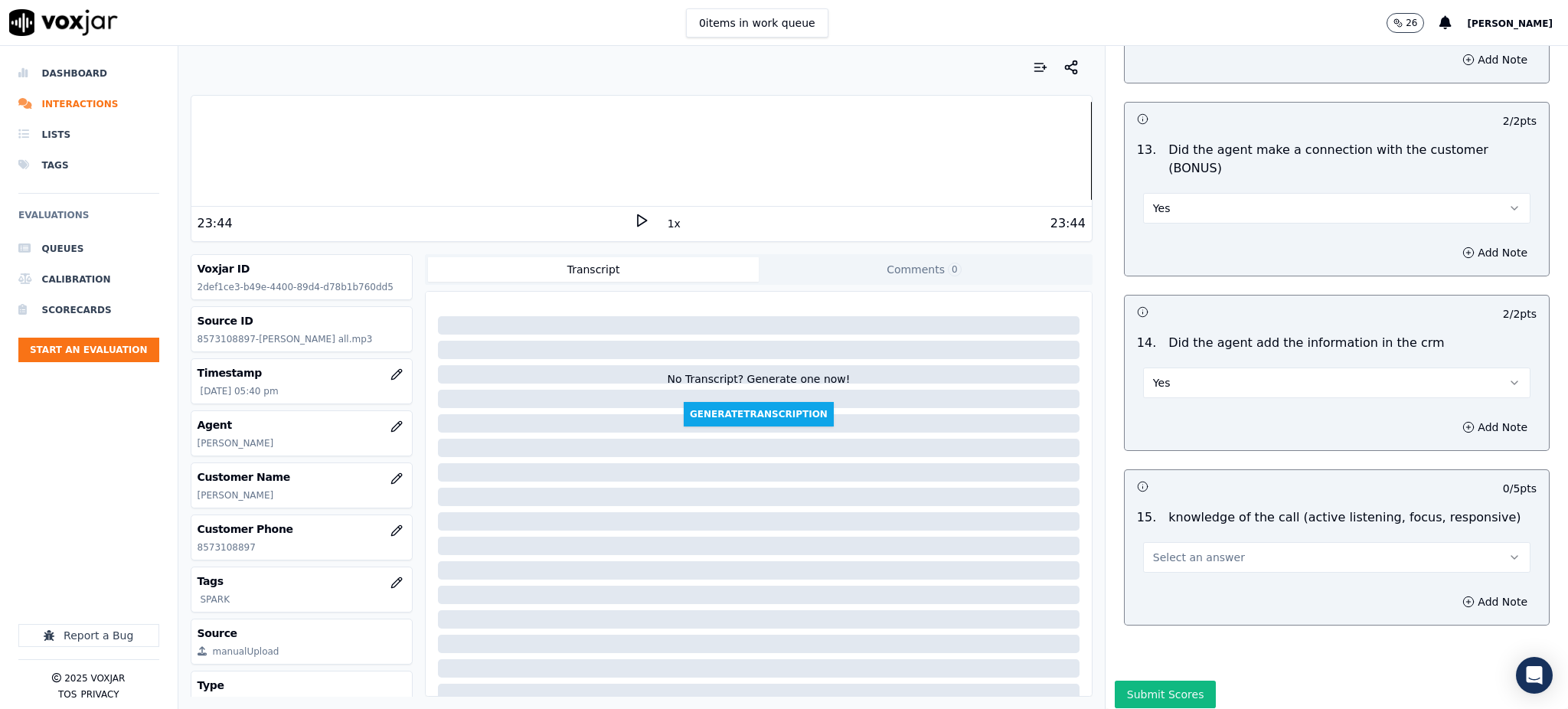
click at [1166, 550] on span "Select an answer" at bounding box center [1200, 557] width 92 height 15
click at [1170, 540] on div "Yes" at bounding box center [1303, 539] width 354 height 25
click at [1115, 681] on button "Submit Scores" at bounding box center [1166, 695] width 102 height 28
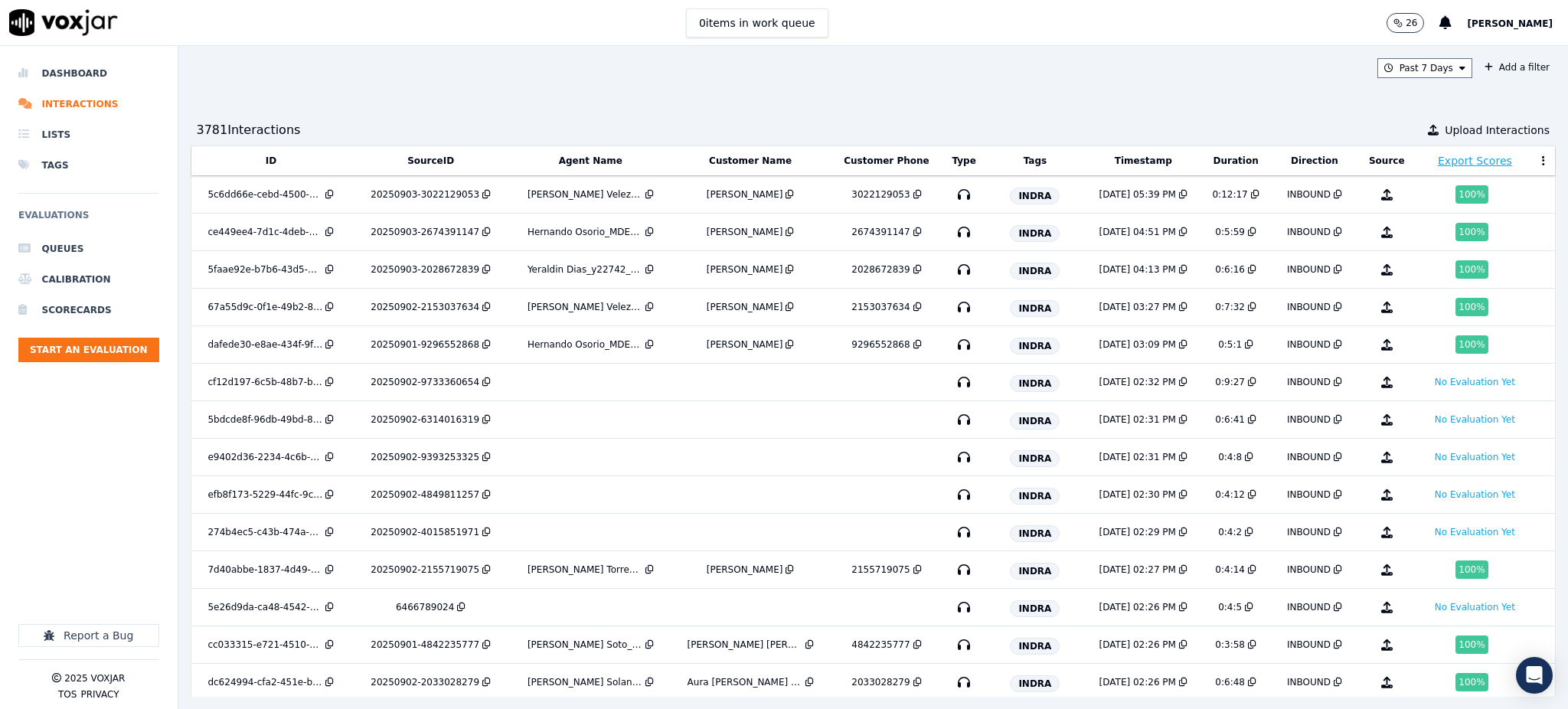
scroll to position [1781, 0]
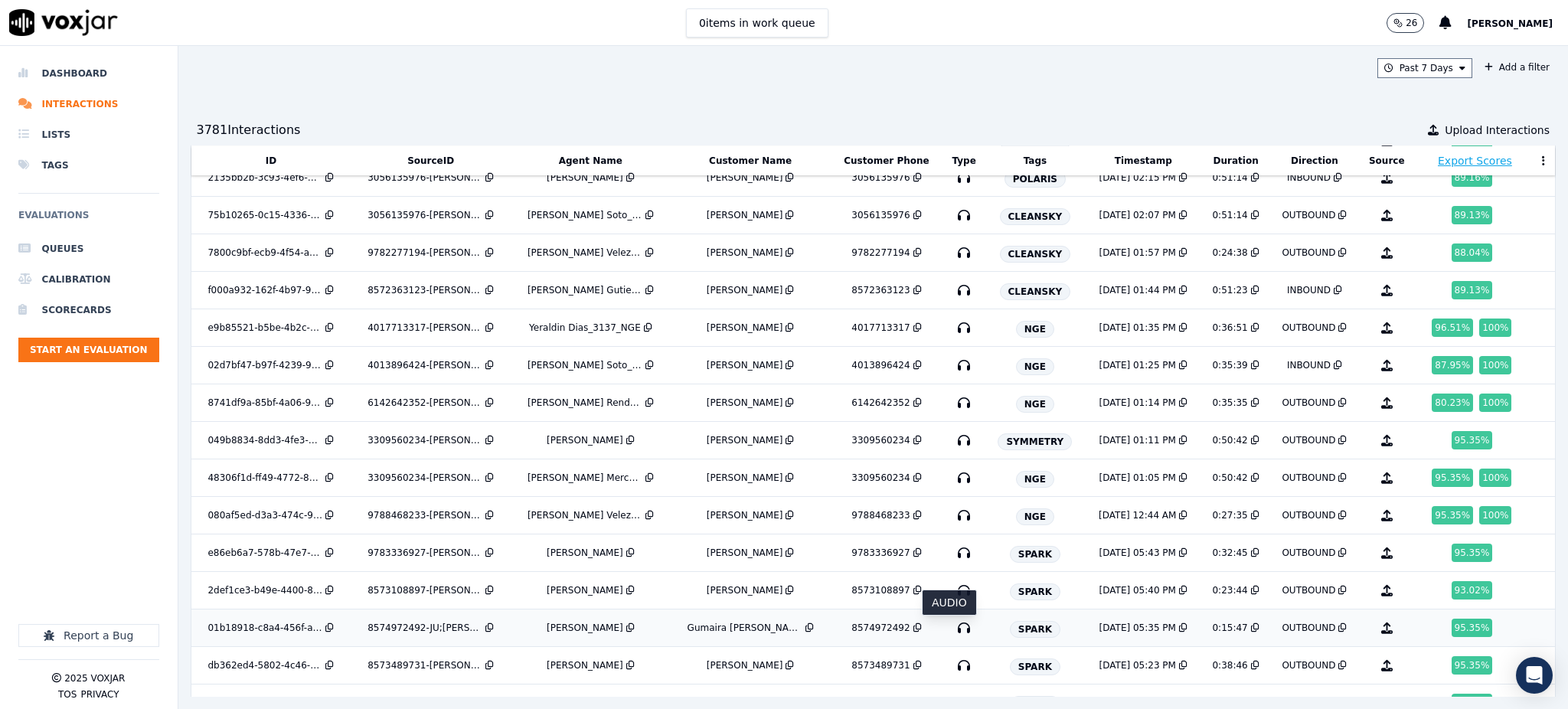
click at [952, 634] on icon "button" at bounding box center [965, 628] width 25 height 25
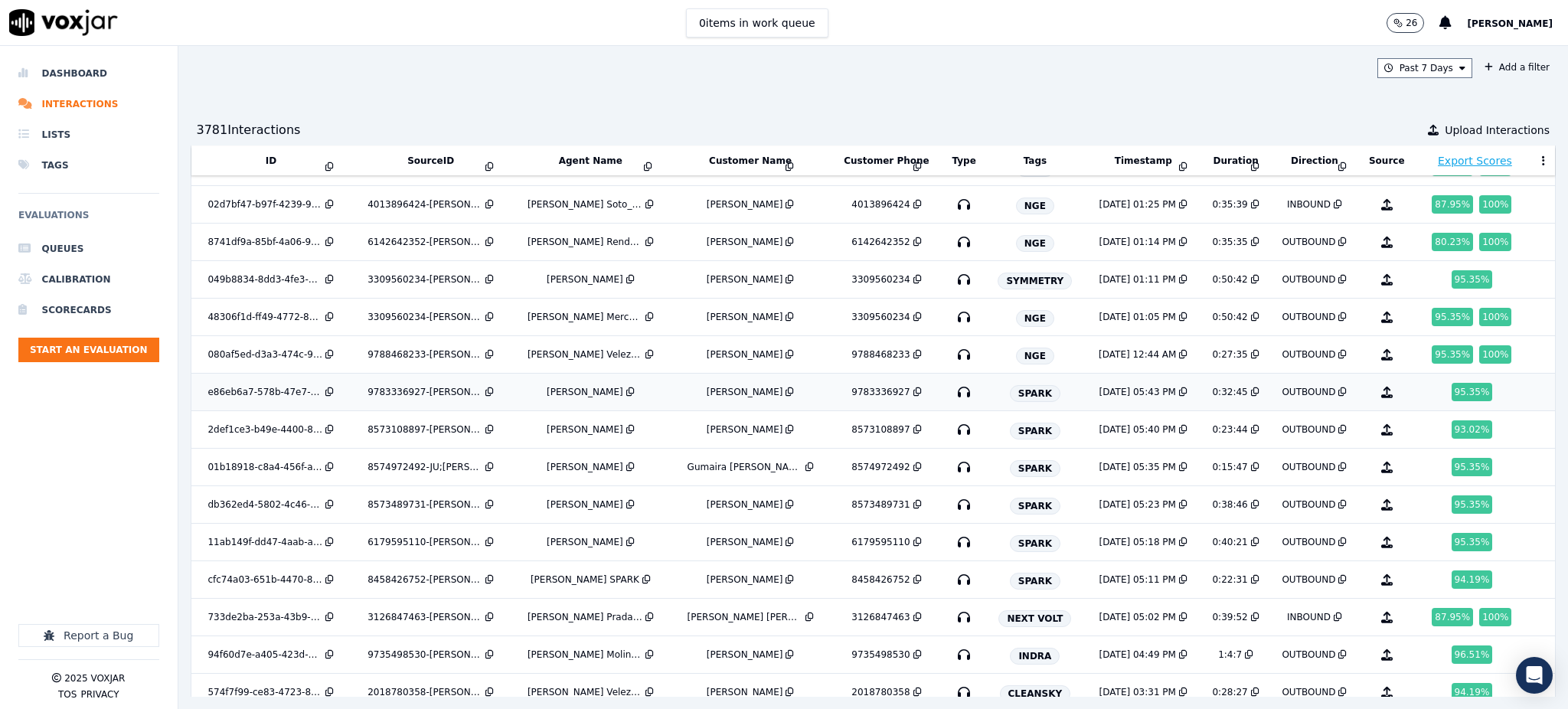
scroll to position [1986, 0]
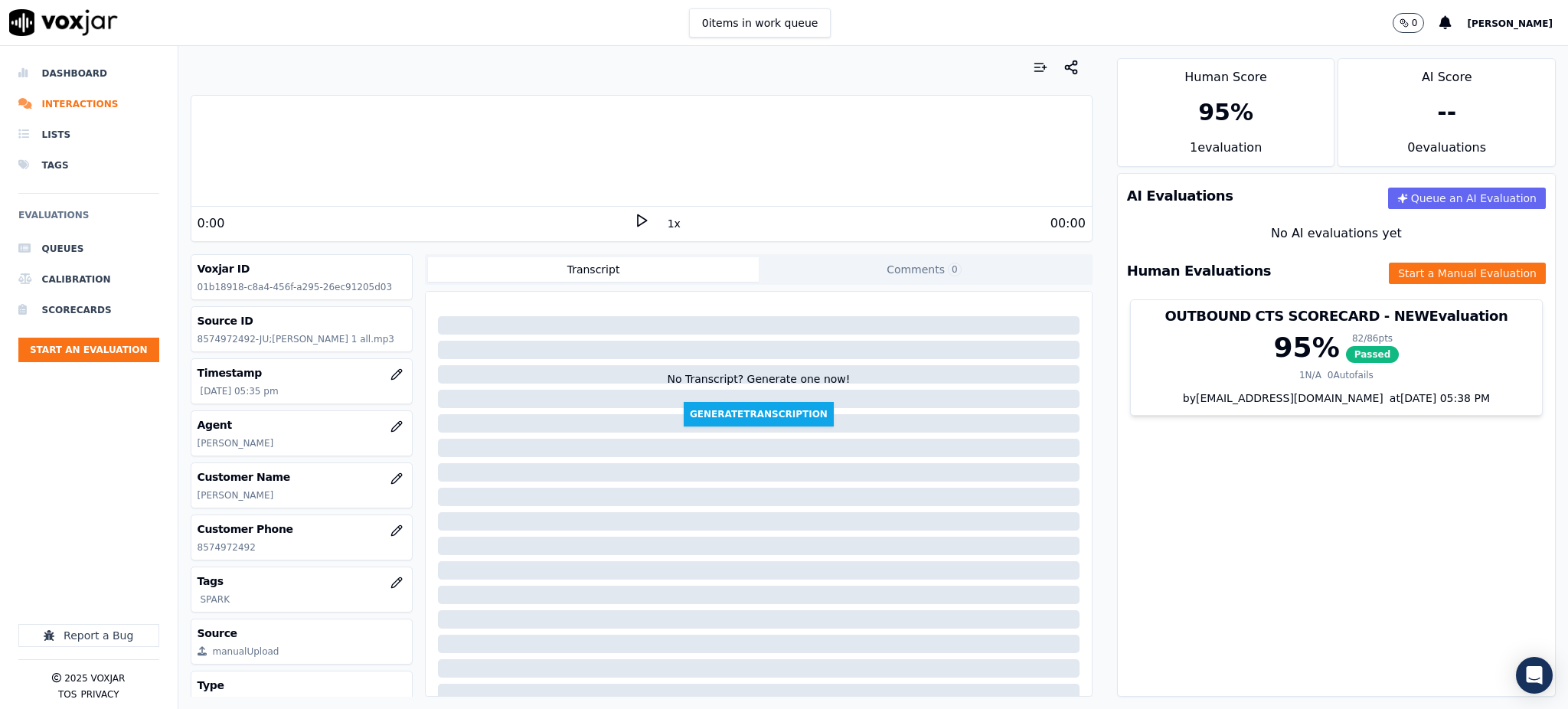
click at [638, 222] on polygon at bounding box center [643, 221] width 10 height 12
drag, startPoint x: 249, startPoint y: 551, endPoint x: 195, endPoint y: 538, distance: 55.5
click at [195, 542] on div "Customer Phone [PHONE_NUMBER]" at bounding box center [302, 537] width 222 height 44
copy p "8574972492"
click at [638, 221] on rect at bounding box center [639, 220] width 2 height 10
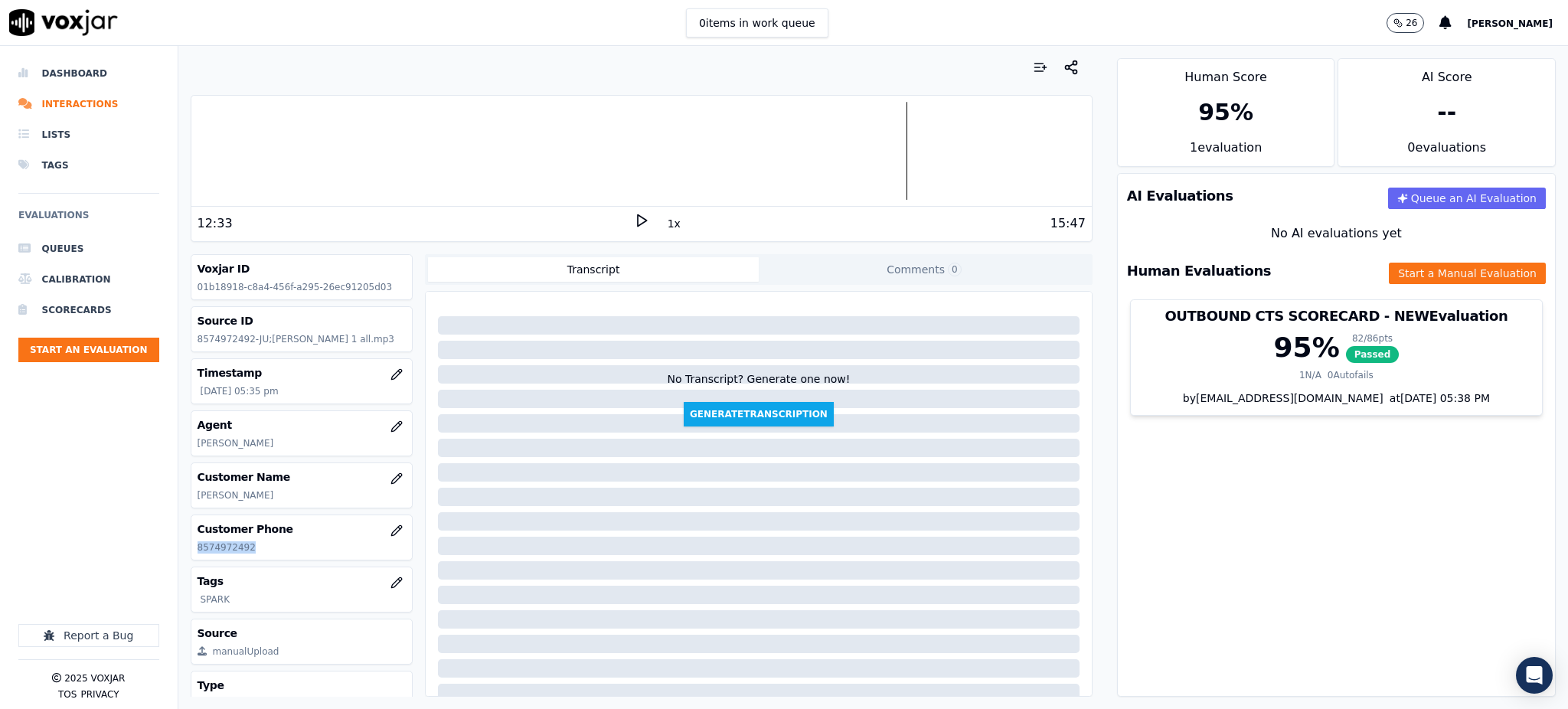
click at [634, 221] on icon at bounding box center [642, 221] width 15 height 15
click at [1419, 268] on button "Start a Manual Evaluation" at bounding box center [1467, 273] width 157 height 21
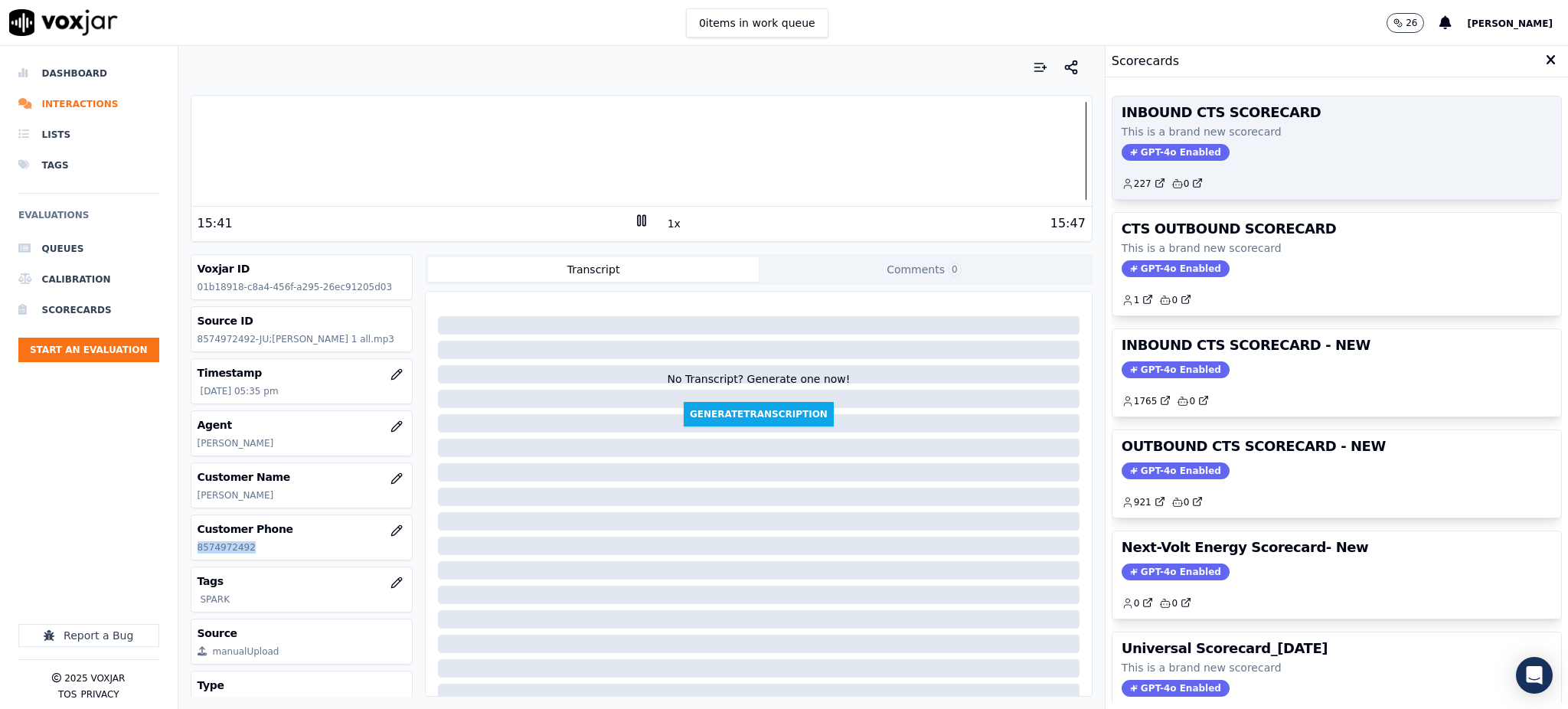
click at [1166, 157] on span "GPT-4o Enabled" at bounding box center [1176, 153] width 108 height 17
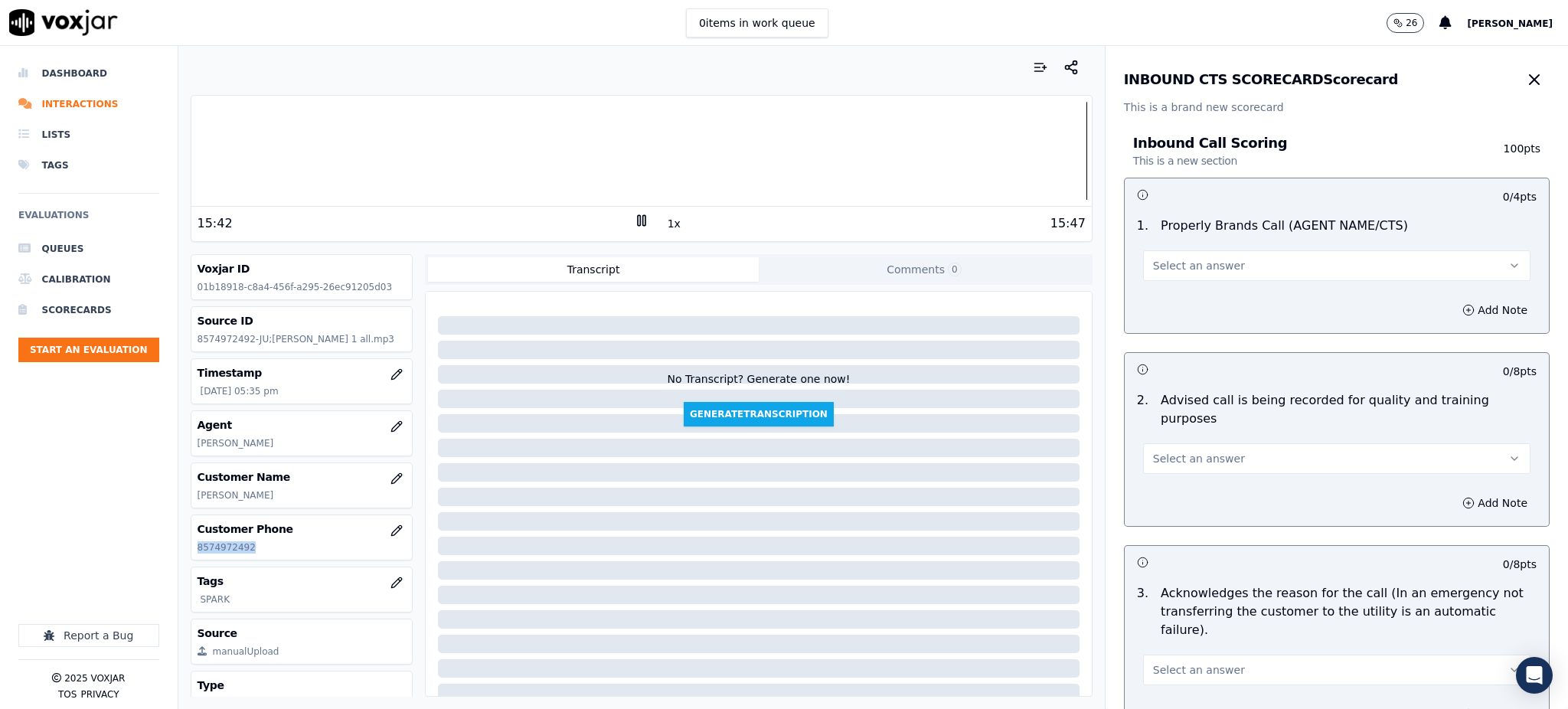
drag, startPoint x: 1159, startPoint y: 258, endPoint x: 1160, endPoint y: 276, distance: 18.0
click at [1160, 259] on span "Select an answer" at bounding box center [1200, 266] width 92 height 15
click at [1161, 298] on div "Yes" at bounding box center [1303, 300] width 354 height 25
click at [1154, 451] on span "Select an answer" at bounding box center [1200, 459] width 92 height 15
click at [1156, 470] on div "Yes" at bounding box center [1303, 475] width 354 height 25
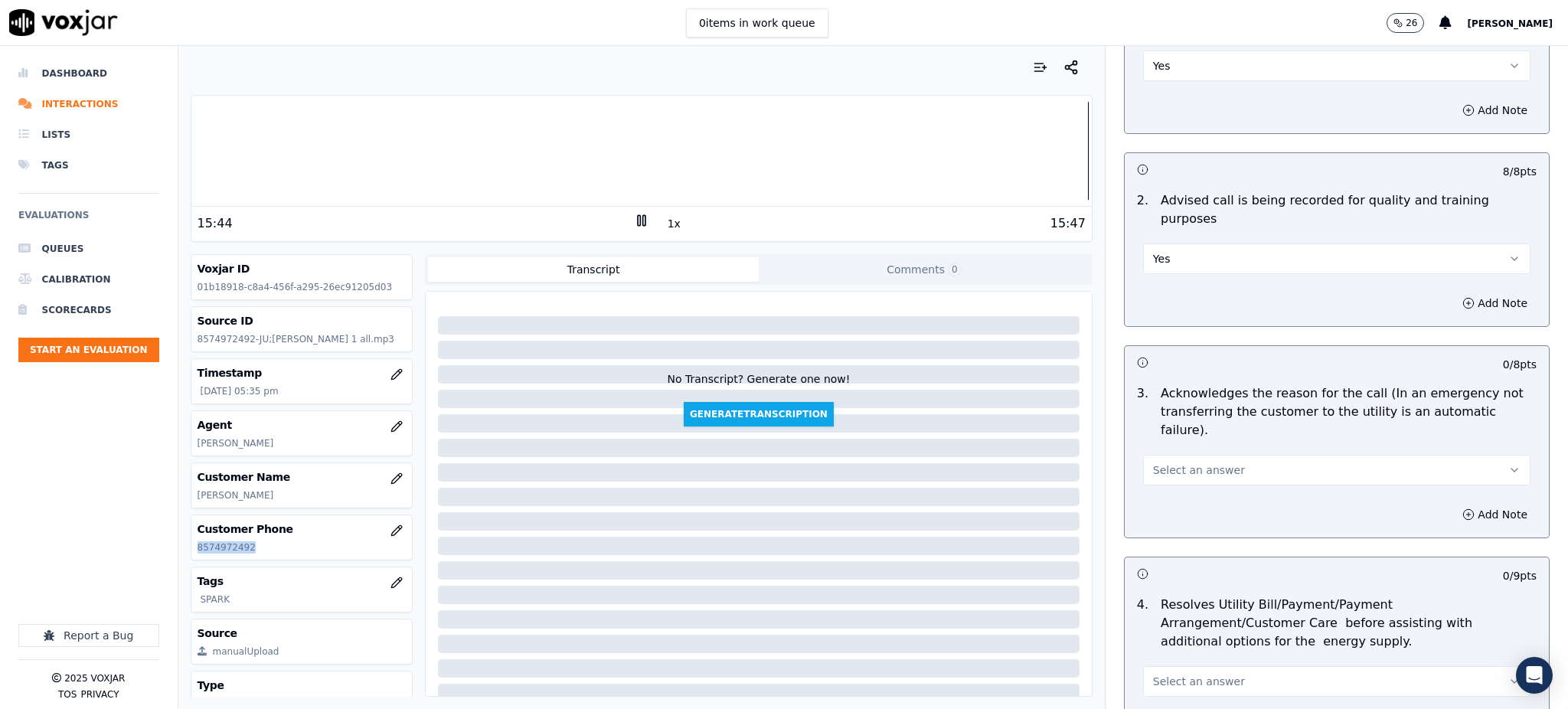
scroll to position [306, 0]
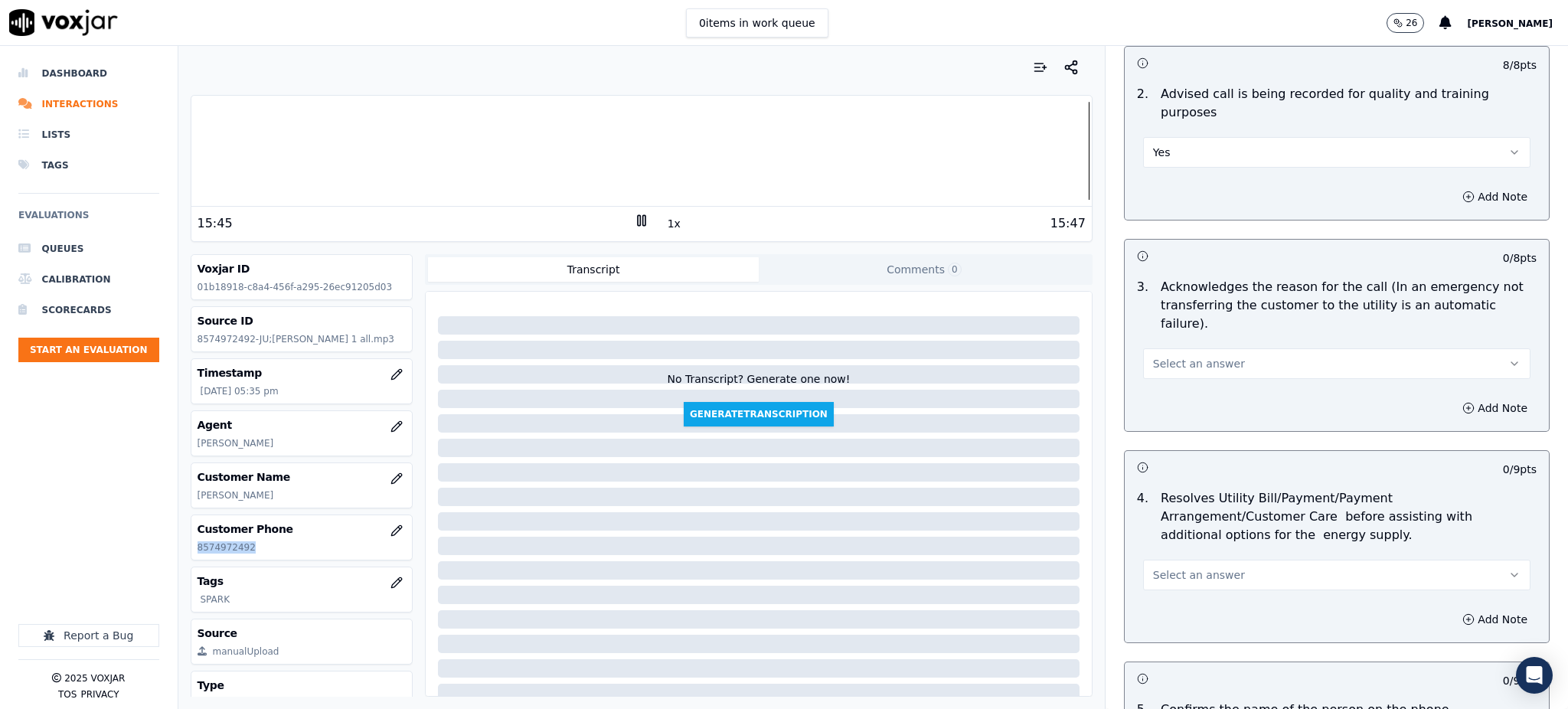
click at [1188, 356] on span "Select an answer" at bounding box center [1200, 364] width 92 height 15
click at [1173, 359] on div "Yes" at bounding box center [1303, 362] width 354 height 25
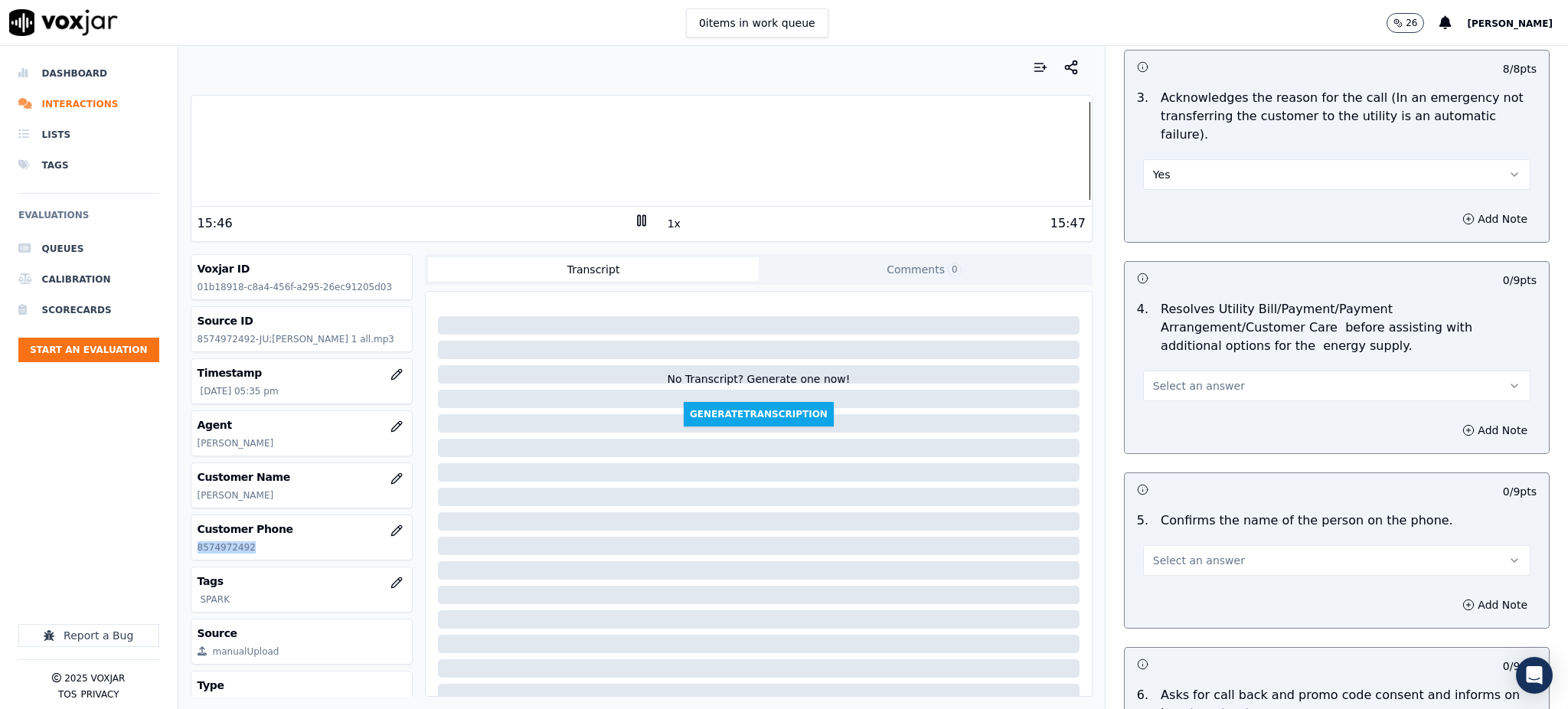
scroll to position [613, 0]
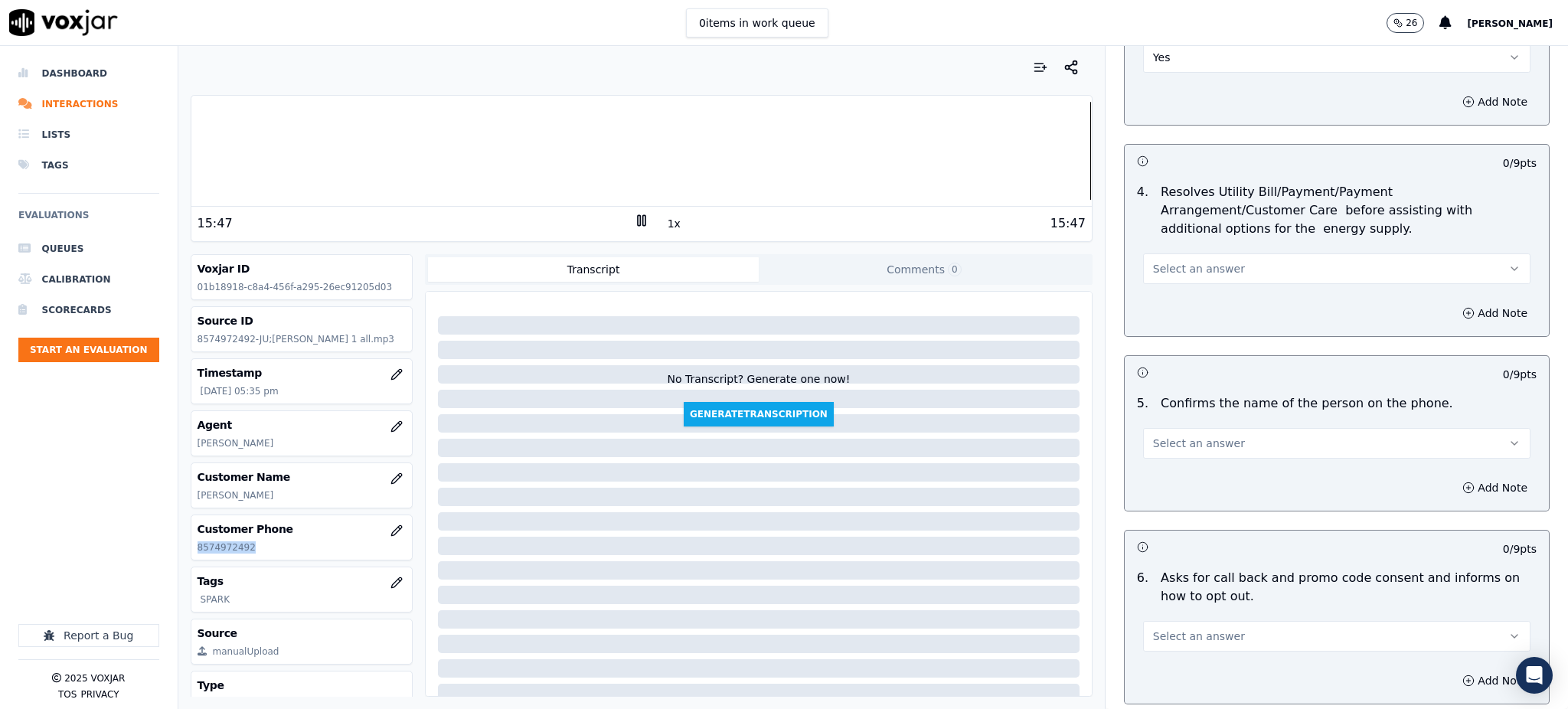
click at [1172, 261] on span "Select an answer" at bounding box center [1200, 269] width 92 height 15
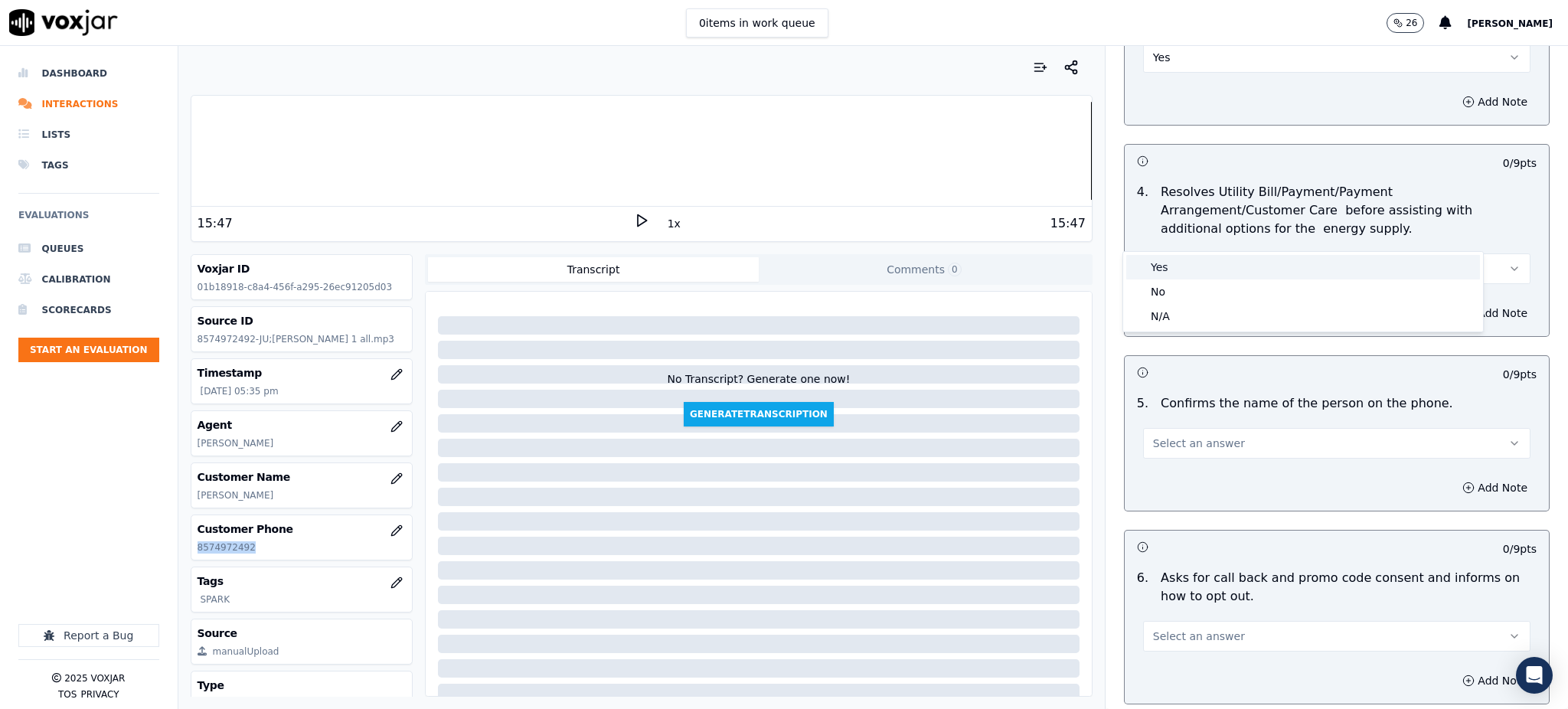
click at [1174, 264] on div "Yes" at bounding box center [1303, 268] width 354 height 25
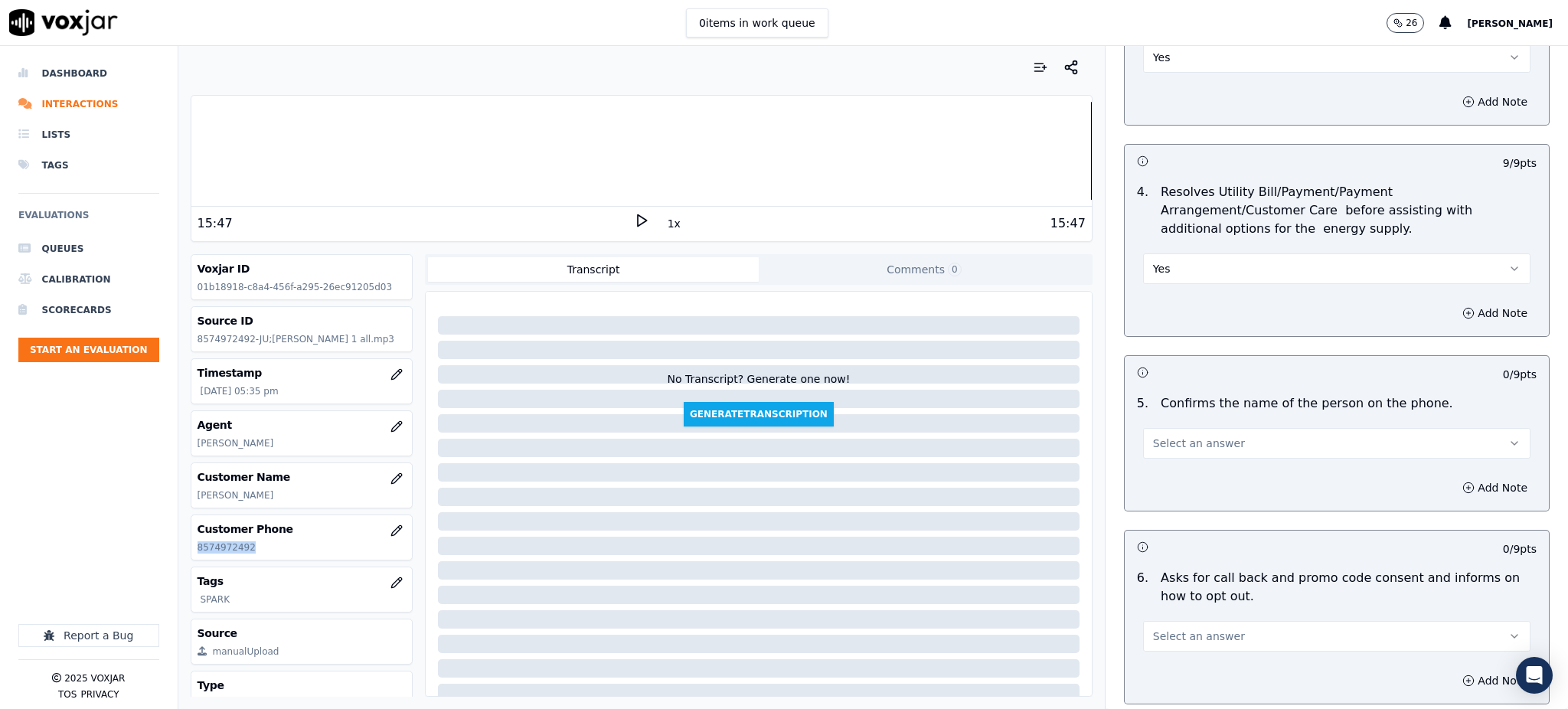
click at [1158, 436] on span "Select an answer" at bounding box center [1200, 443] width 92 height 15
drag, startPoint x: 1164, startPoint y: 439, endPoint x: 1168, endPoint y: 473, distance: 34.2
click at [1164, 440] on div "Yes" at bounding box center [1303, 442] width 354 height 25
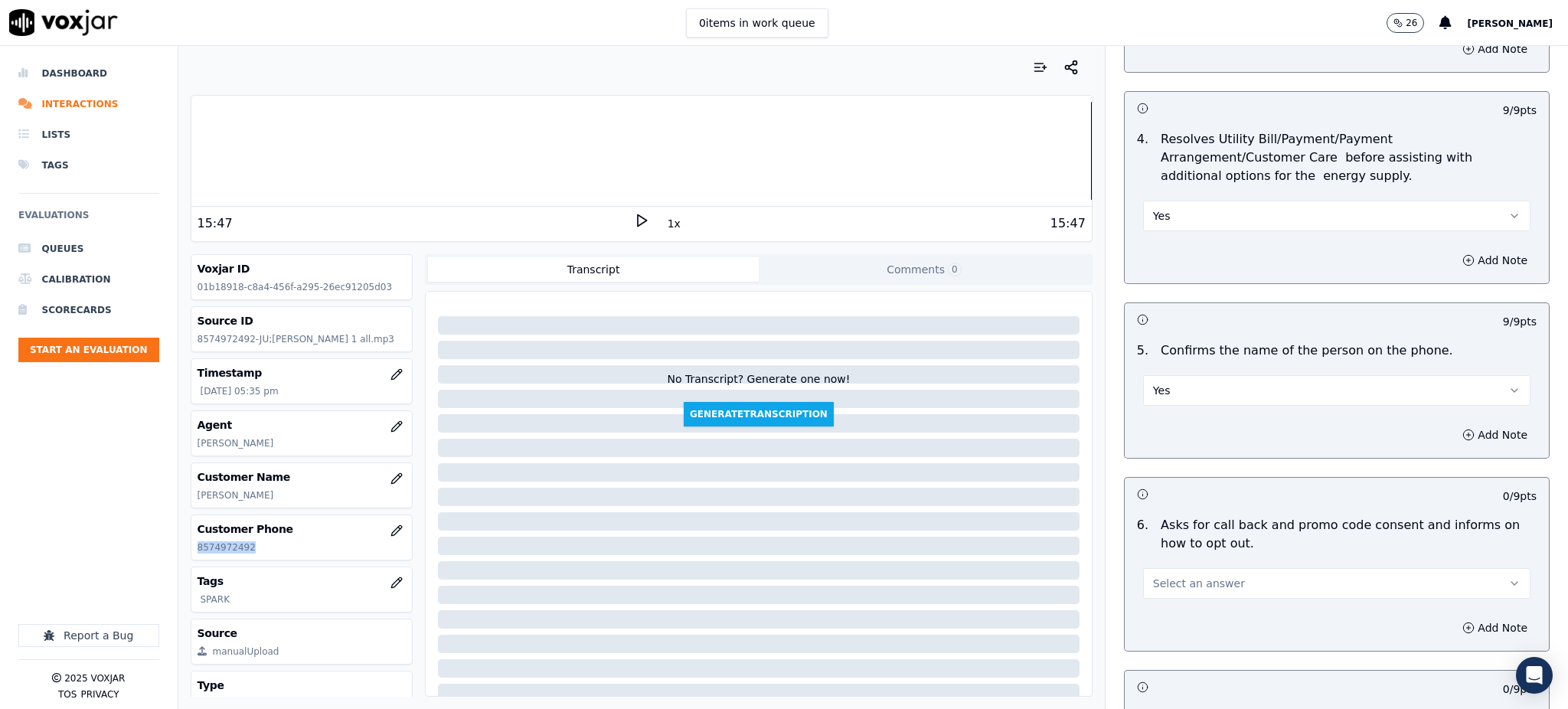
scroll to position [816, 0]
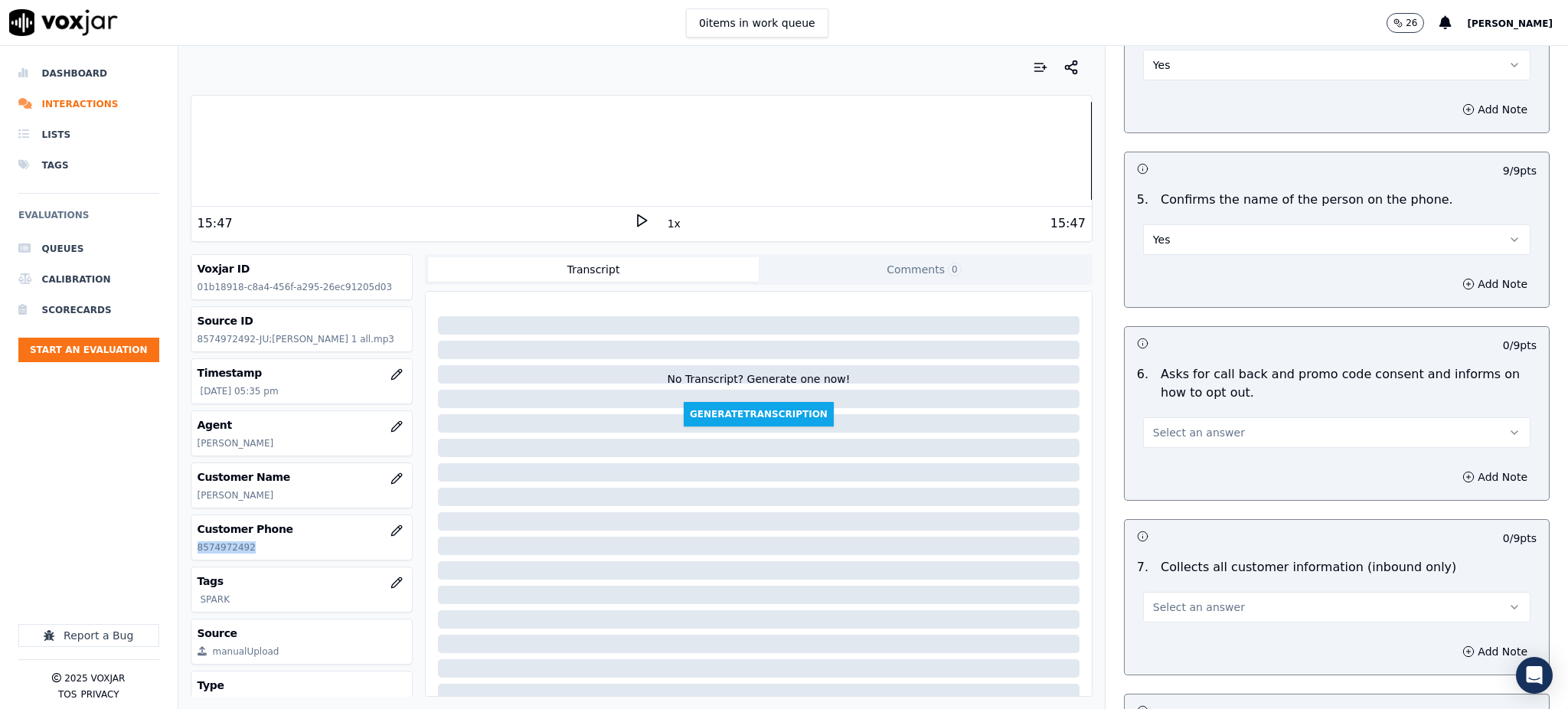
drag, startPoint x: 1176, startPoint y: 387, endPoint x: 1179, endPoint y: 410, distance: 23.2
click at [1176, 425] on span "Select an answer" at bounding box center [1200, 433] width 92 height 15
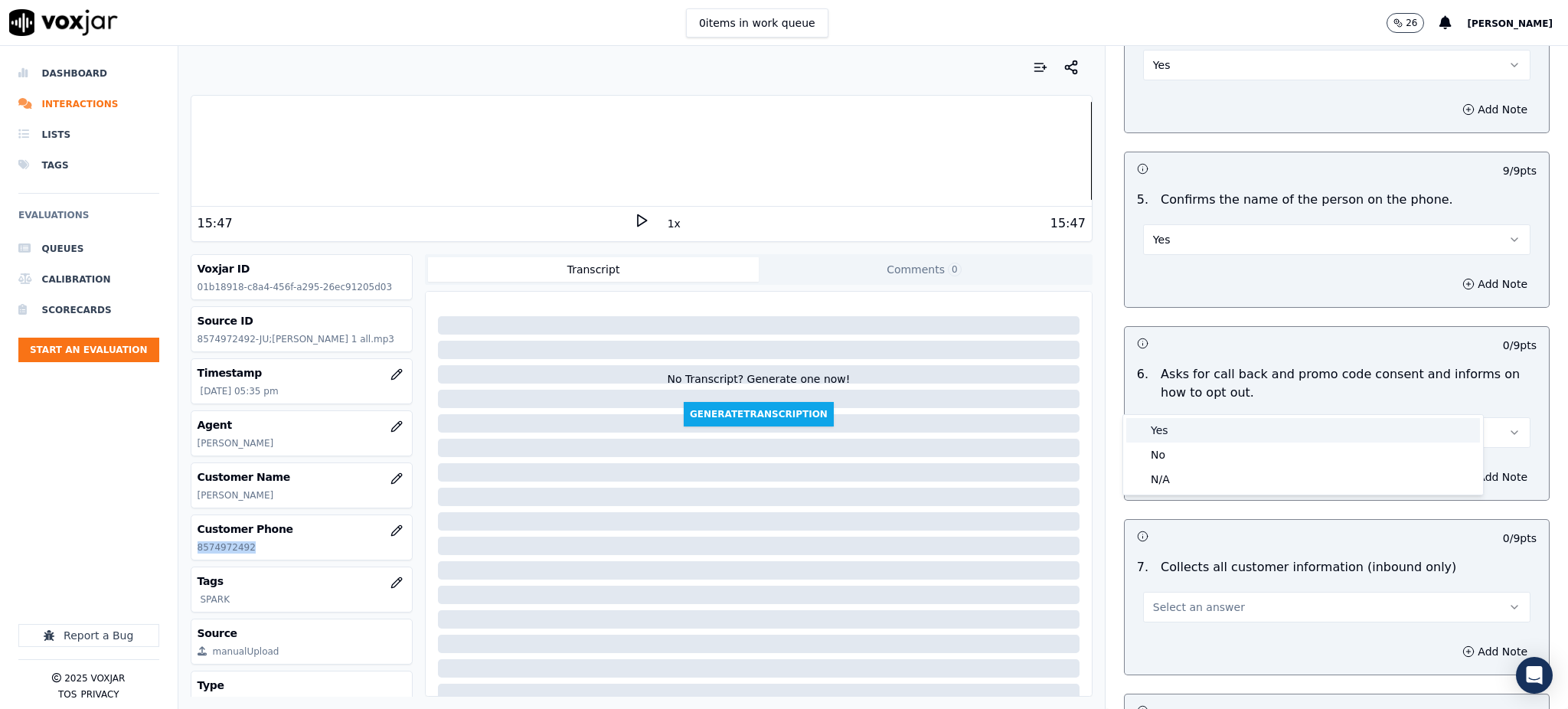
click at [1174, 421] on div "Yes" at bounding box center [1303, 431] width 354 height 25
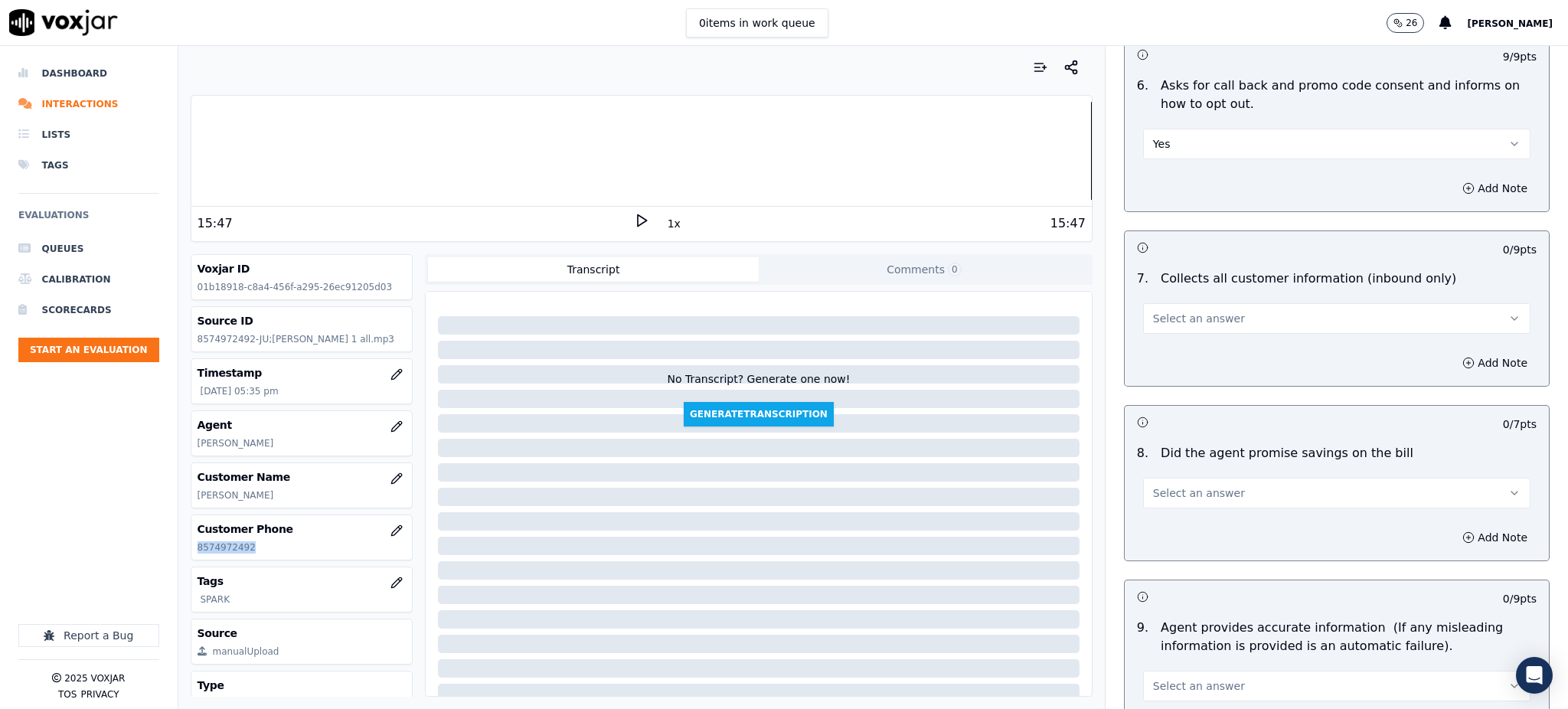
scroll to position [1123, 0]
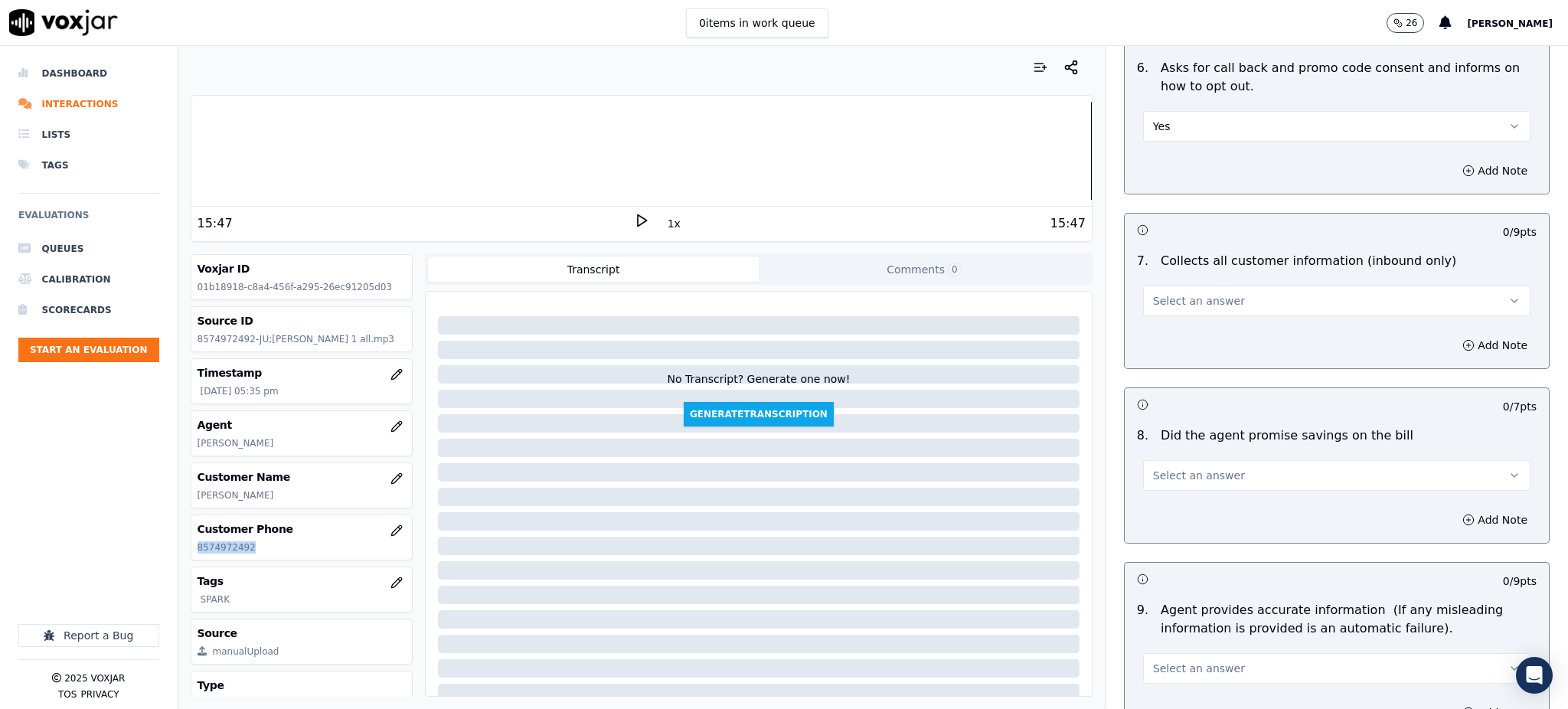
click at [1166, 294] on span "Select an answer" at bounding box center [1200, 301] width 92 height 15
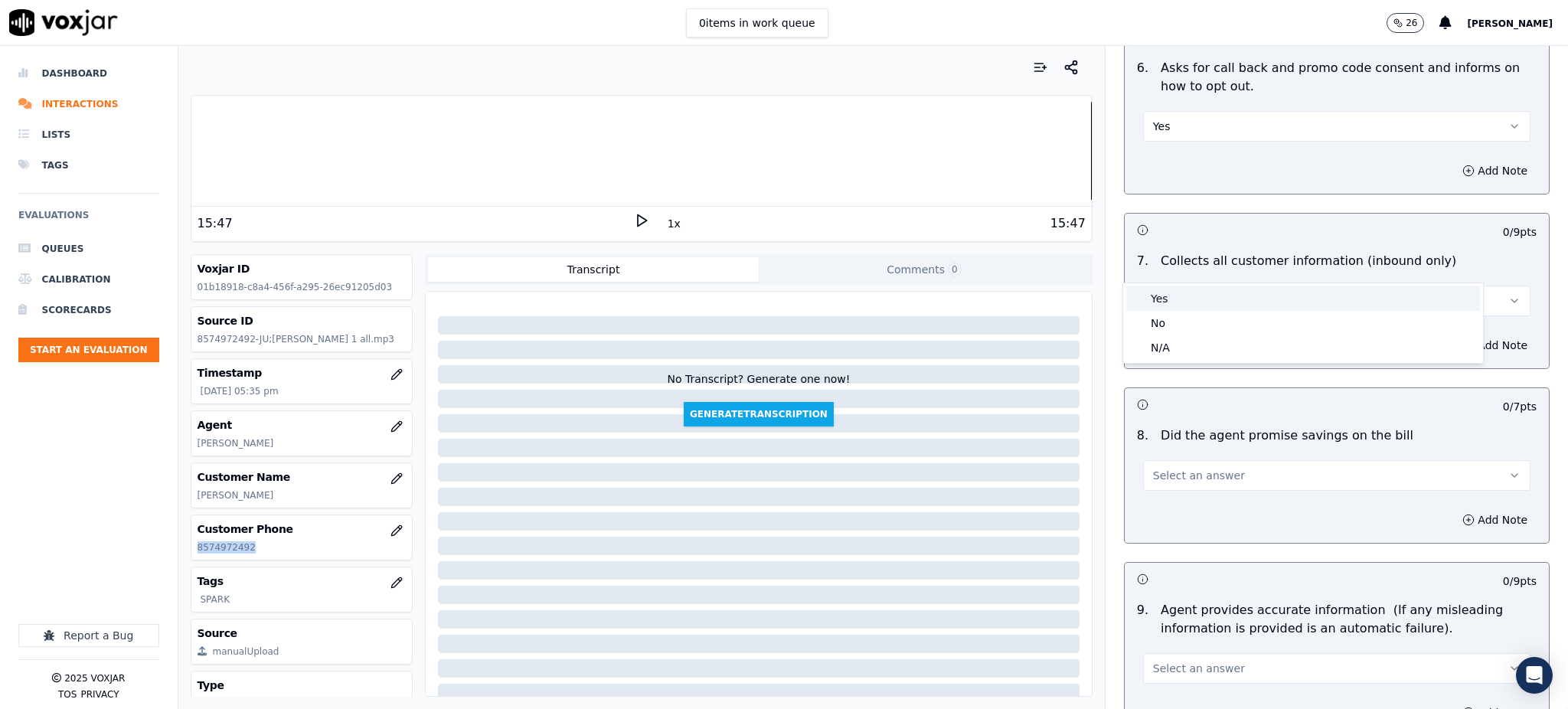
click at [1156, 295] on div "Yes" at bounding box center [1303, 299] width 354 height 25
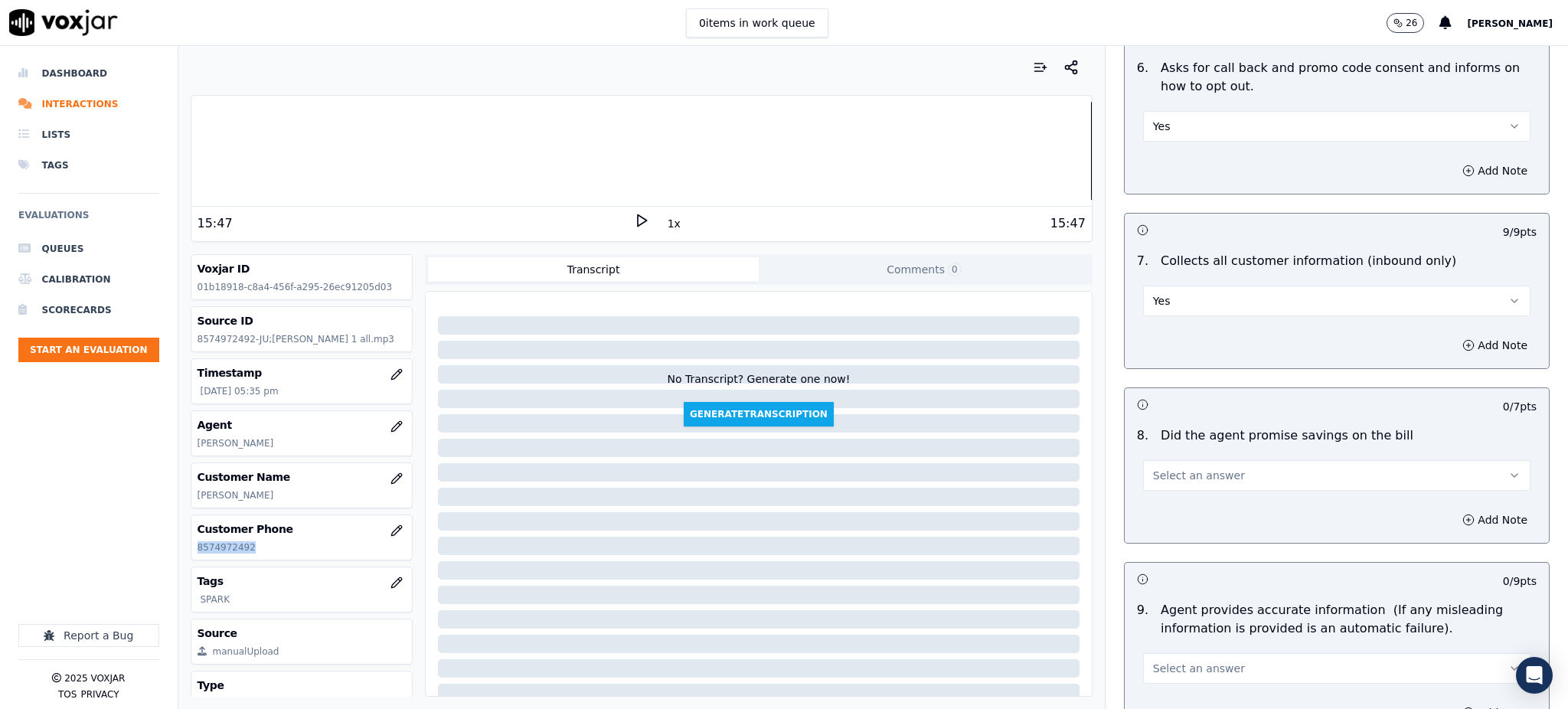
click at [1154, 468] on span "Select an answer" at bounding box center [1200, 476] width 92 height 15
click at [1158, 481] on div "Yes" at bounding box center [1303, 474] width 354 height 25
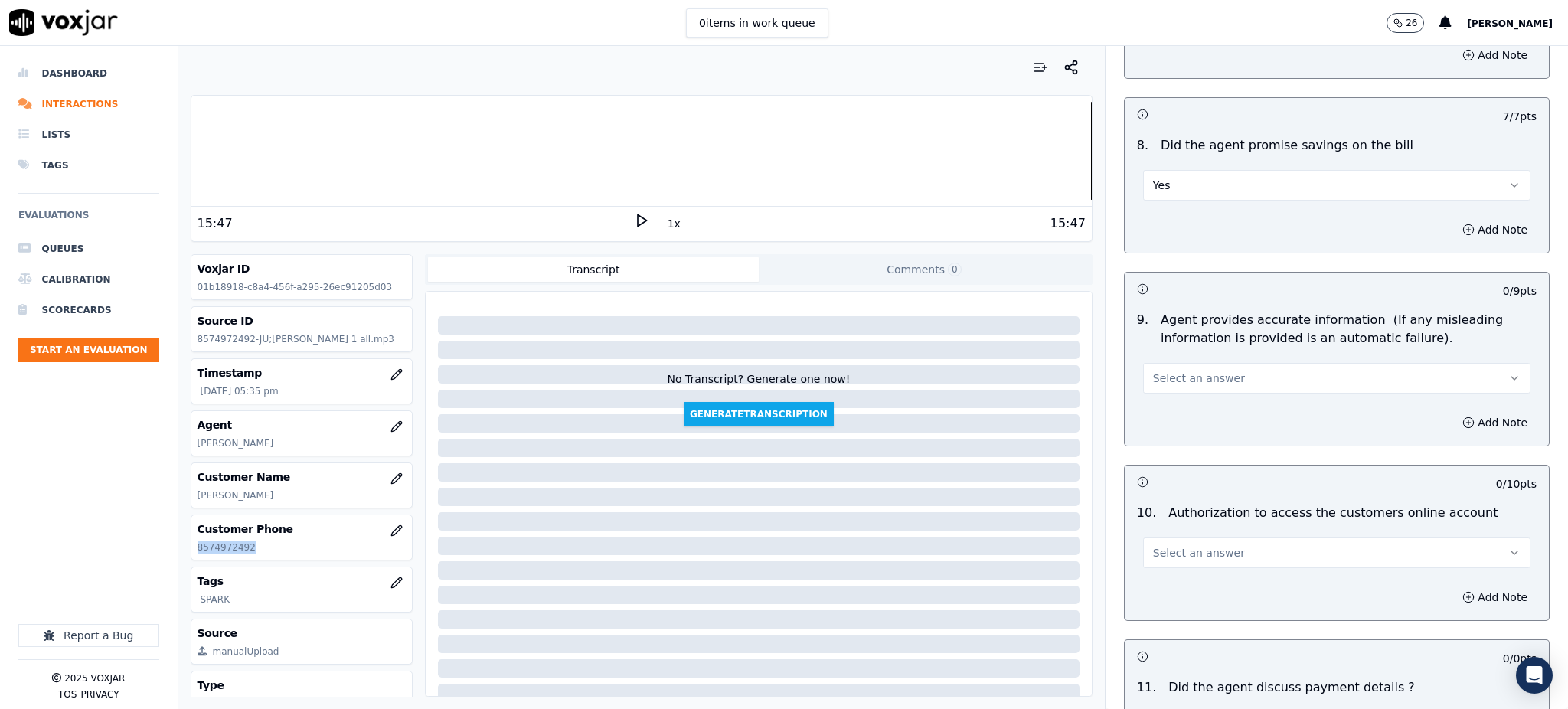
scroll to position [1430, 0]
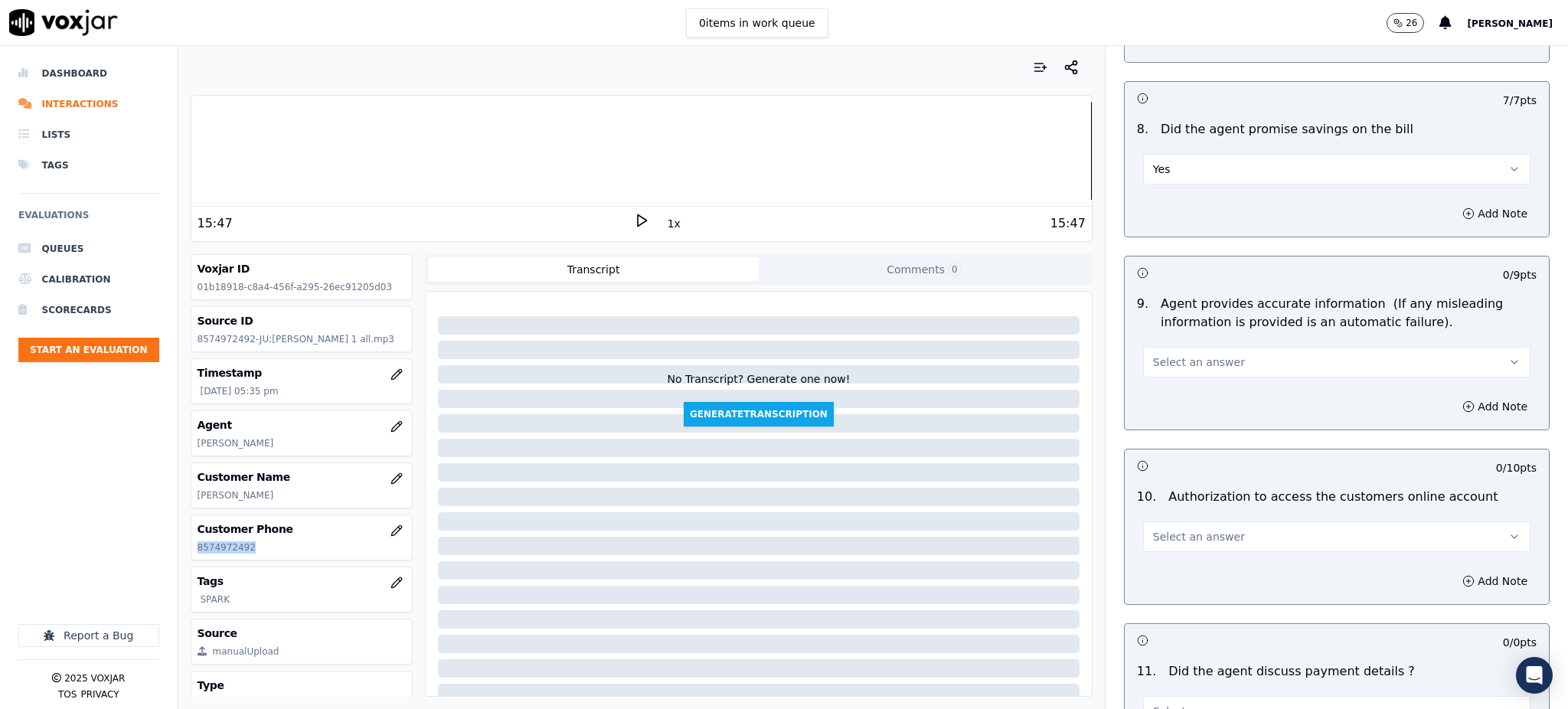
click at [1176, 355] on span "Select an answer" at bounding box center [1200, 363] width 92 height 15
click at [1179, 367] on div "Yes" at bounding box center [1303, 361] width 354 height 25
click at [1182, 530] on span "Select an answer" at bounding box center [1200, 537] width 92 height 15
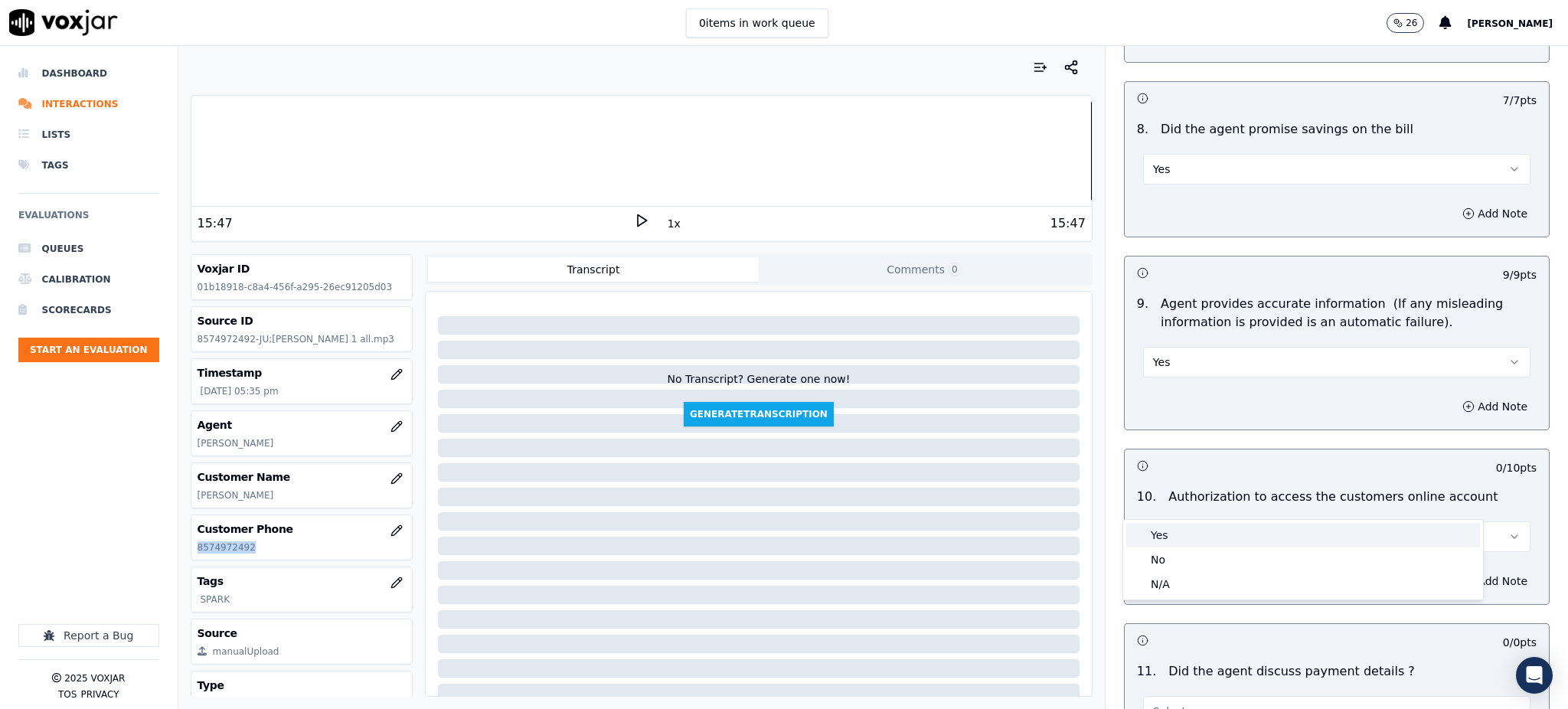
click at [1161, 531] on div "Yes" at bounding box center [1303, 535] width 354 height 25
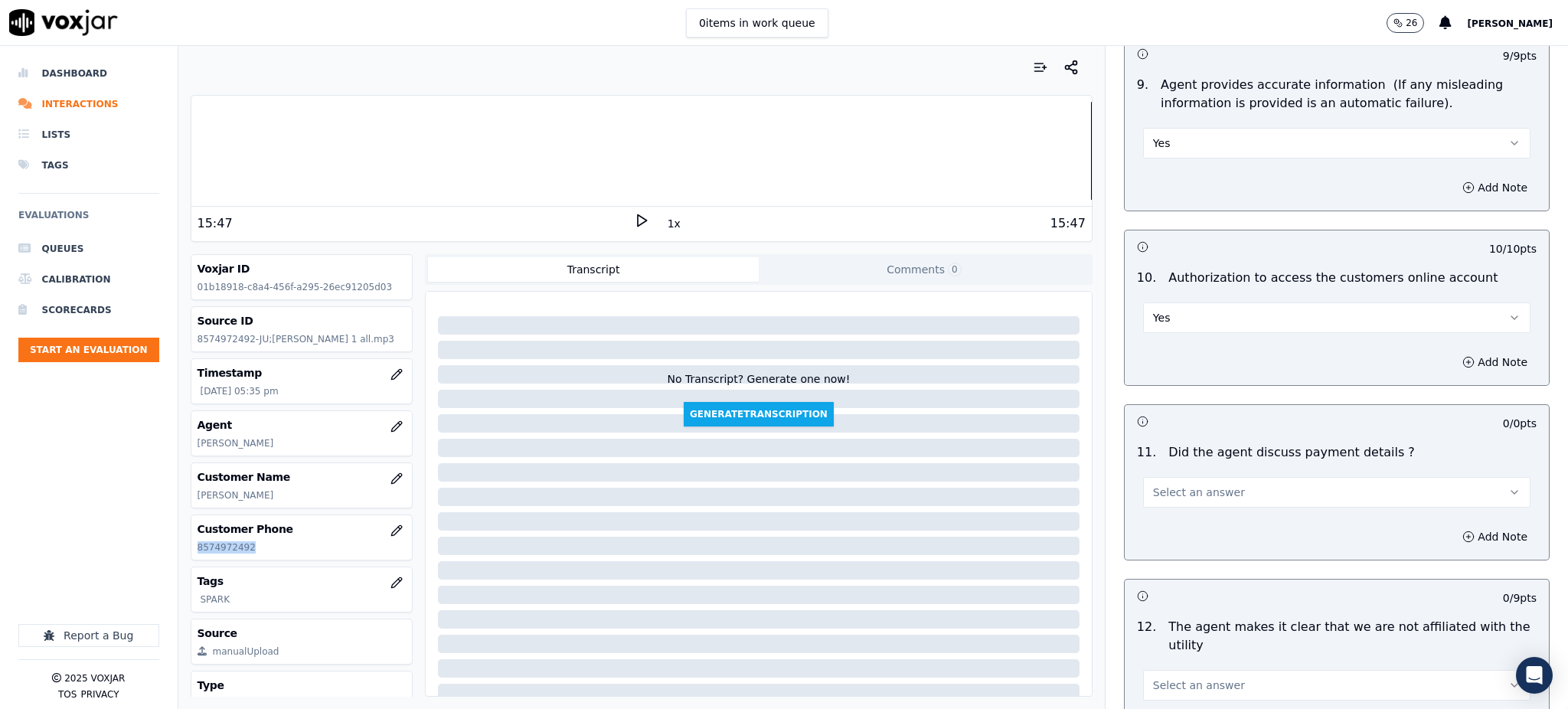
scroll to position [1736, 0]
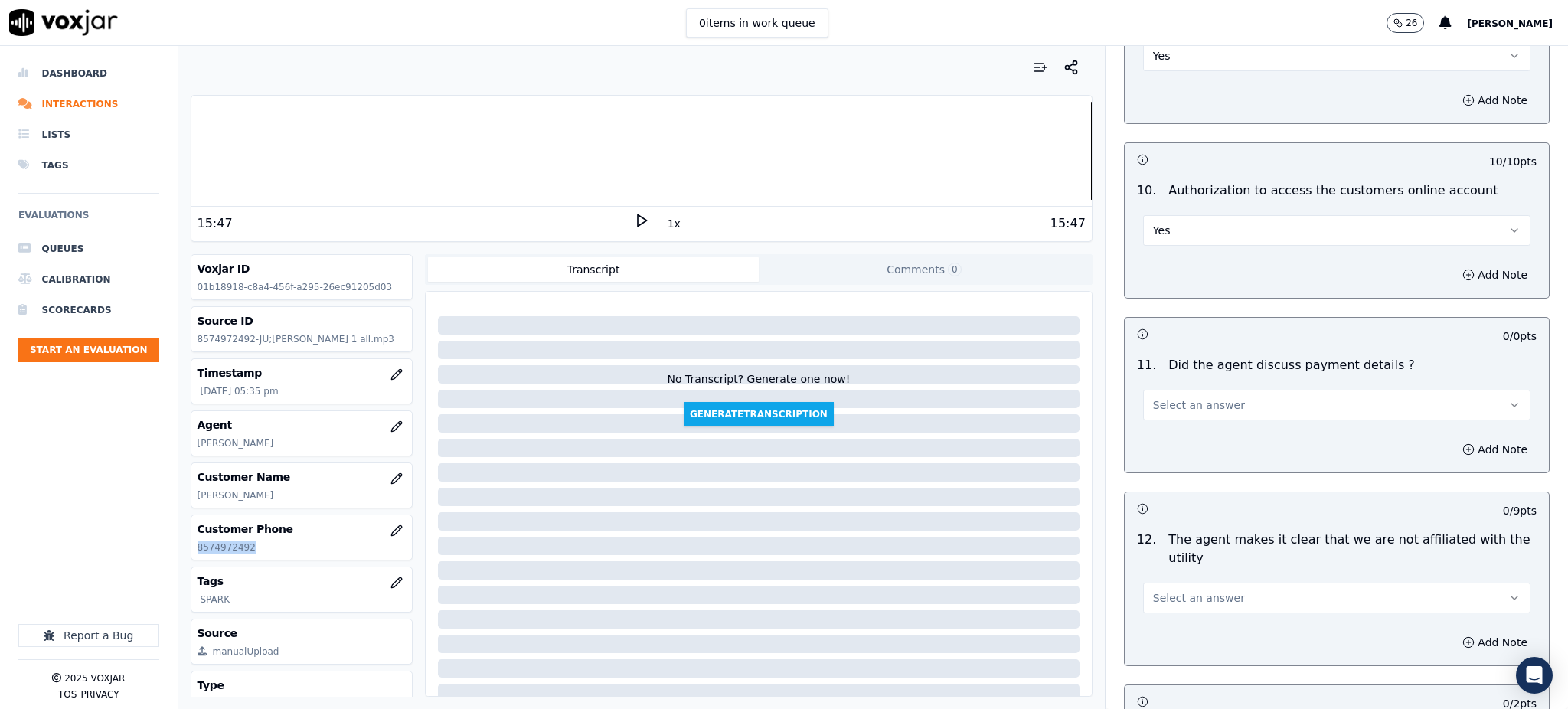
click at [1189, 397] on span "Select an answer" at bounding box center [1200, 405] width 92 height 15
click at [1172, 455] on div "N/A" at bounding box center [1303, 453] width 354 height 25
click at [1158, 591] on span "Select an answer" at bounding box center [1200, 599] width 92 height 15
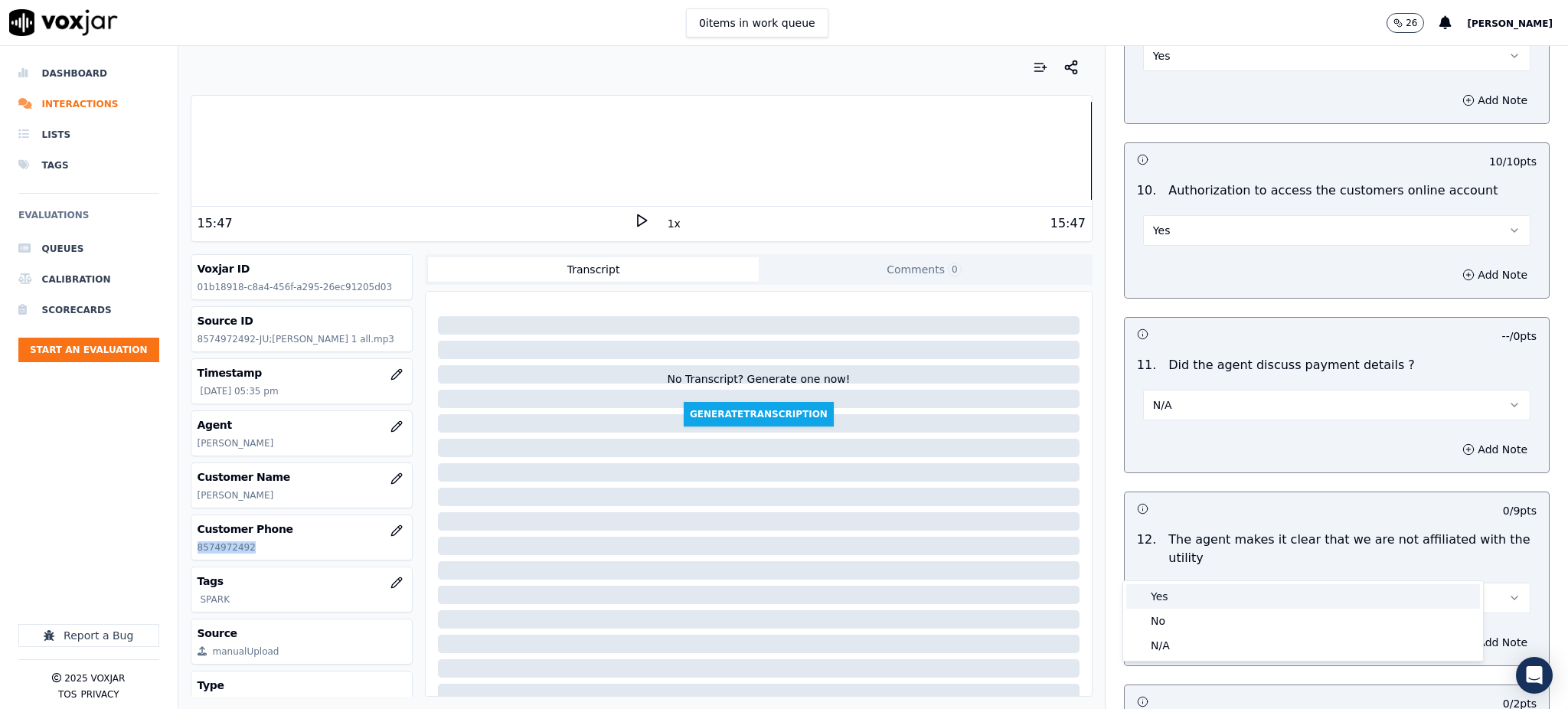
click at [1154, 597] on div "Yes" at bounding box center [1303, 597] width 354 height 25
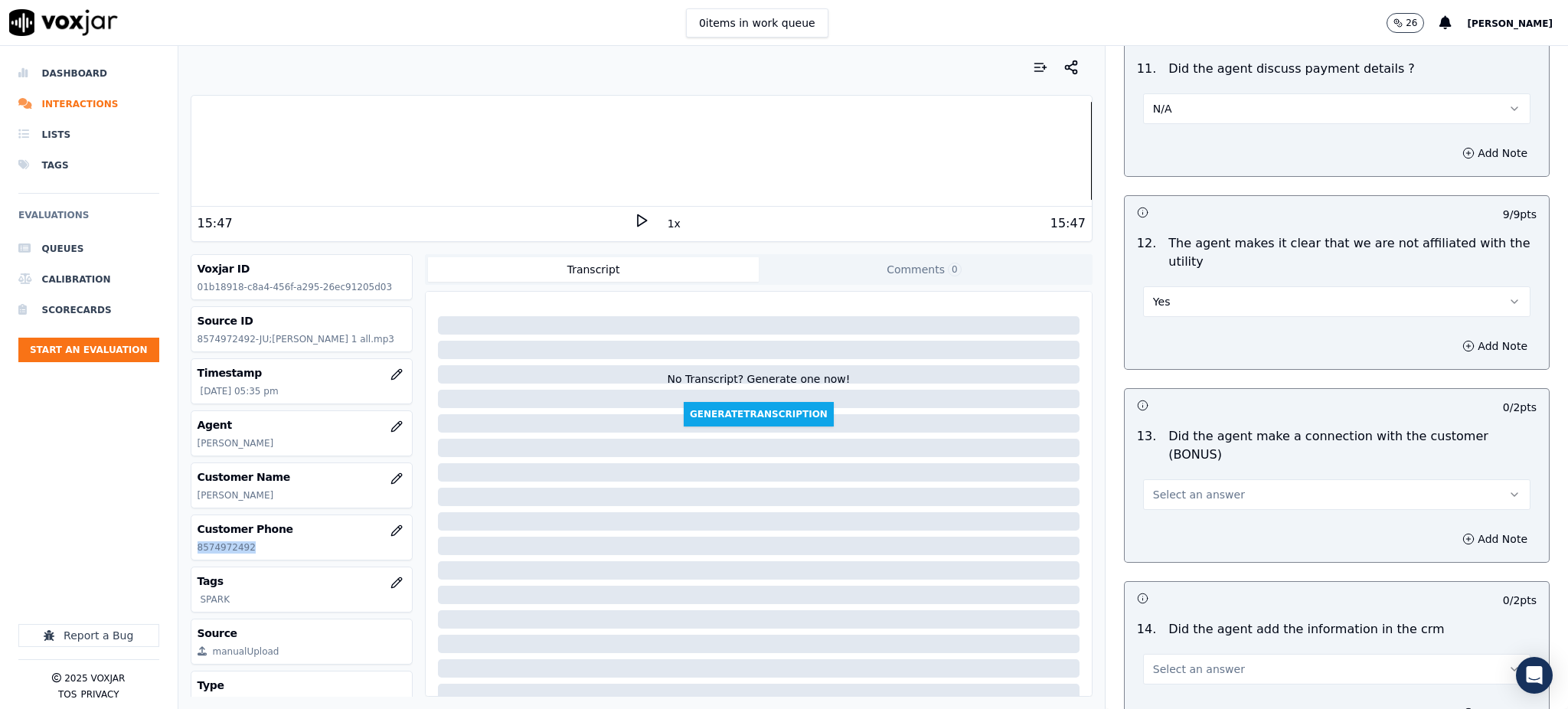
scroll to position [2043, 0]
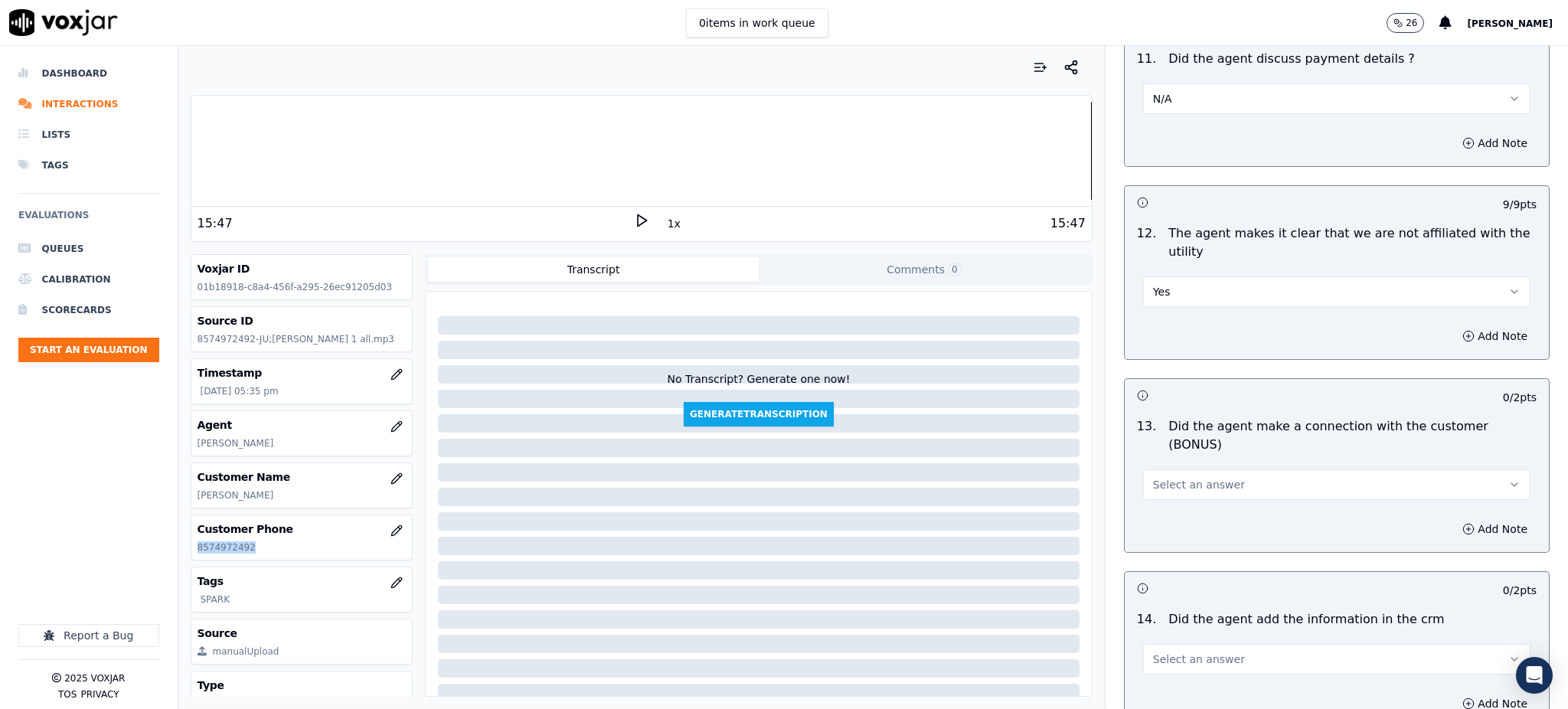
click at [1172, 477] on span "Select an answer" at bounding box center [1200, 484] width 92 height 15
drag, startPoint x: 1190, startPoint y: 455, endPoint x: 1123, endPoint y: 560, distance: 124.6
click at [1190, 457] on div "Yes" at bounding box center [1303, 465] width 354 height 25
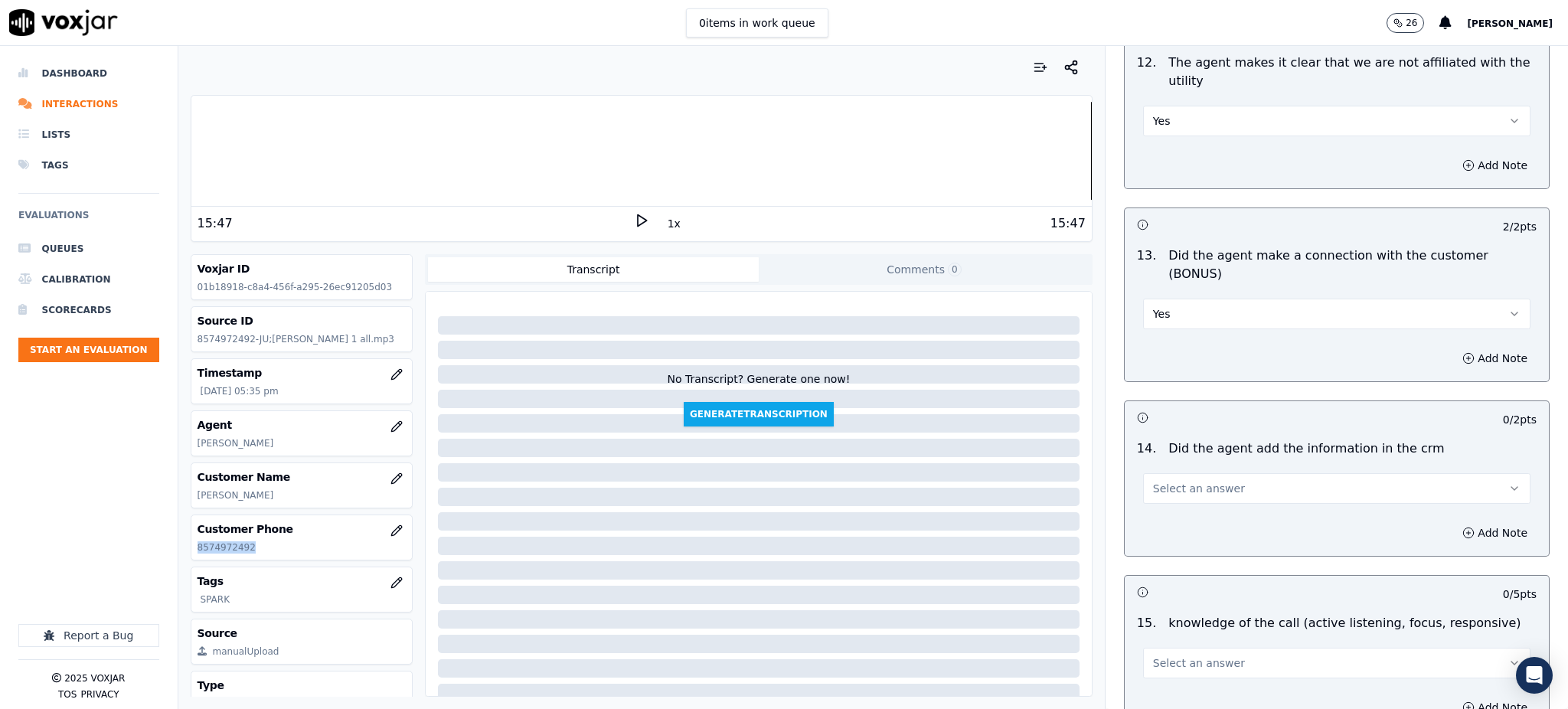
scroll to position [2247, 0]
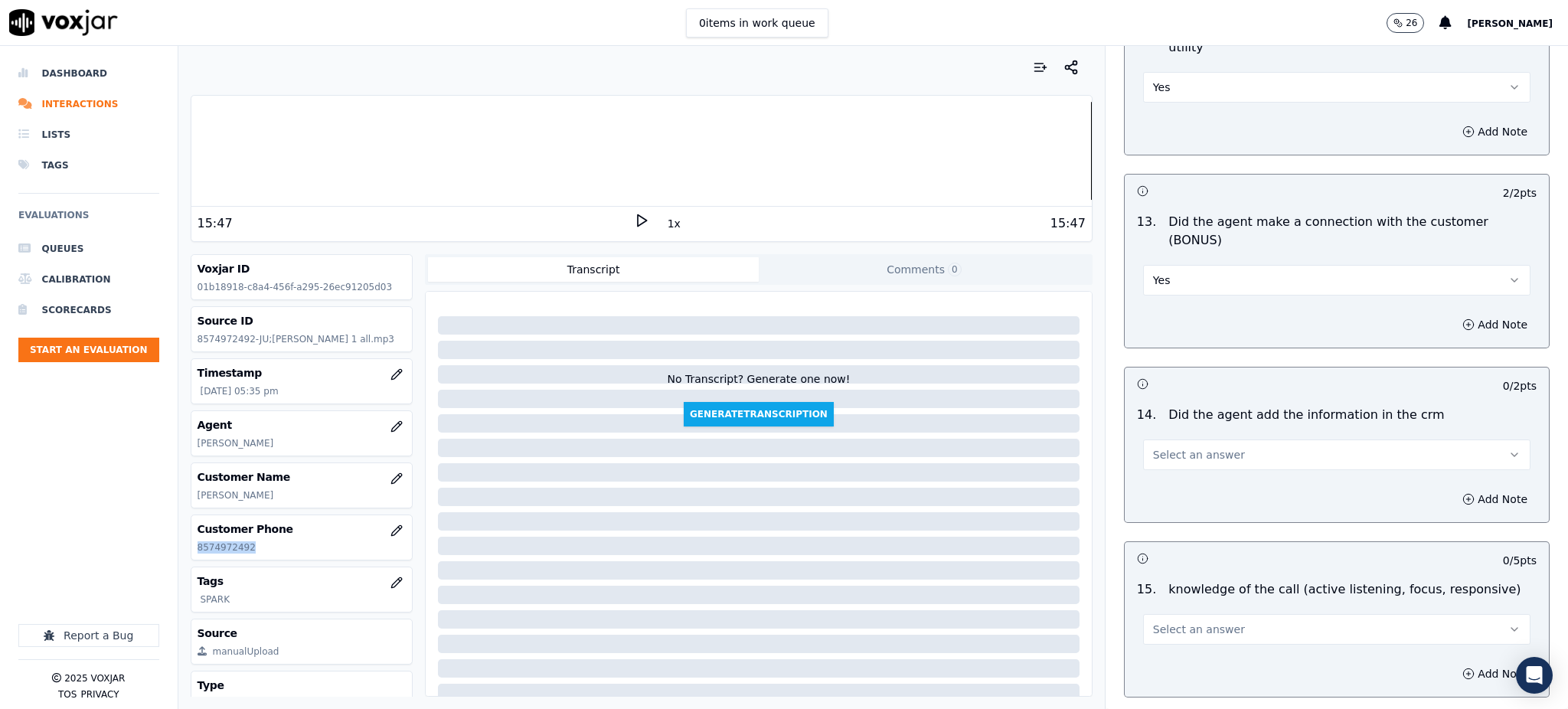
click at [1171, 447] on span "Select an answer" at bounding box center [1200, 455] width 92 height 15
click at [1164, 439] on div "Yes" at bounding box center [1303, 437] width 354 height 25
click at [1154, 622] on span "Select an answer" at bounding box center [1200, 629] width 92 height 15
click at [1174, 632] on div "No" at bounding box center [1303, 635] width 354 height 25
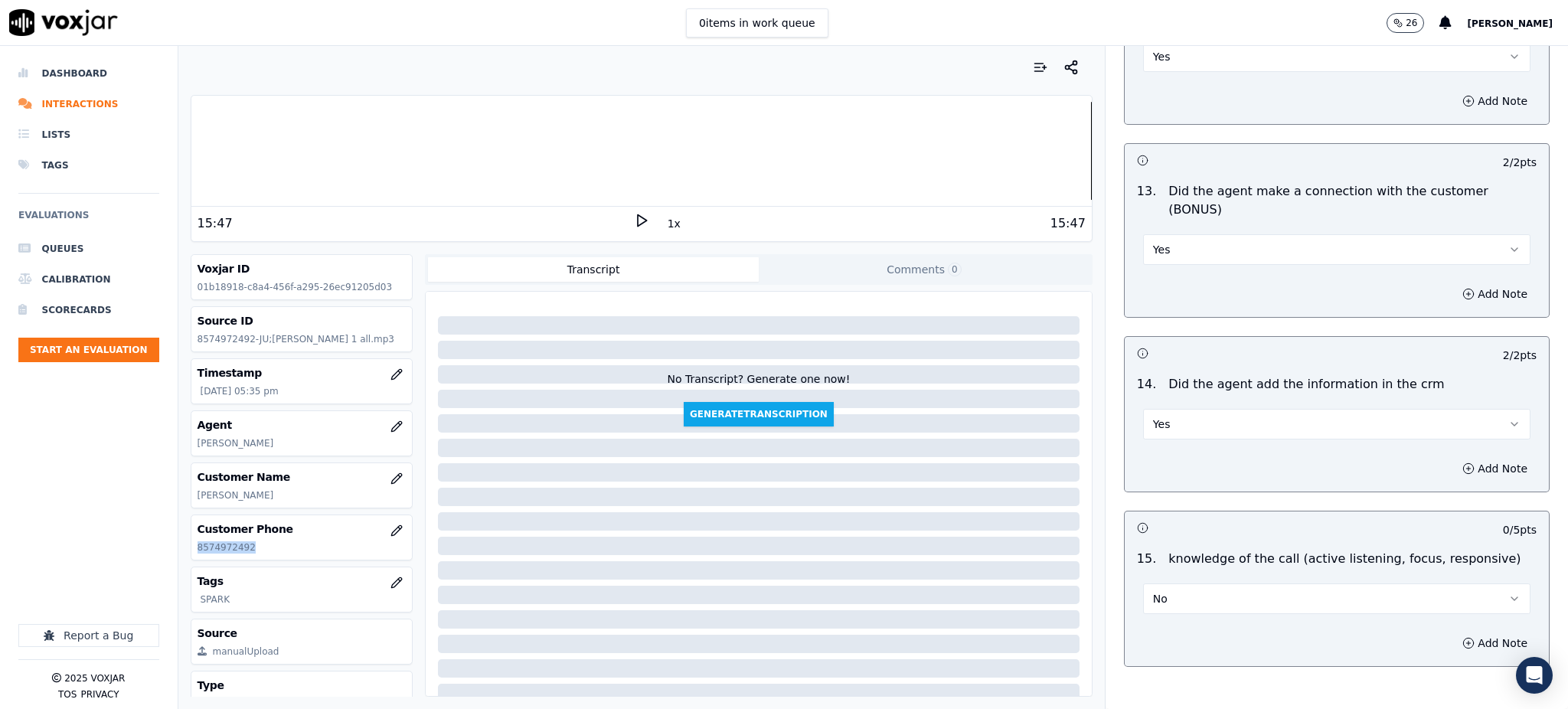
scroll to position [2319, 0]
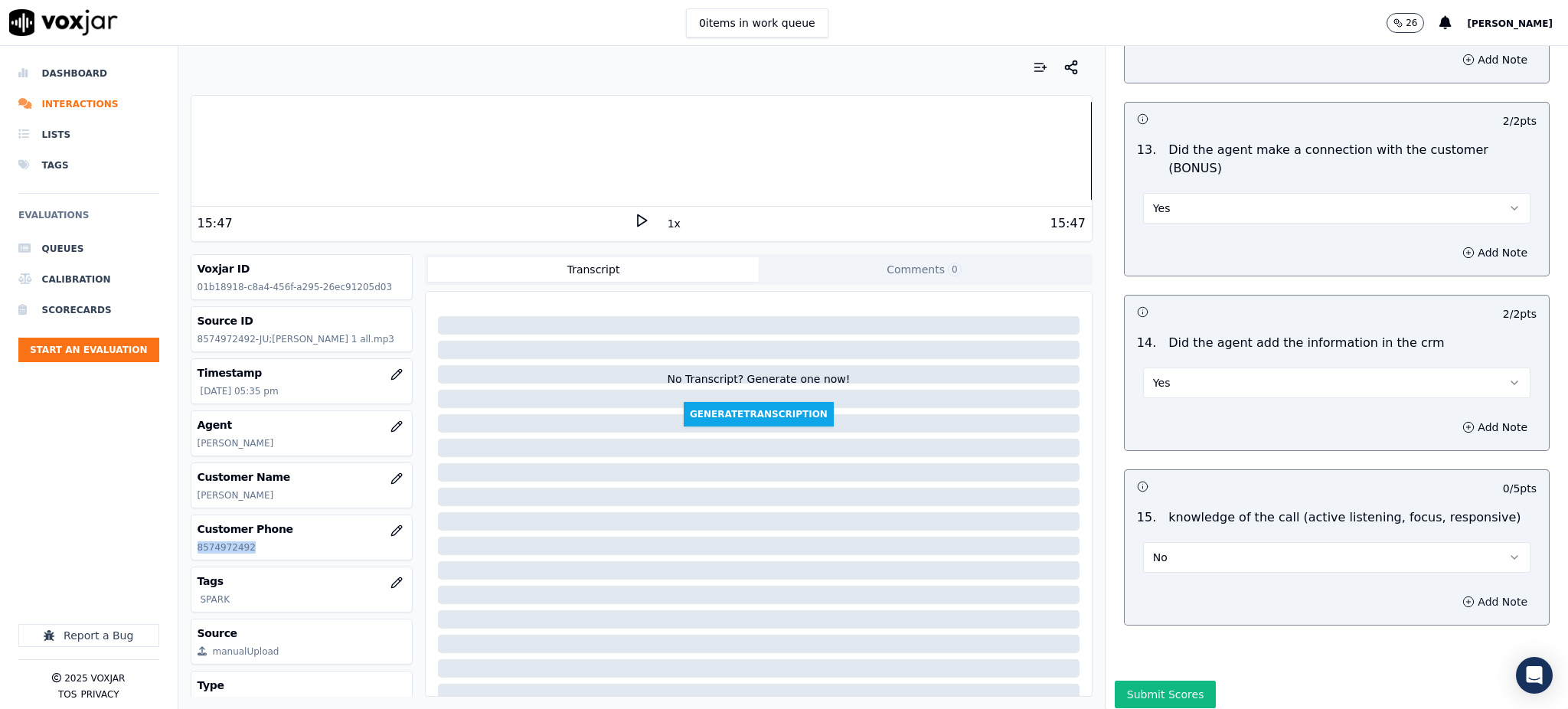
click at [1454, 591] on button "Add Note" at bounding box center [1495, 602] width 83 height 21
drag, startPoint x: 1158, startPoint y: 599, endPoint x: 1146, endPoint y: 572, distance: 29.5
click at [1156, 619] on textarea at bounding box center [1337, 656] width 400 height 75
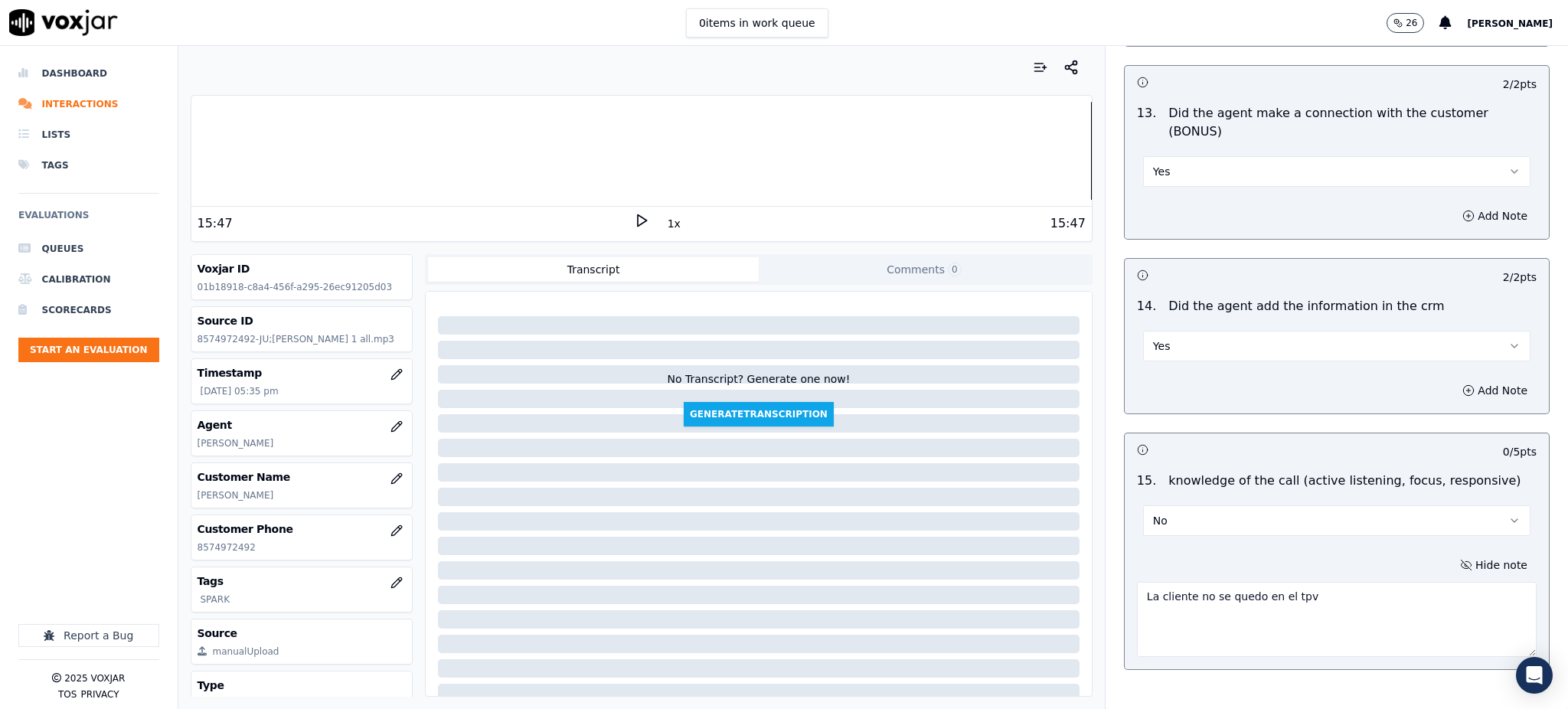
scroll to position [2400, 0]
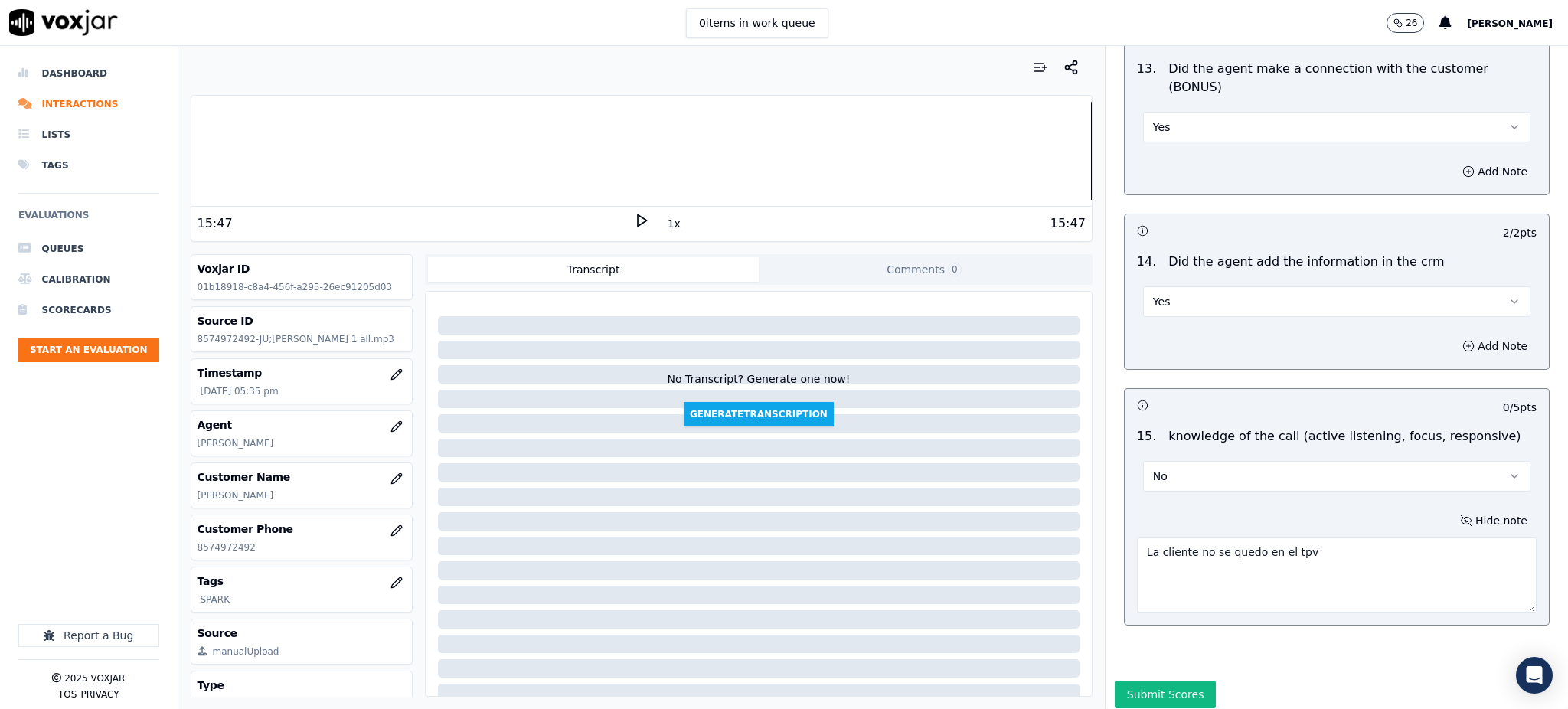
click at [978, 155] on div at bounding box center [642, 151] width 901 height 98
type textarea "La cliente no se quedo en el tpv"
click at [1141, 681] on button "Submit Scores" at bounding box center [1166, 695] width 102 height 28
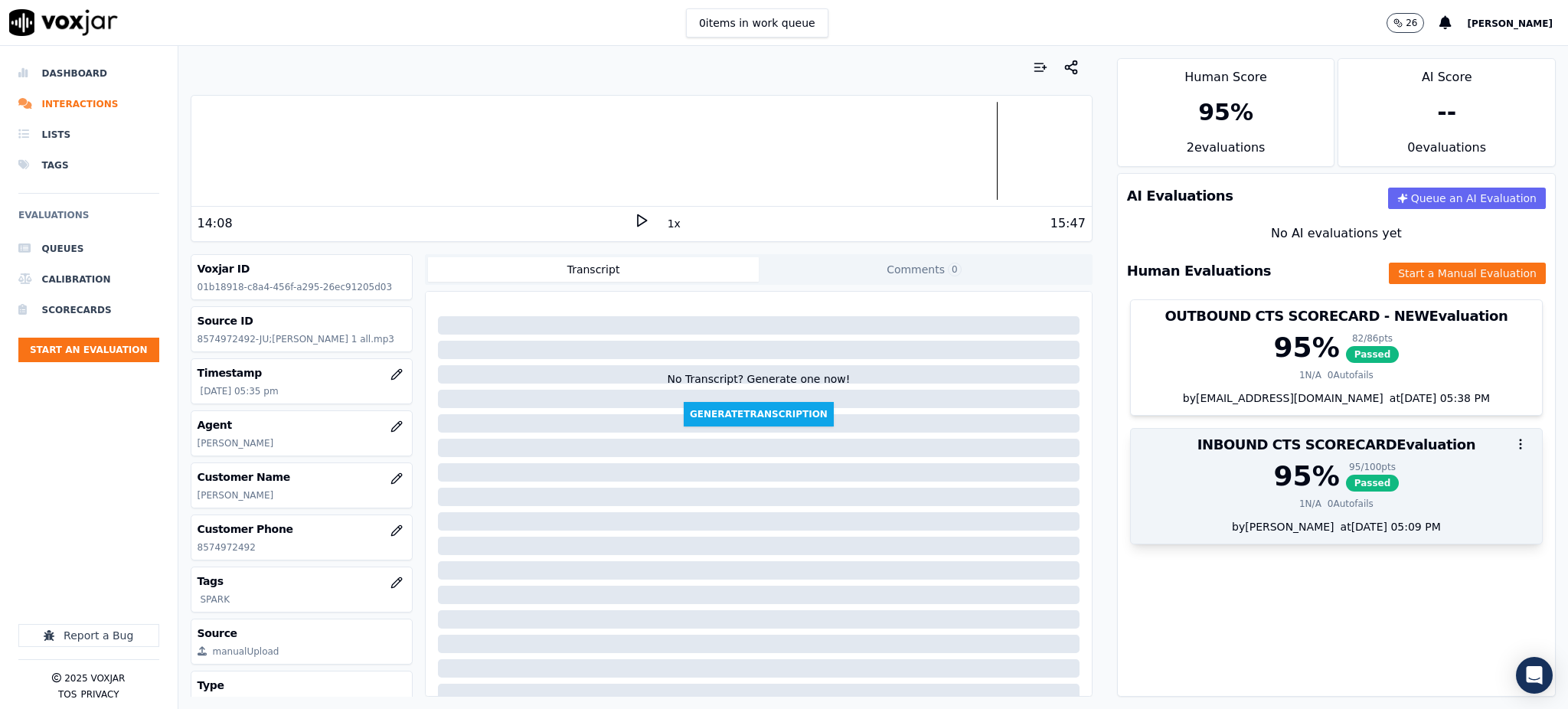
click at [1299, 509] on div "1 N/A" at bounding box center [1310, 504] width 22 height 12
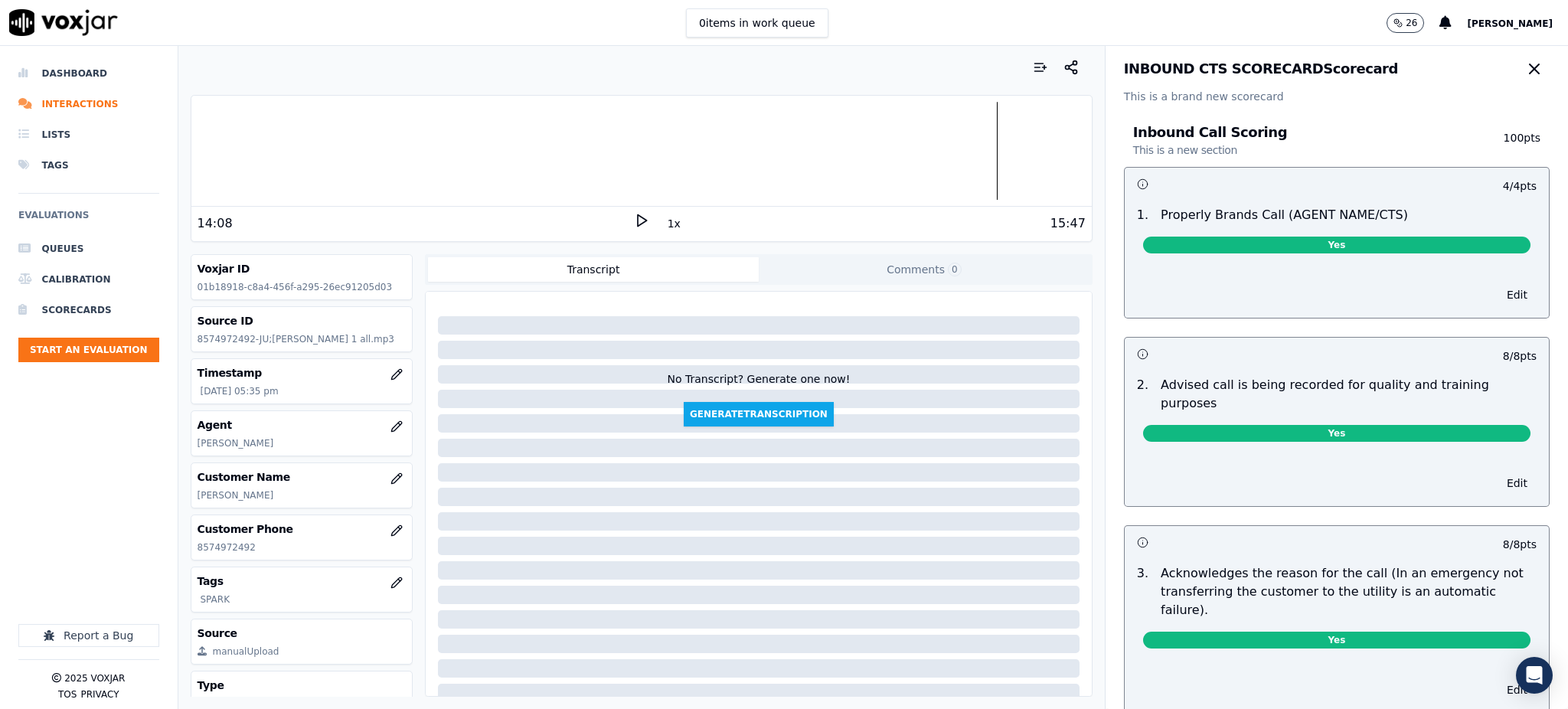
scroll to position [0, 0]
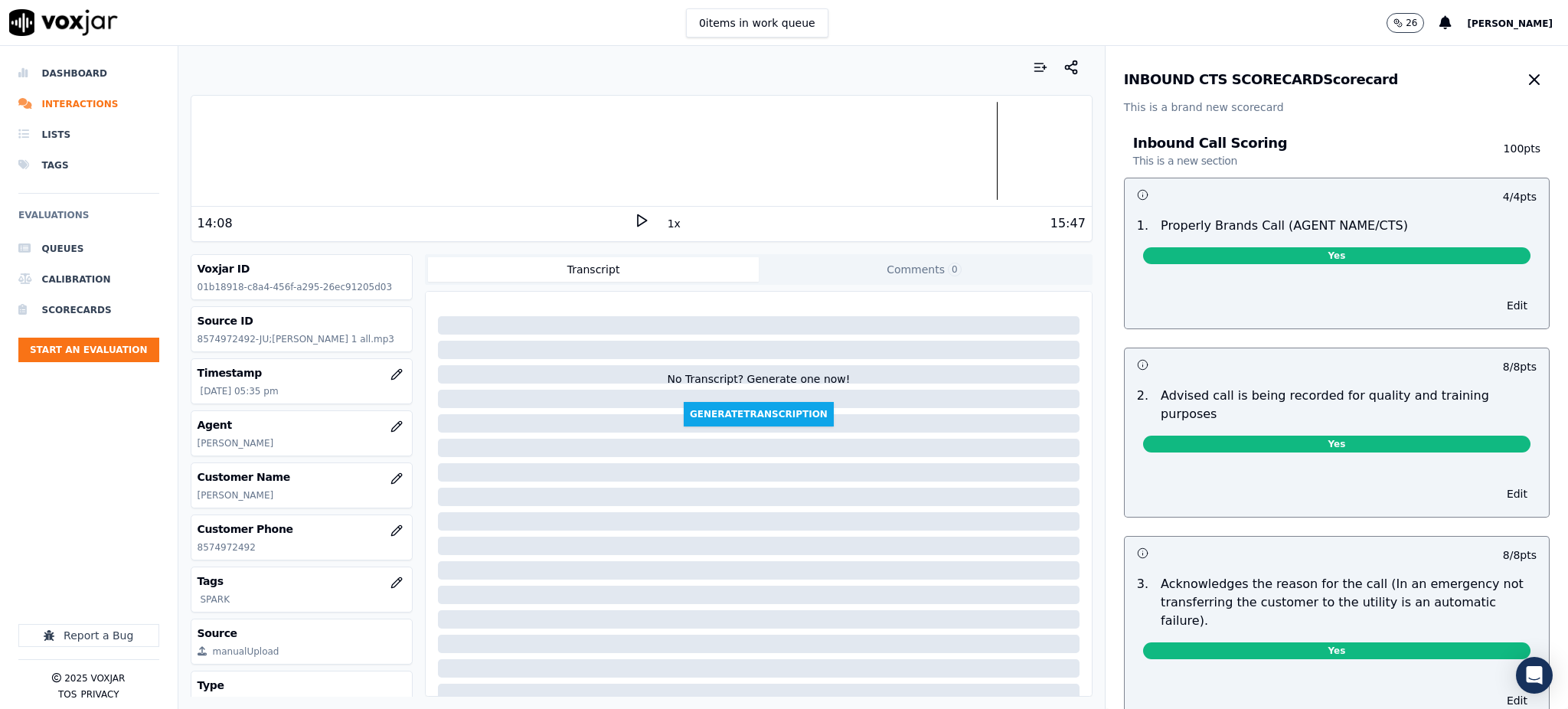
drag, startPoint x: 1490, startPoint y: 72, endPoint x: 1110, endPoint y: 40, distance: 381.3
click at [1526, 70] on icon "button" at bounding box center [1534, 79] width 18 height 18
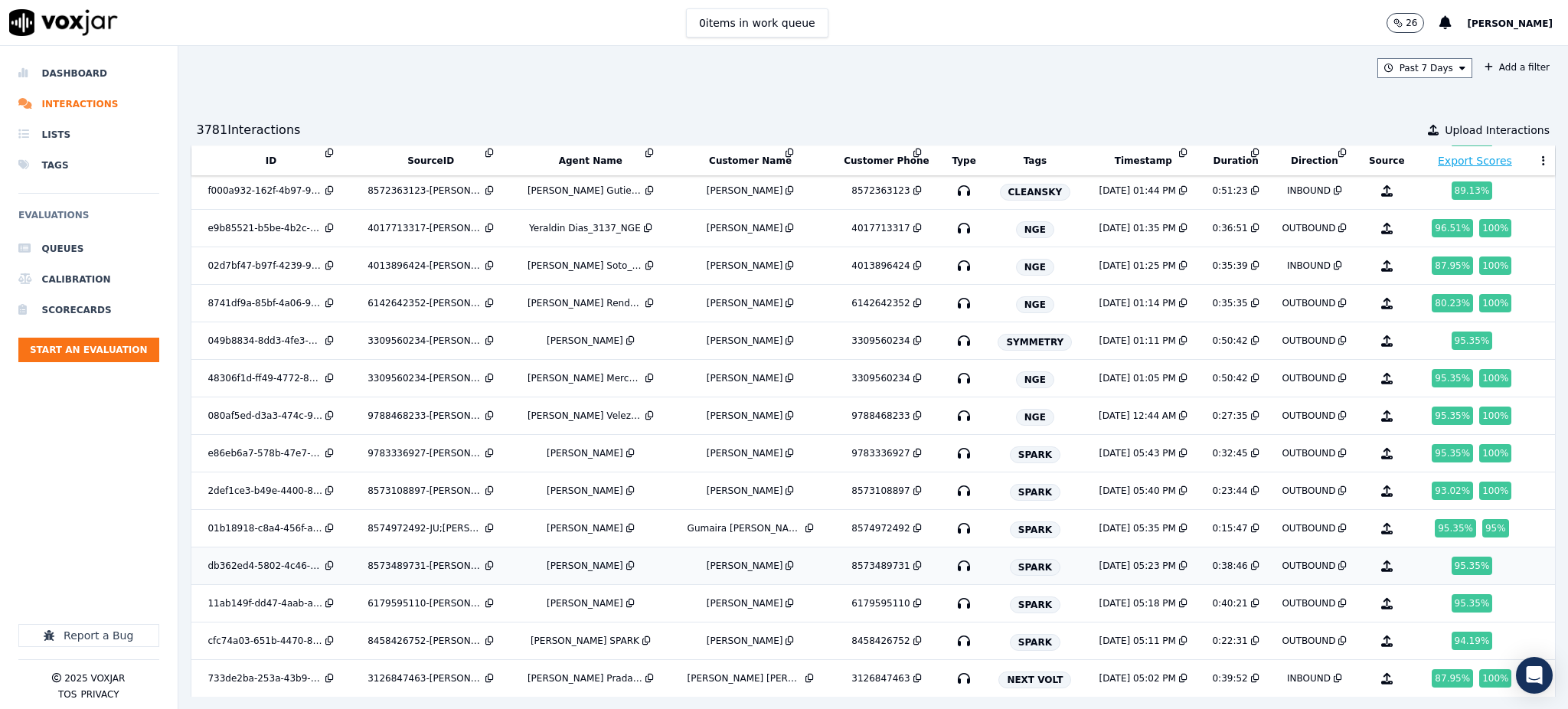
scroll to position [1883, 0]
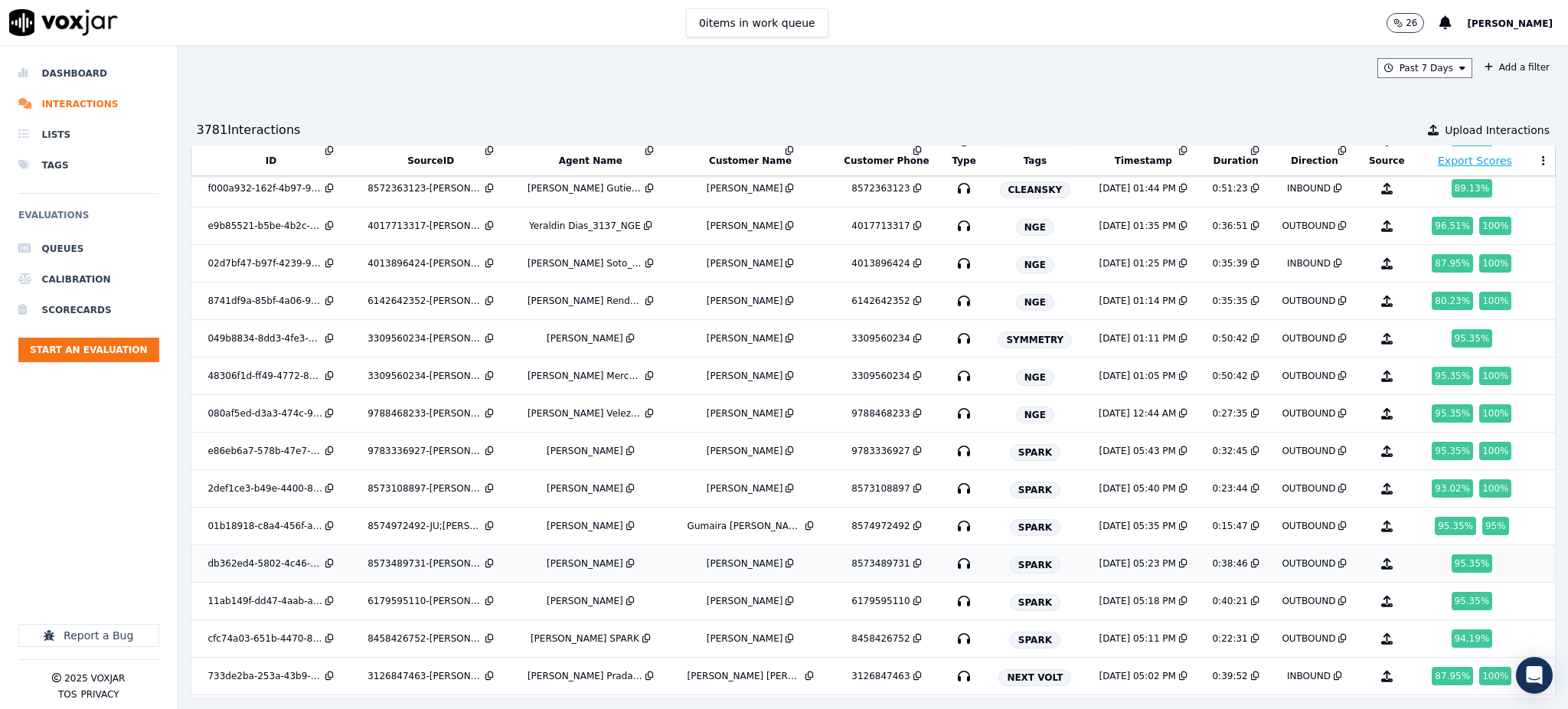
click at [952, 568] on icon "button" at bounding box center [965, 564] width 25 height 25
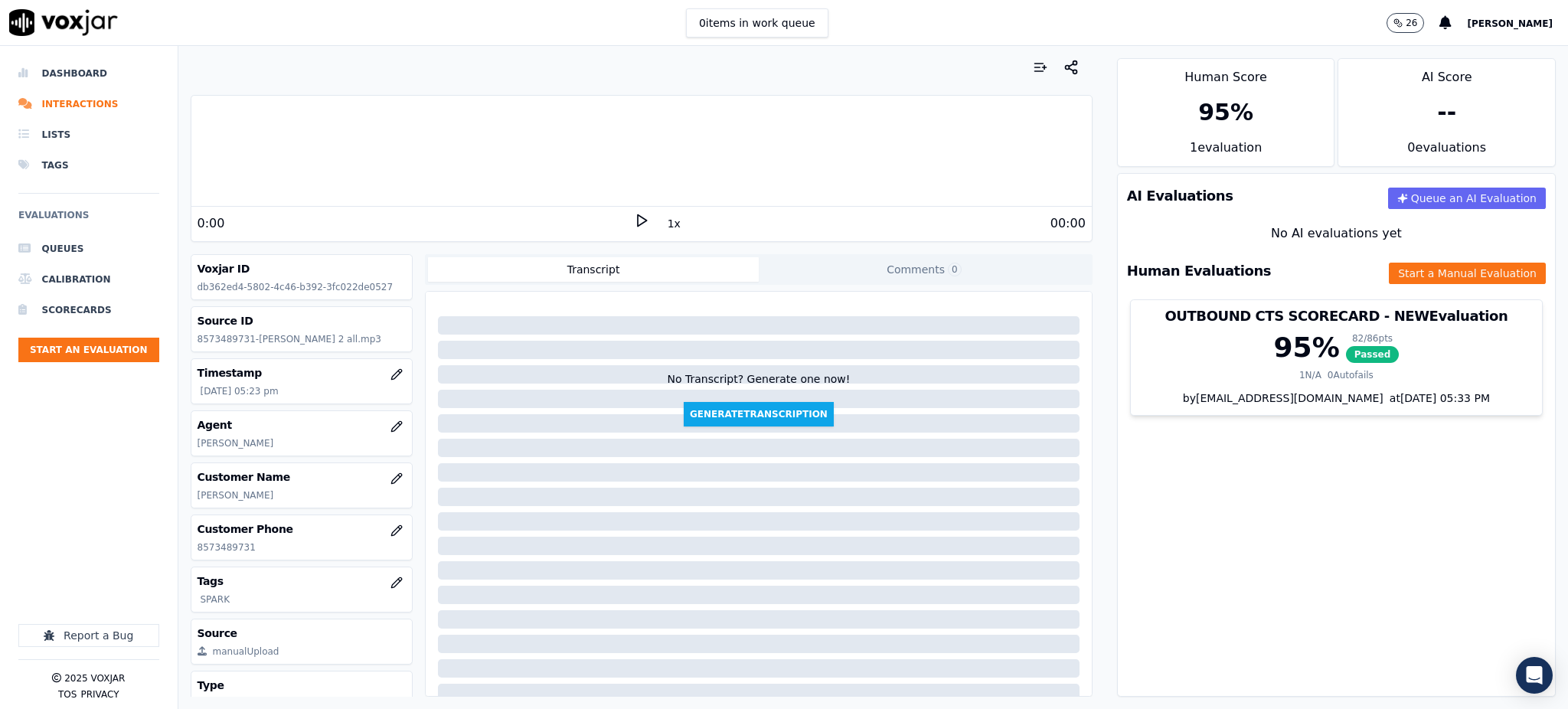
click at [634, 219] on icon at bounding box center [642, 221] width 15 height 15
drag, startPoint x: 274, startPoint y: 547, endPoint x: 212, endPoint y: 534, distance: 63.3
click at [199, 549] on p "8573489731" at bounding box center [302, 548] width 209 height 12
copy p "8573489731"
click at [389, 203] on div "Your browser does not support the audio element." at bounding box center [642, 152] width 901 height 111
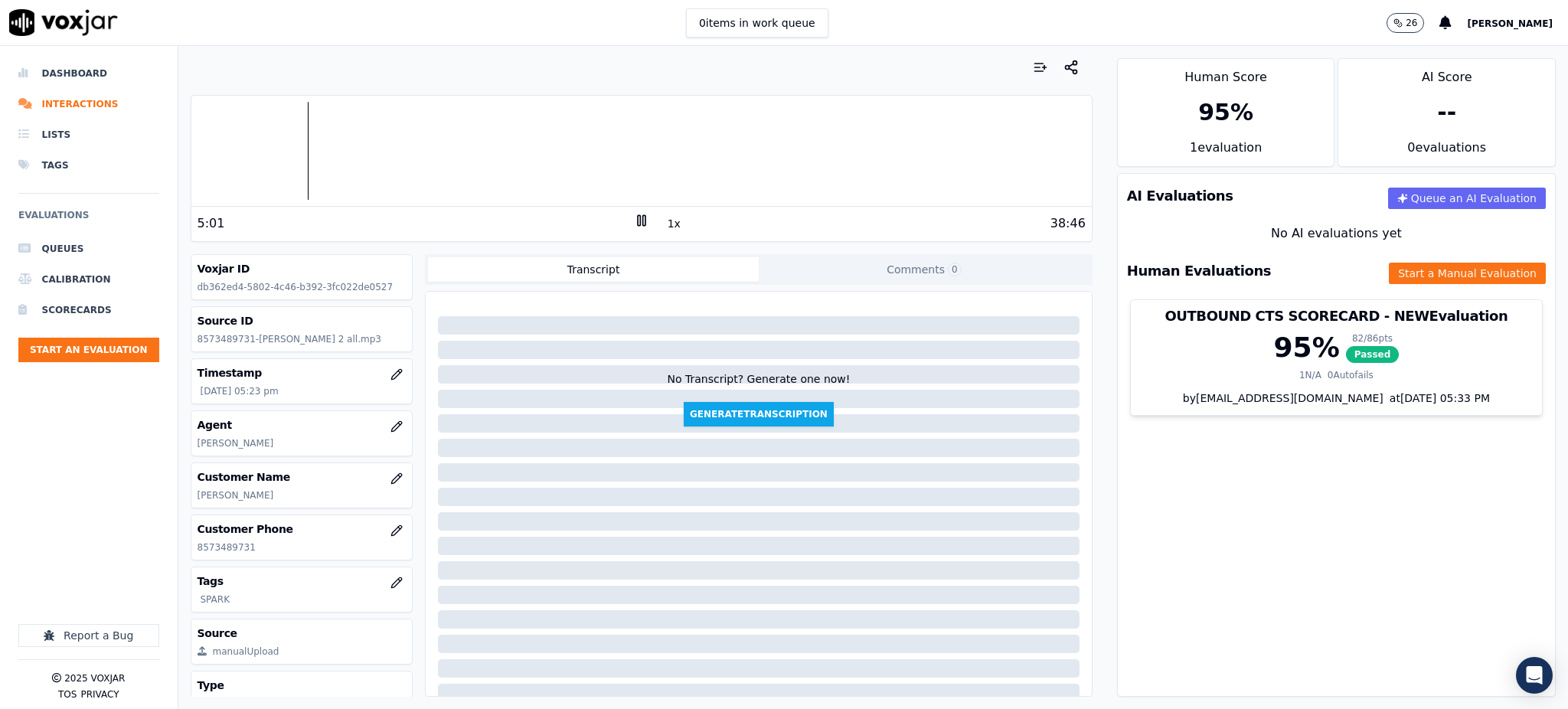
click at [635, 214] on icon at bounding box center [642, 221] width 15 height 15
click at [634, 215] on icon at bounding box center [642, 221] width 15 height 15
click at [1463, 273] on button "Start a Manual Evaluation" at bounding box center [1467, 273] width 157 height 21
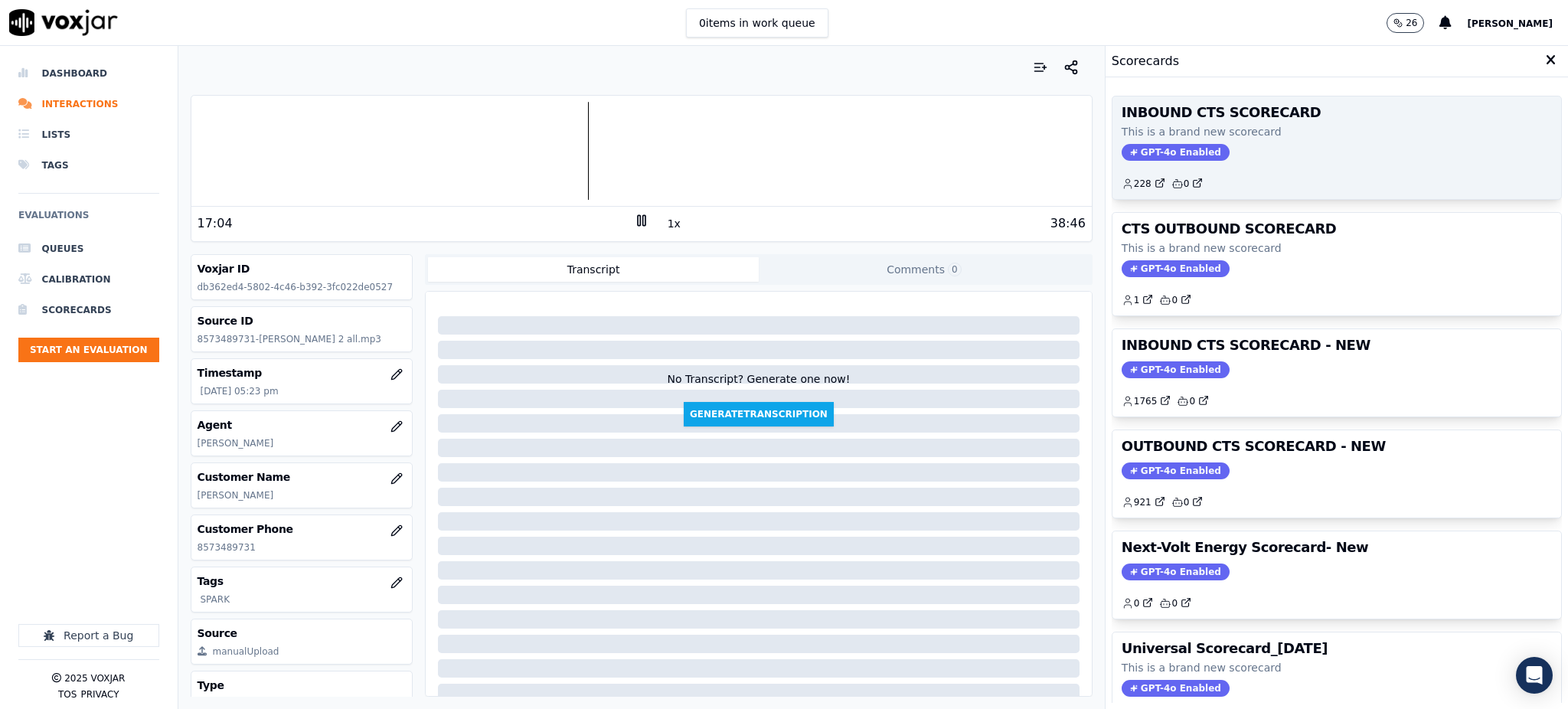
click at [1156, 154] on span "GPT-4o Enabled" at bounding box center [1176, 153] width 108 height 17
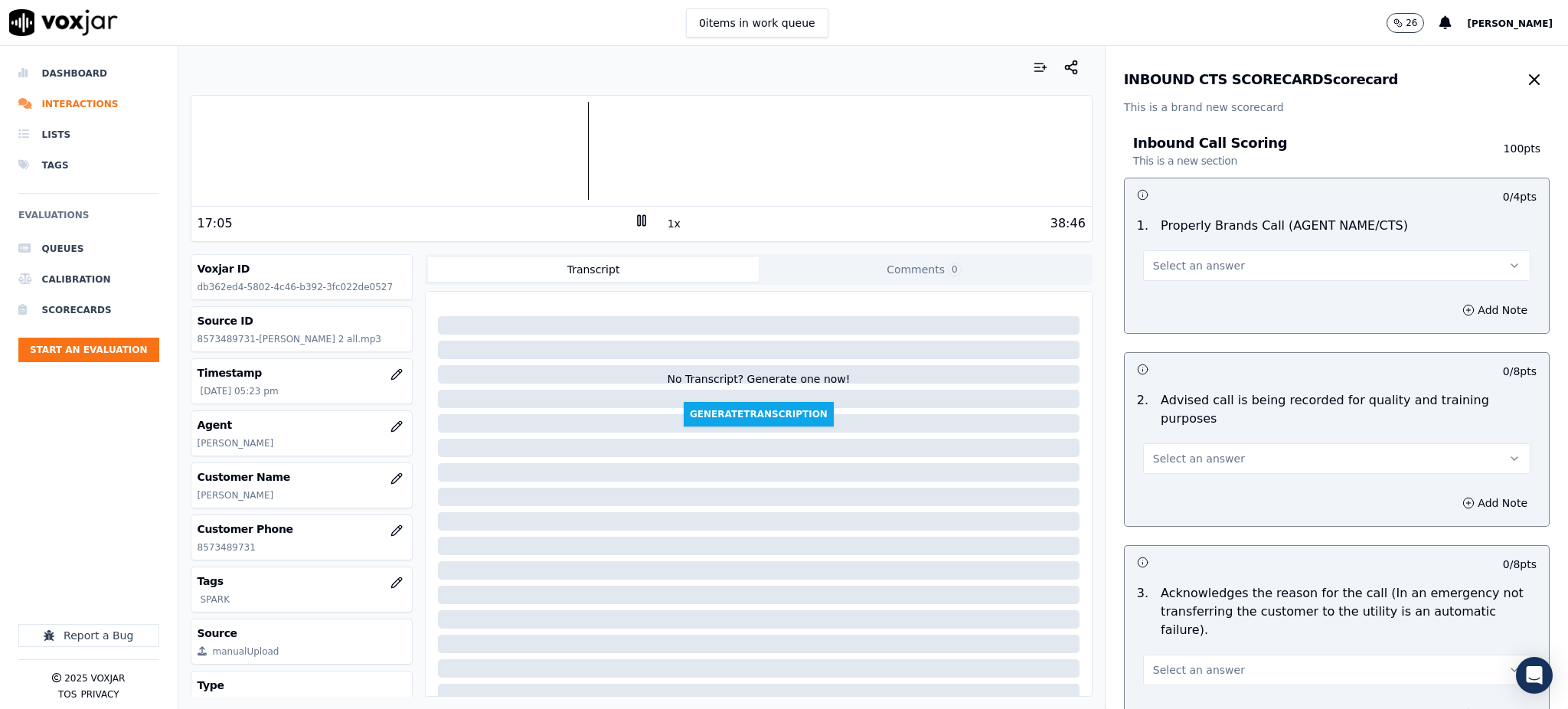
click at [1199, 259] on span "Select an answer" at bounding box center [1200, 266] width 92 height 15
click at [1189, 297] on div "Yes" at bounding box center [1303, 300] width 354 height 25
click at [1172, 451] on span "Select an answer" at bounding box center [1200, 459] width 92 height 15
click at [1167, 473] on div "Yes" at bounding box center [1303, 475] width 354 height 25
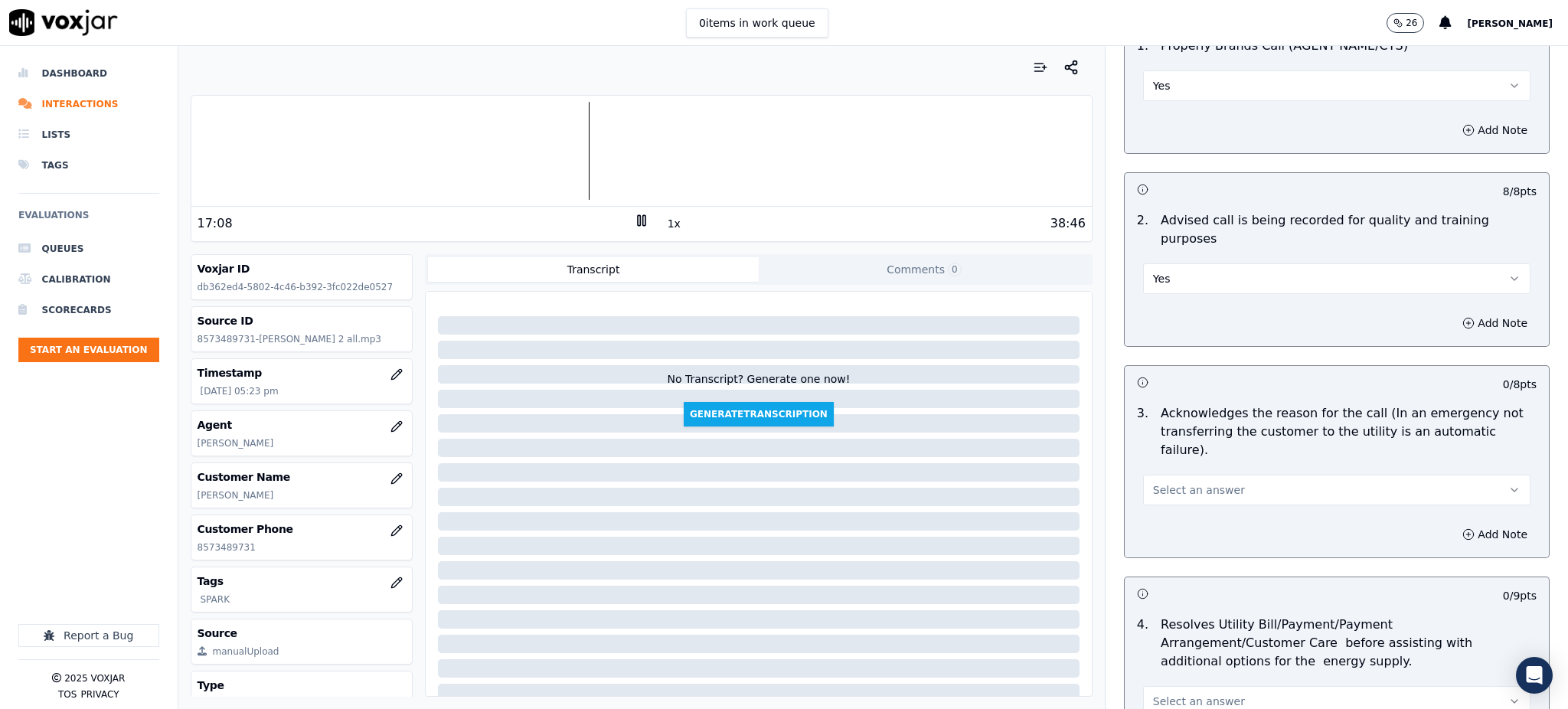
scroll to position [203, 0]
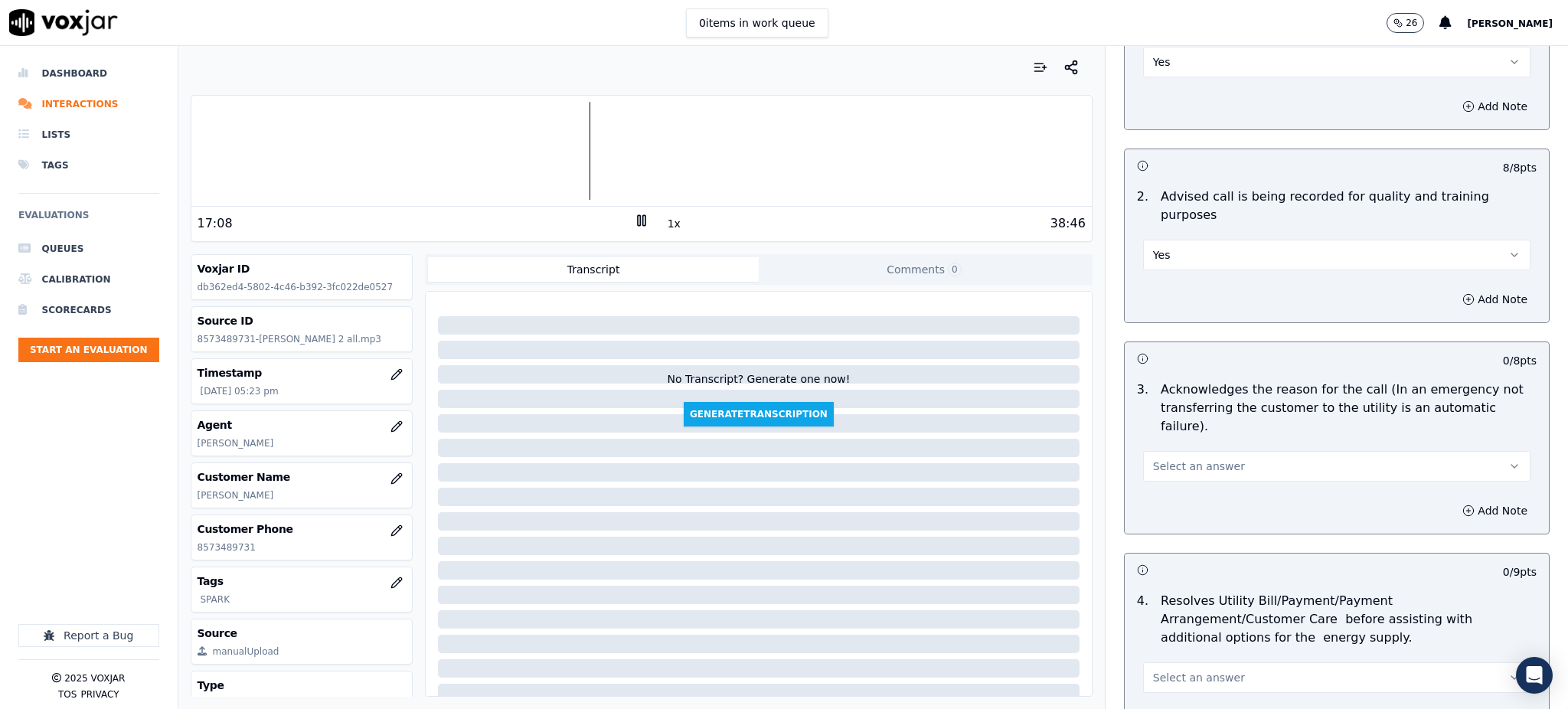
click at [1161, 459] on span "Select an answer" at bounding box center [1200, 466] width 92 height 15
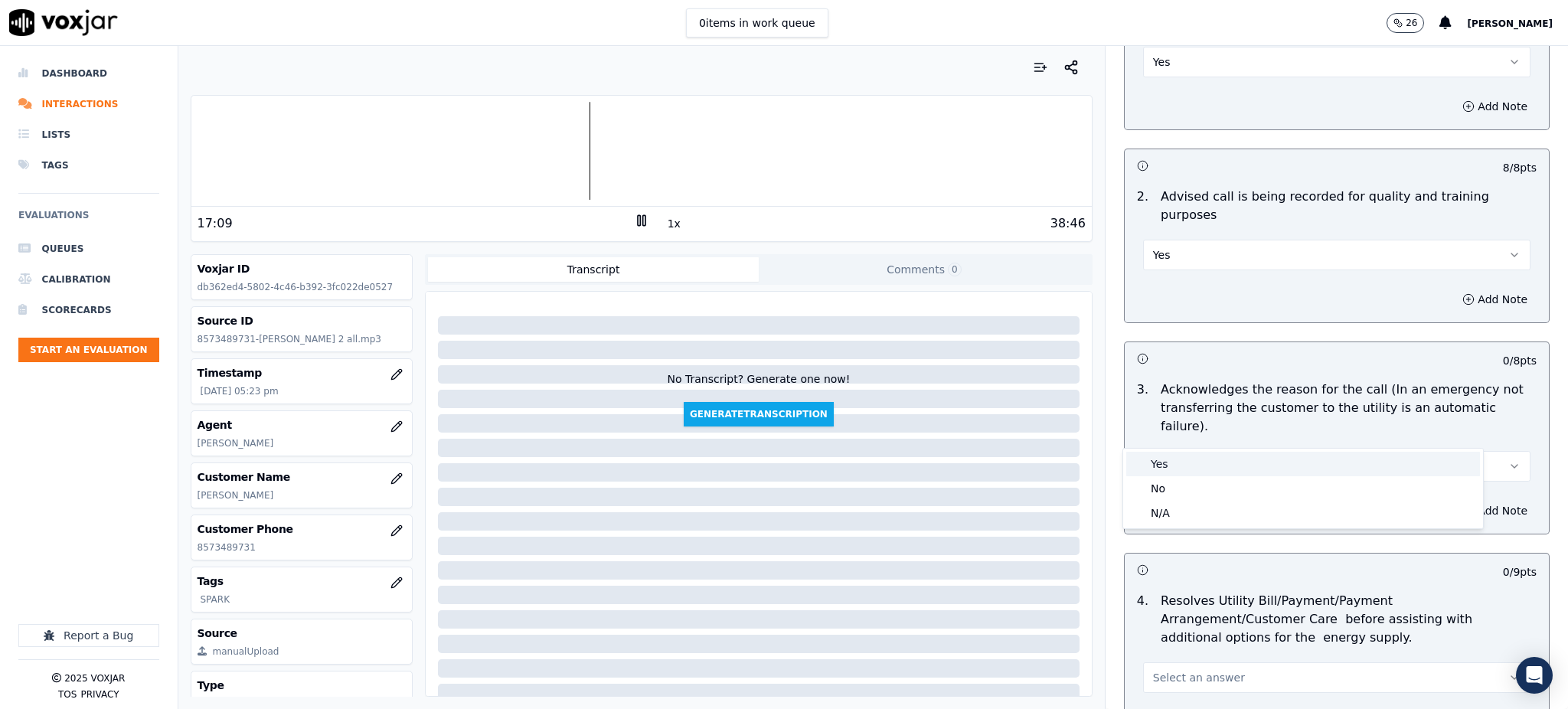
click at [1164, 464] on div "Yes" at bounding box center [1303, 464] width 354 height 25
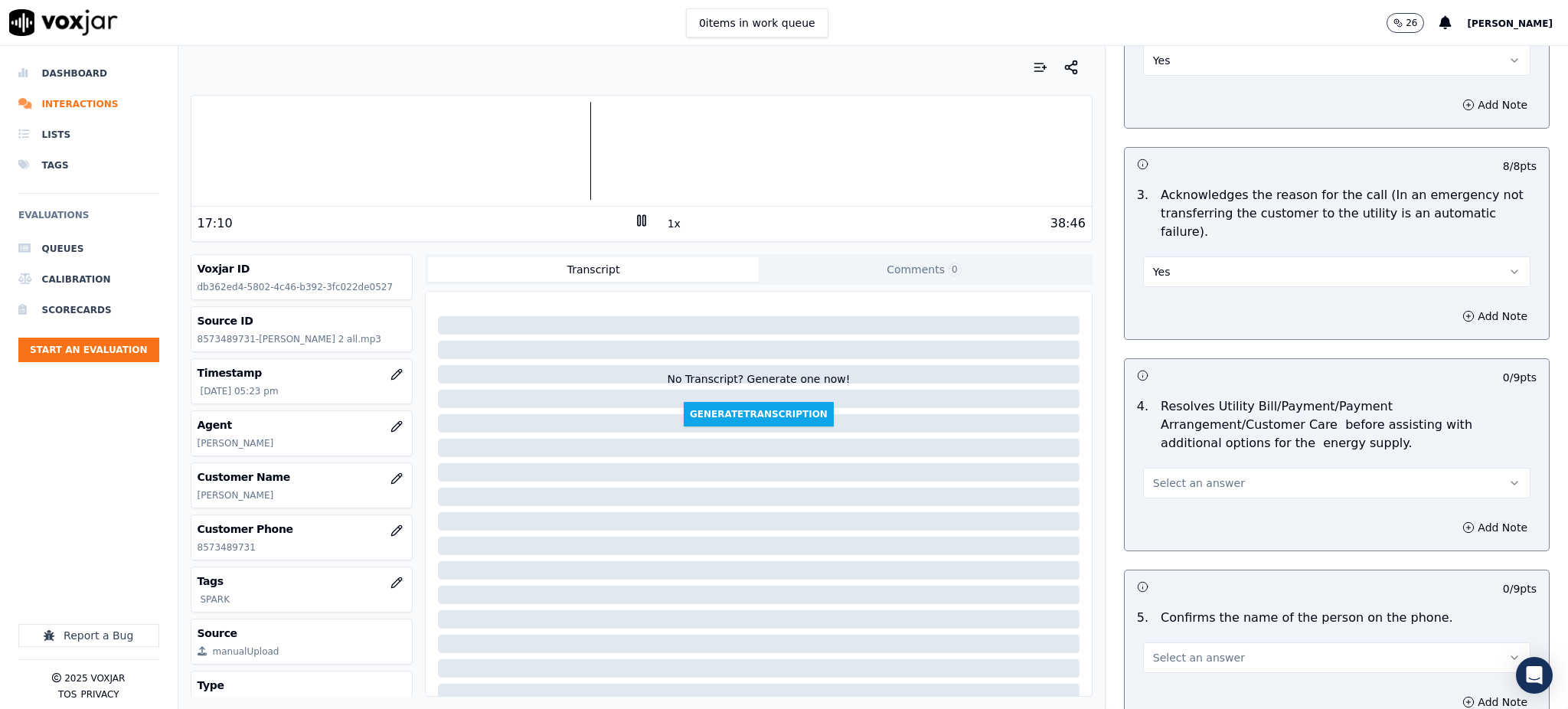
scroll to position [409, 0]
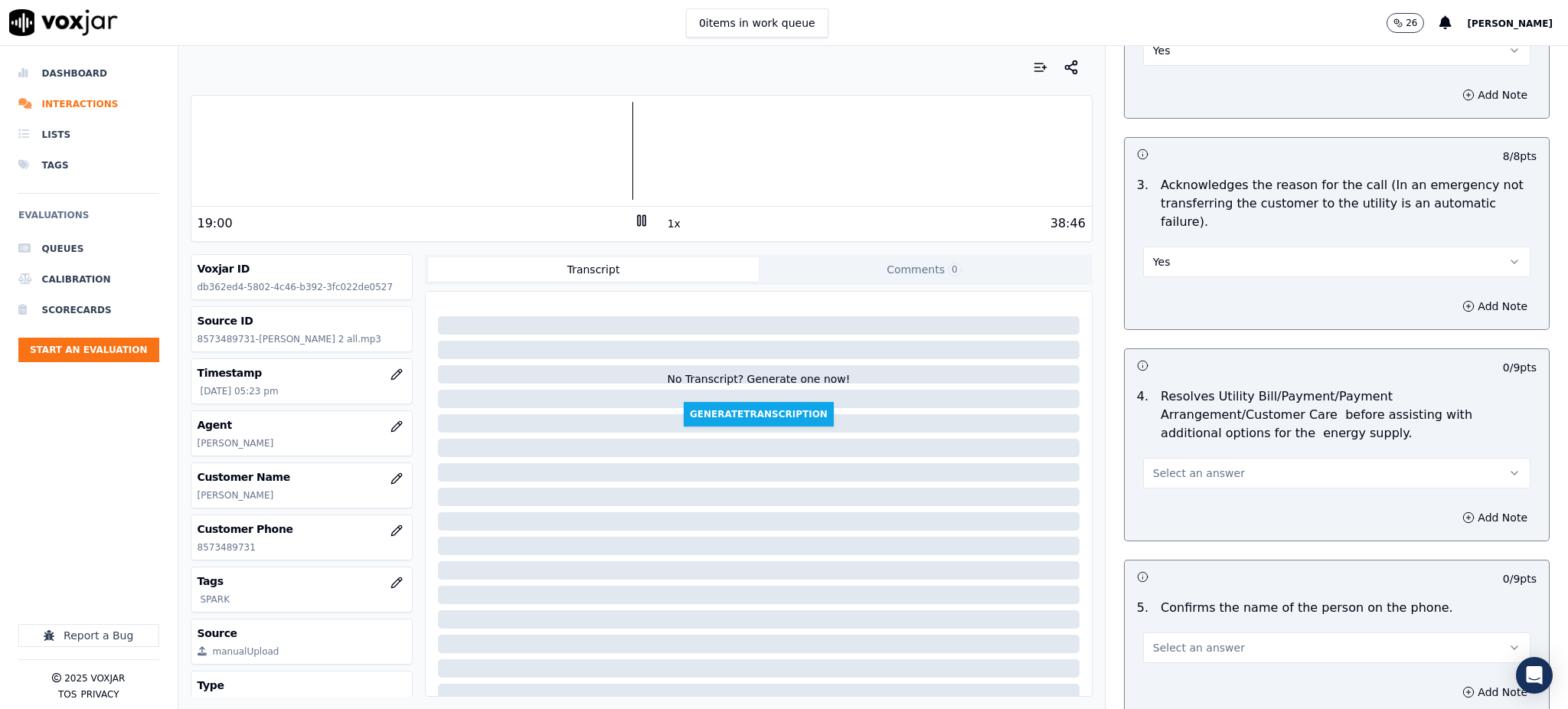
click at [643, 219] on rect at bounding box center [644, 220] width 2 height 10
click at [1154, 465] on span "Select an answer" at bounding box center [1200, 473] width 92 height 15
click at [1160, 464] on div "Yes" at bounding box center [1303, 471] width 354 height 25
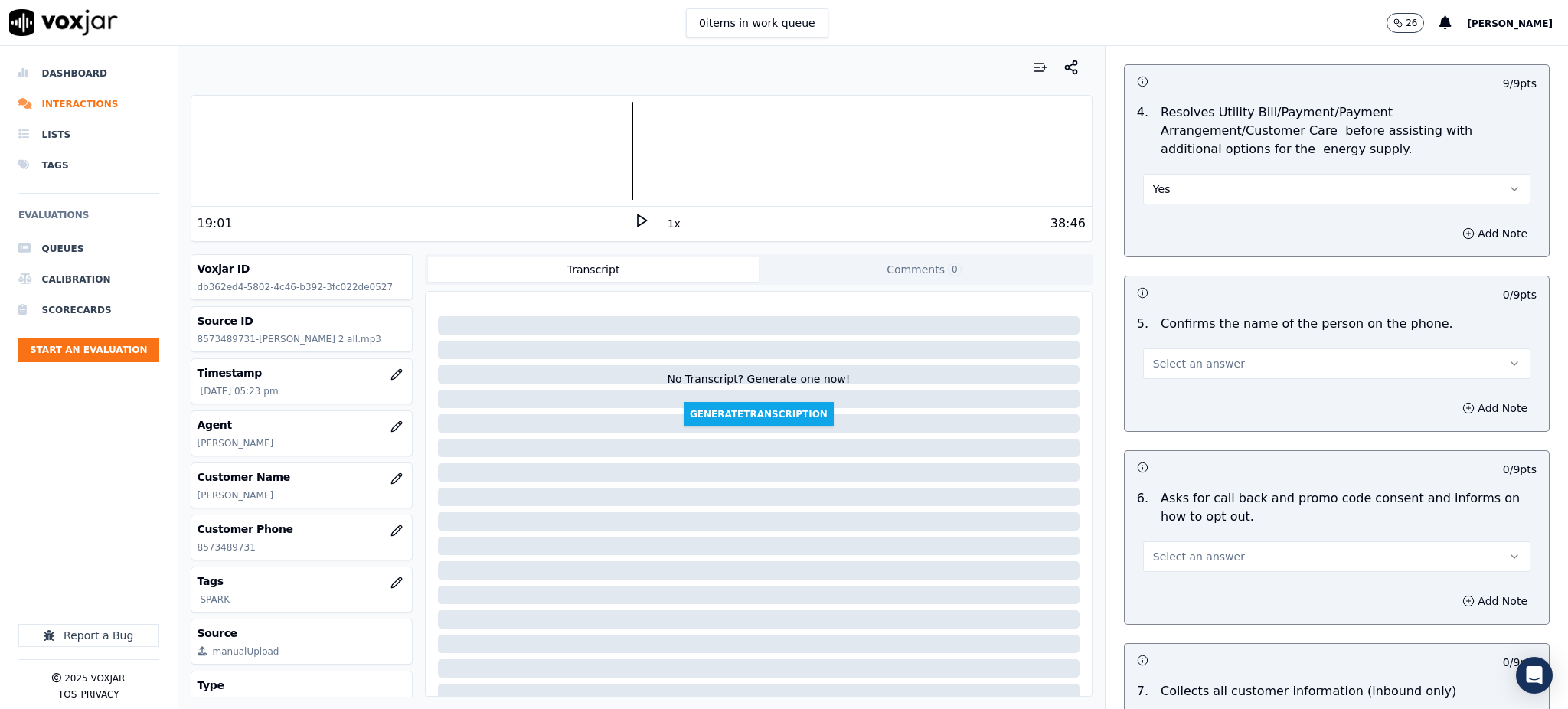
scroll to position [715, 0]
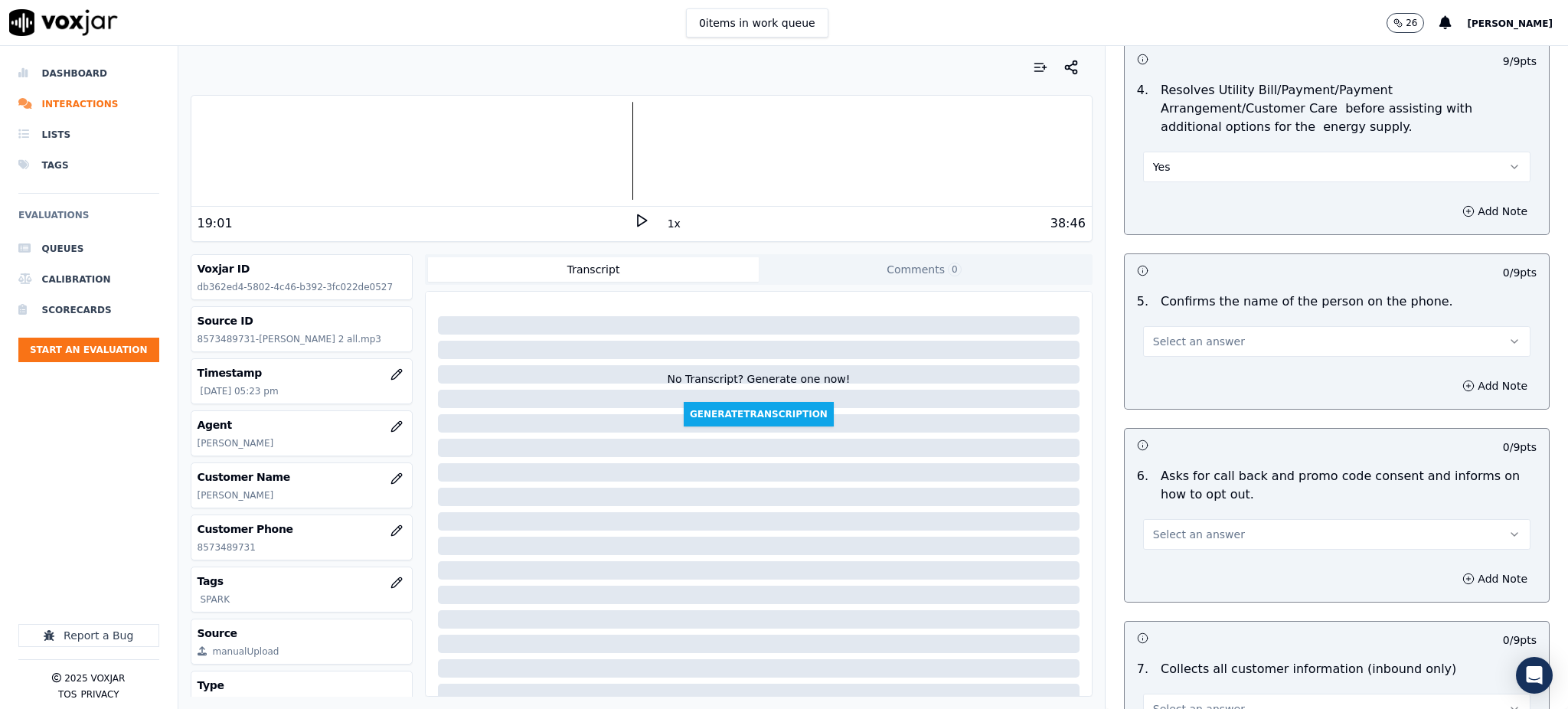
click at [1164, 334] on span "Select an answer" at bounding box center [1200, 342] width 92 height 15
click at [1158, 341] on div "Yes" at bounding box center [1303, 340] width 354 height 25
click at [1166, 527] on span "Select an answer" at bounding box center [1200, 534] width 92 height 15
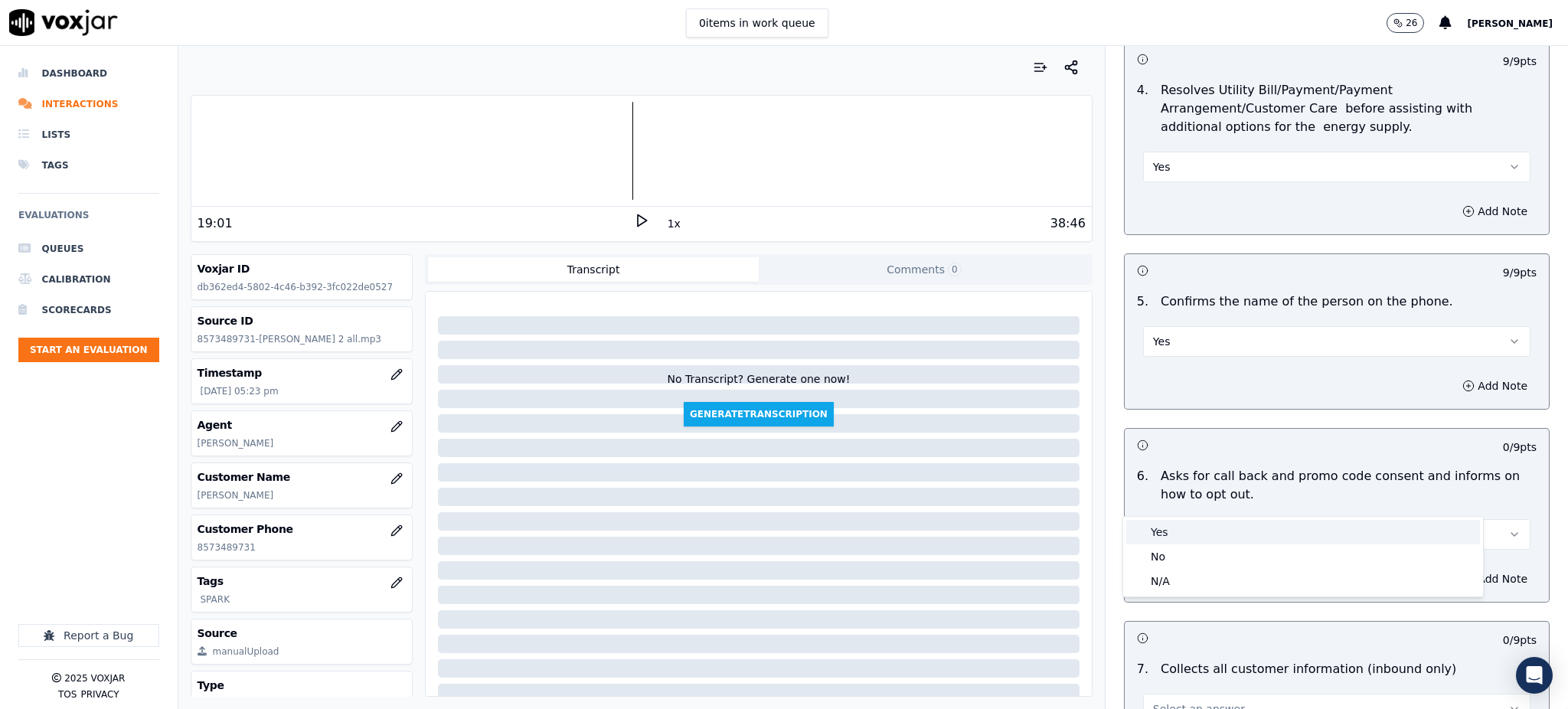
click at [1158, 527] on div "Yes" at bounding box center [1303, 532] width 354 height 25
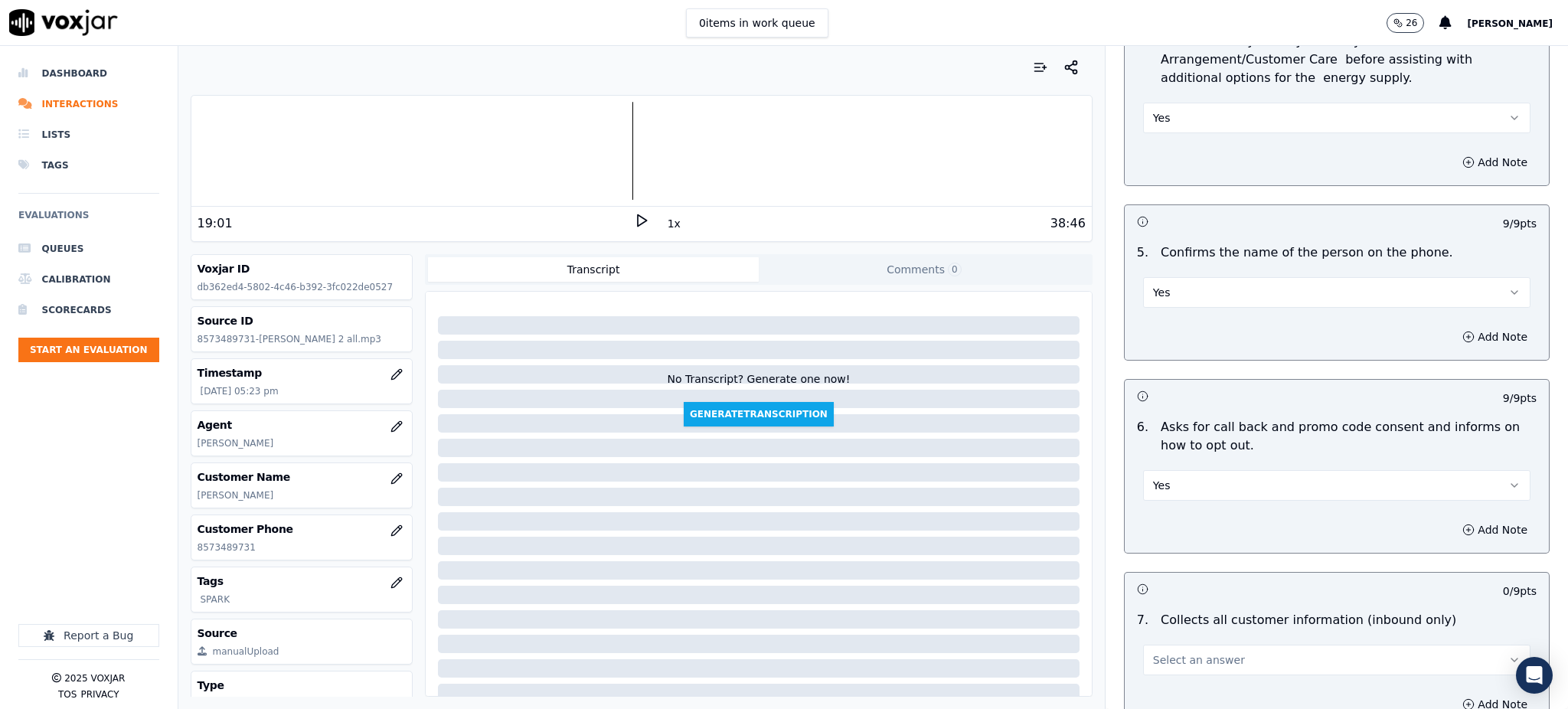
scroll to position [1021, 0]
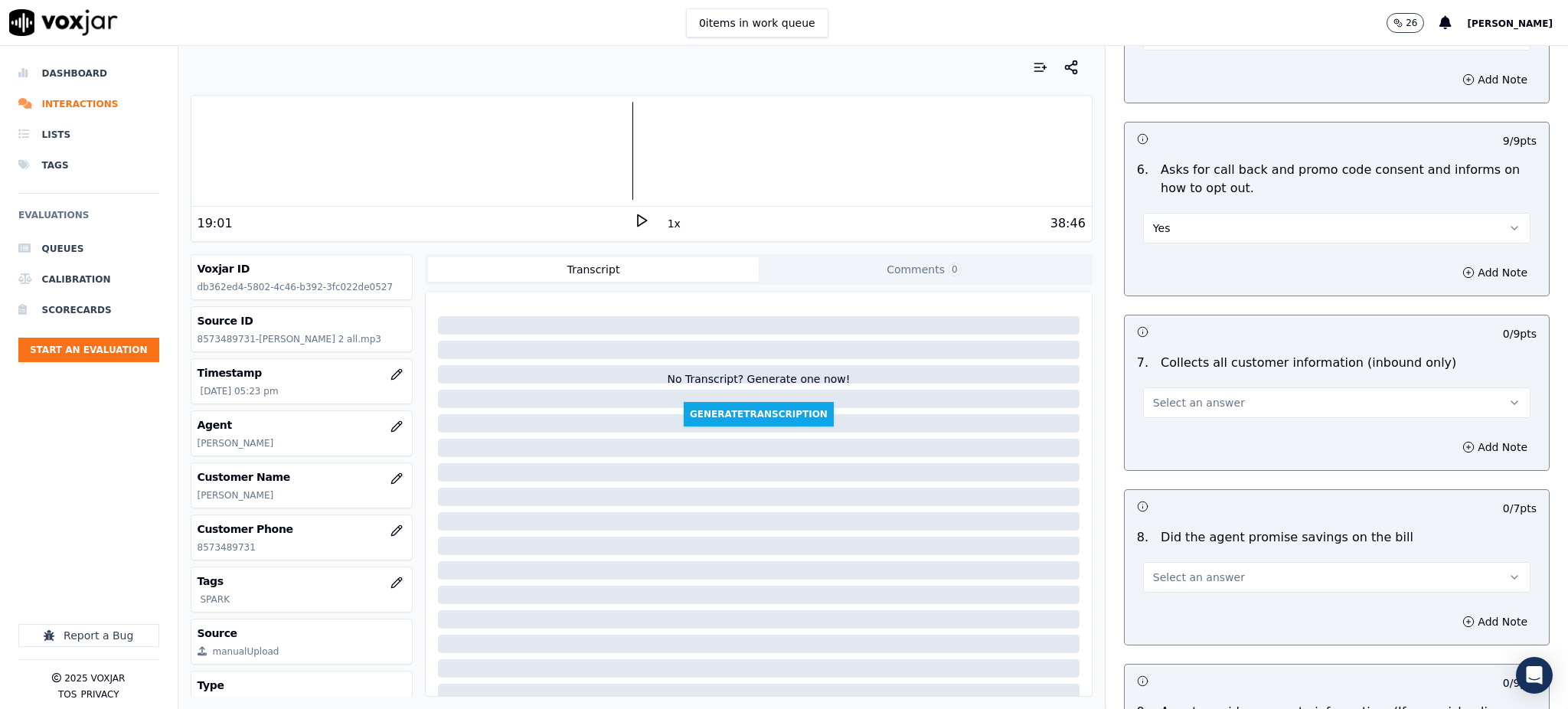
click at [1176, 395] on span "Select an answer" at bounding box center [1200, 403] width 92 height 15
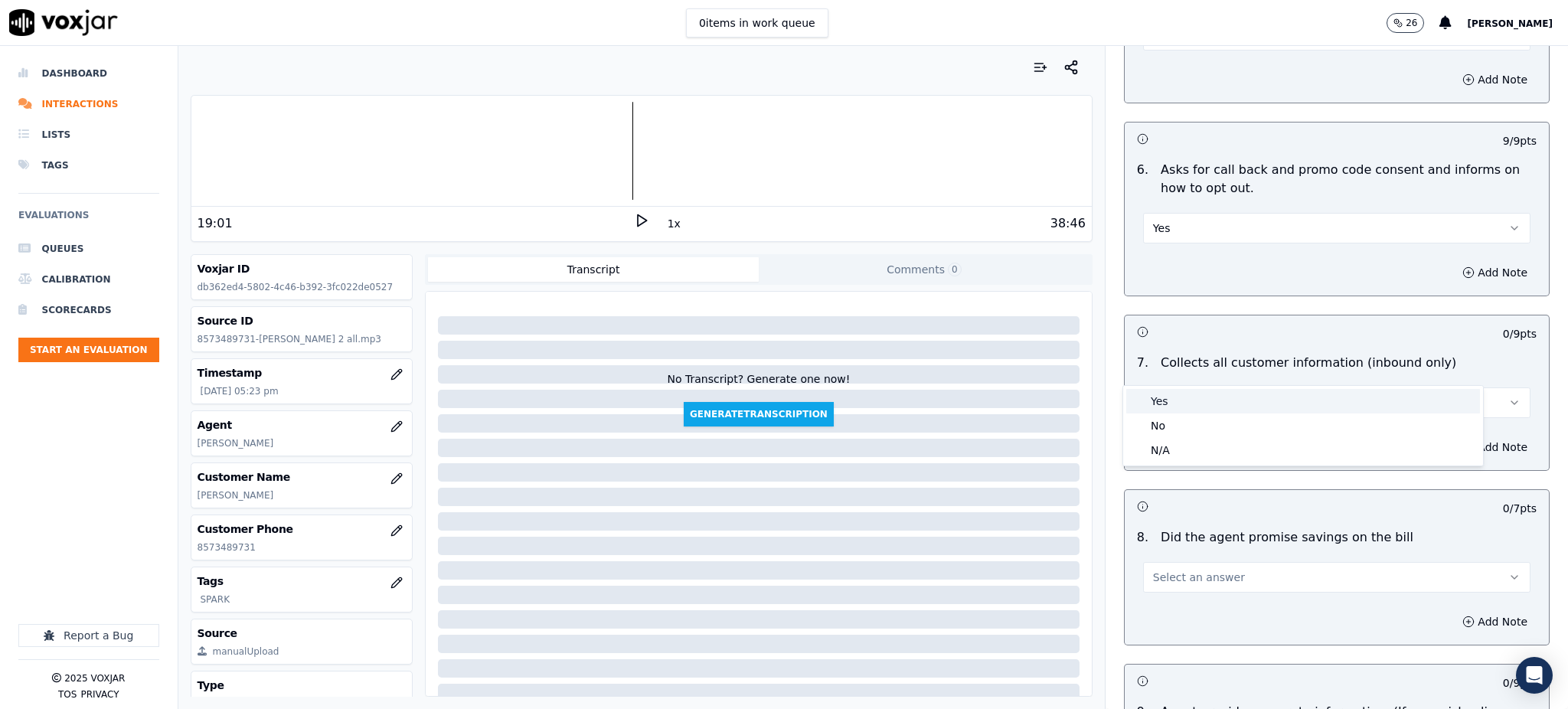
click at [1167, 397] on div "Yes" at bounding box center [1303, 402] width 354 height 25
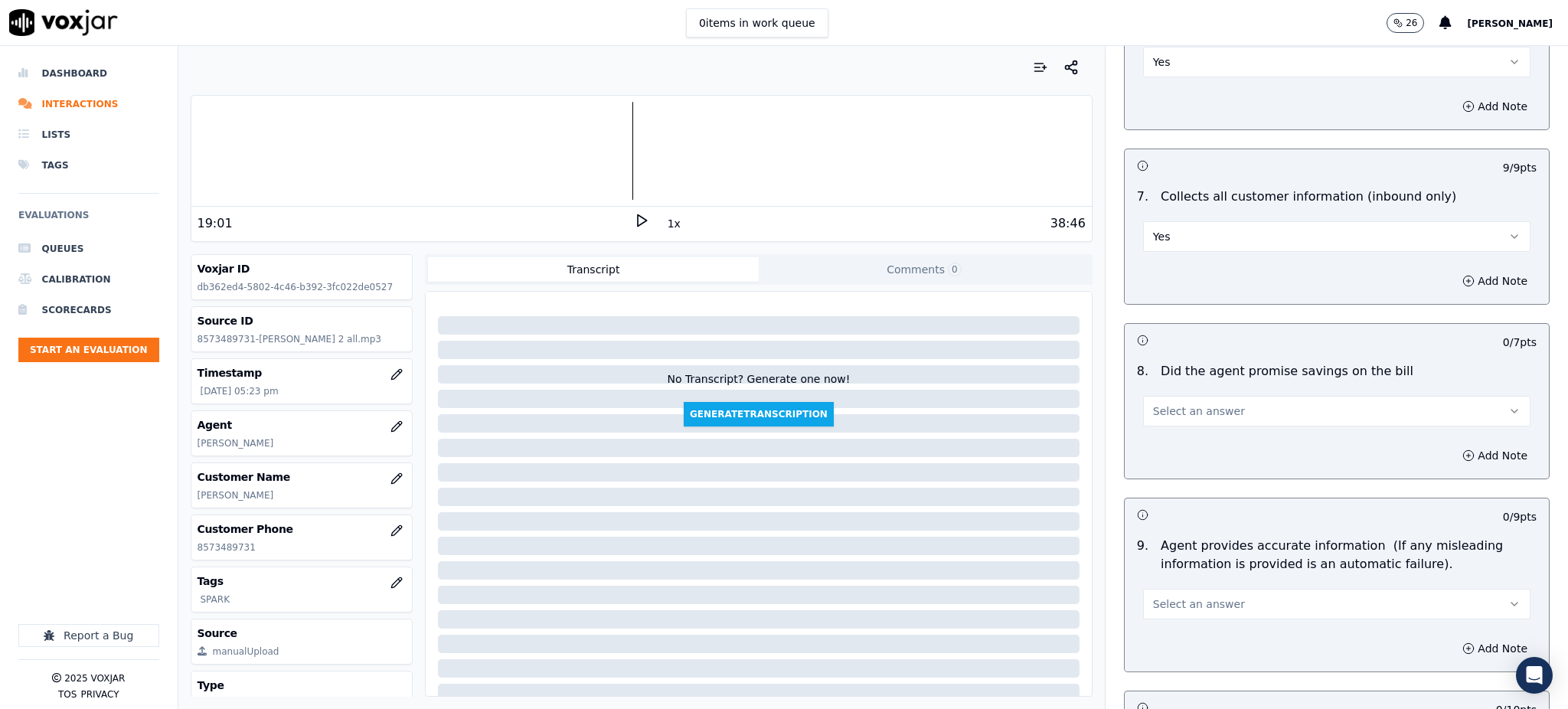
scroll to position [1226, 0]
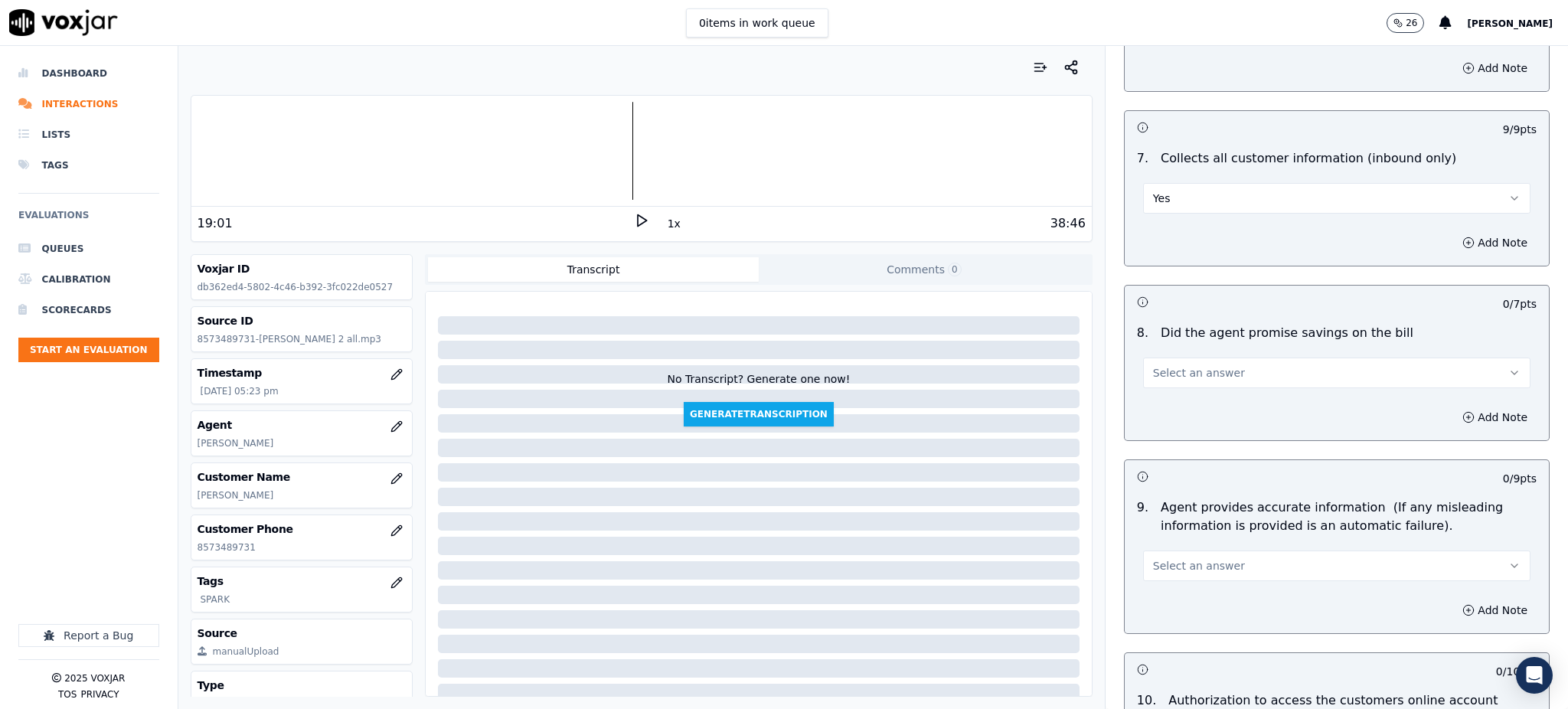
click at [1159, 366] on span "Select an answer" at bounding box center [1200, 373] width 92 height 15
click at [1158, 365] on div "Yes" at bounding box center [1303, 371] width 354 height 25
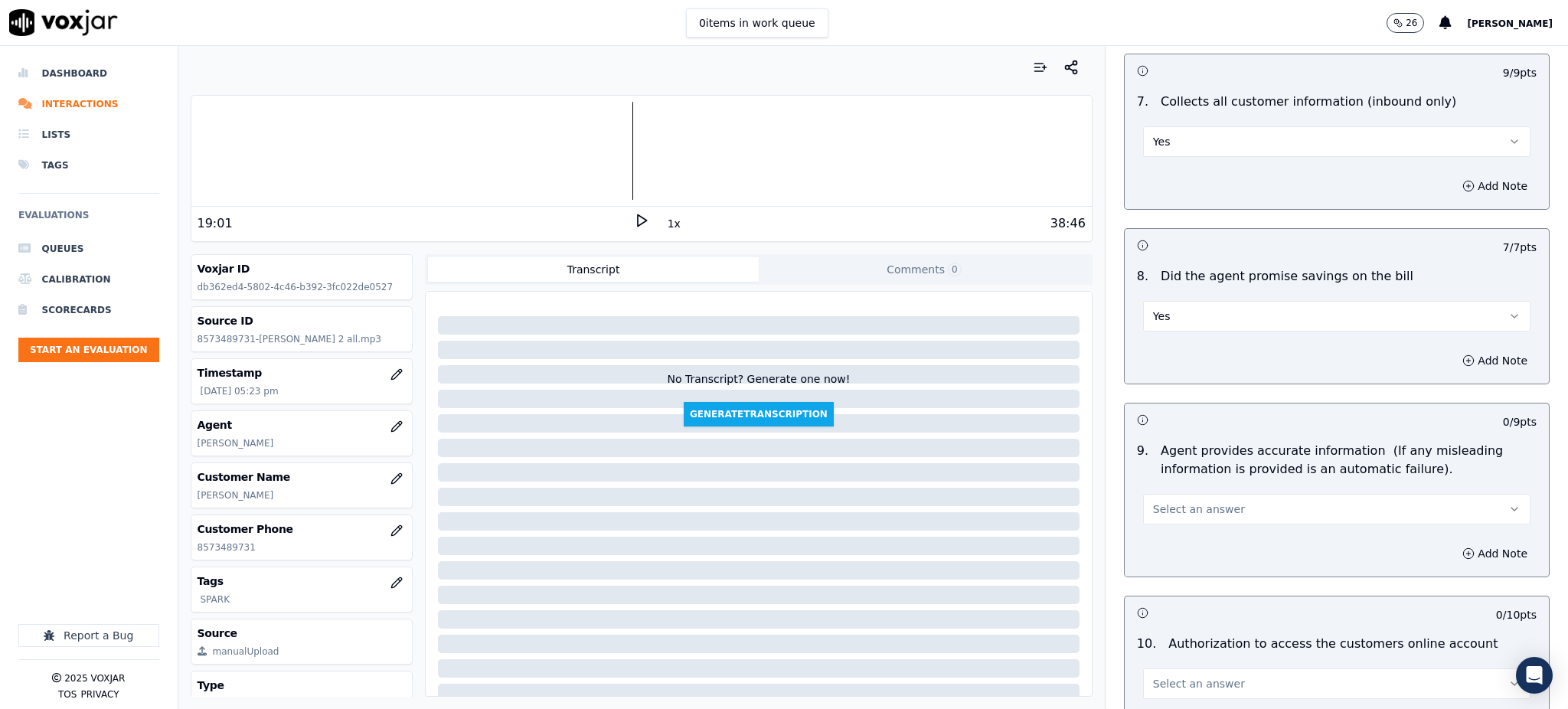
scroll to position [1430, 0]
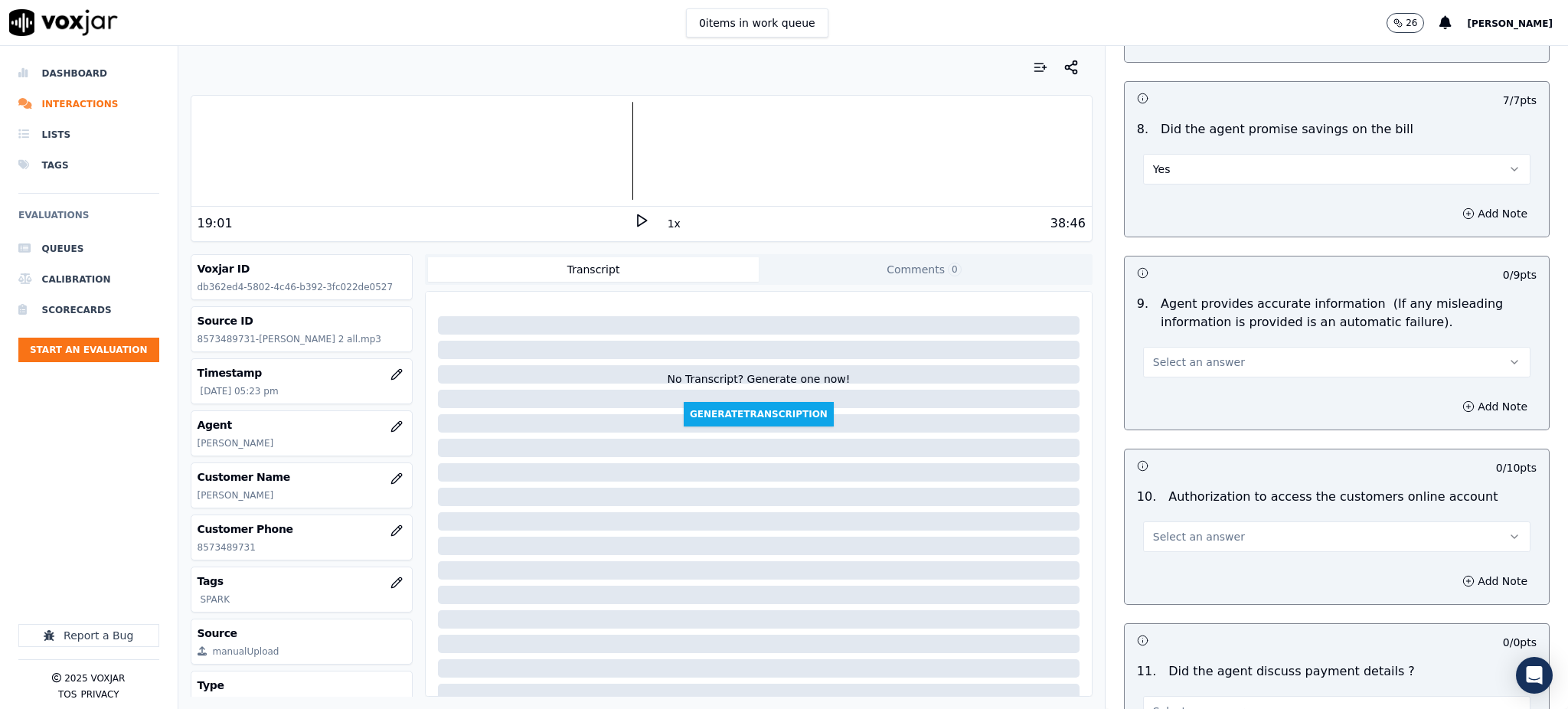
click at [1168, 355] on span "Select an answer" at bounding box center [1200, 363] width 92 height 15
click at [1168, 363] on div "Yes" at bounding box center [1303, 361] width 354 height 25
click at [1167, 530] on span "Select an answer" at bounding box center [1200, 537] width 92 height 15
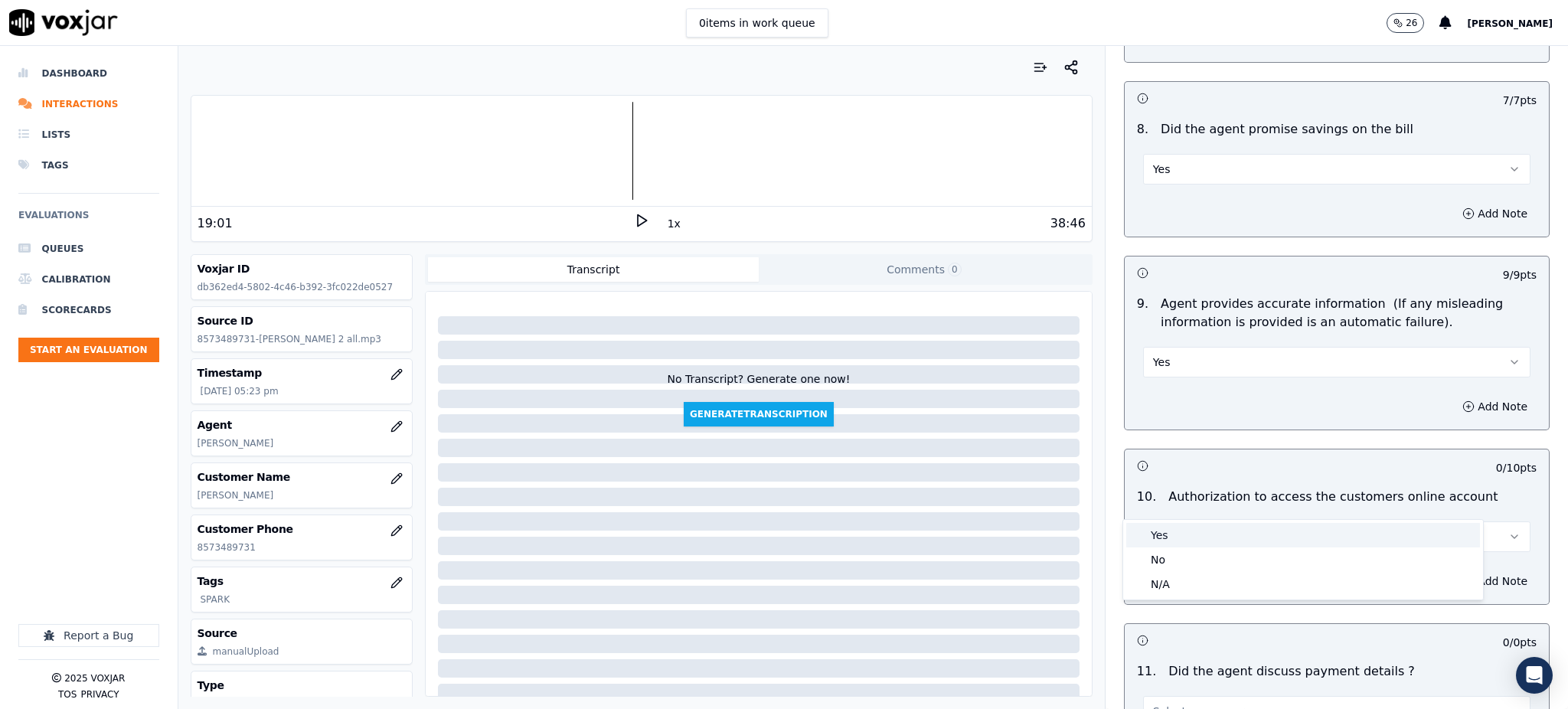
click at [1164, 527] on div "Yes" at bounding box center [1303, 535] width 354 height 25
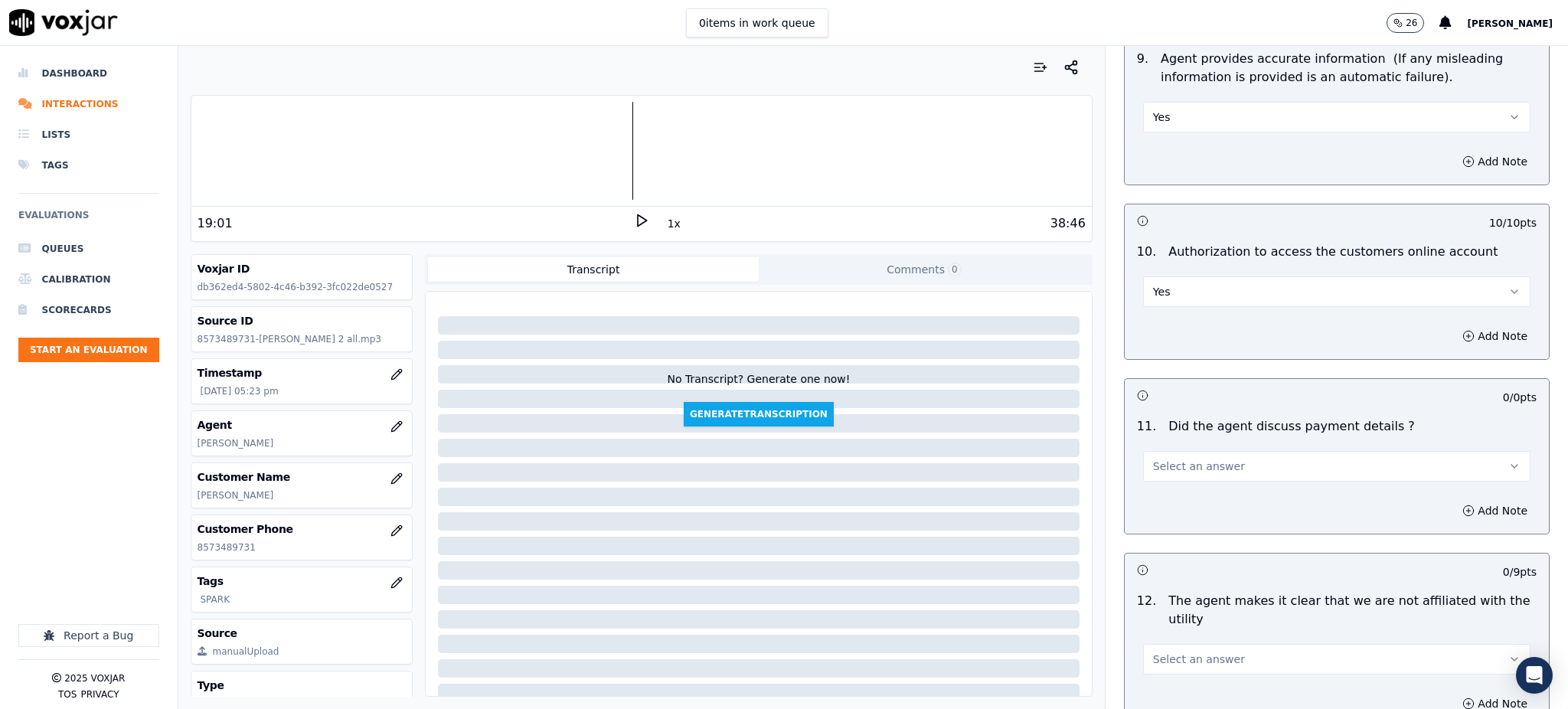
scroll to position [1736, 0]
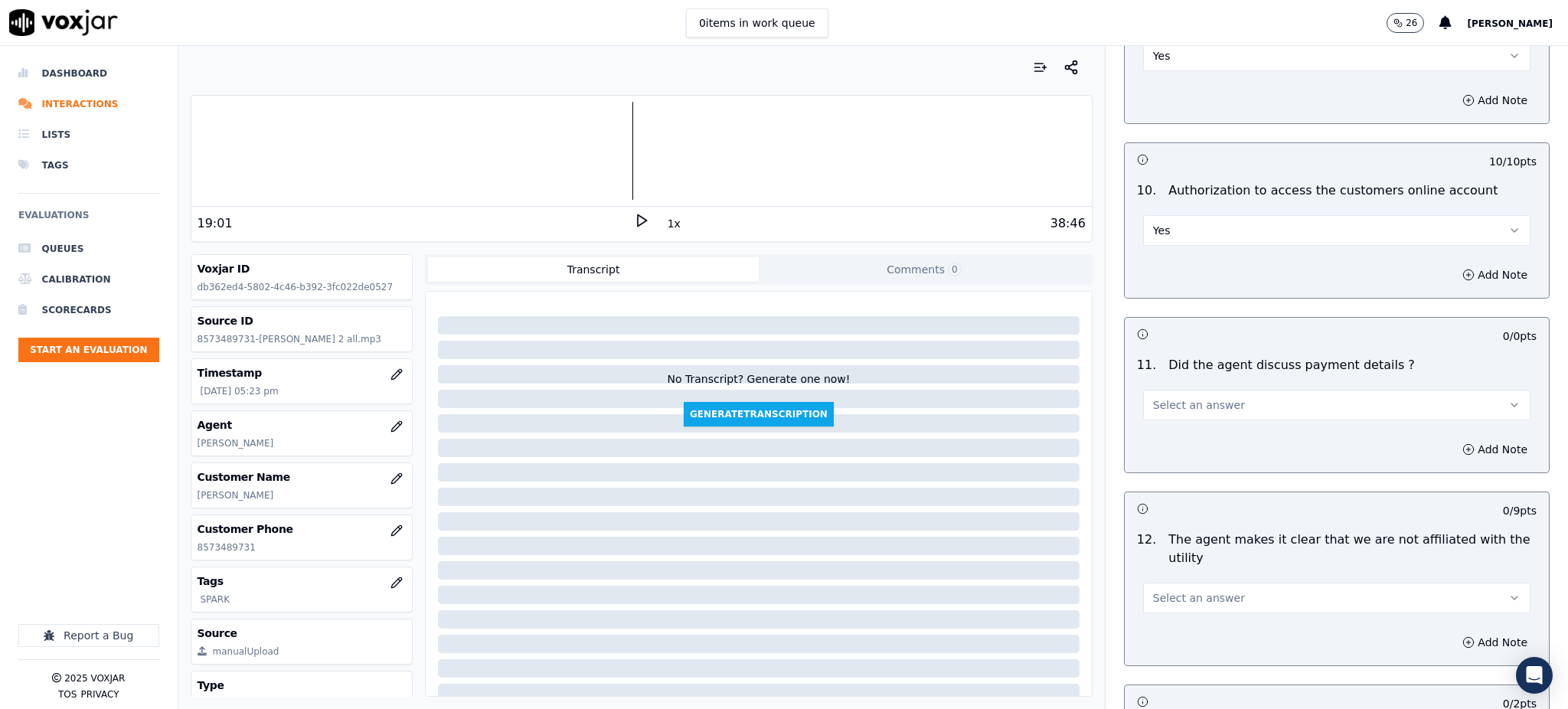
drag, startPoint x: 1181, startPoint y: 367, endPoint x: 1182, endPoint y: 375, distance: 8.1
click at [1182, 397] on span "Select an answer" at bounding box center [1200, 405] width 92 height 15
click at [1168, 463] on div "N/A" at bounding box center [1303, 453] width 354 height 25
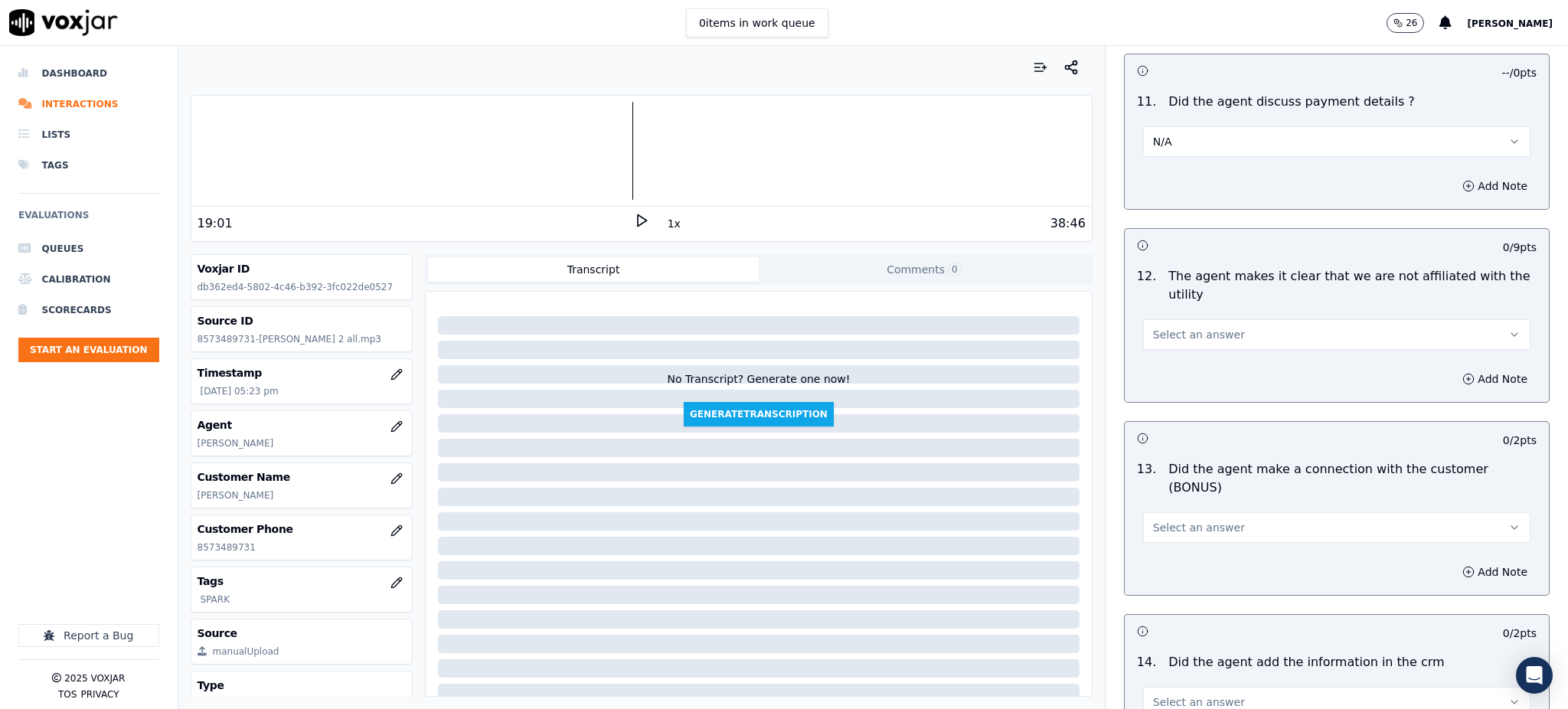
scroll to position [2043, 0]
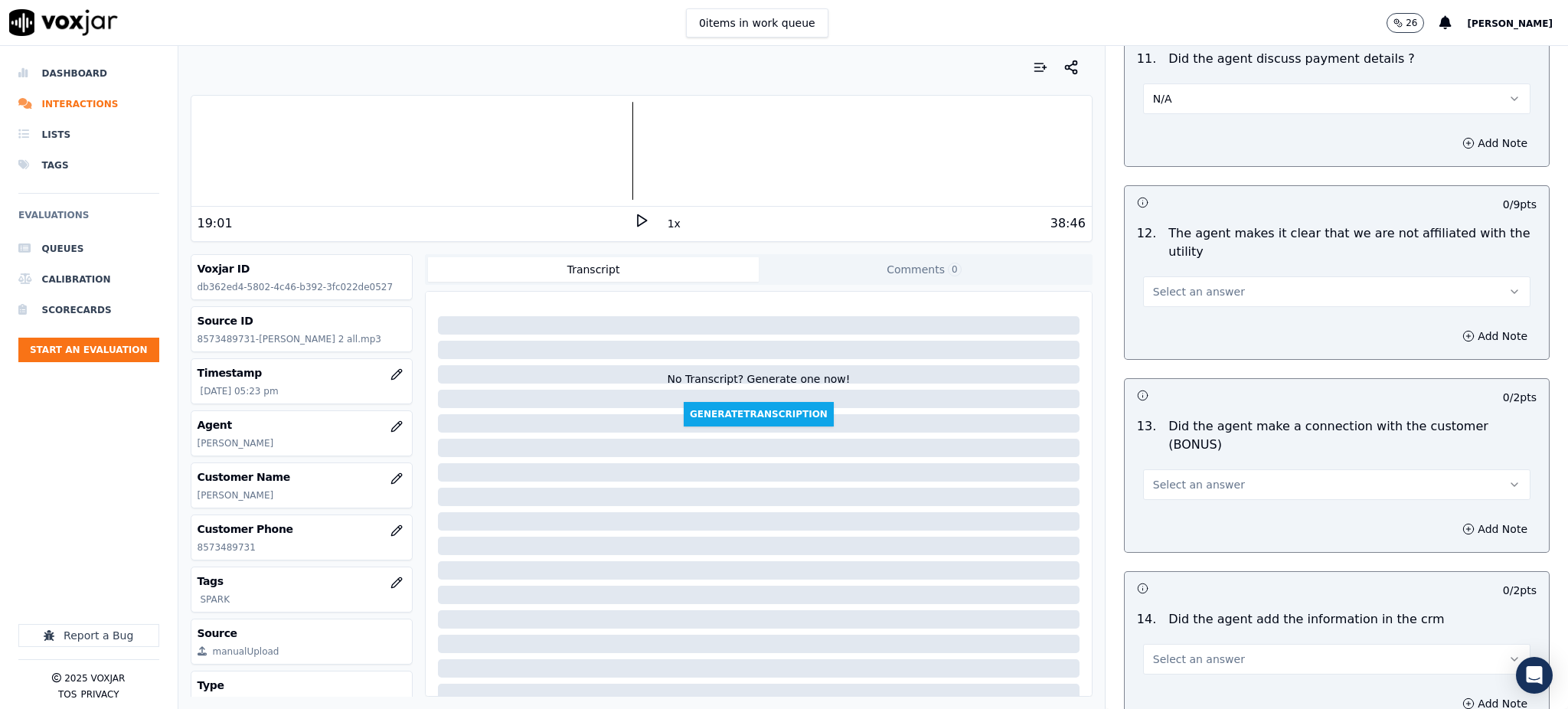
click at [1196, 284] on span "Select an answer" at bounding box center [1200, 292] width 92 height 15
click at [1179, 294] on div "Yes" at bounding box center [1303, 291] width 354 height 25
click at [1171, 477] on span "Select an answer" at bounding box center [1200, 484] width 92 height 15
click at [1166, 469] on div "Yes" at bounding box center [1303, 465] width 354 height 25
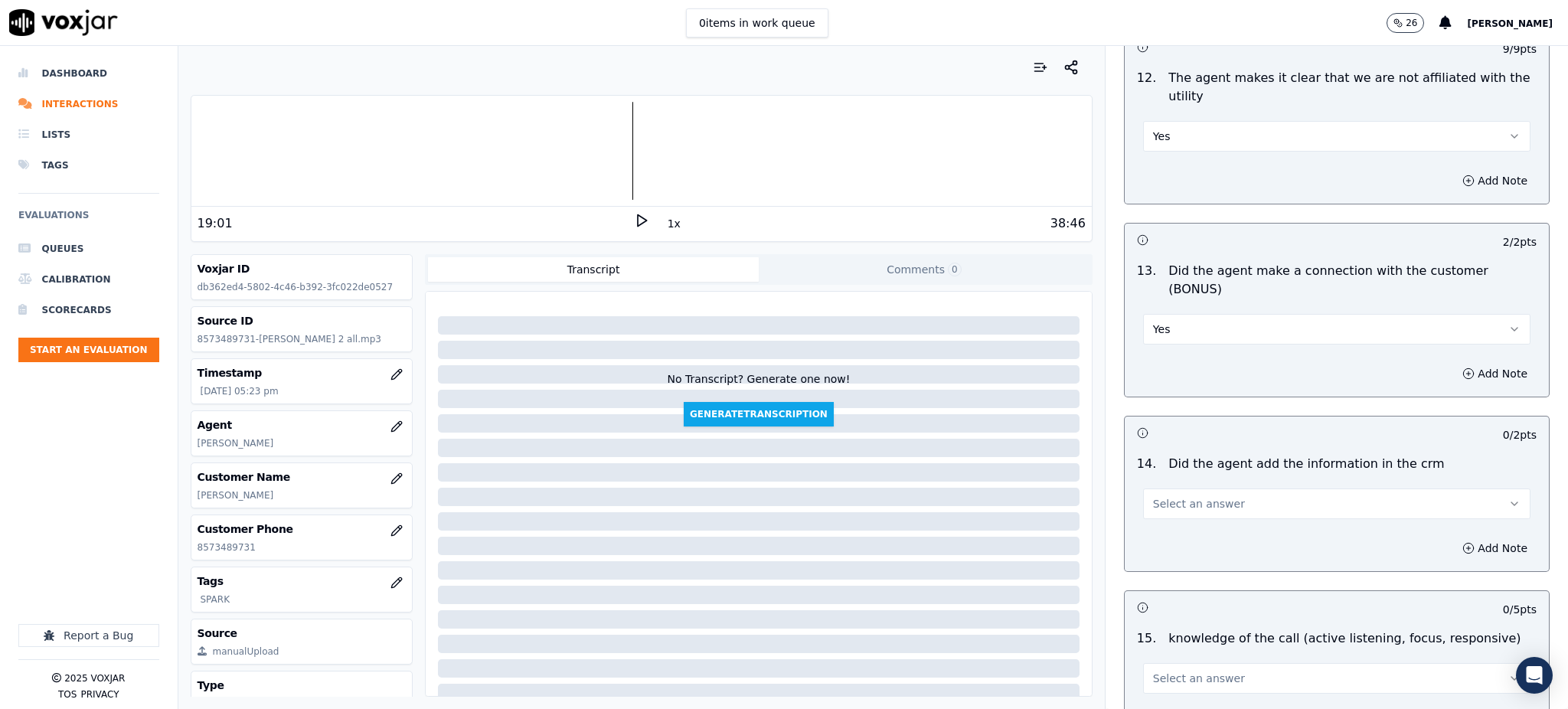
scroll to position [2319, 0]
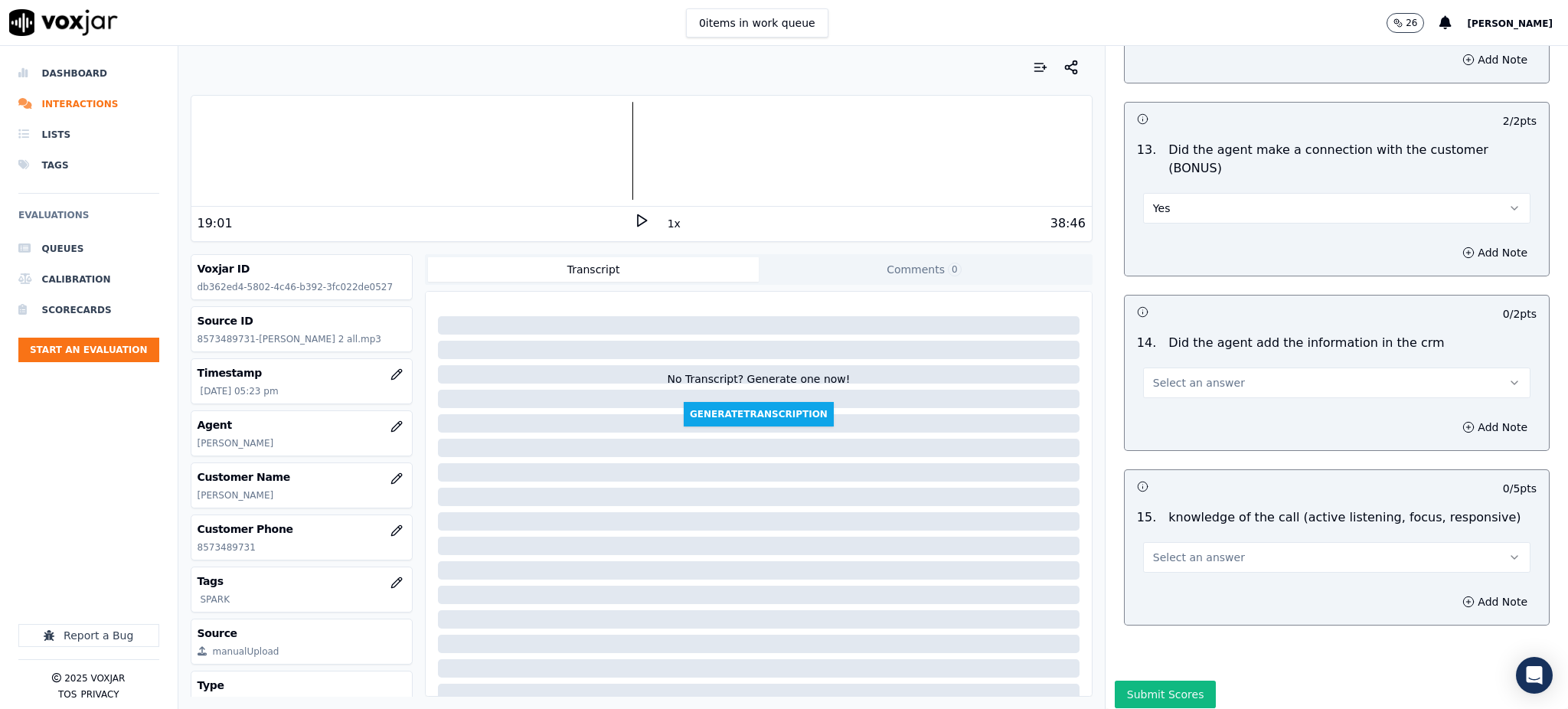
click at [1164, 375] on span "Select an answer" at bounding box center [1200, 383] width 92 height 15
click at [1162, 366] on div "Yes" at bounding box center [1303, 365] width 354 height 25
click at [1154, 550] on span "Select an answer" at bounding box center [1200, 557] width 92 height 15
click at [1147, 541] on div "Yes" at bounding box center [1303, 539] width 354 height 25
click at [1135, 681] on button "Submit Scores" at bounding box center [1166, 695] width 102 height 28
